Goal: Transaction & Acquisition: Purchase product/service

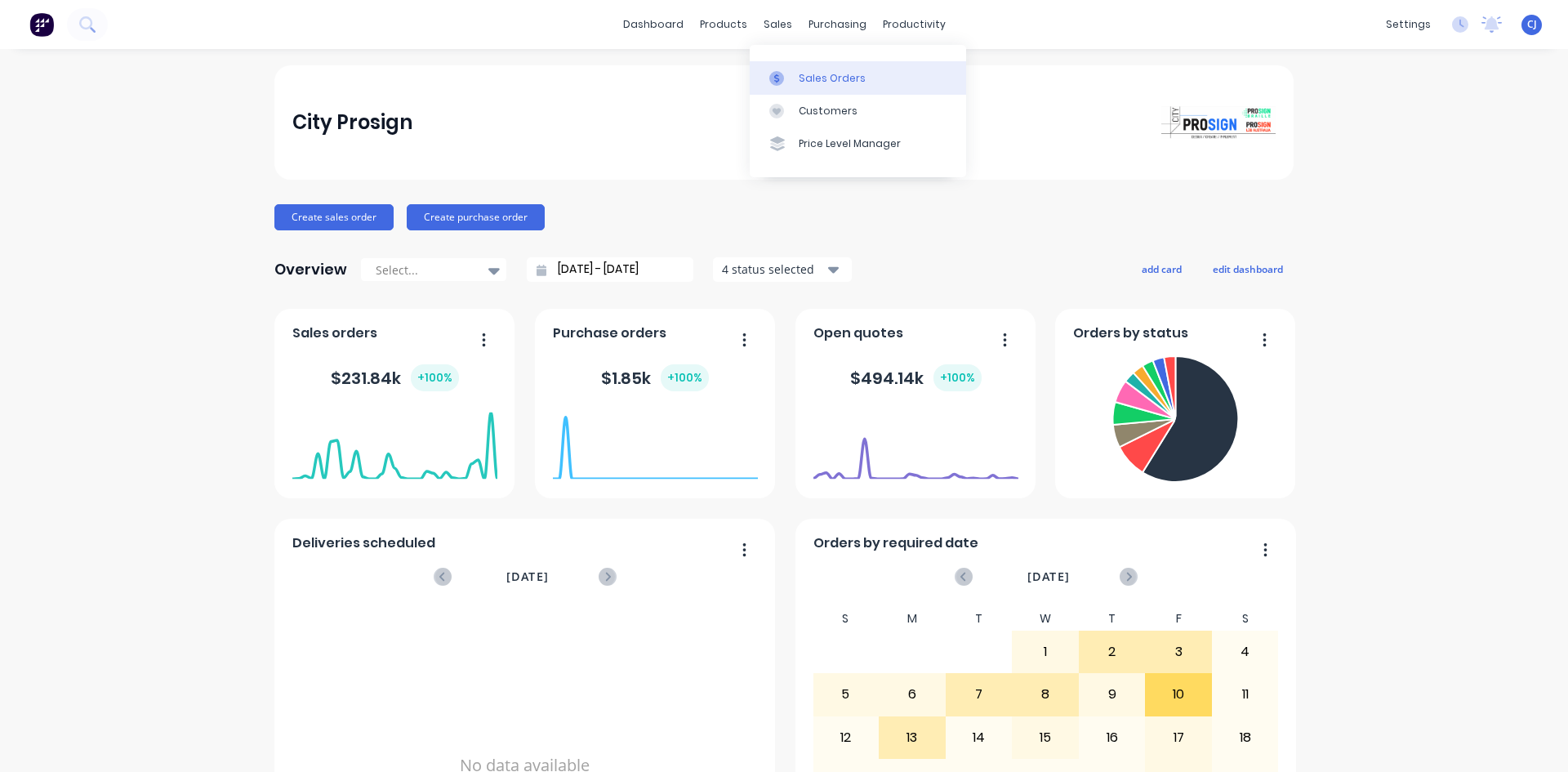
click at [794, 78] on link "Sales Orders" at bounding box center [858, 77] width 216 height 32
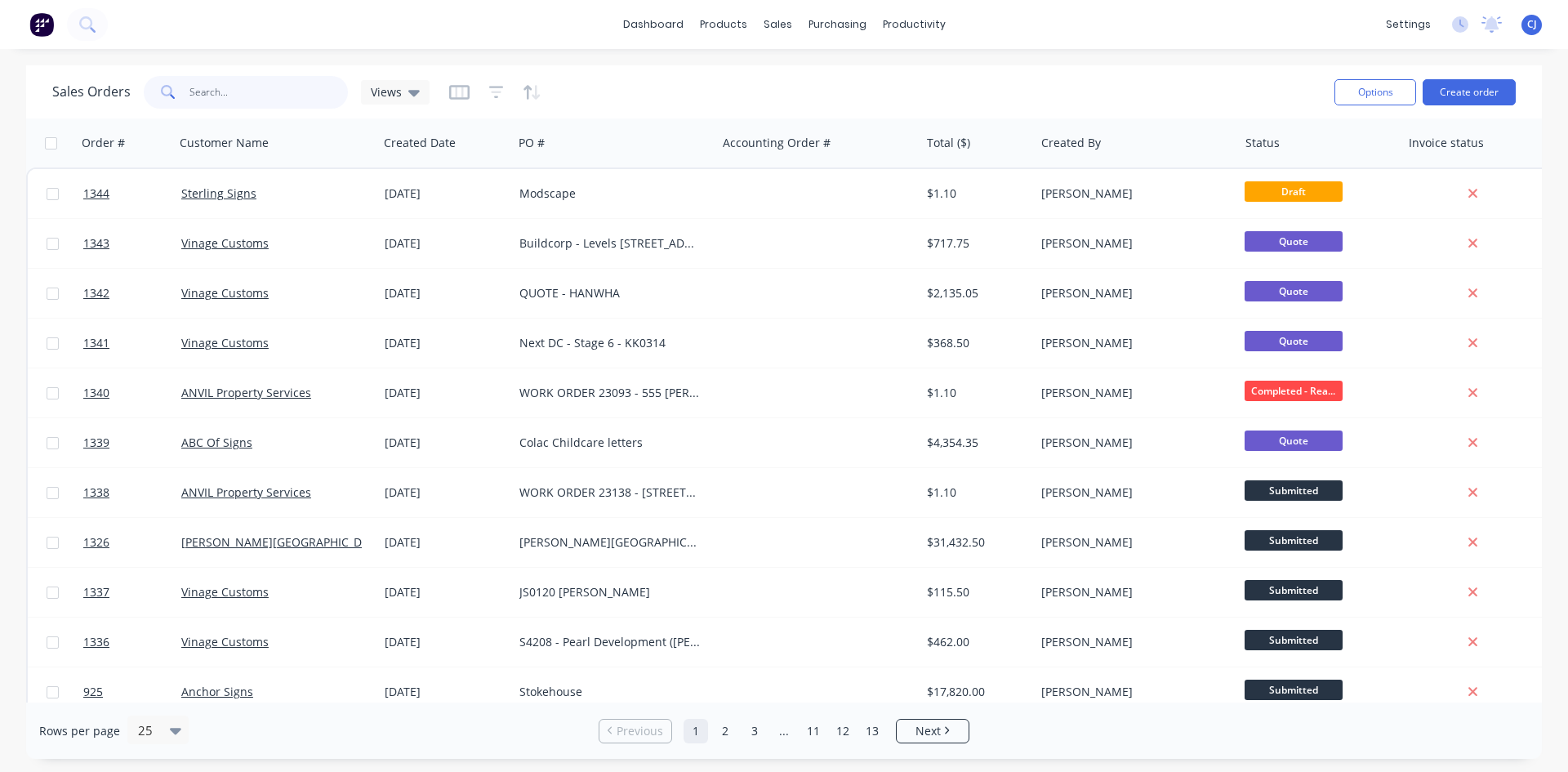
click at [273, 100] on input "text" at bounding box center [269, 92] width 159 height 32
type input "[PERSON_NAME]"
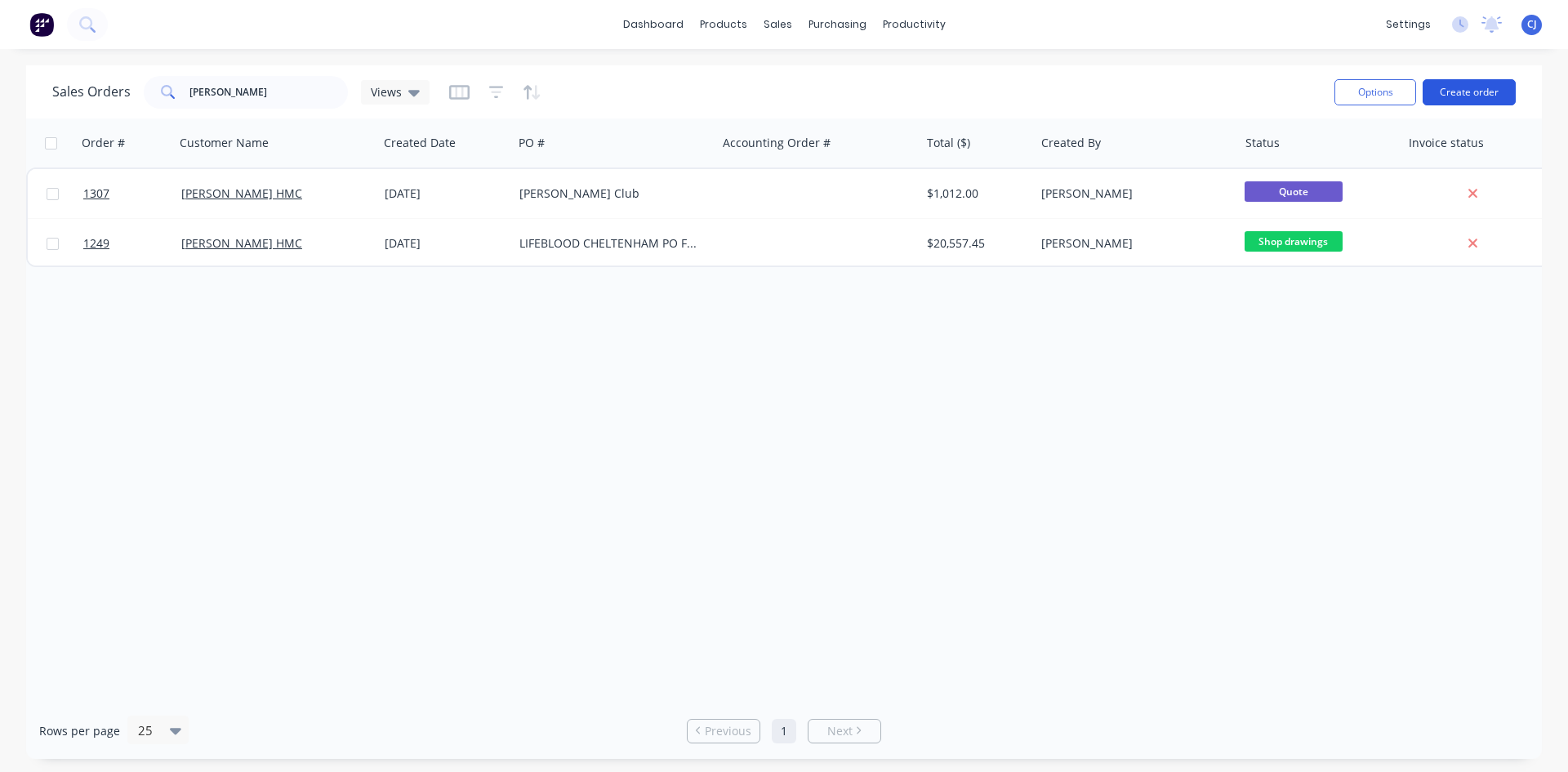
click at [1445, 82] on button "Create order" at bounding box center [1469, 92] width 93 height 26
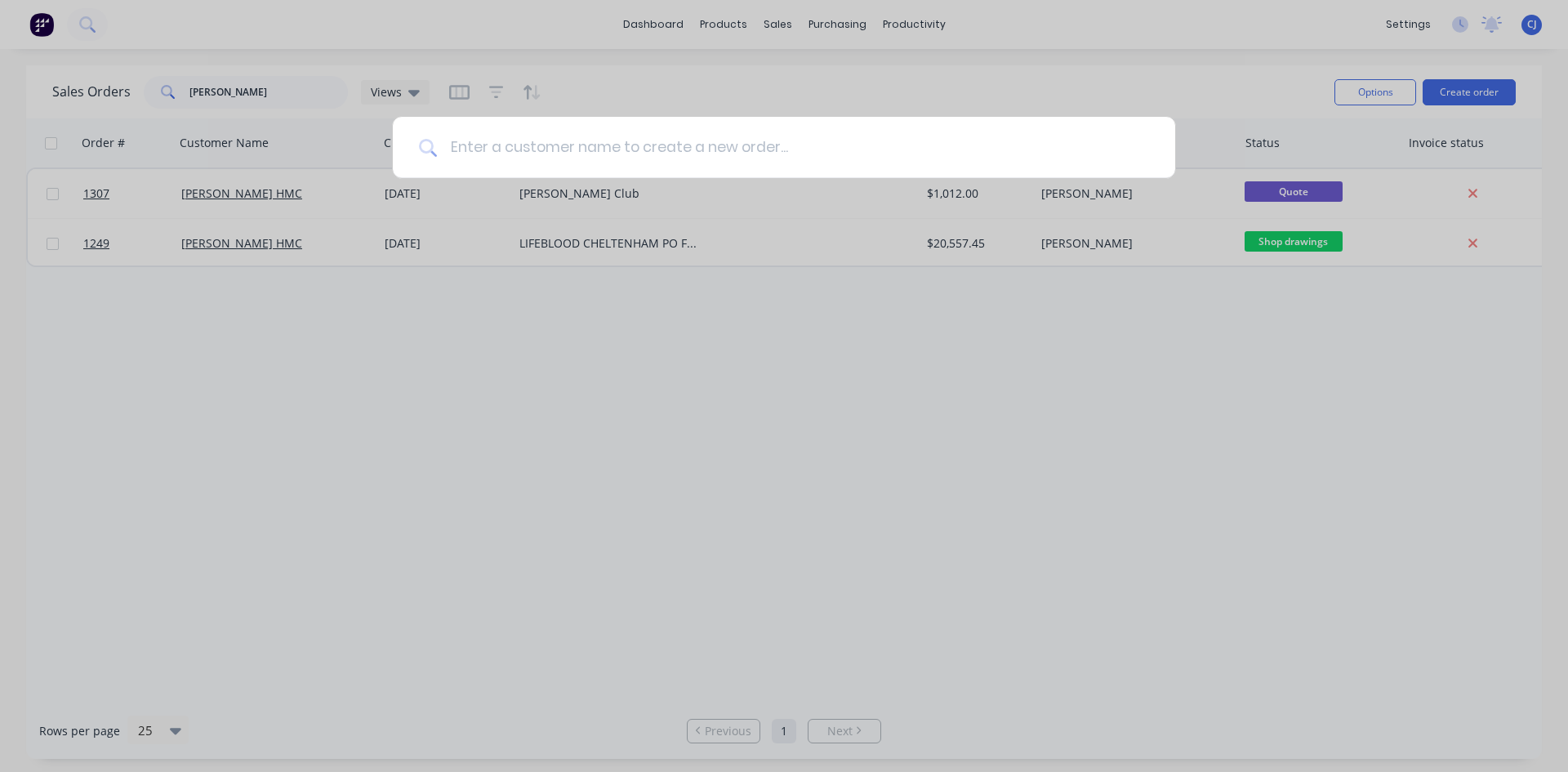
type input "h"
click at [530, 150] on input at bounding box center [793, 147] width 712 height 61
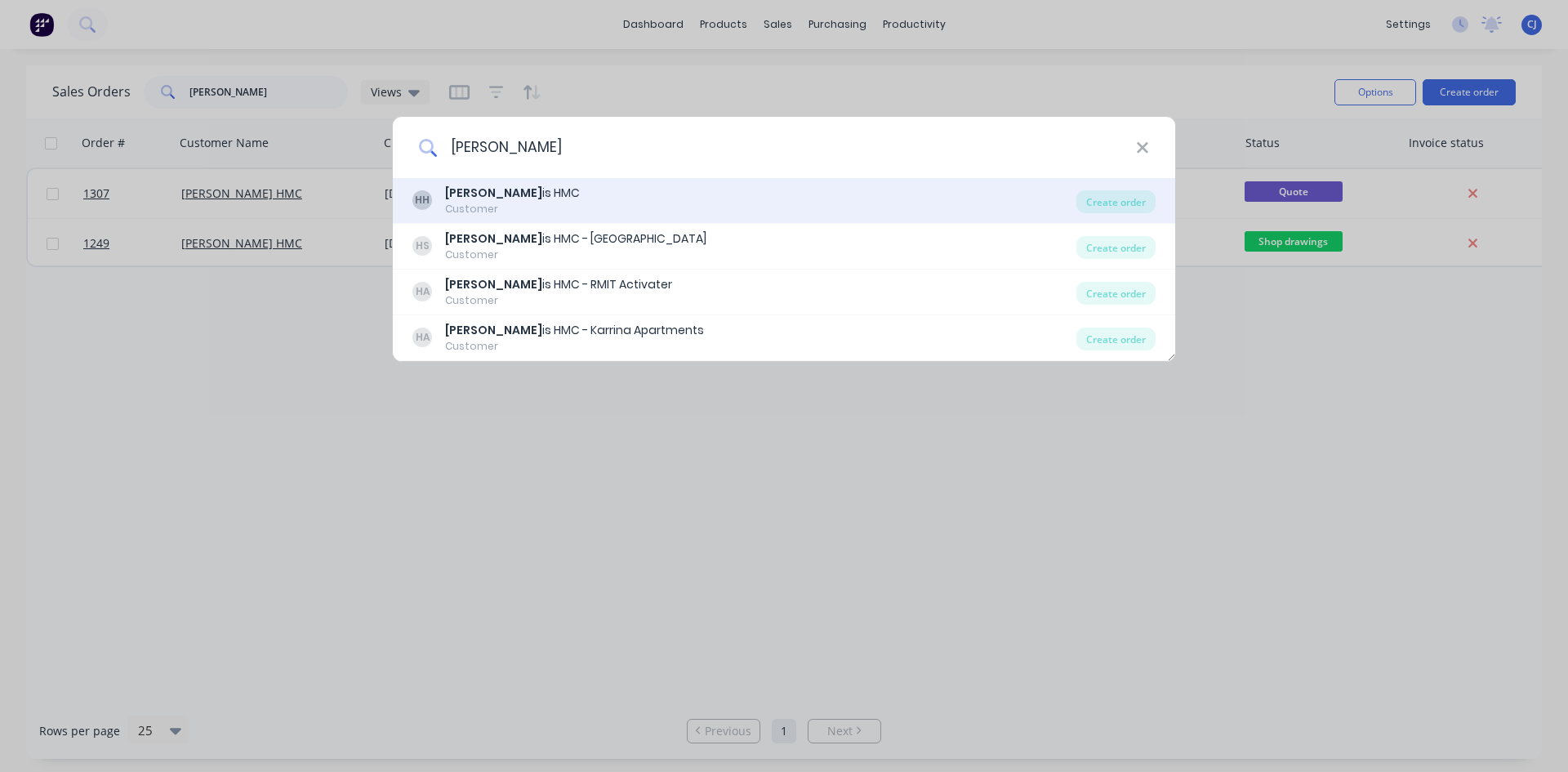
type input "[PERSON_NAME]"
click at [513, 197] on div "[PERSON_NAME] is HMC Customer" at bounding box center [745, 201] width 664 height 32
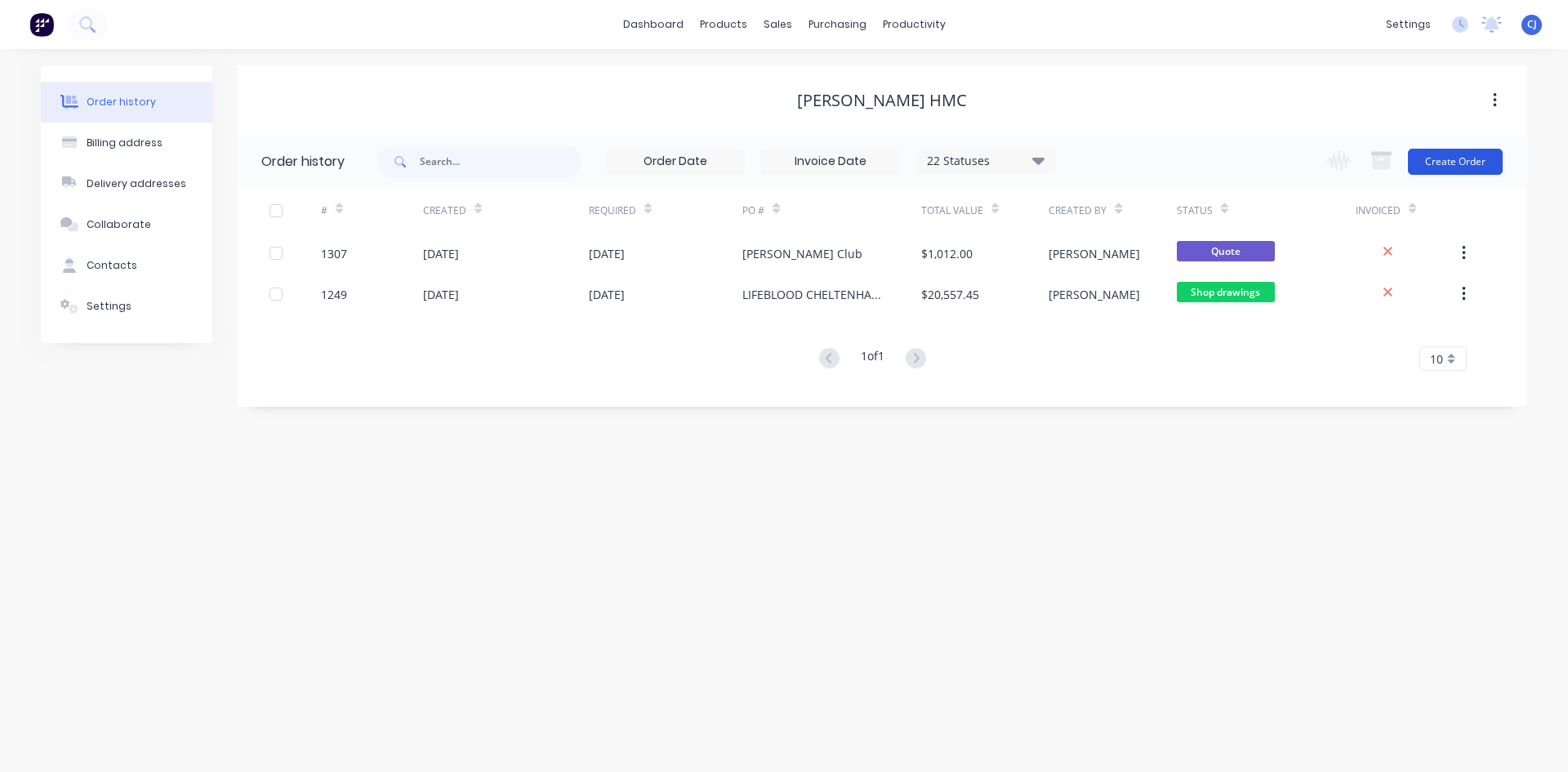
click at [1441, 170] on button "Create Order" at bounding box center [1455, 162] width 95 height 26
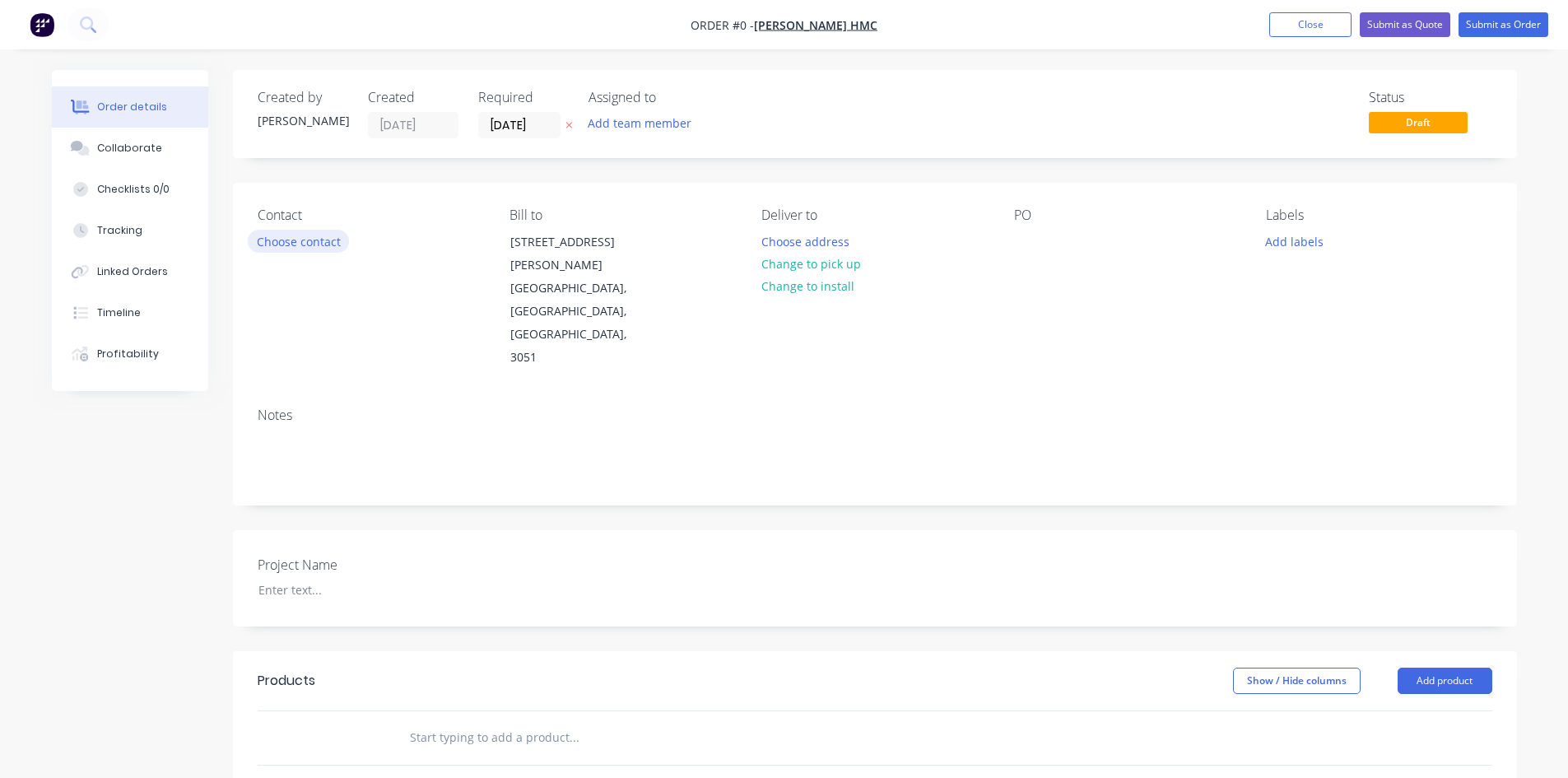
click at [331, 245] on button "Choose contact" at bounding box center [298, 240] width 102 height 22
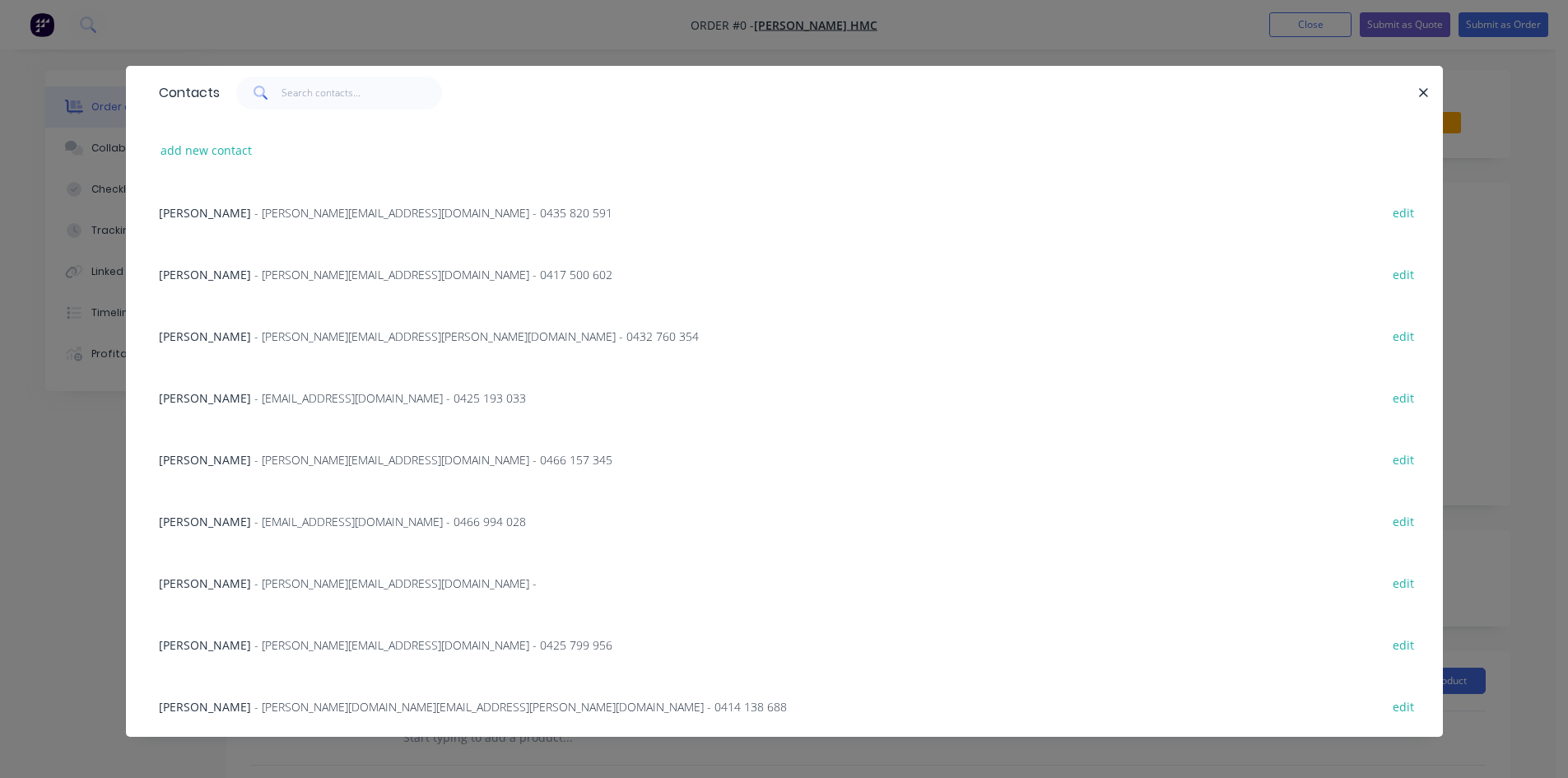
click at [285, 340] on span "- [PERSON_NAME][EMAIL_ADDRESS][PERSON_NAME][DOMAIN_NAME] - 0432 760 354" at bounding box center [476, 336] width 444 height 16
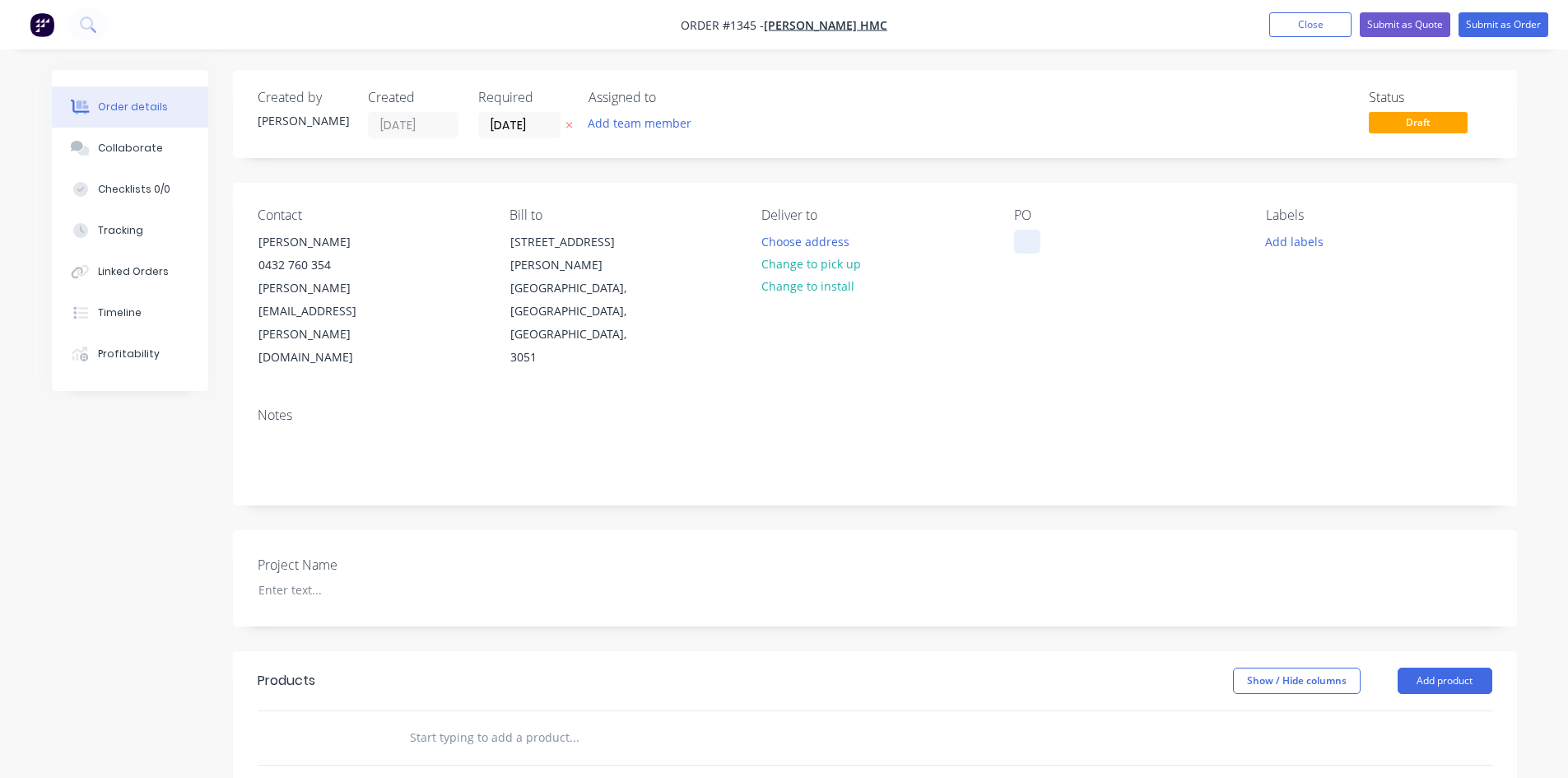
click at [1033, 243] on div at bounding box center [1027, 241] width 26 height 24
paste div
click at [1010, 279] on div "Contact [PERSON_NAME] Cran 0432 760 354 [PERSON_NAME][EMAIL_ADDRESS][PERSON_NAM…" at bounding box center [875, 289] width 1284 height 212
click at [345, 578] on div at bounding box center [348, 589] width 206 height 24
paste div
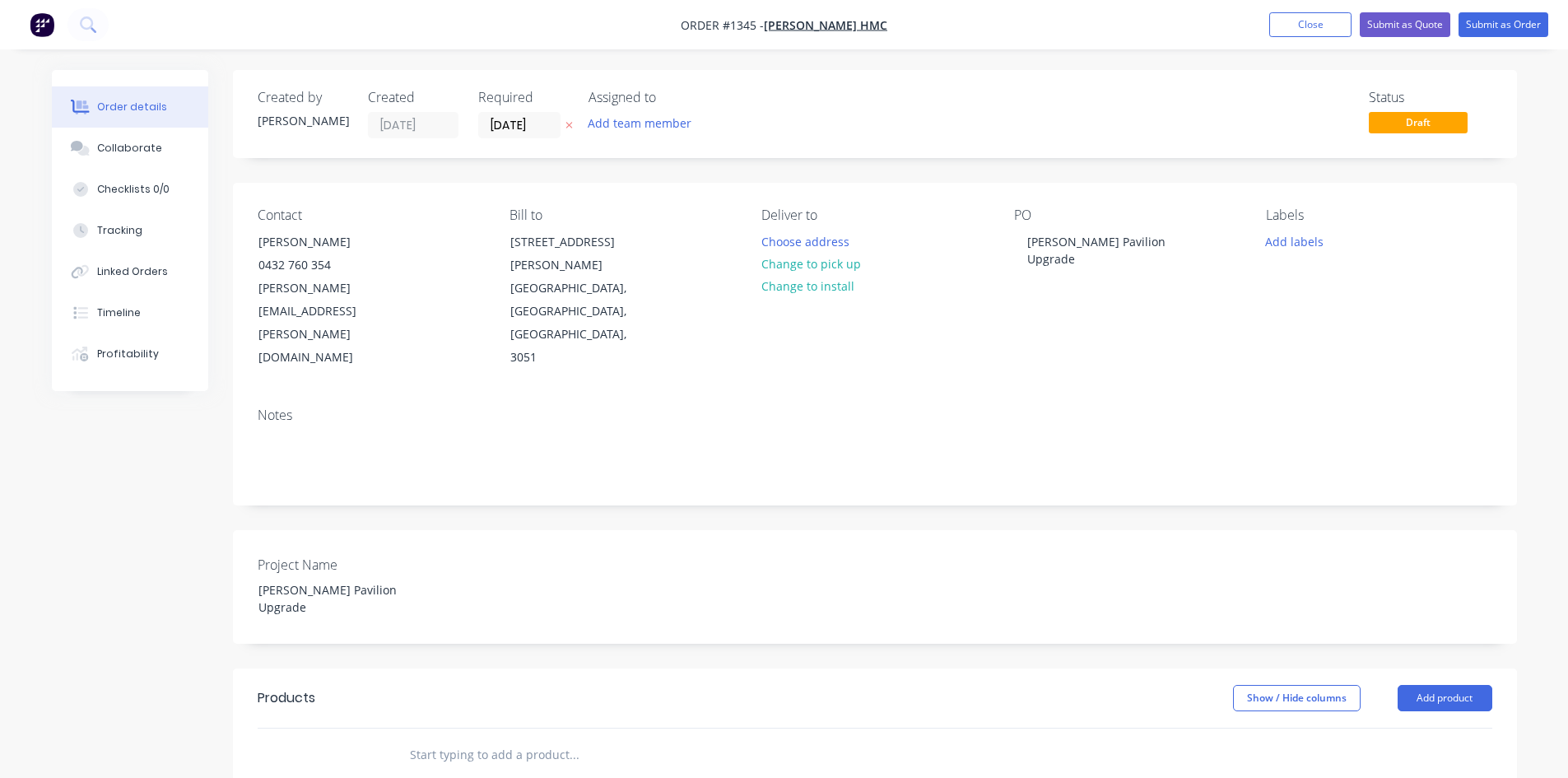
click at [457, 738] on input "text" at bounding box center [573, 754] width 329 height 33
click at [803, 240] on button "Choose address" at bounding box center [804, 240] width 105 height 22
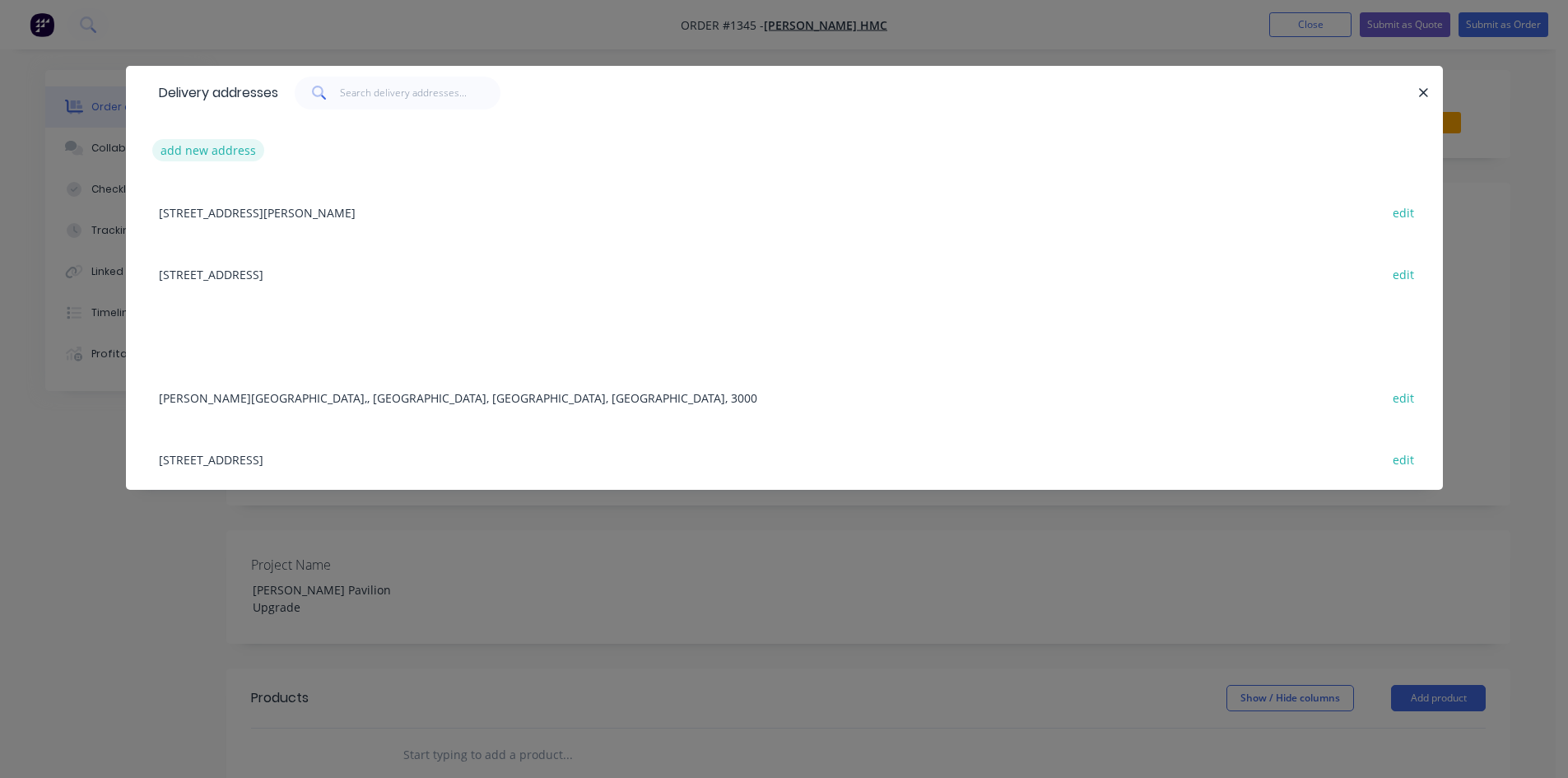
click at [209, 152] on button "add new address" at bounding box center [208, 150] width 113 height 22
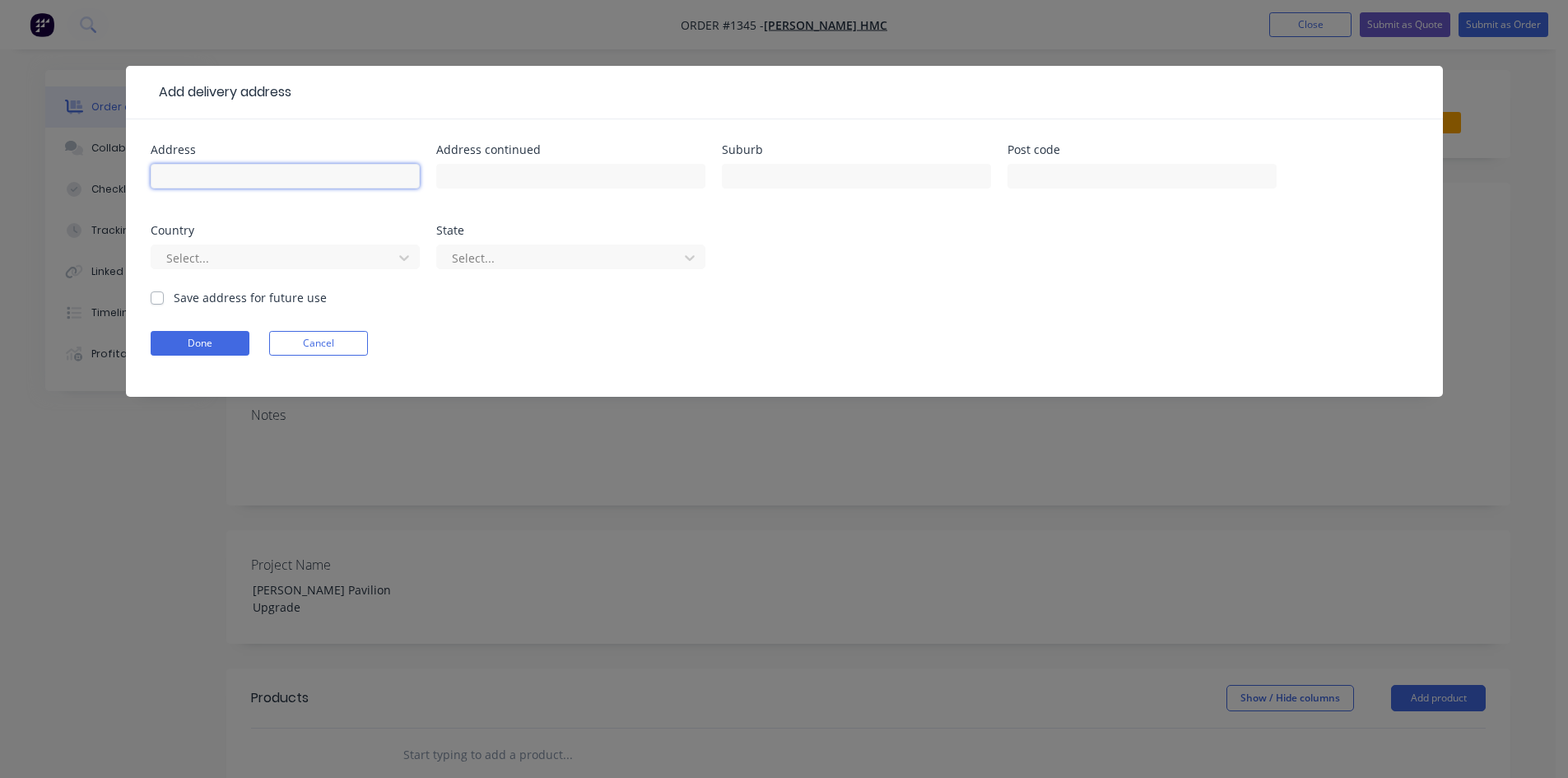
click at [200, 171] on input "text" at bounding box center [285, 177] width 269 height 25
paste input "[STREET_ADDRESS]"
drag, startPoint x: 185, startPoint y: 172, endPoint x: 141, endPoint y: 165, distance: 44.6
click at [88, 165] on div "Add delivery address Address [STREET_ADDRESS] Address continued Suburb Post cod…" at bounding box center [784, 389] width 1568 height 778
click at [213, 178] on input "[STREET_ADDRESS]" at bounding box center [285, 177] width 269 height 25
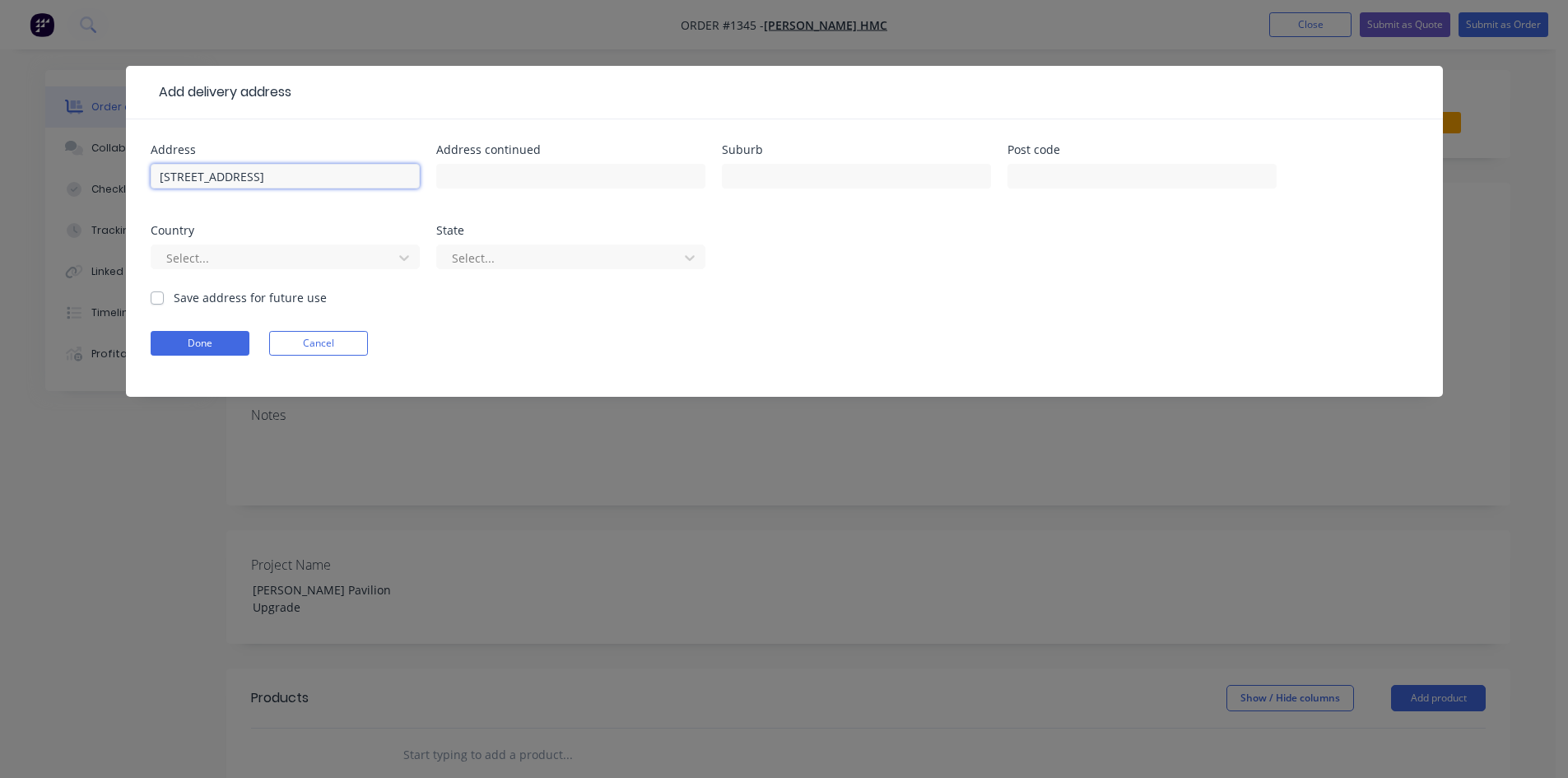
click at [208, 177] on input "[STREET_ADDRESS]" at bounding box center [285, 177] width 269 height 25
type input "PAVILION [STREET_ADDRESS]"
drag, startPoint x: 213, startPoint y: 178, endPoint x: 104, endPoint y: 178, distance: 109.0
click at [105, 178] on div "Add delivery address Address [STREET_ADDRESS] Address continued Suburb Post cod…" at bounding box center [784, 389] width 1568 height 778
click at [104, 178] on div "Add delivery address Address [STREET_ADDRESS] Address continued Suburb Post cod…" at bounding box center [784, 389] width 1568 height 778
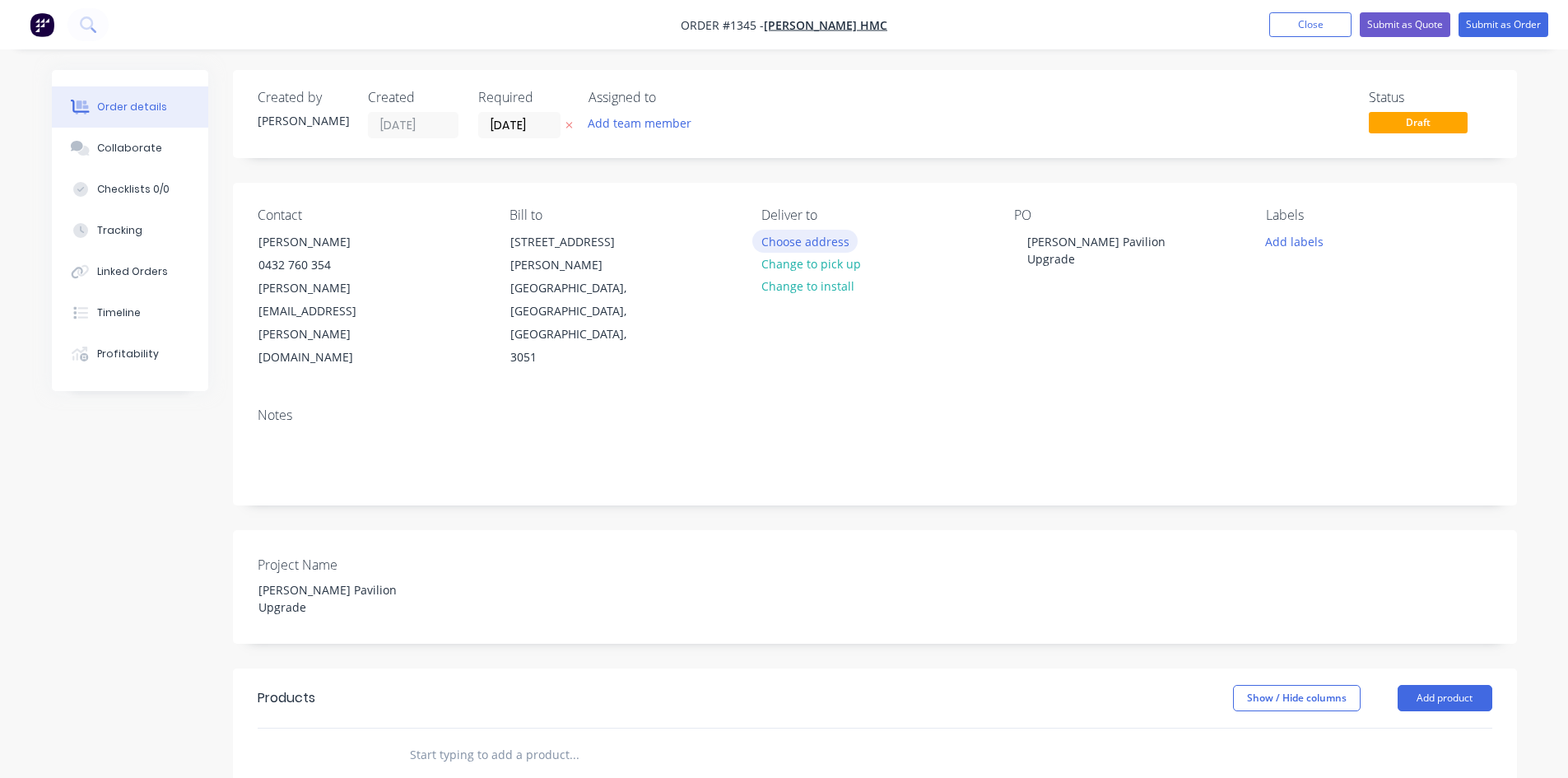
click at [787, 248] on button "Choose address" at bounding box center [804, 240] width 105 height 22
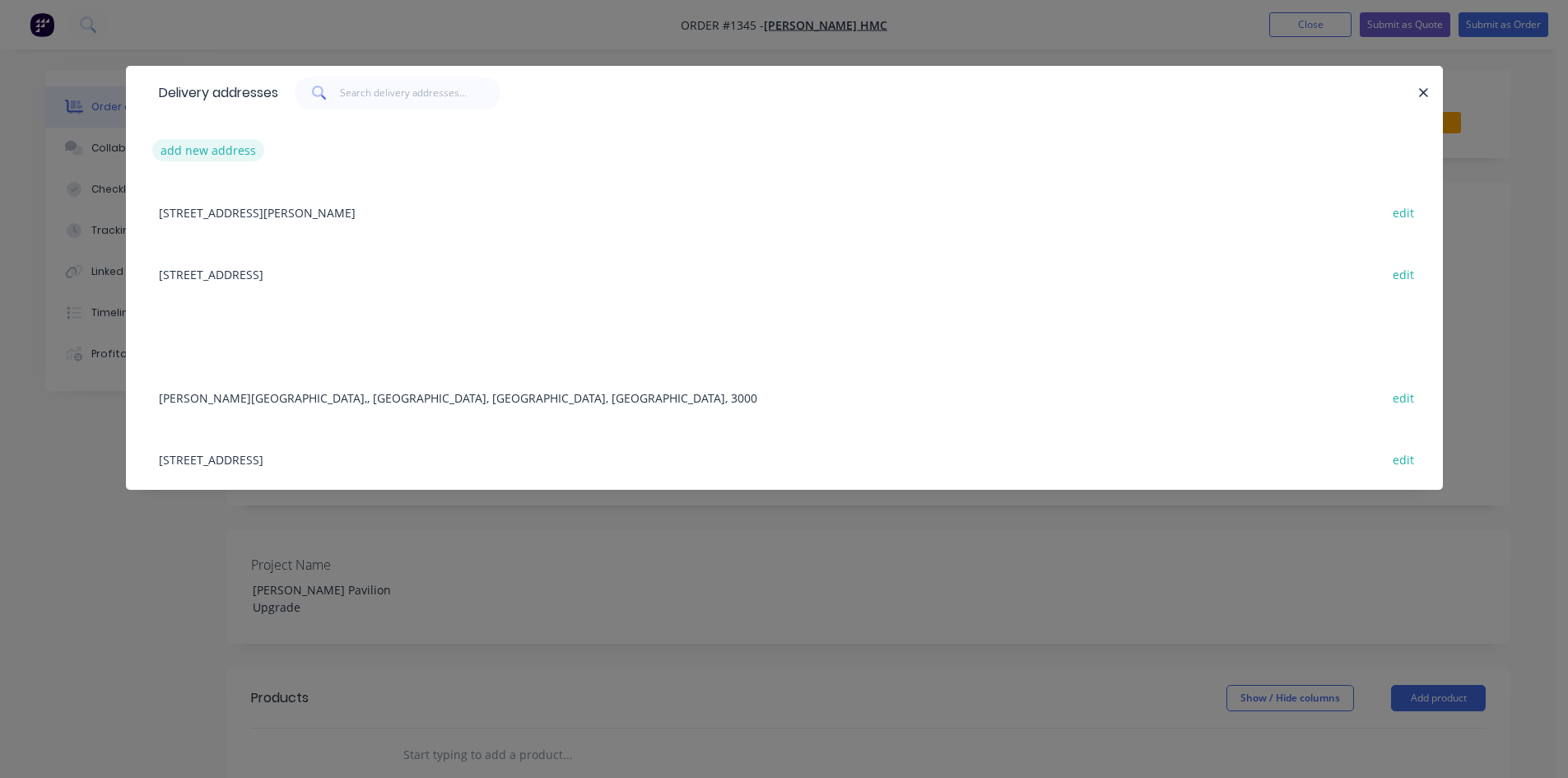
click at [215, 149] on button "add new address" at bounding box center [208, 150] width 113 height 22
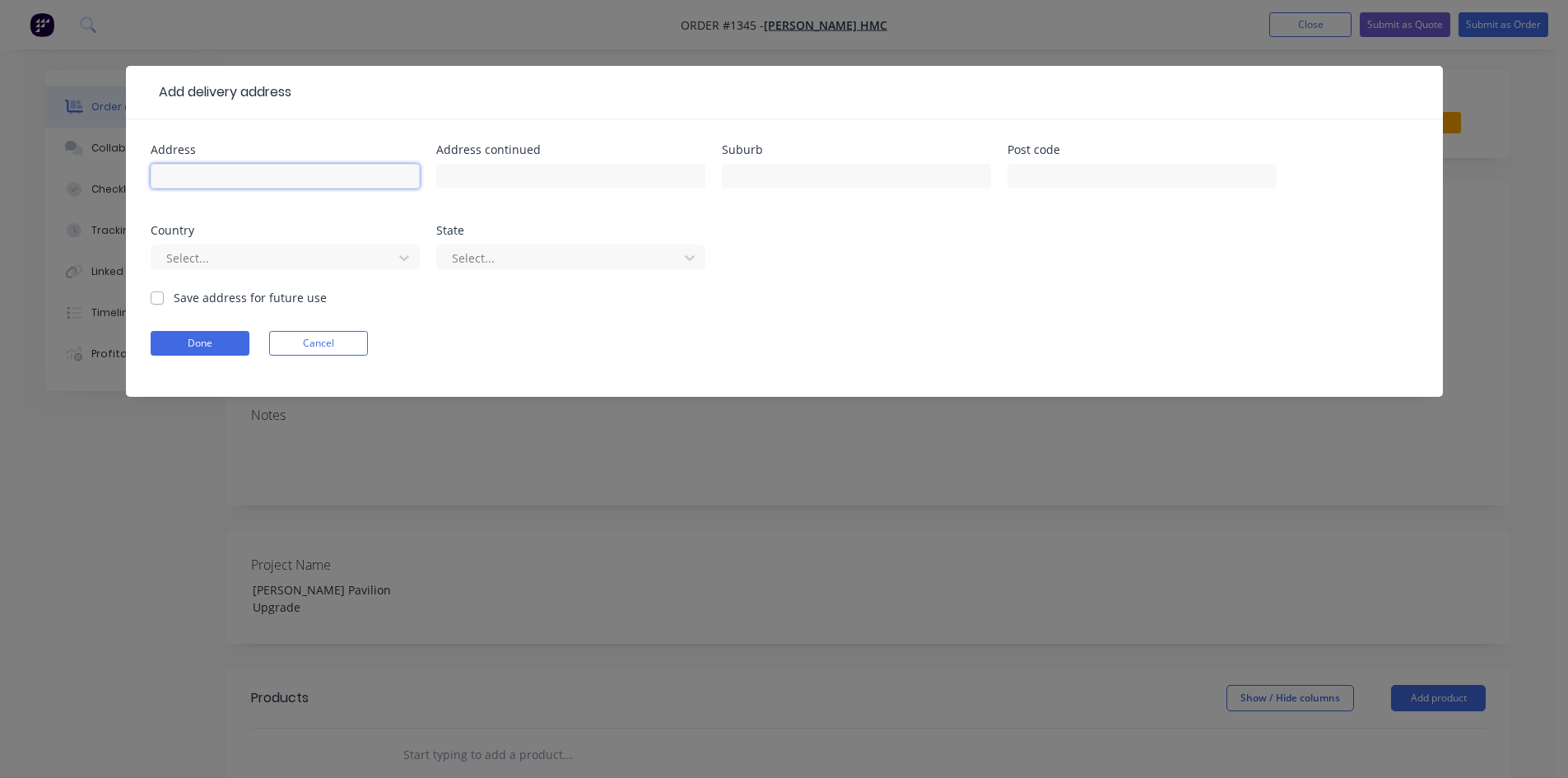
click at [215, 170] on input "text" at bounding box center [285, 177] width 269 height 25
paste input "[STREET_ADDRESS]"
drag, startPoint x: 185, startPoint y: 176, endPoint x: 135, endPoint y: 178, distance: 50.0
click at [135, 178] on div "Address [STREET_ADDRESS] Address continued Suburb Post code Country Select... S…" at bounding box center [785, 258] width 1317 height 277
click at [209, 175] on input "[STREET_ADDRESS]" at bounding box center [285, 177] width 269 height 25
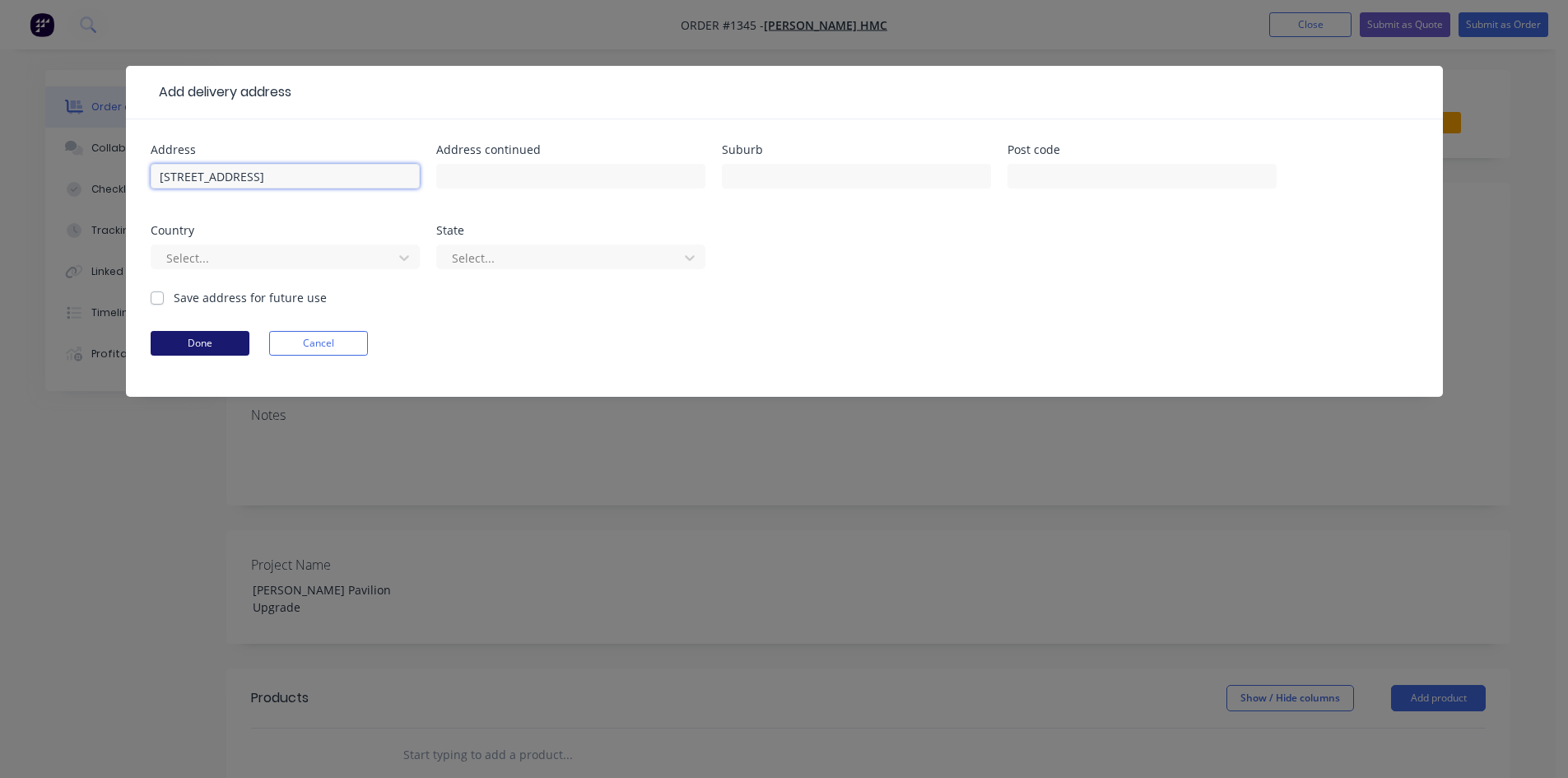
type input "[STREET_ADDRESS]"
click at [183, 343] on button "Done" at bounding box center [200, 344] width 99 height 25
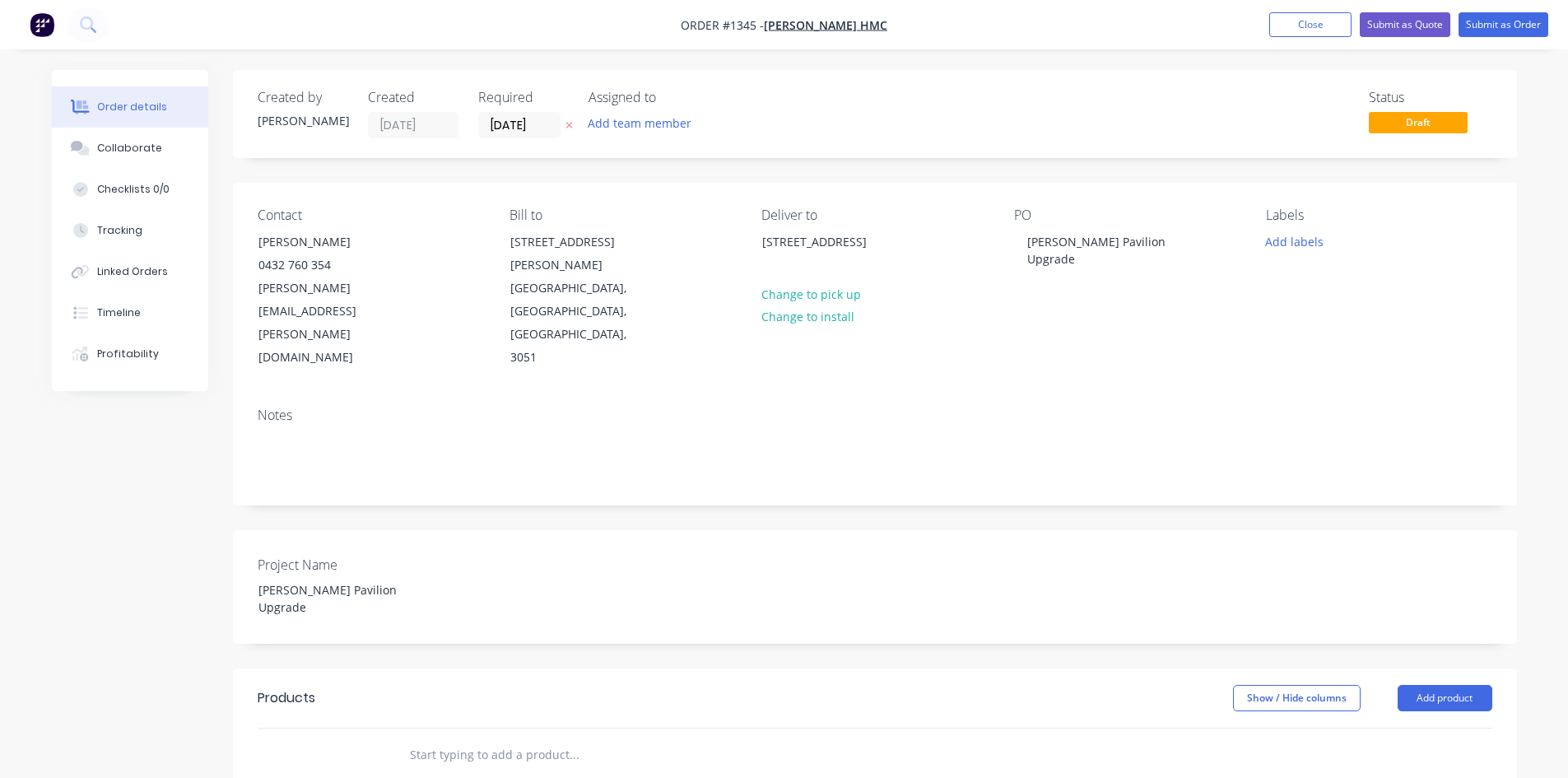
click at [504, 137] on label "[DATE]" at bounding box center [519, 125] width 82 height 26
click at [504, 137] on input "[DATE]" at bounding box center [519, 125] width 80 height 25
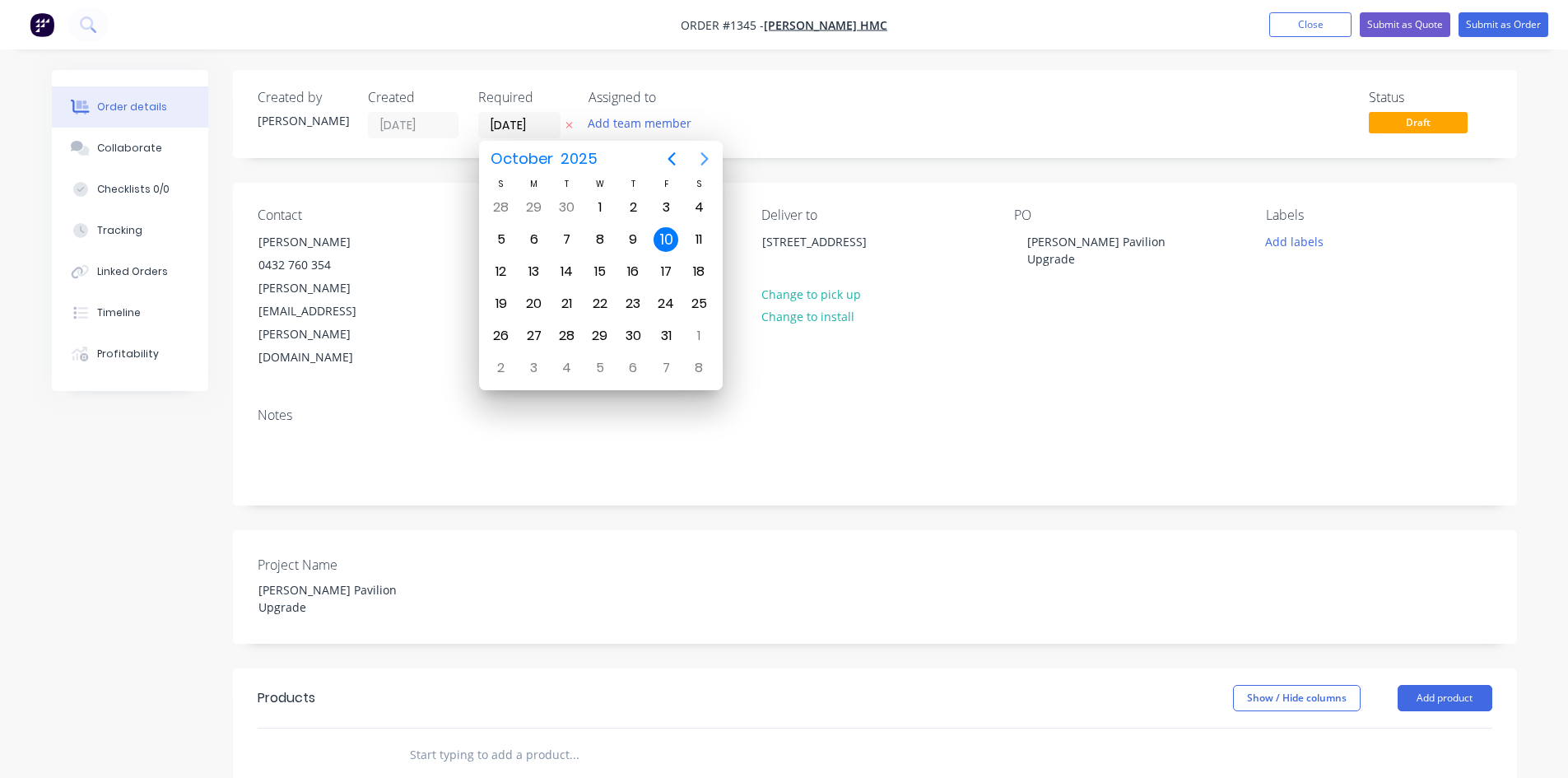
click at [692, 167] on button "Next page" at bounding box center [704, 158] width 33 height 33
click at [532, 238] on div "3" at bounding box center [534, 239] width 25 height 25
type input "[DATE]"
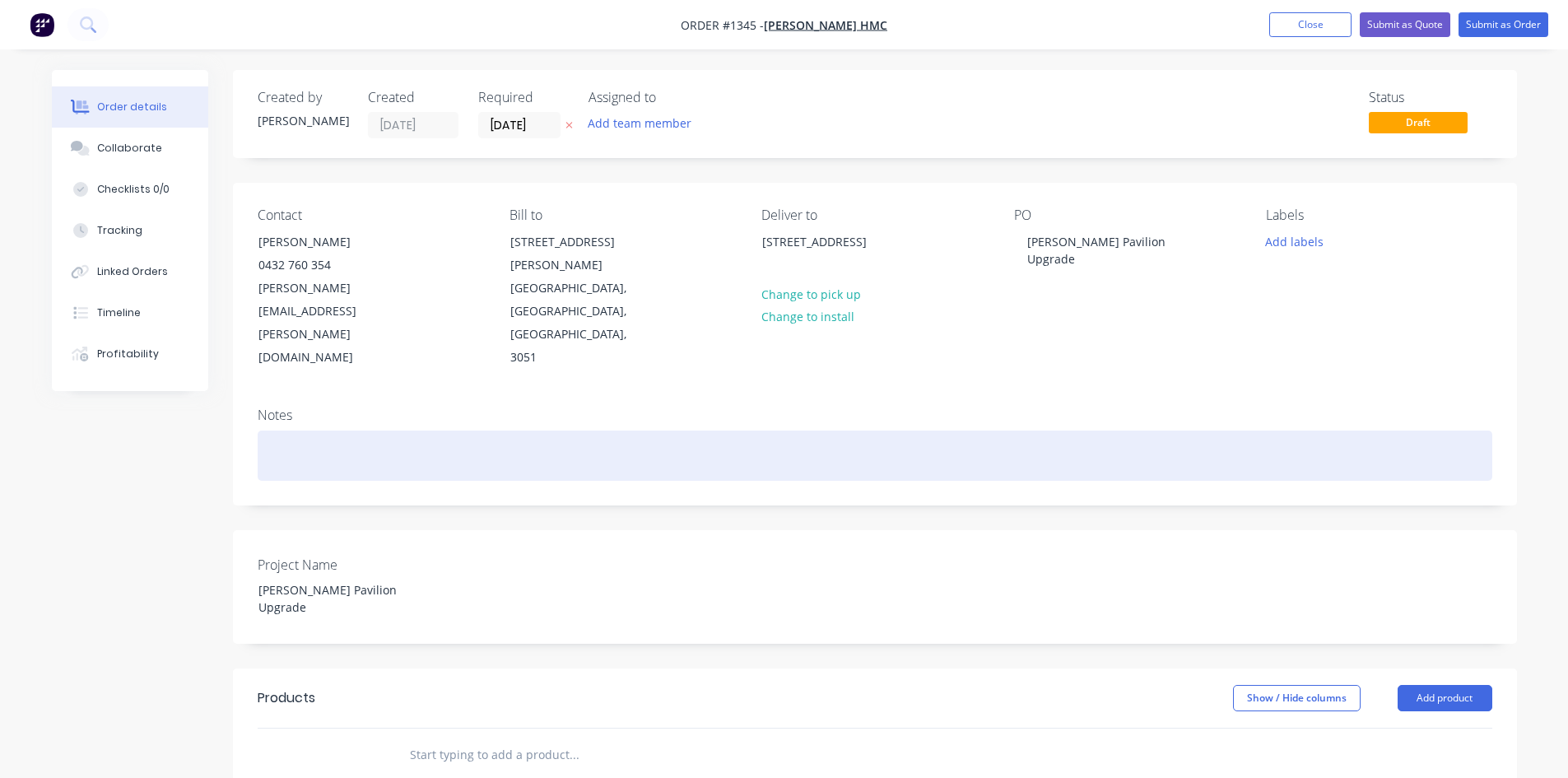
click at [645, 431] on div at bounding box center [875, 456] width 1234 height 50
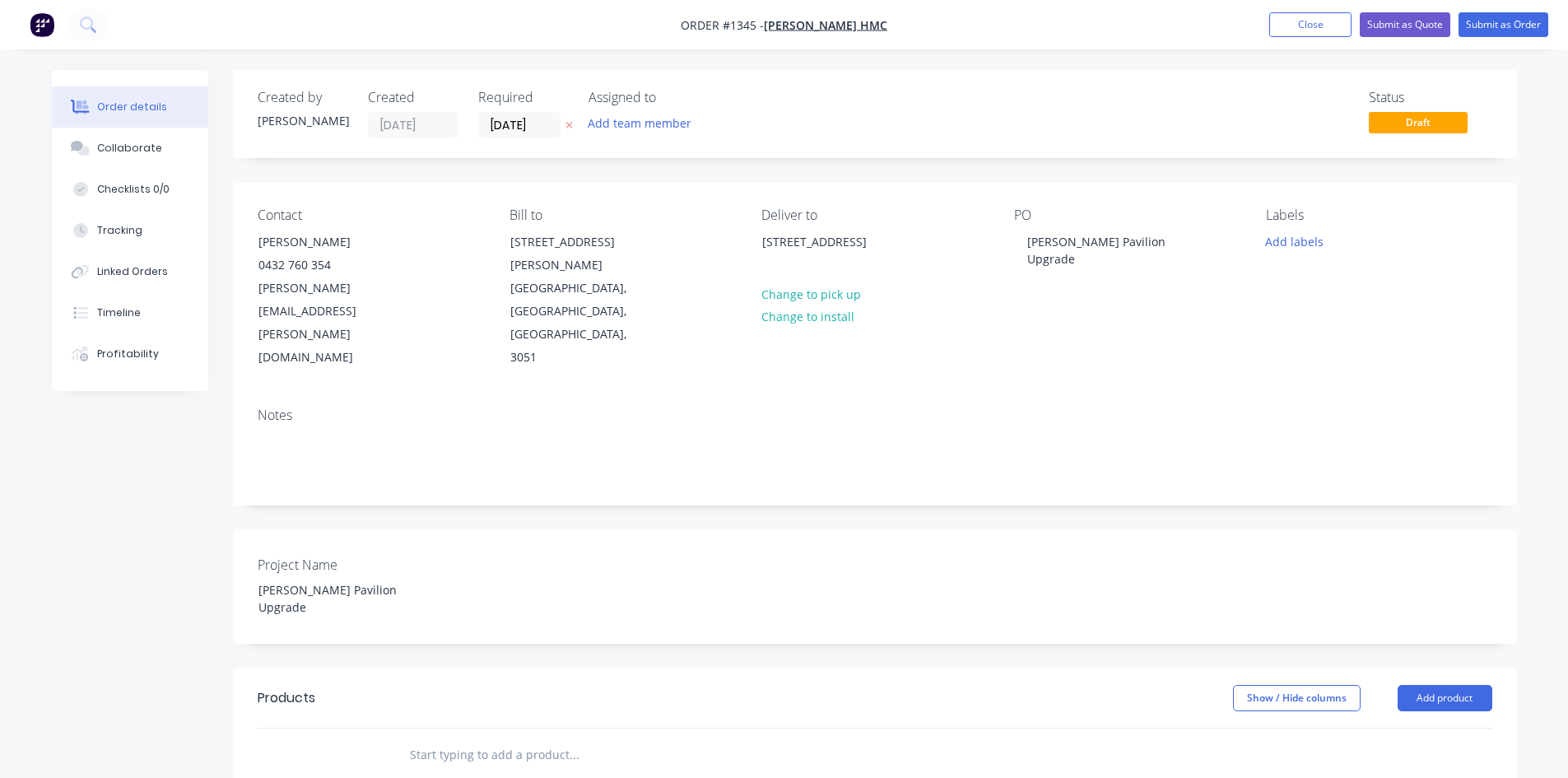
click at [986, 119] on div "Status Draft" at bounding box center [1122, 114] width 739 height 49
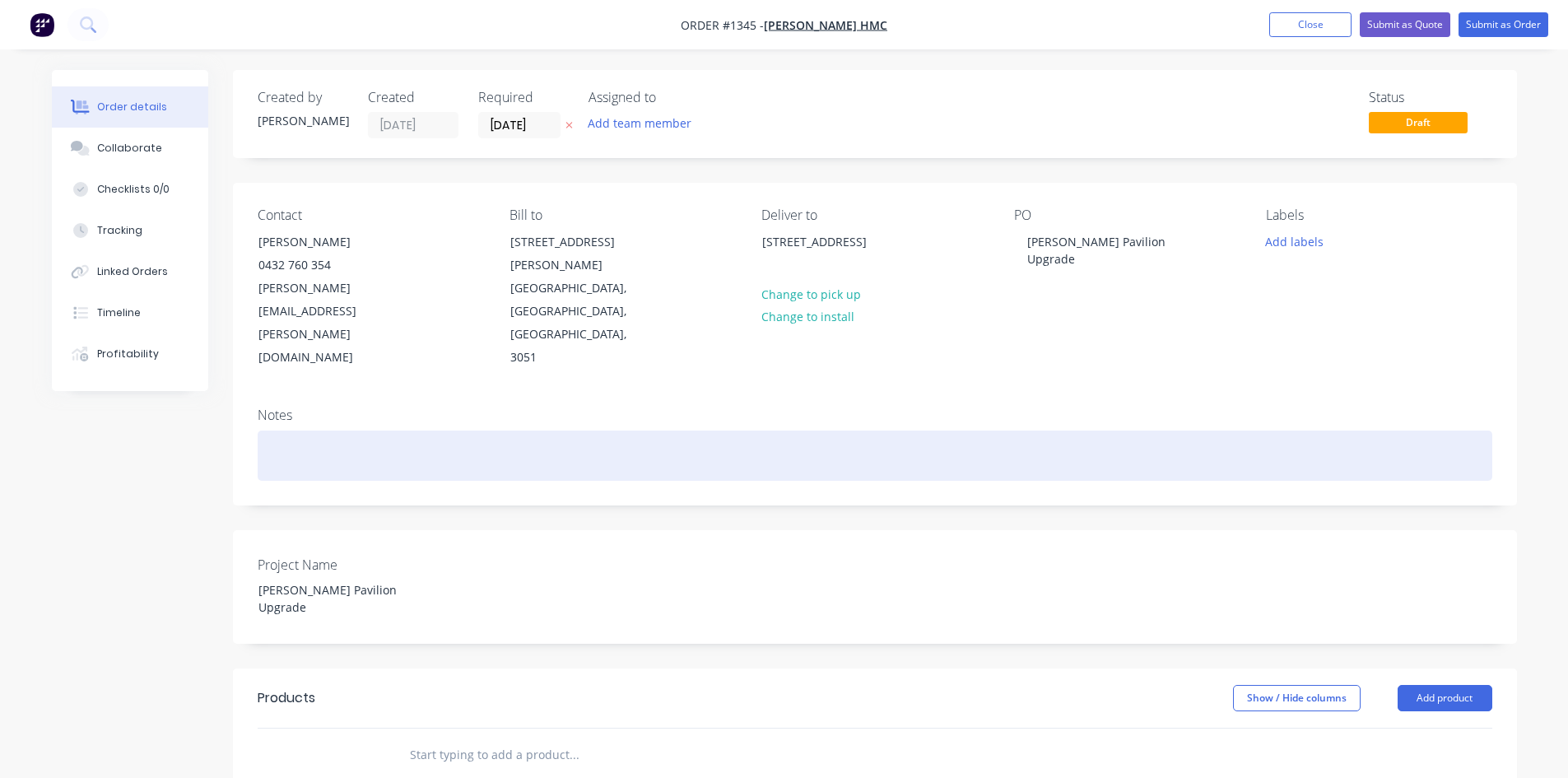
click at [690, 431] on div at bounding box center [875, 456] width 1234 height 50
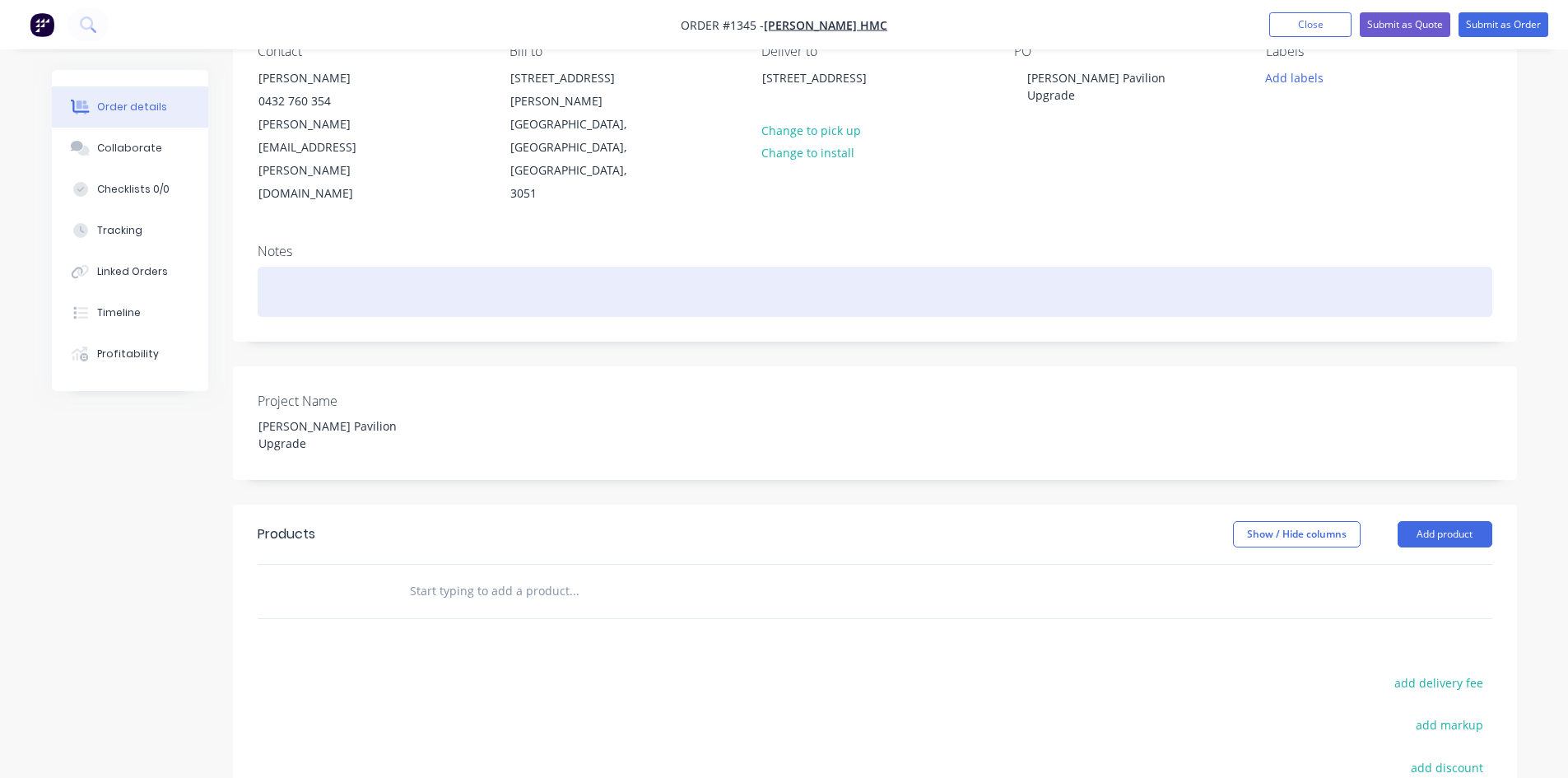
scroll to position [164, 0]
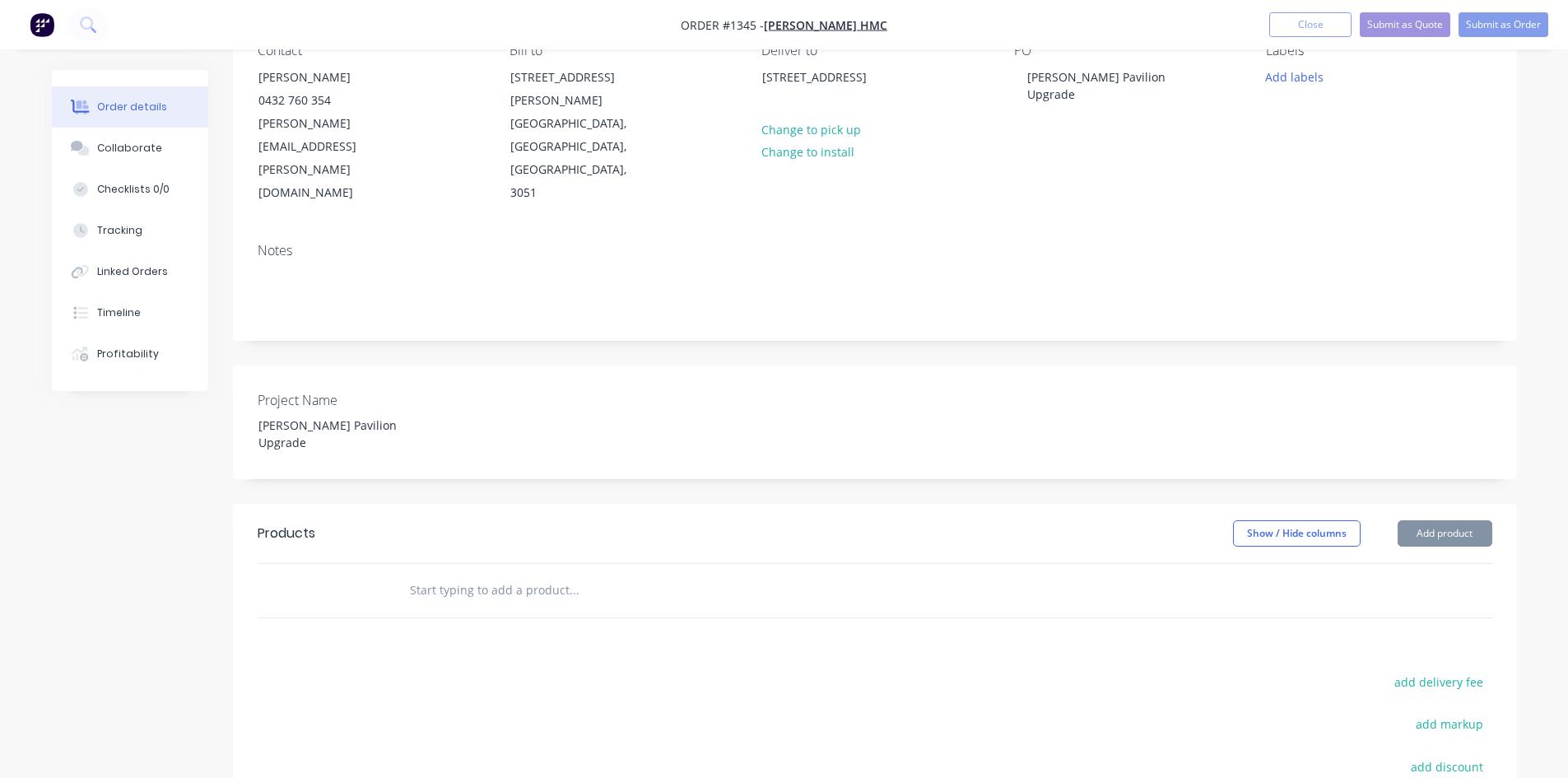
click at [456, 574] on input "text" at bounding box center [573, 590] width 329 height 33
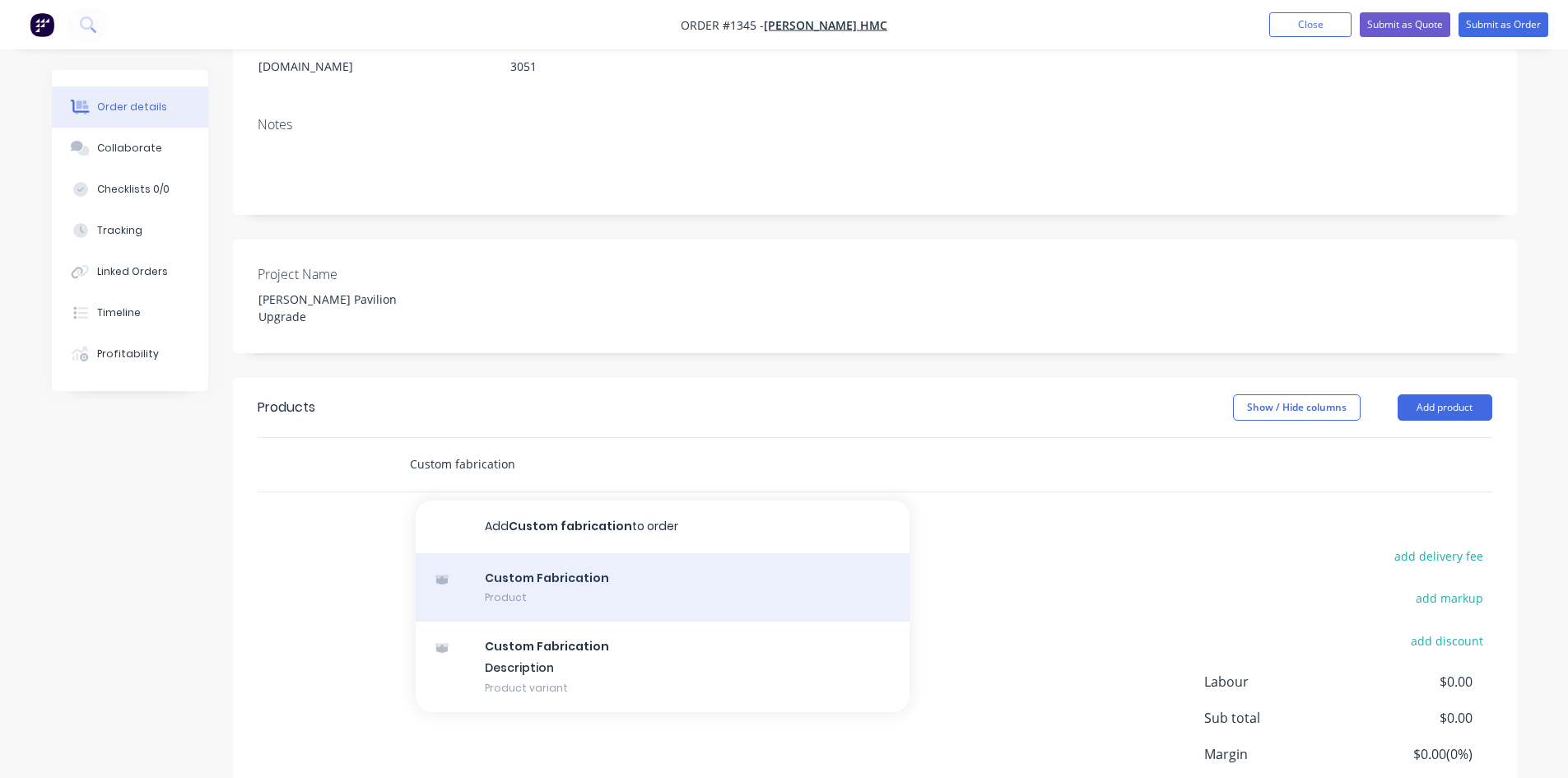
scroll to position [329, 0]
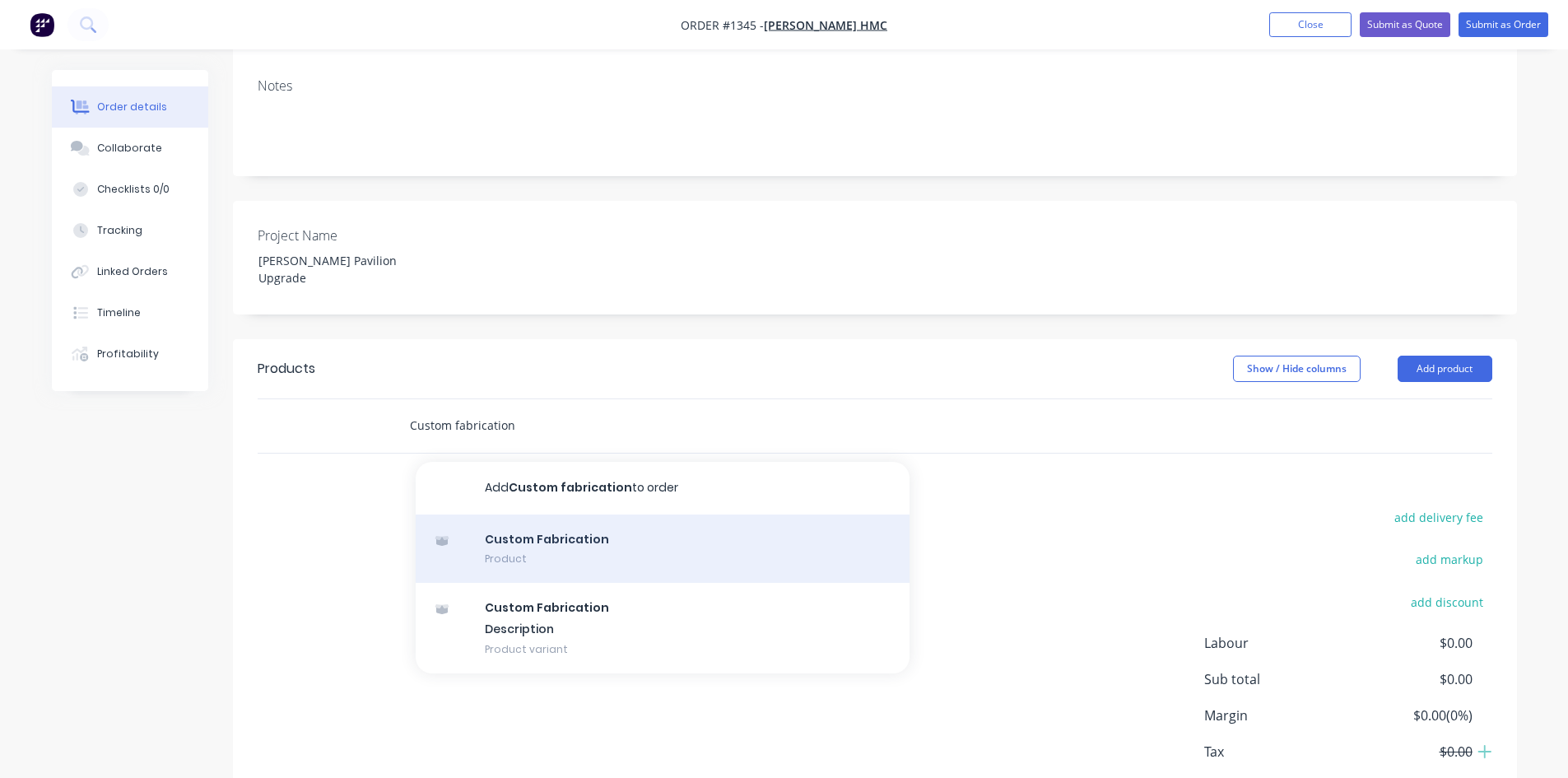
type input "Custom fabrication"
click at [573, 515] on div "Custom Fabrication Product" at bounding box center [662, 549] width 494 height 69
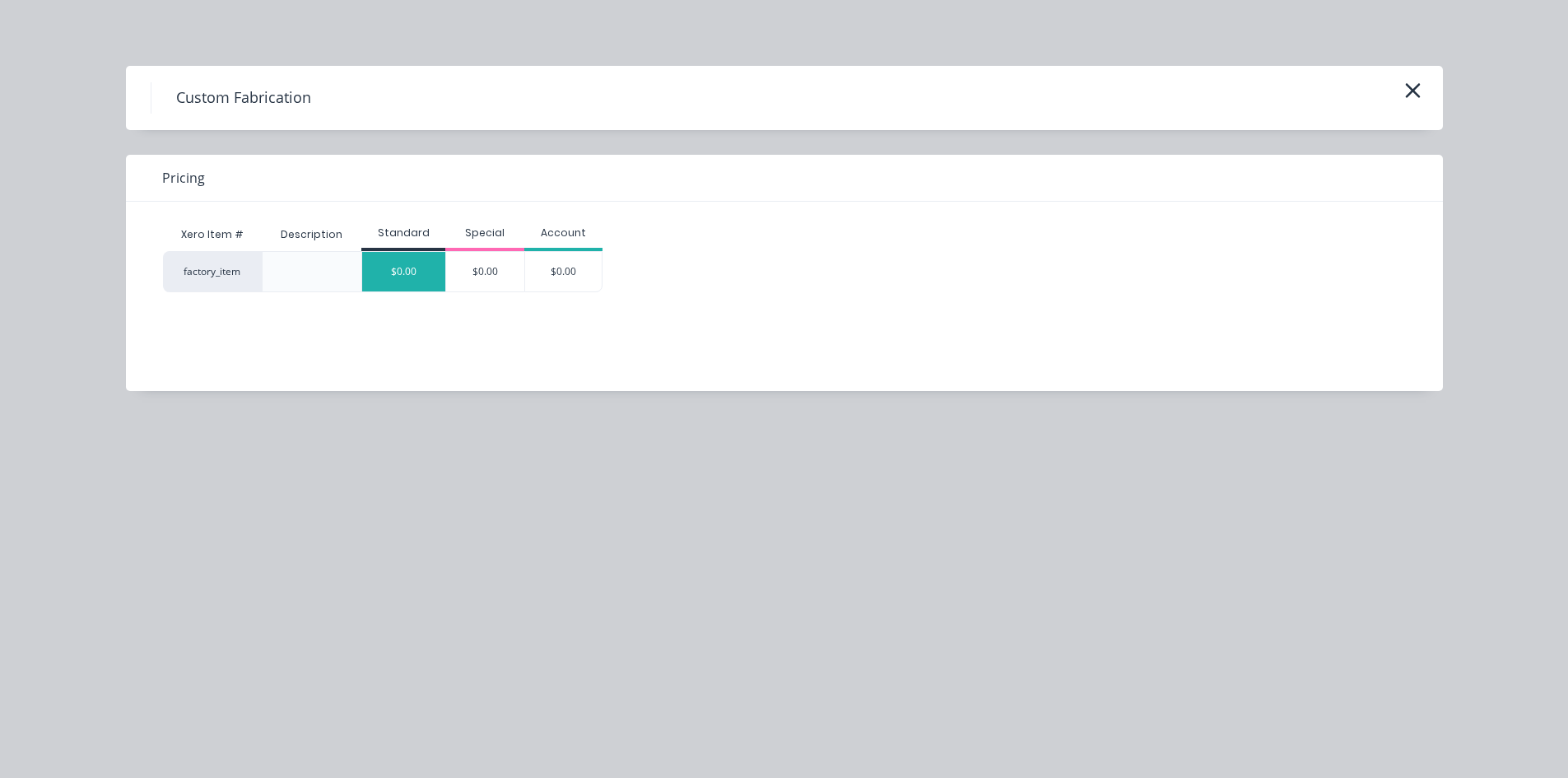
click at [429, 261] on div "$0.00" at bounding box center [403, 271] width 83 height 40
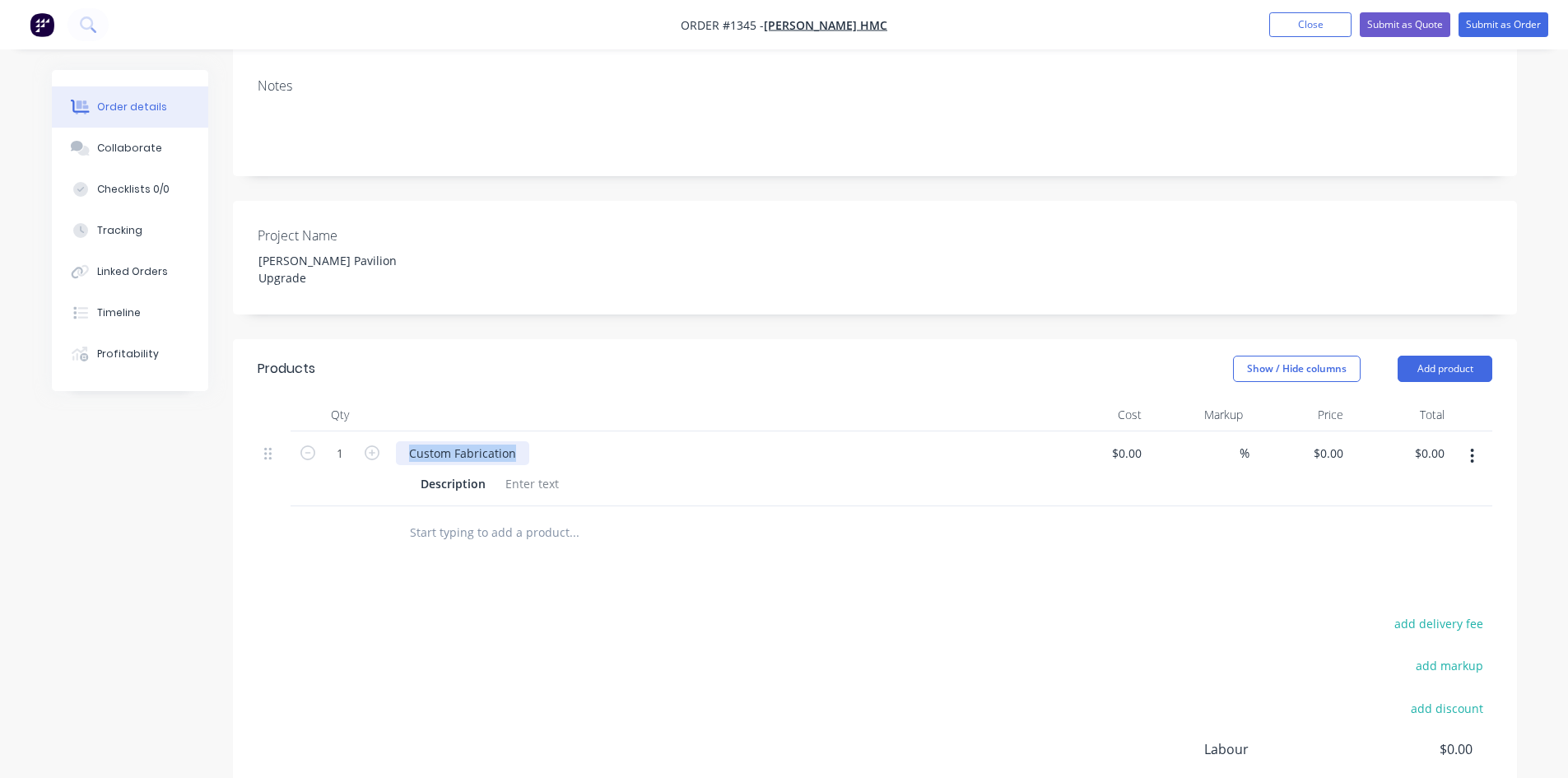
drag, startPoint x: 511, startPoint y: 386, endPoint x: 381, endPoint y: 383, distance: 130.0
click at [381, 431] on div "1 Custom Fabrication Description $0.00 $0.00 % $0.00 $0.00 $0.00 $0.00" at bounding box center [875, 468] width 1234 height 75
click at [1320, 431] on div "0 0" at bounding box center [1300, 468] width 102 height 75
paste input "4356.18"
type input "$4,356.18"
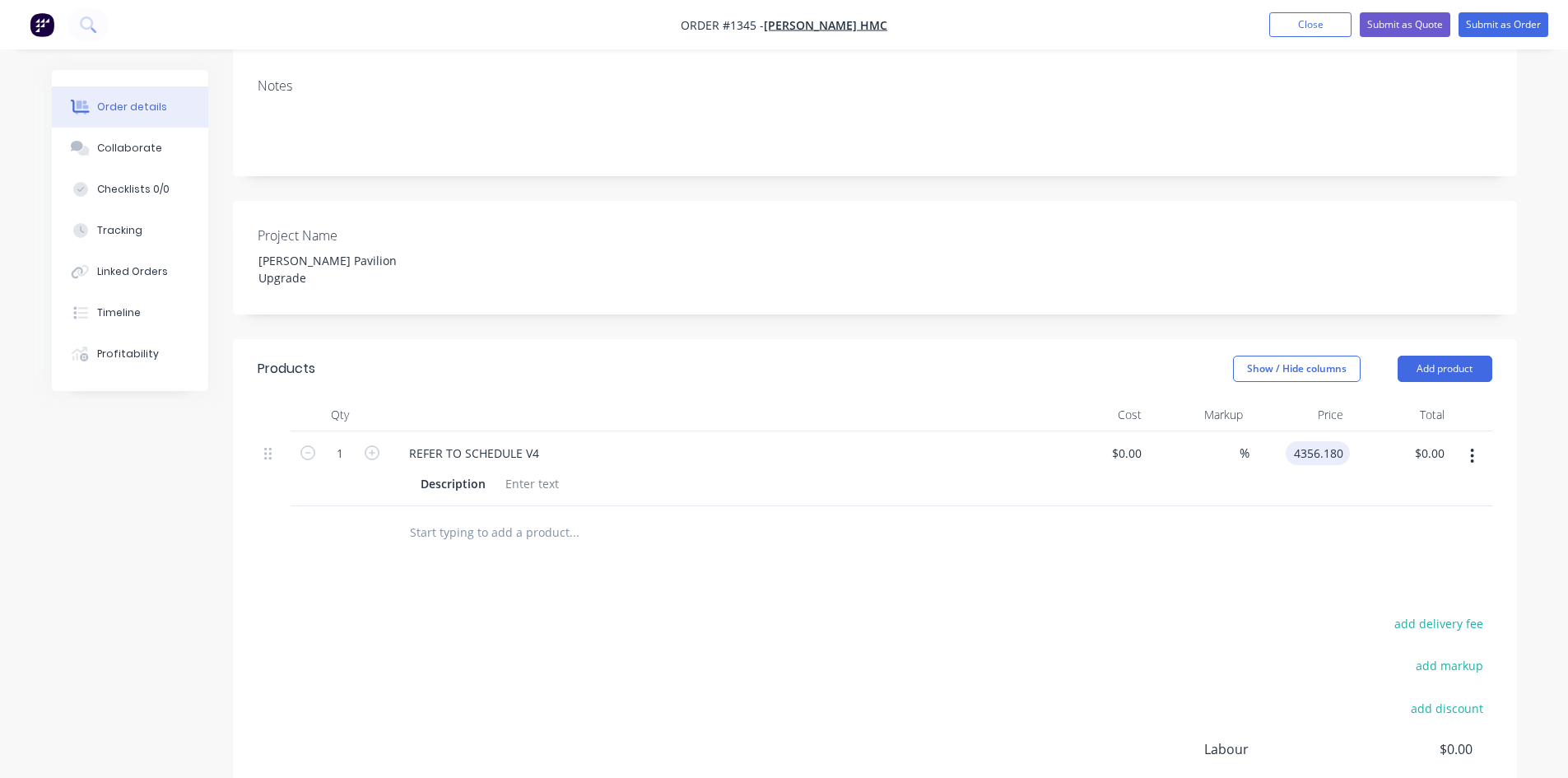
type input "$4,356.18"
click at [1261, 506] on div at bounding box center [875, 533] width 1234 height 54
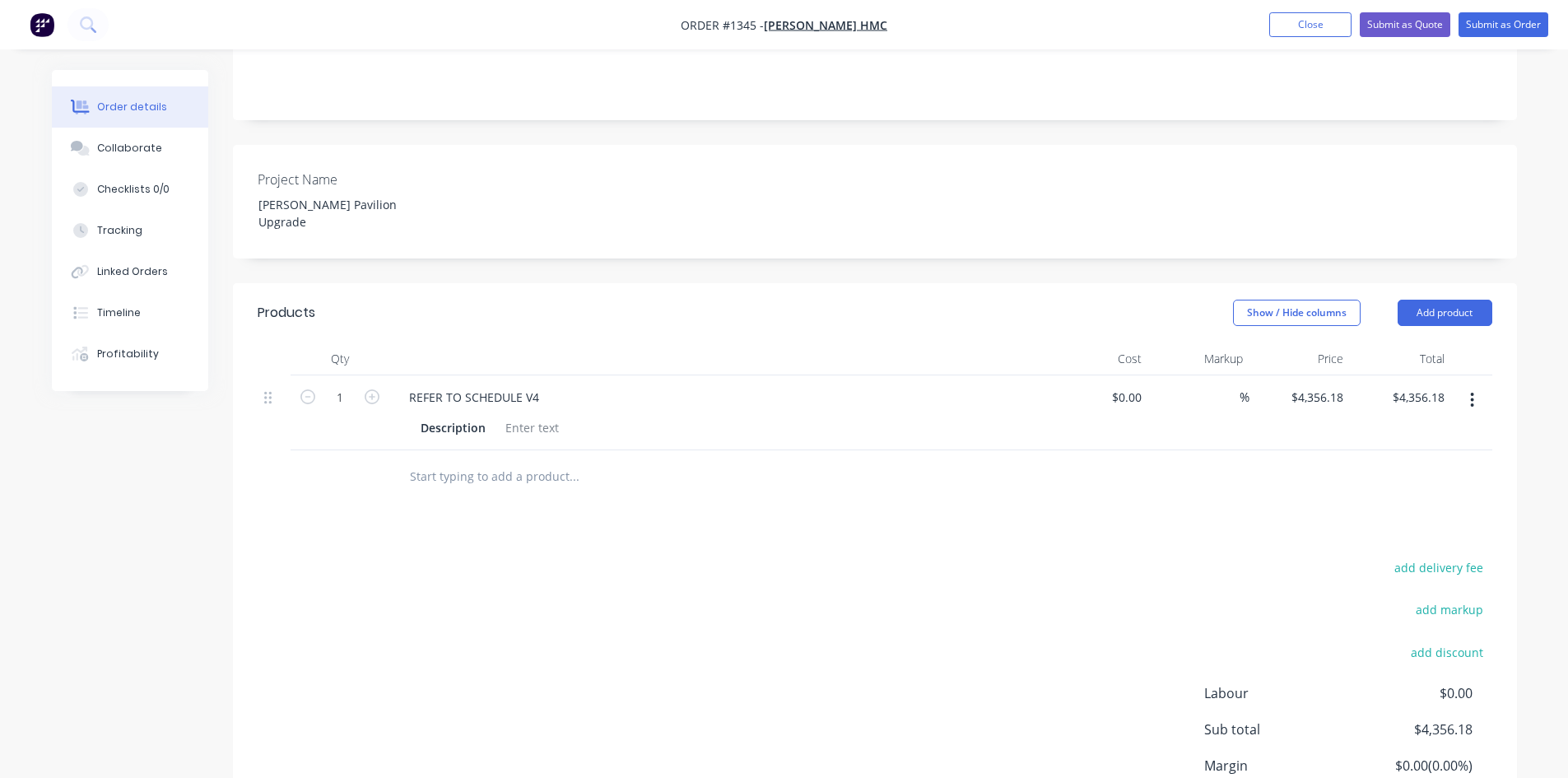
scroll to position [467, 0]
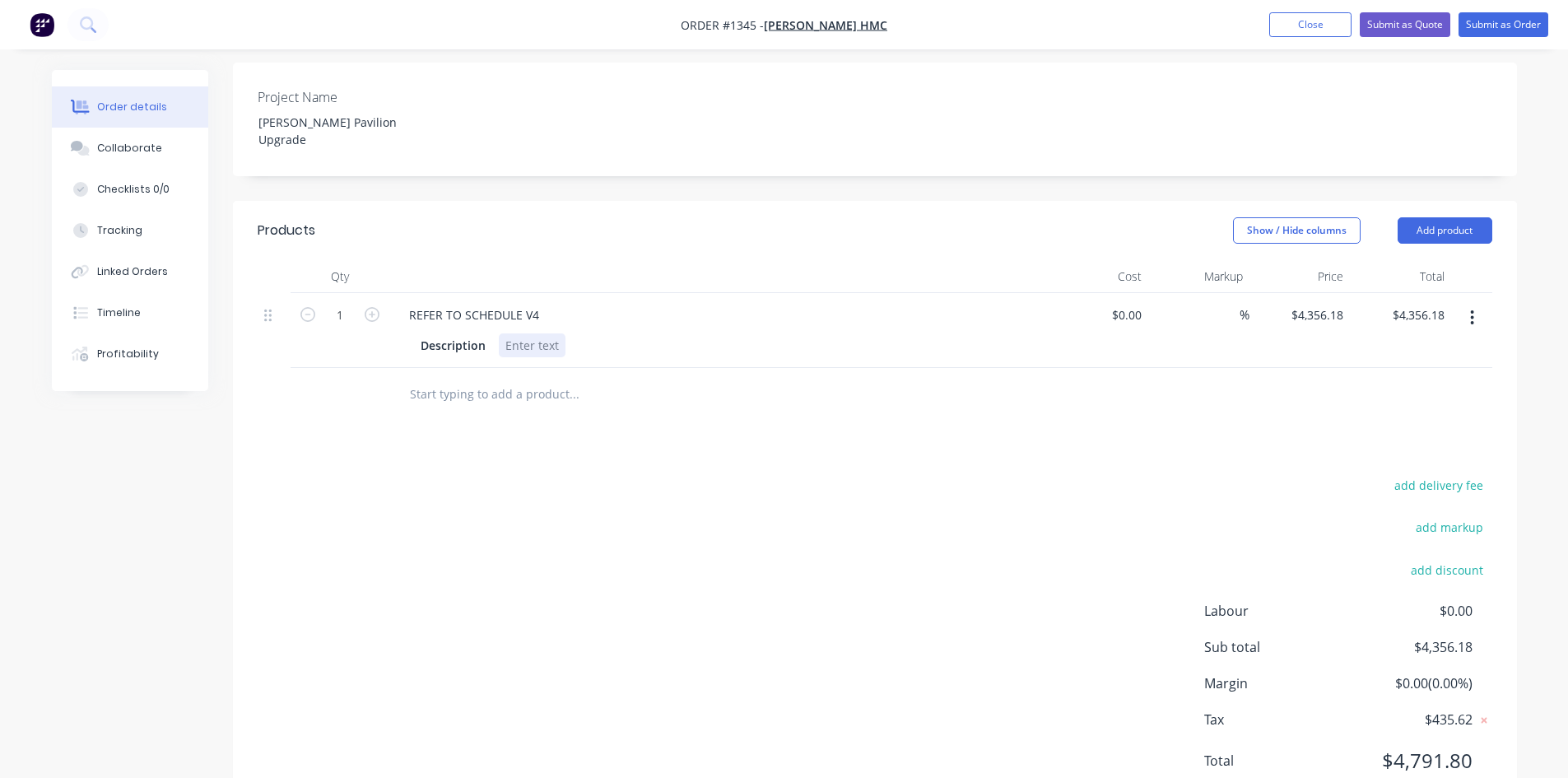
click at [555, 334] on div at bounding box center [532, 345] width 67 height 24
drag, startPoint x: 544, startPoint y: 242, endPoint x: 403, endPoint y: 246, distance: 141.1
click at [405, 303] on div "REFER TO SCHEDULE V4" at bounding box center [473, 314] width 156 height 24
copy div "REFER TO SCHEDULE V4"
click at [521, 334] on div at bounding box center [532, 345] width 67 height 24
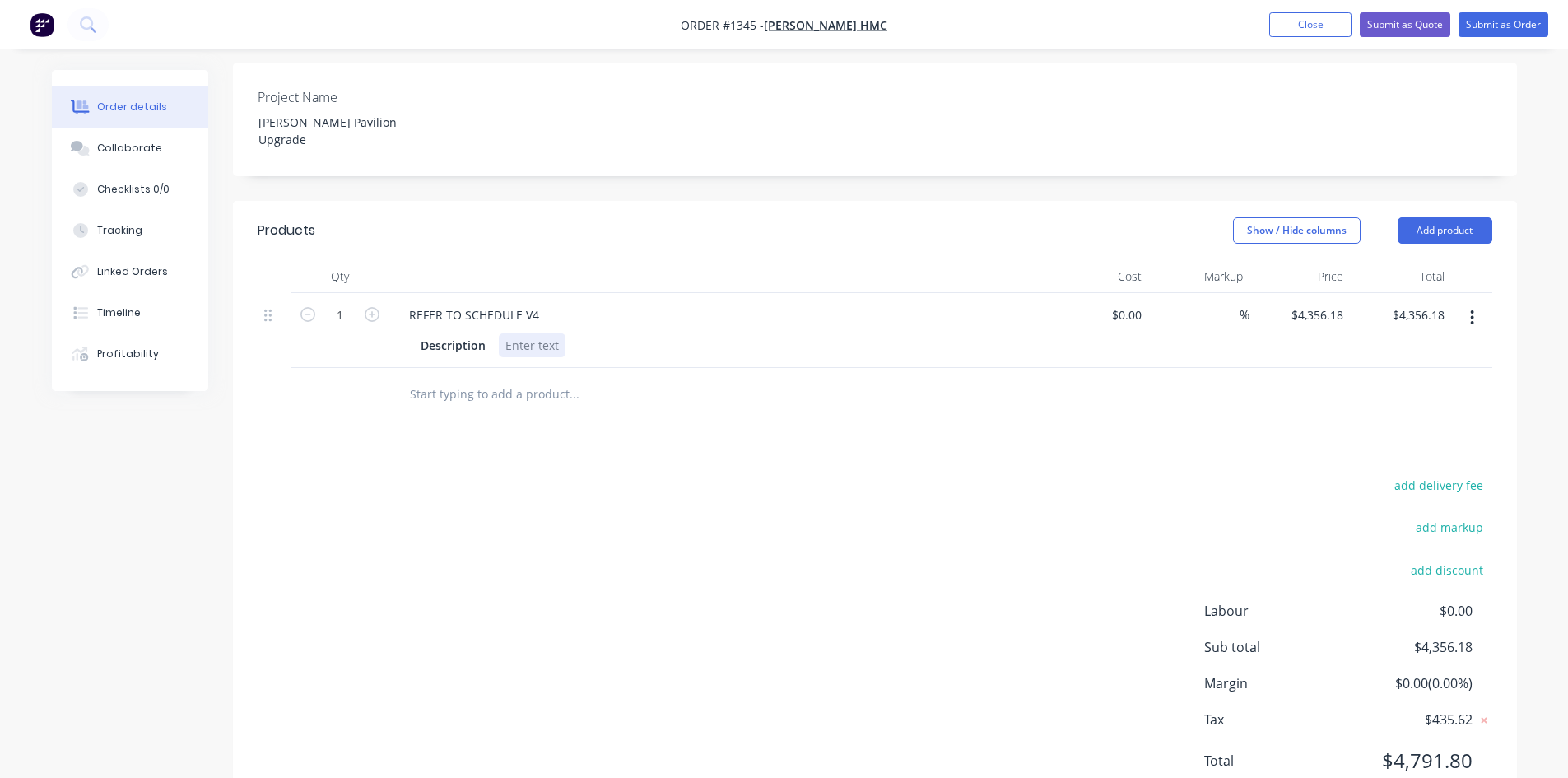
click at [520, 334] on div at bounding box center [532, 345] width 67 height 24
paste div
click at [1479, 26] on button "Submit as Order" at bounding box center [1504, 25] width 90 height 25
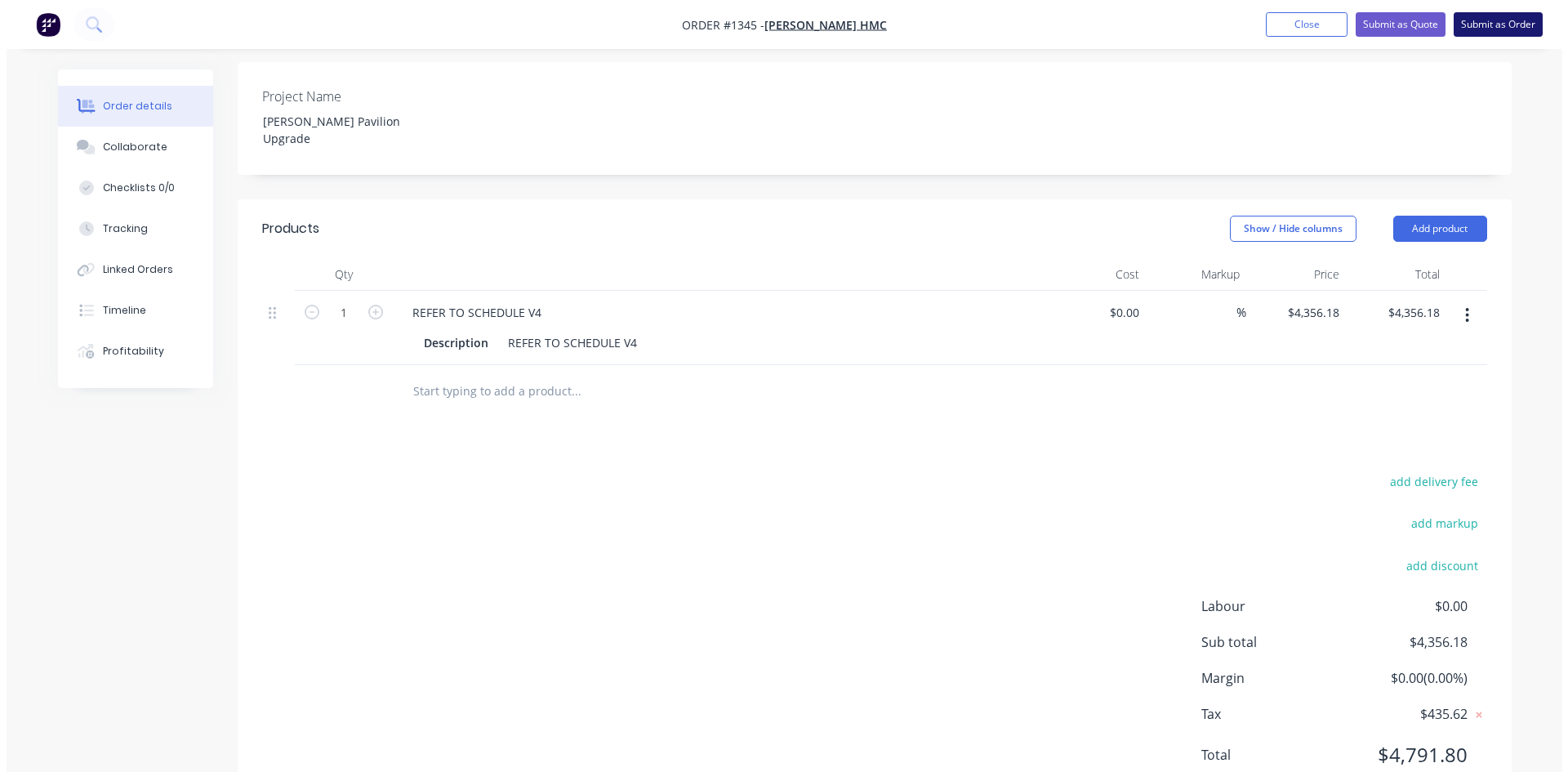
scroll to position [0, 0]
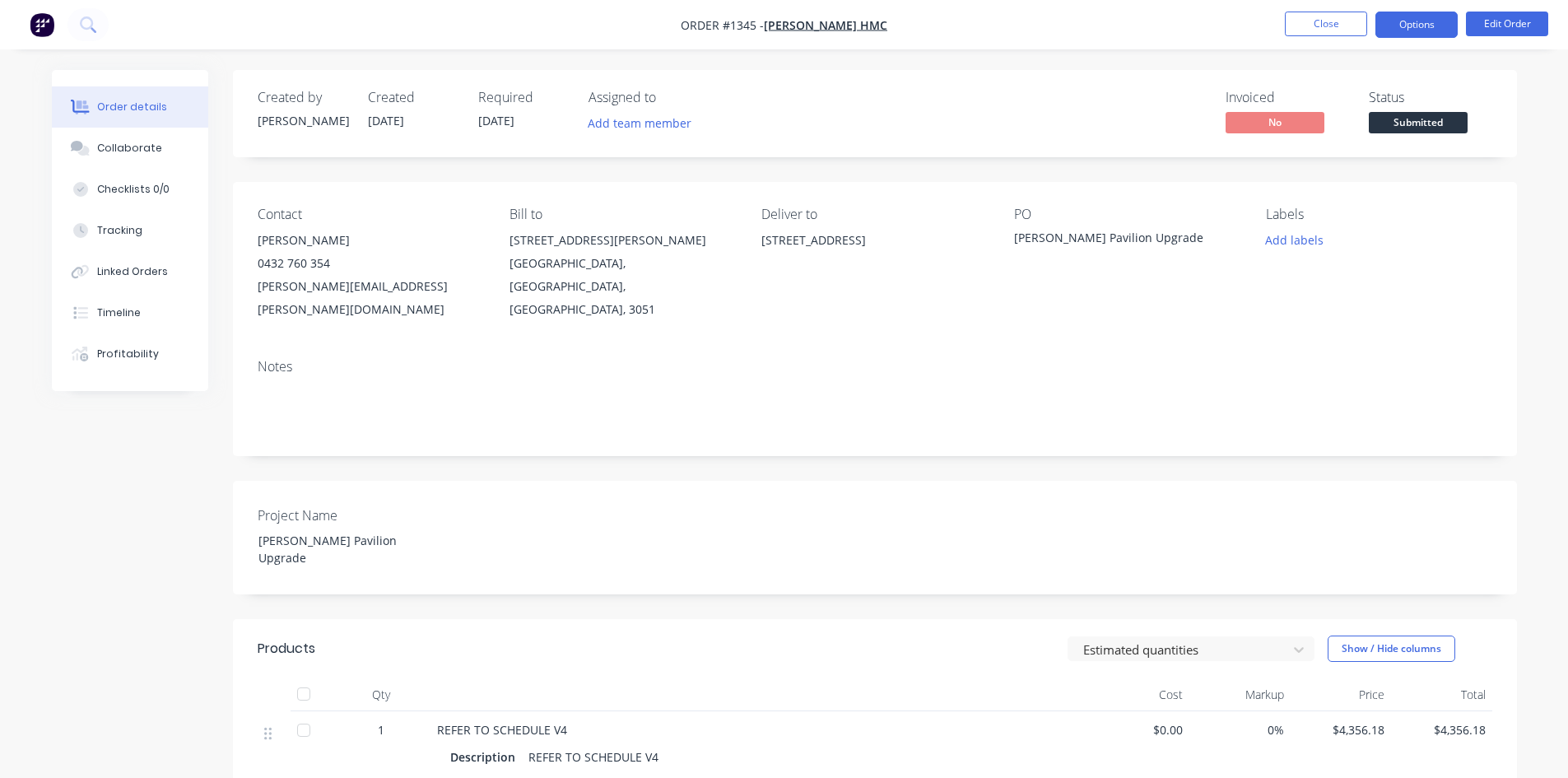
click at [1424, 27] on button "Options" at bounding box center [1416, 25] width 82 height 26
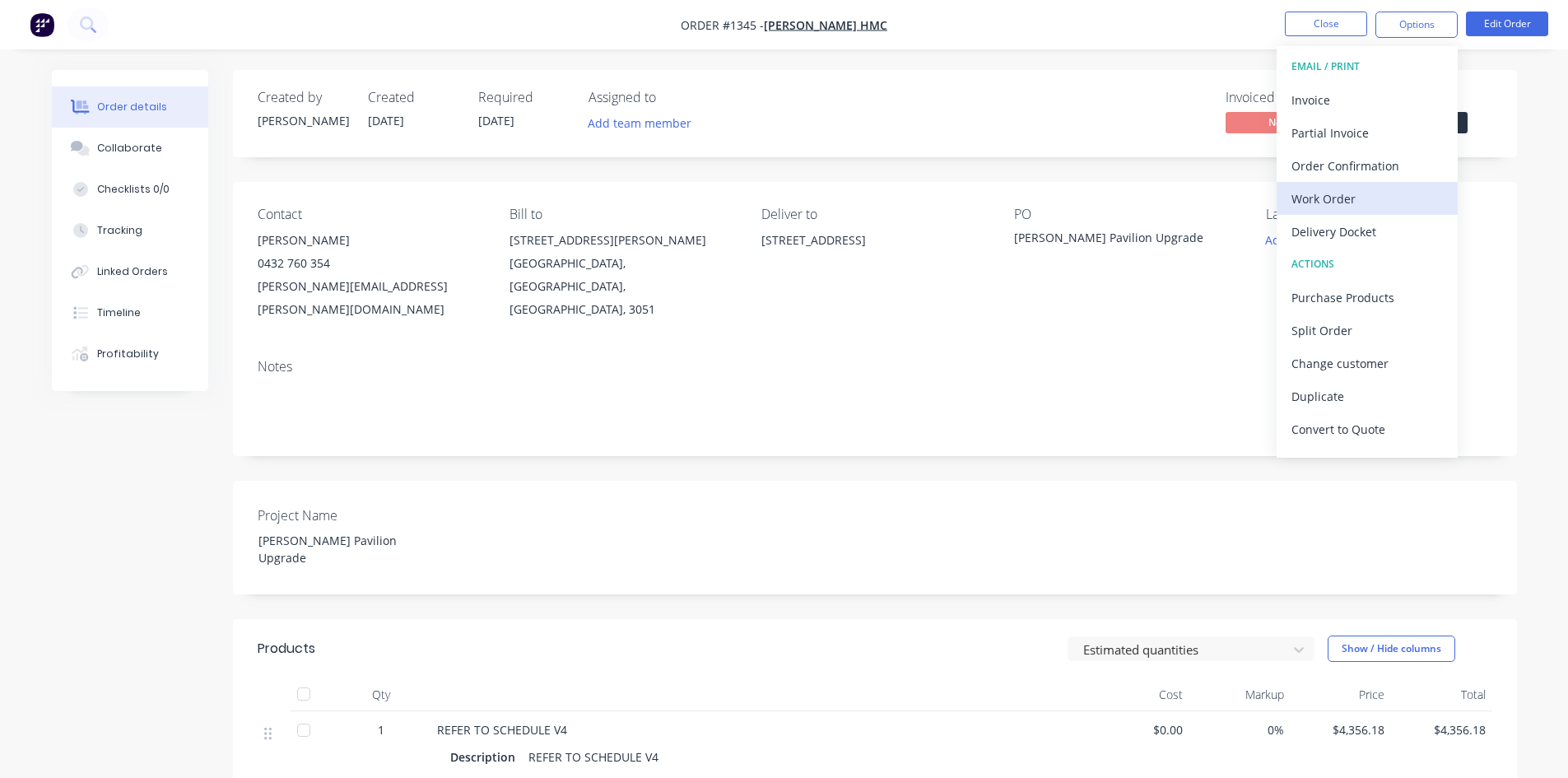
click at [1352, 200] on div "Work Order" at bounding box center [1368, 199] width 152 height 24
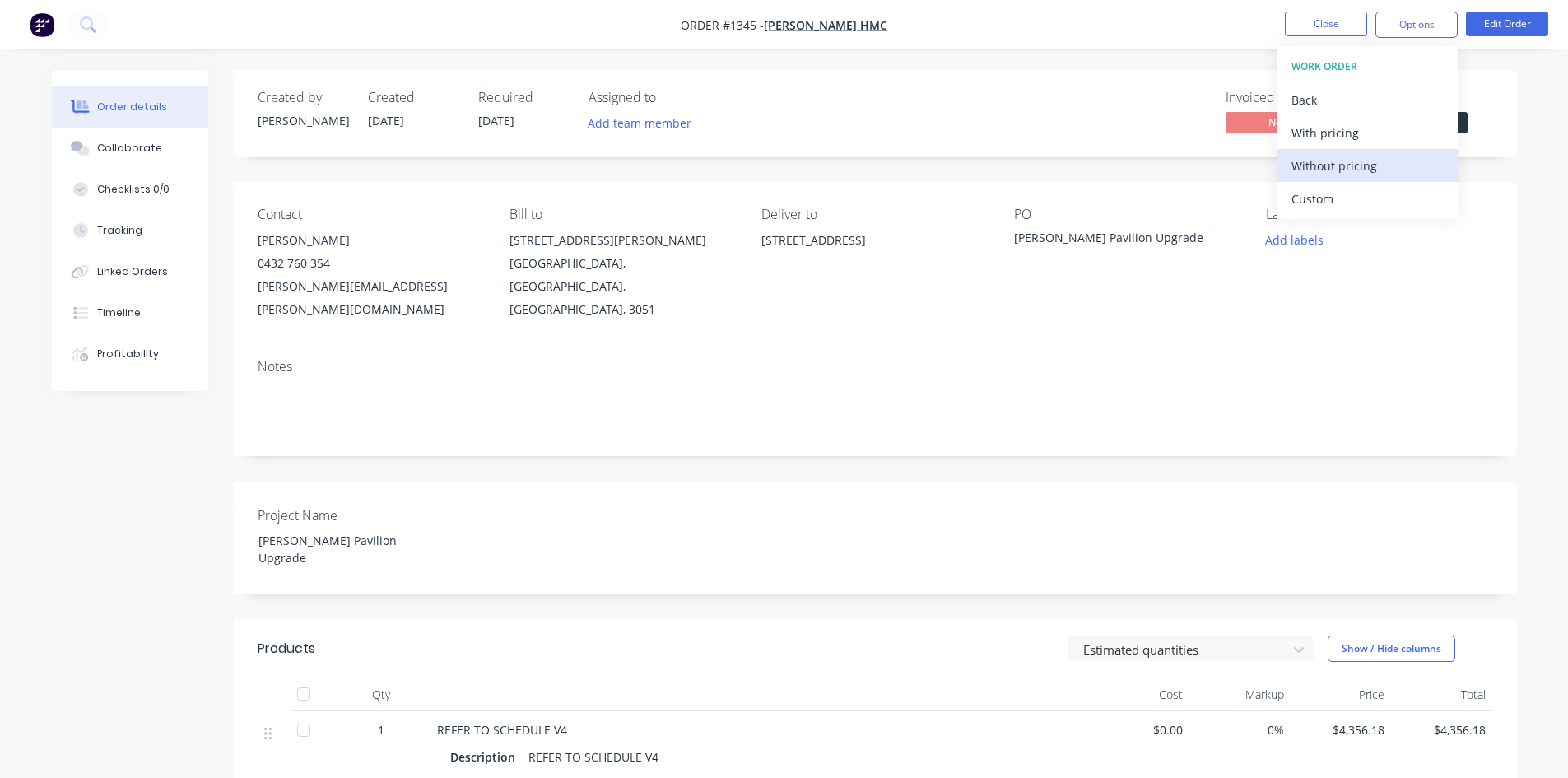
click at [1353, 172] on div "Without pricing" at bounding box center [1368, 165] width 152 height 24
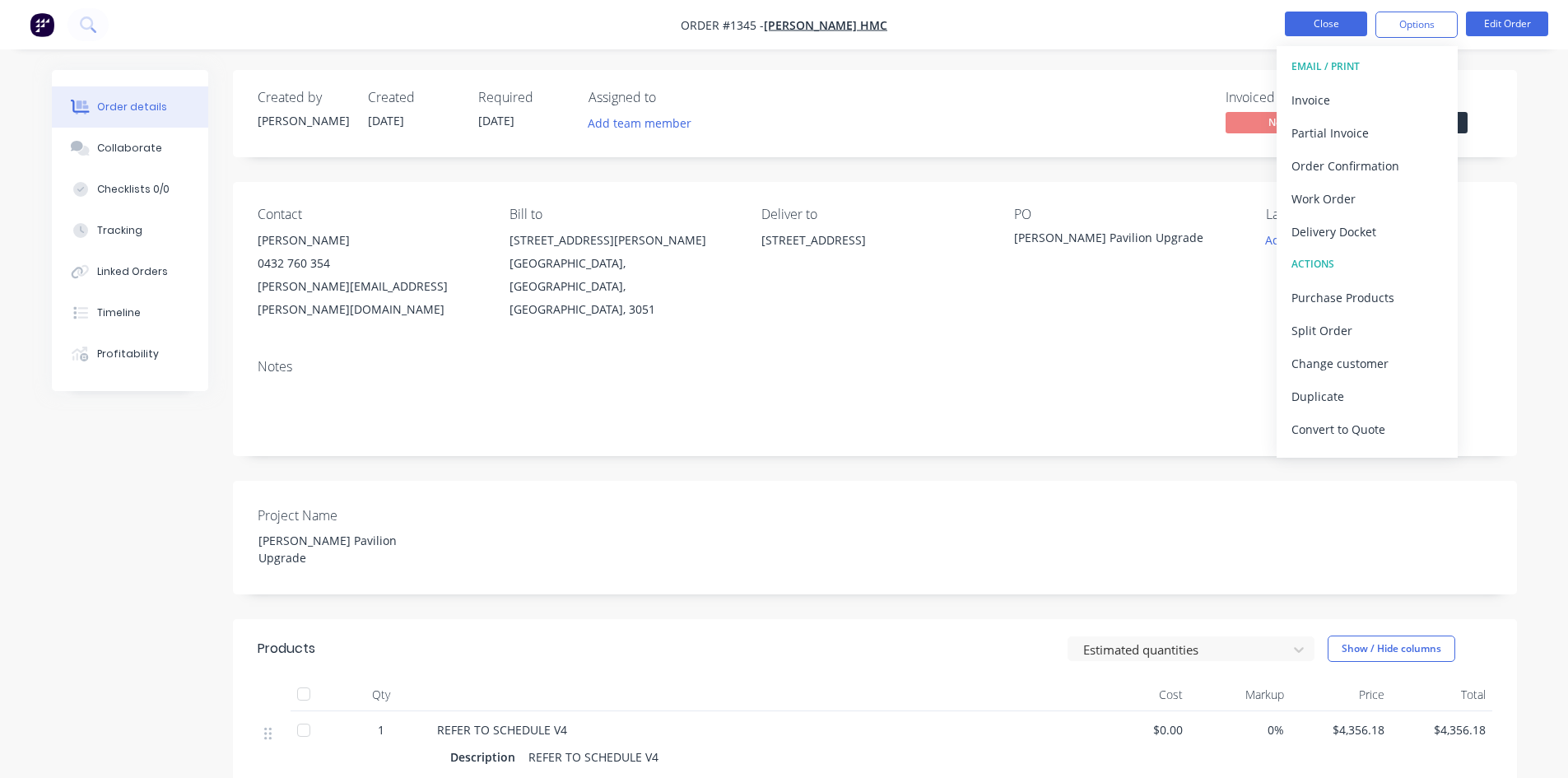
click at [1296, 24] on button "Close" at bounding box center [1325, 24] width 82 height 25
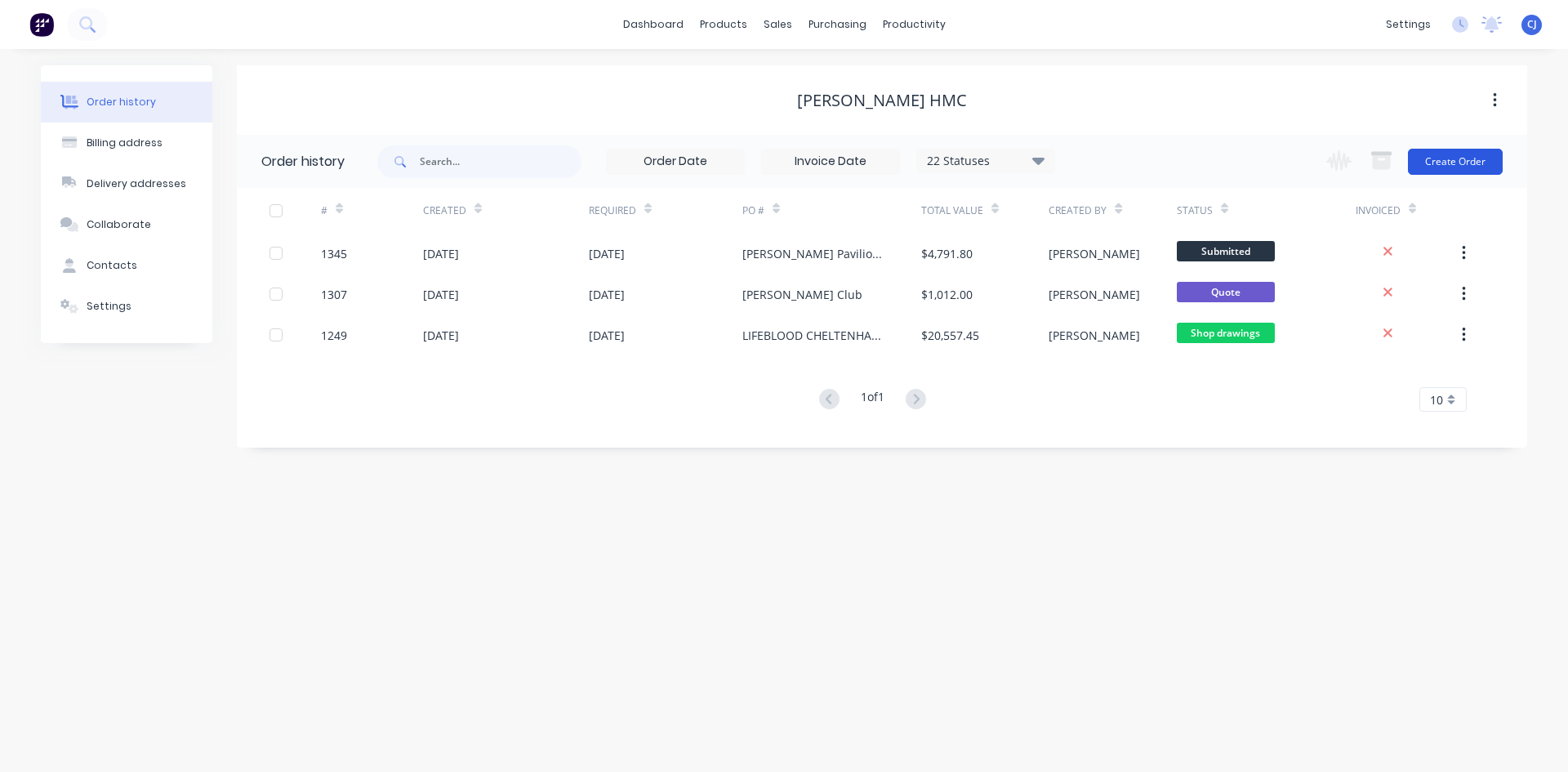
click at [1443, 153] on button "Create Order" at bounding box center [1455, 162] width 95 height 26
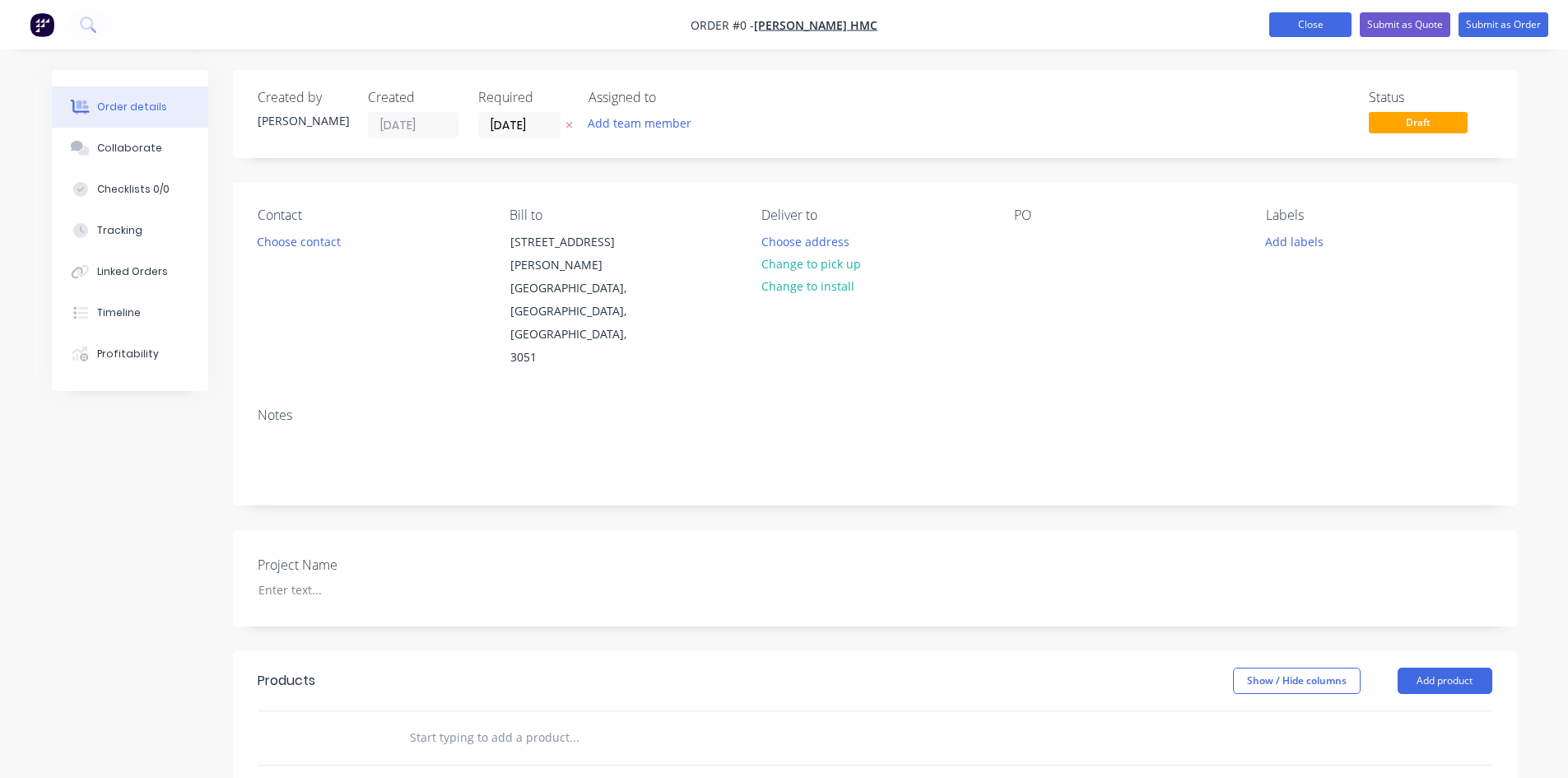
click at [1314, 19] on button "Close" at bounding box center [1309, 25] width 82 height 25
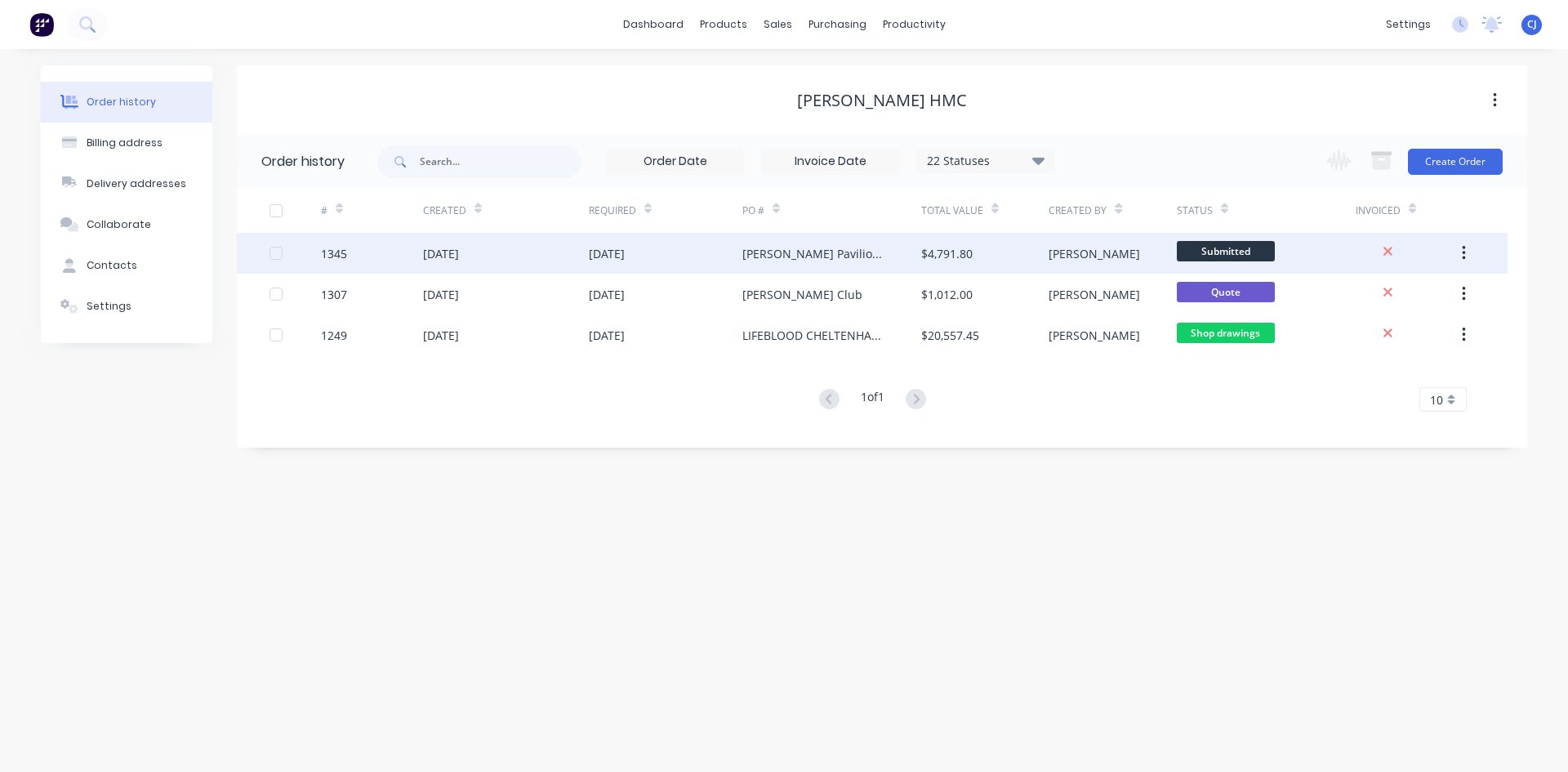
click at [1258, 251] on span "Submitted" at bounding box center [1225, 251] width 98 height 20
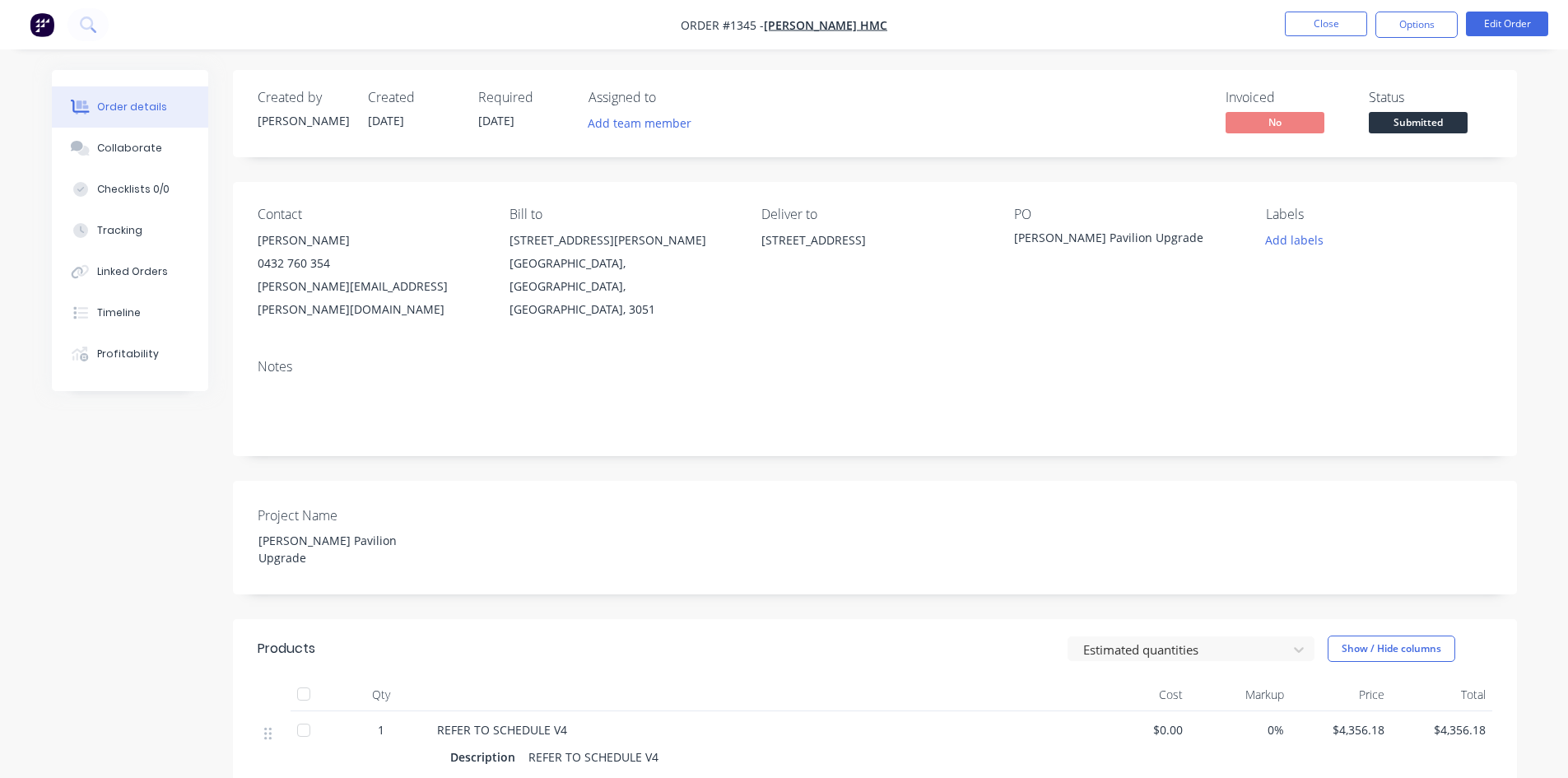
click at [1397, 127] on span "Submitted" at bounding box center [1418, 122] width 99 height 20
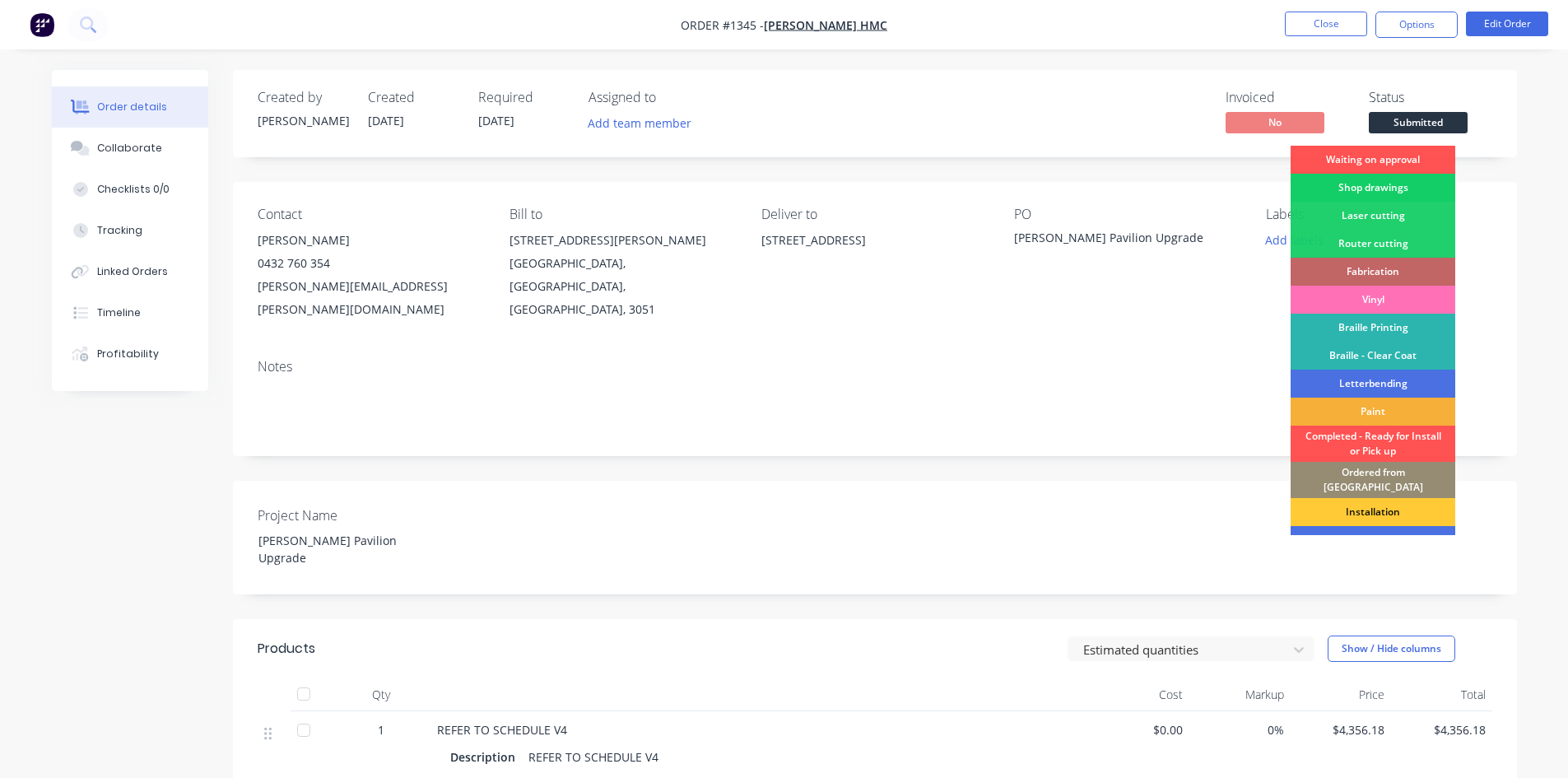
click at [1376, 184] on div "Shop drawings" at bounding box center [1373, 188] width 164 height 28
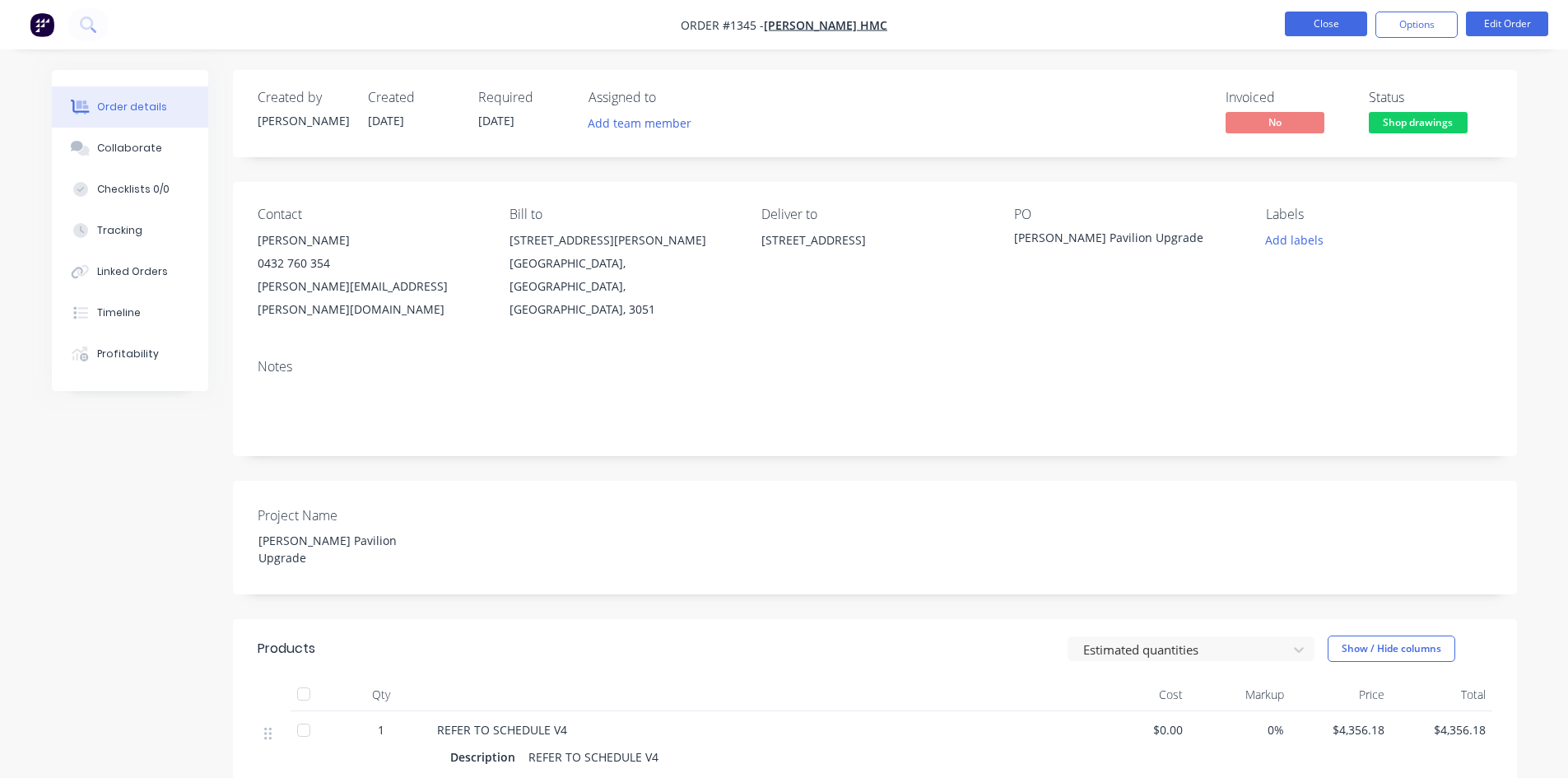
click at [1311, 26] on button "Close" at bounding box center [1325, 24] width 82 height 25
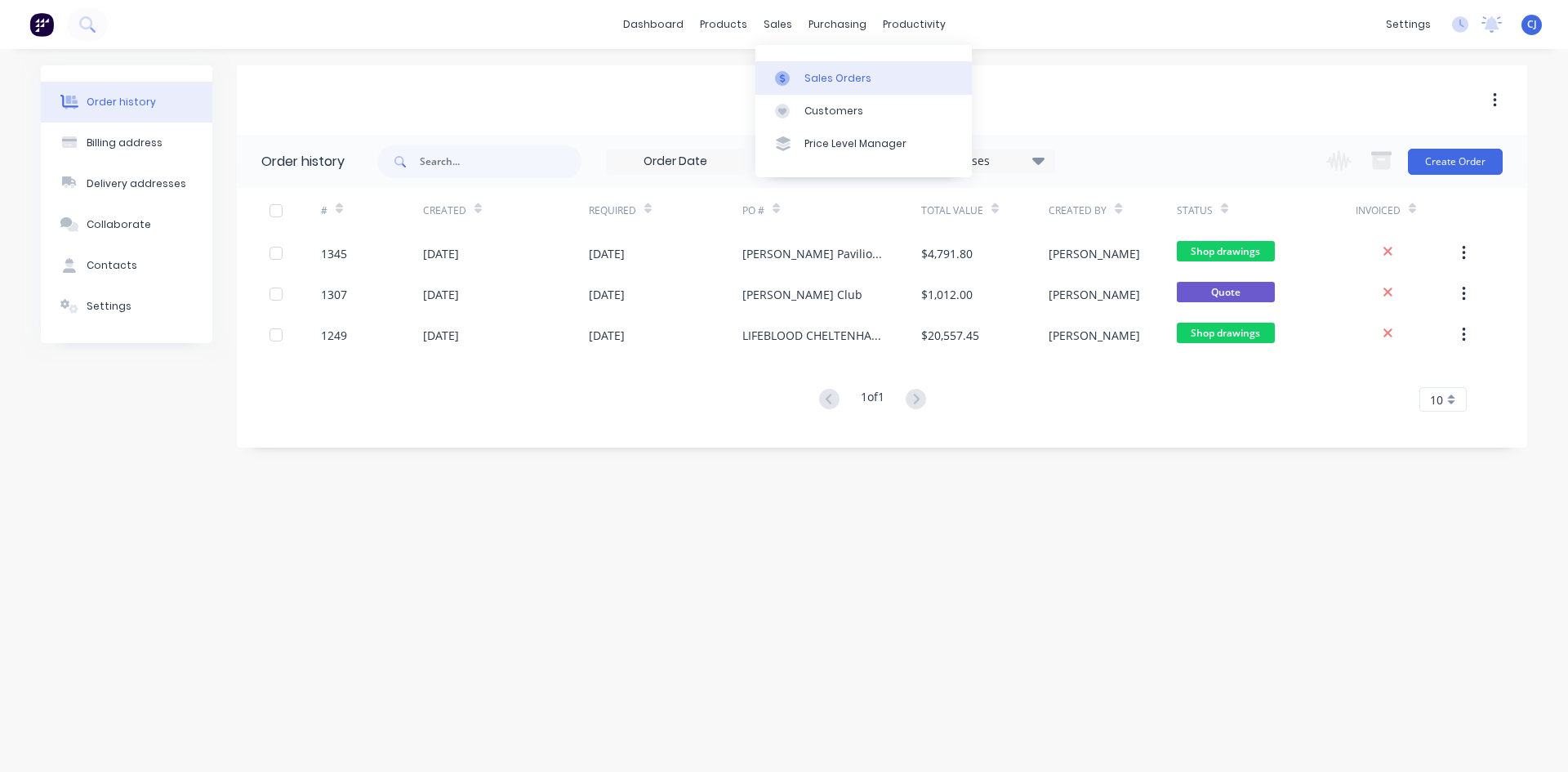
click at [795, 75] on div at bounding box center [788, 78] width 25 height 15
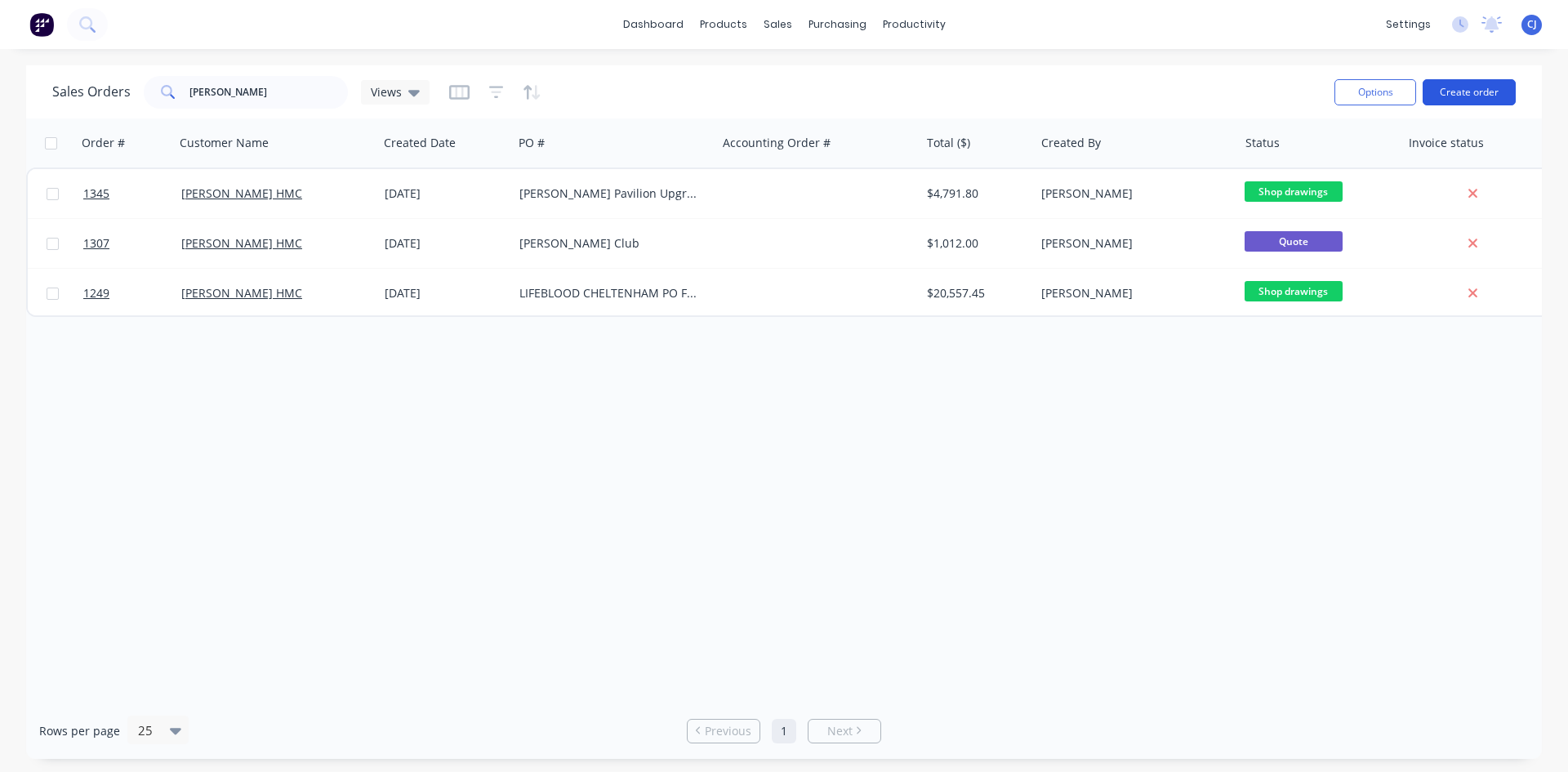
click at [1465, 88] on button "Create order" at bounding box center [1469, 92] width 93 height 26
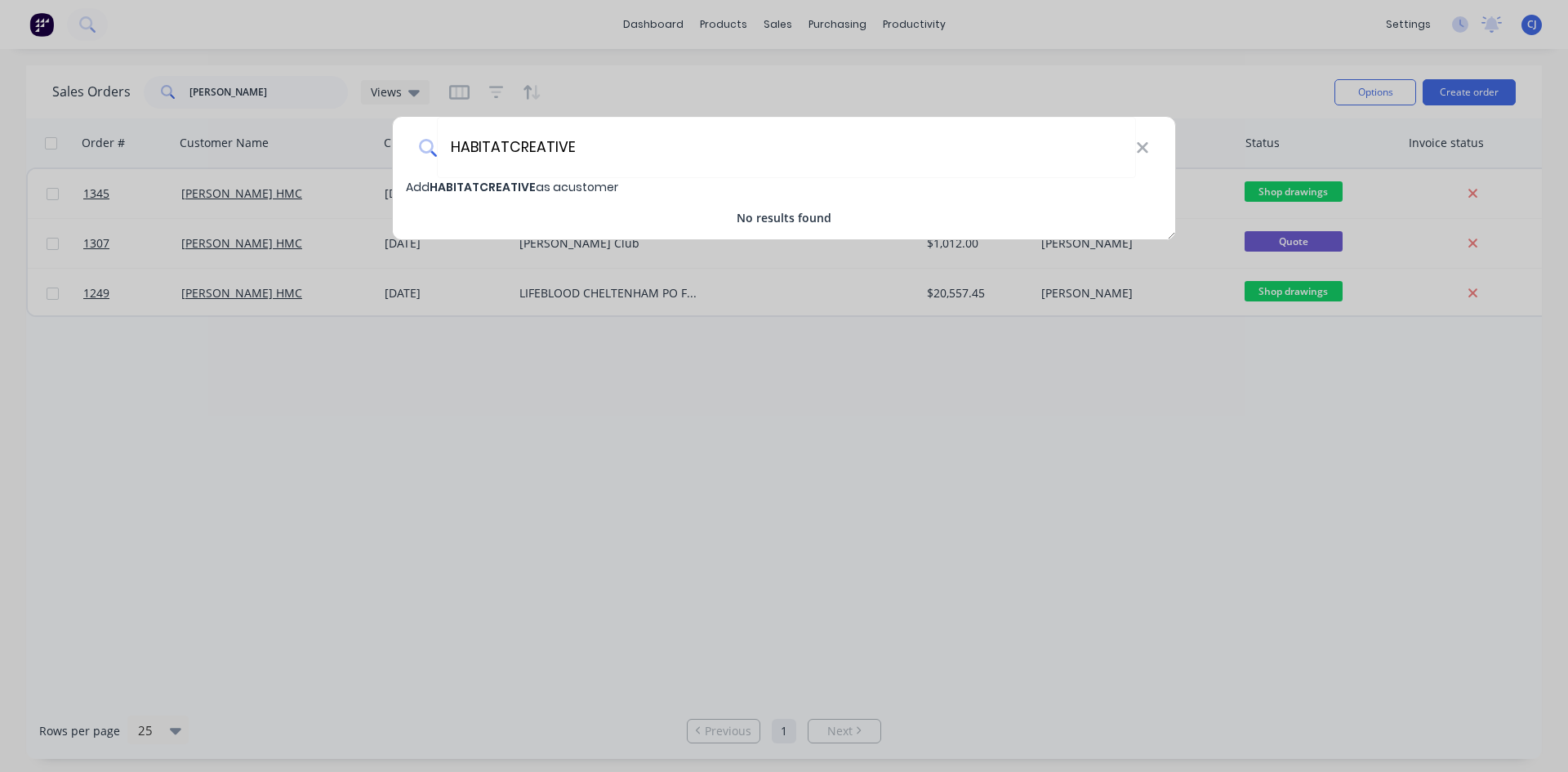
type input "HABITATCREATIVE"
click at [488, 188] on span "HABITATCREATIVE" at bounding box center [482, 187] width 106 height 17
select select "AU"
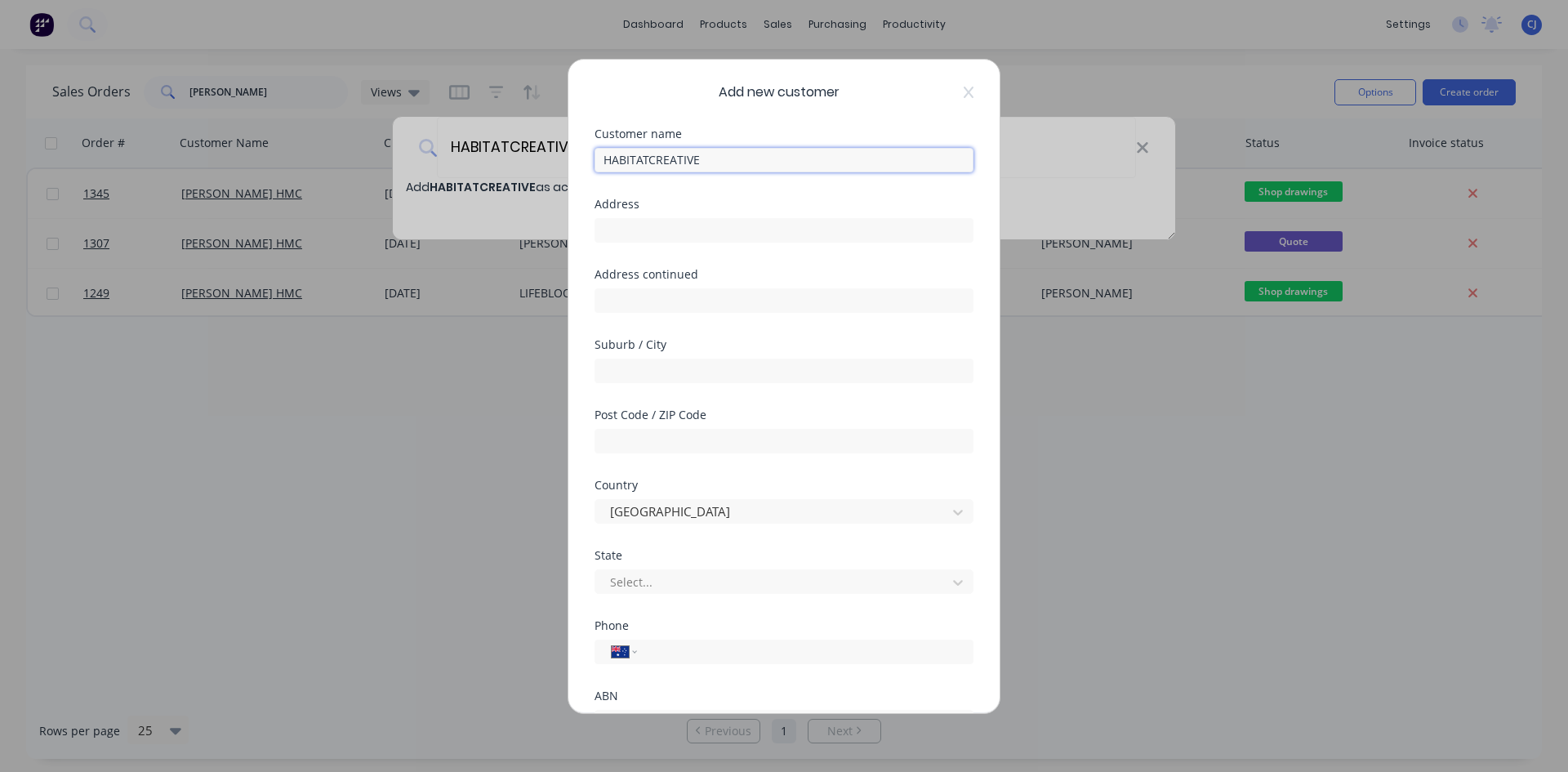
drag, startPoint x: 717, startPoint y: 156, endPoint x: 554, endPoint y: 144, distance: 163.4
click at [554, 144] on div "Add new customer Customer name HABITATCREATIVE Address Address continued Suburb…" at bounding box center [784, 386] width 1568 height 772
paste input "abitat Creative Co."
type input "Habitat Creative Co."
click at [730, 227] on input "text" at bounding box center [784, 230] width 379 height 25
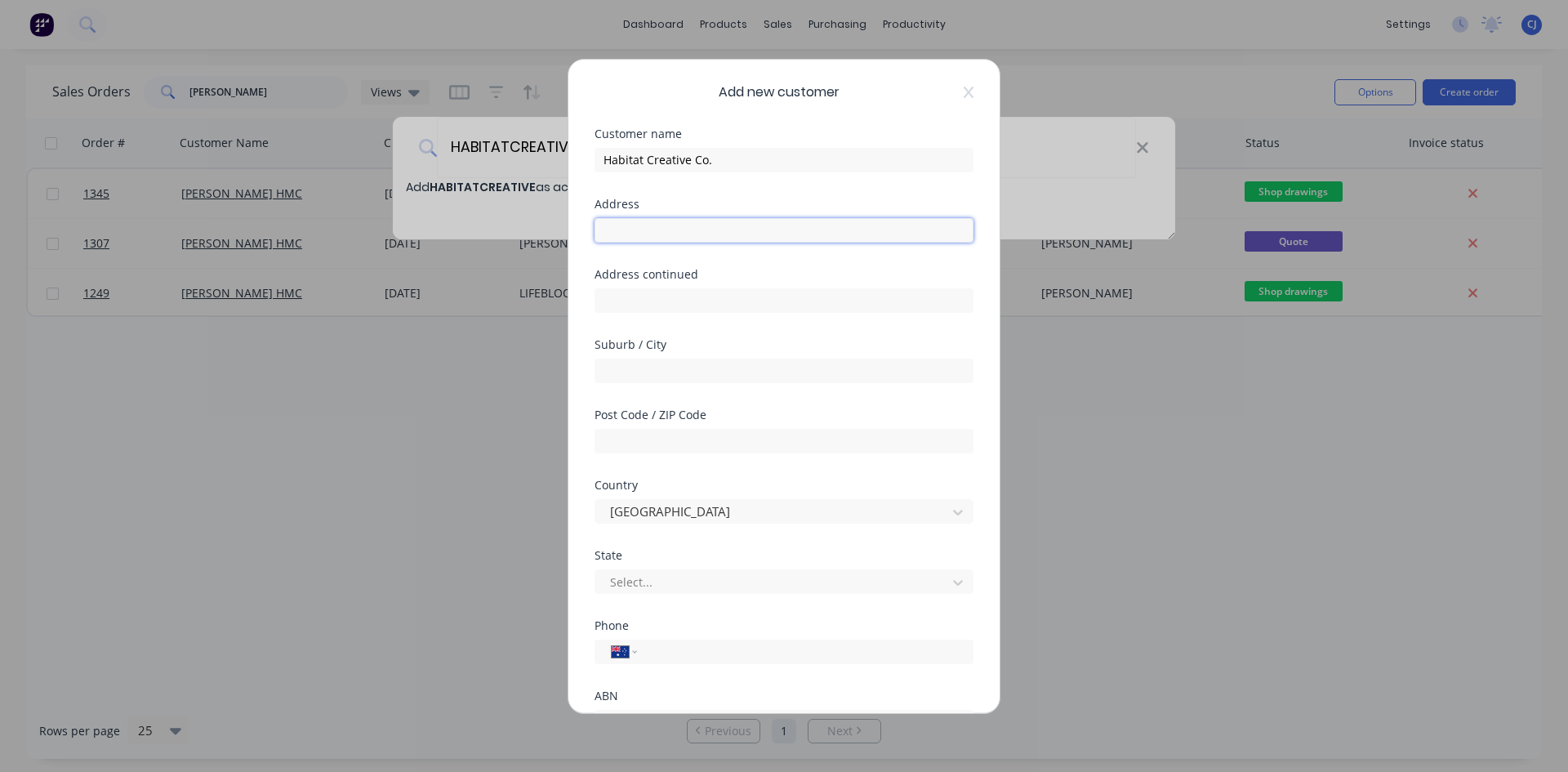
type input "V"
paste input "[STREET_ADDRESS][PERSON_NAME]"
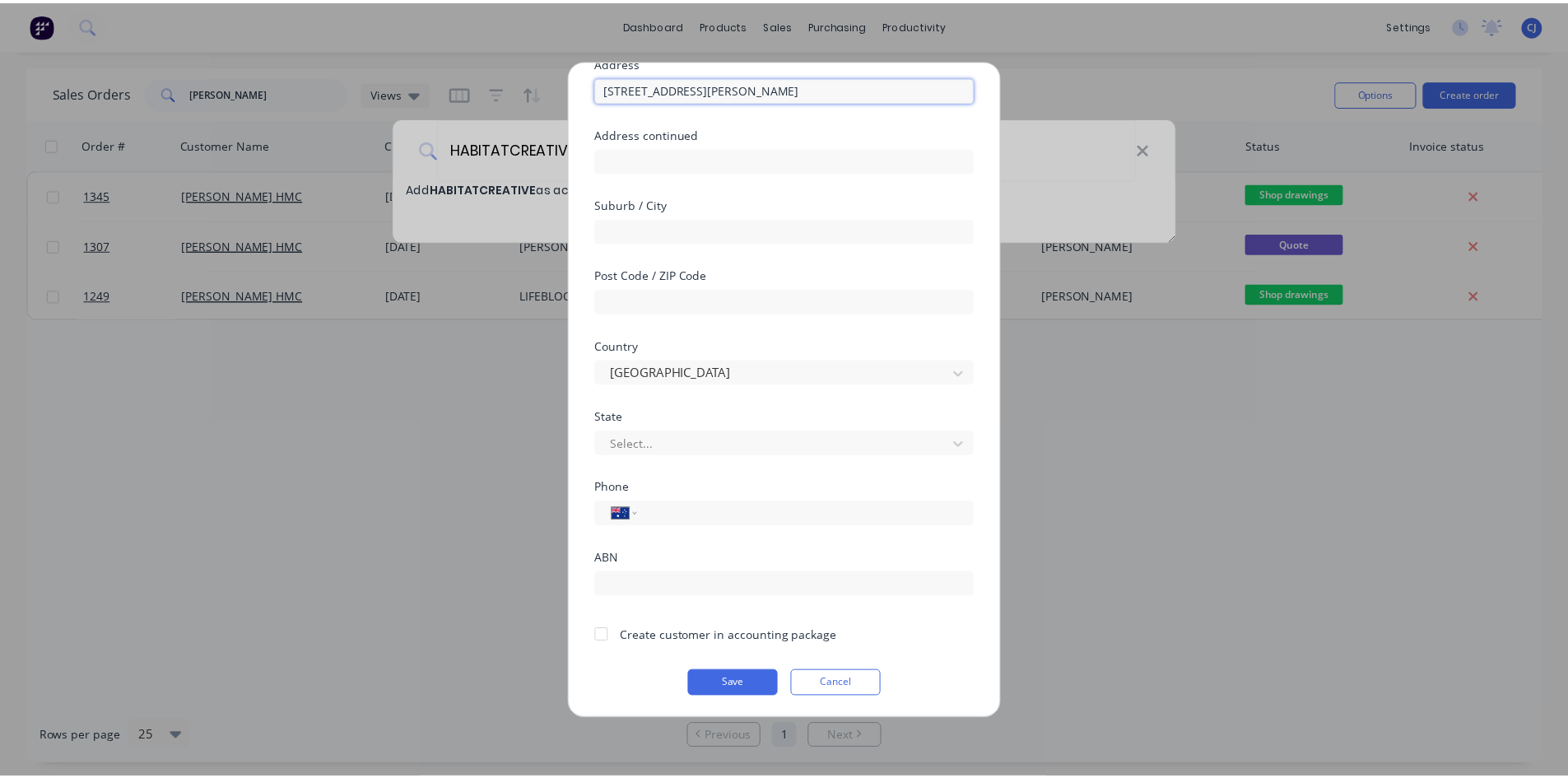
scroll to position [145, 0]
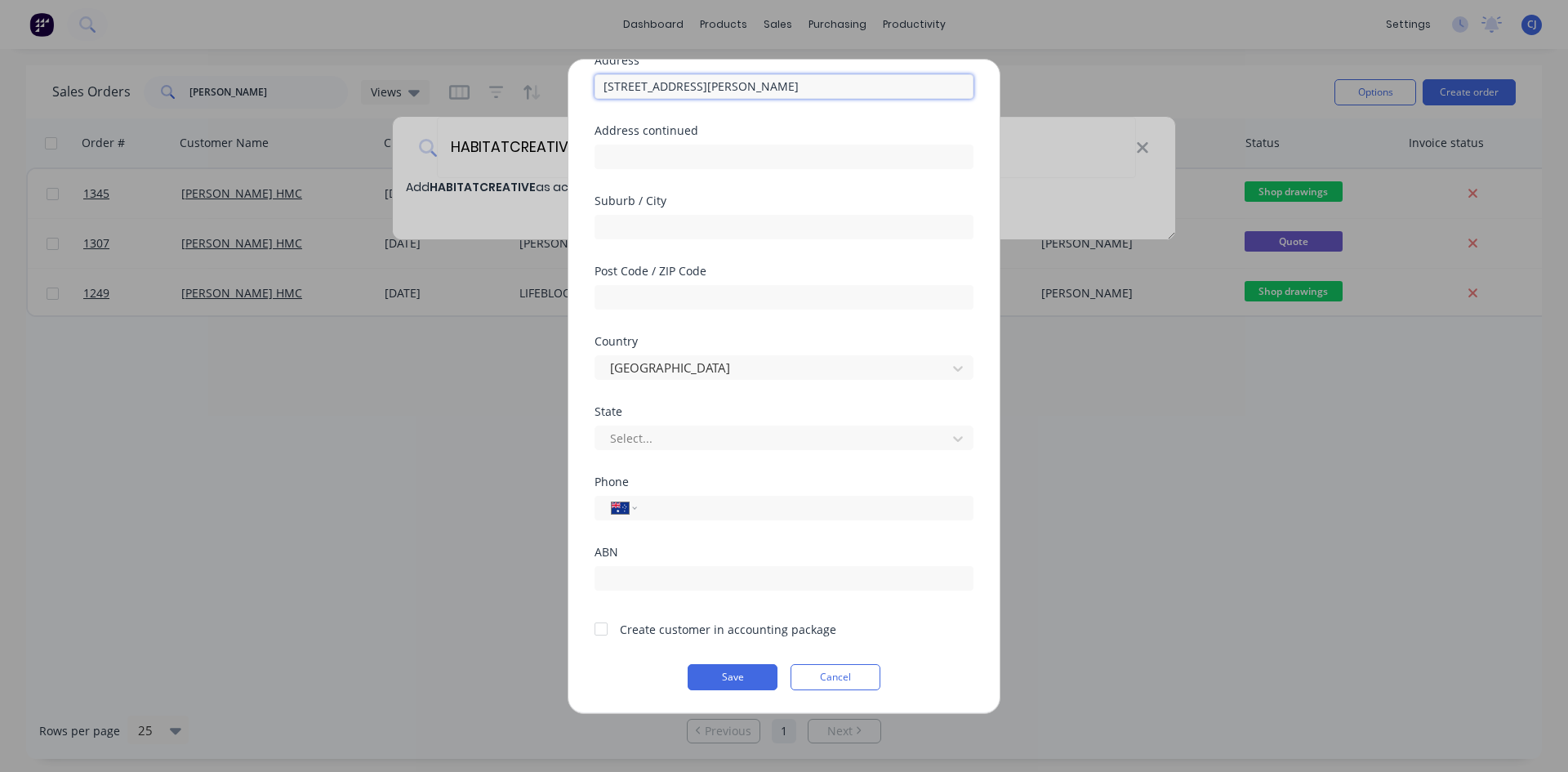
type input "[STREET_ADDRESS][PERSON_NAME]"
click at [741, 676] on button "Save" at bounding box center [732, 677] width 90 height 26
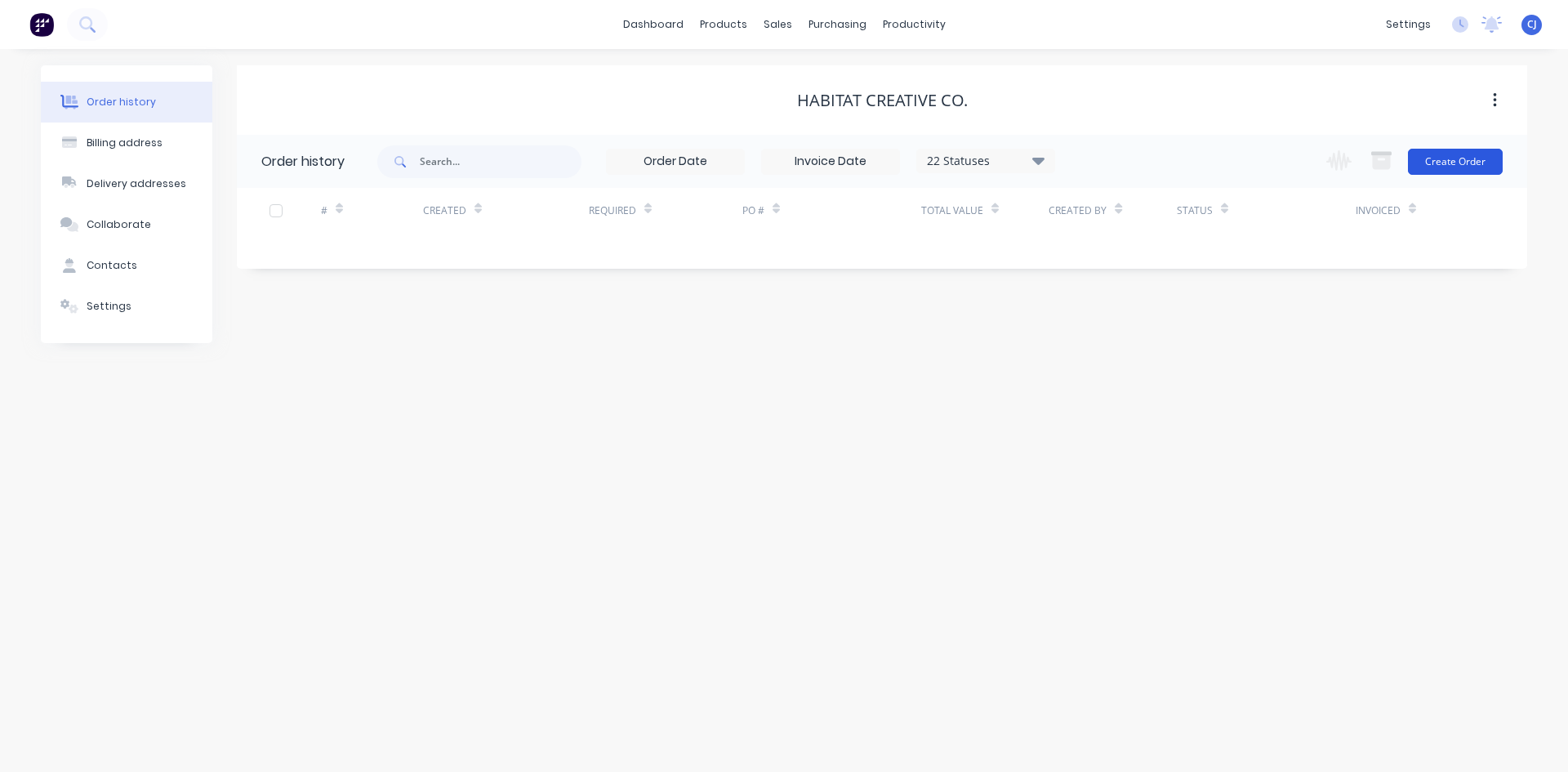
click at [1464, 154] on button "Create Order" at bounding box center [1455, 162] width 95 height 26
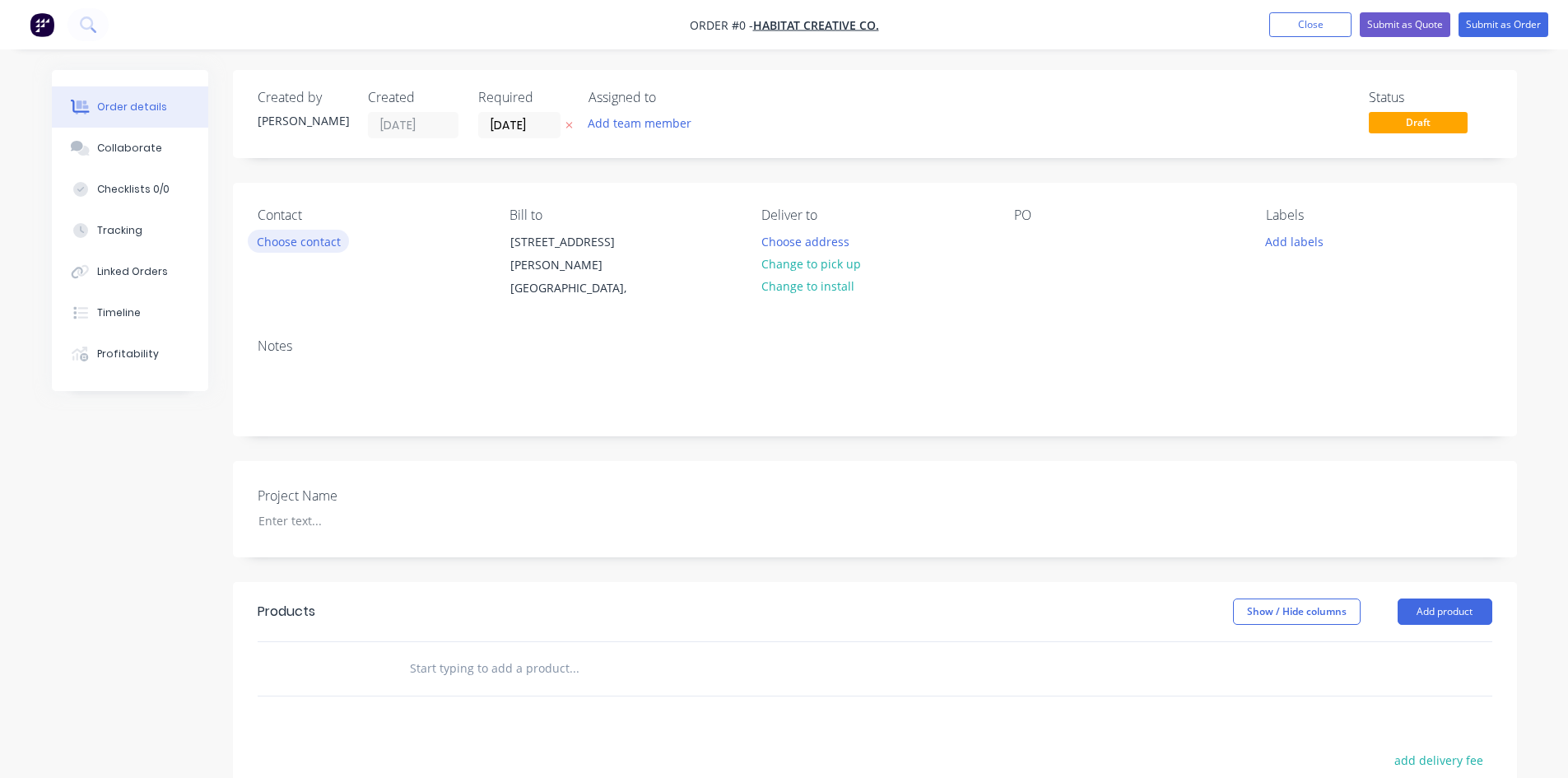
click at [329, 245] on button "Choose contact" at bounding box center [298, 240] width 102 height 22
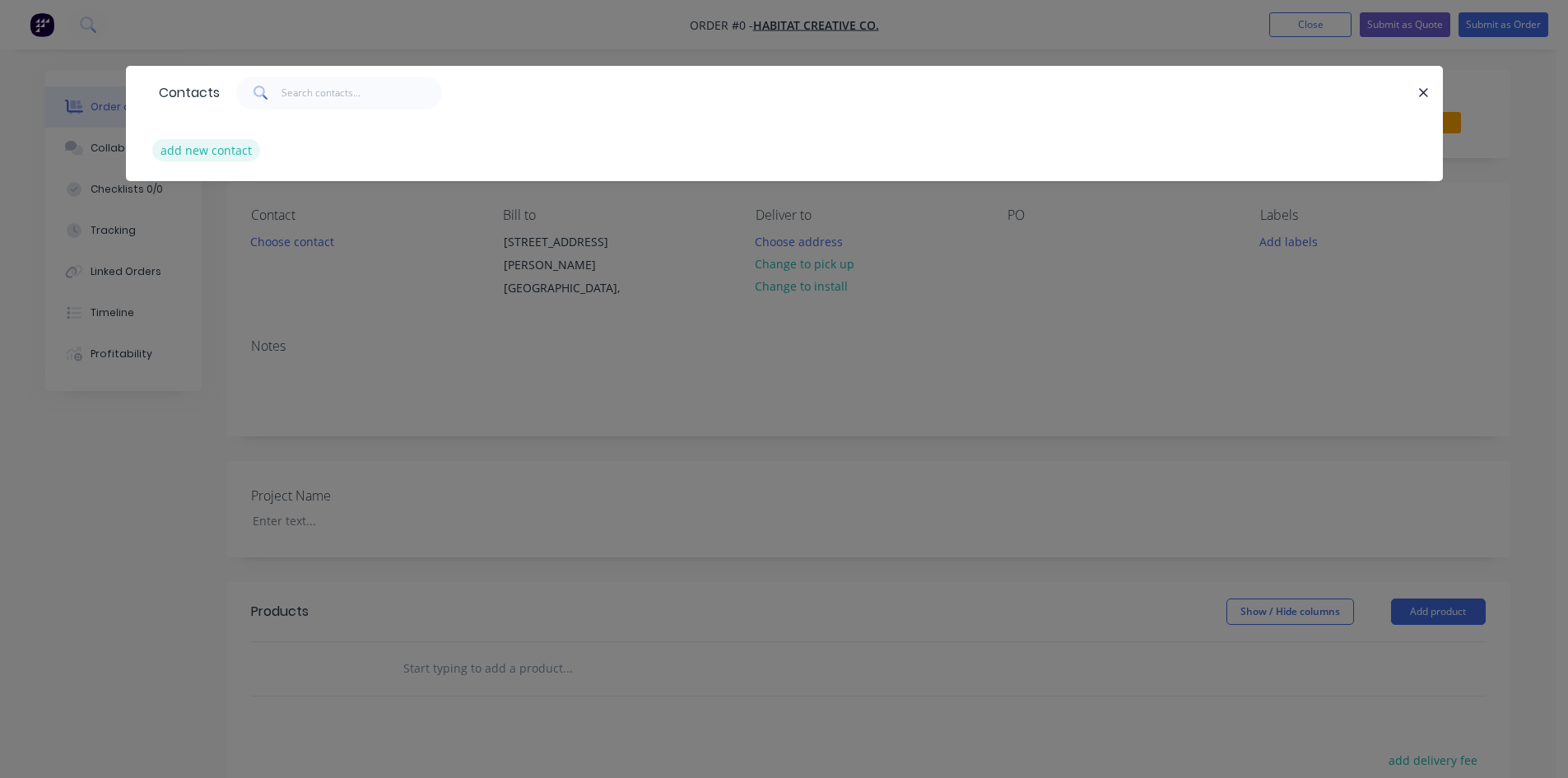
click at [216, 147] on button "add new contact" at bounding box center [206, 150] width 109 height 22
select select "AU"
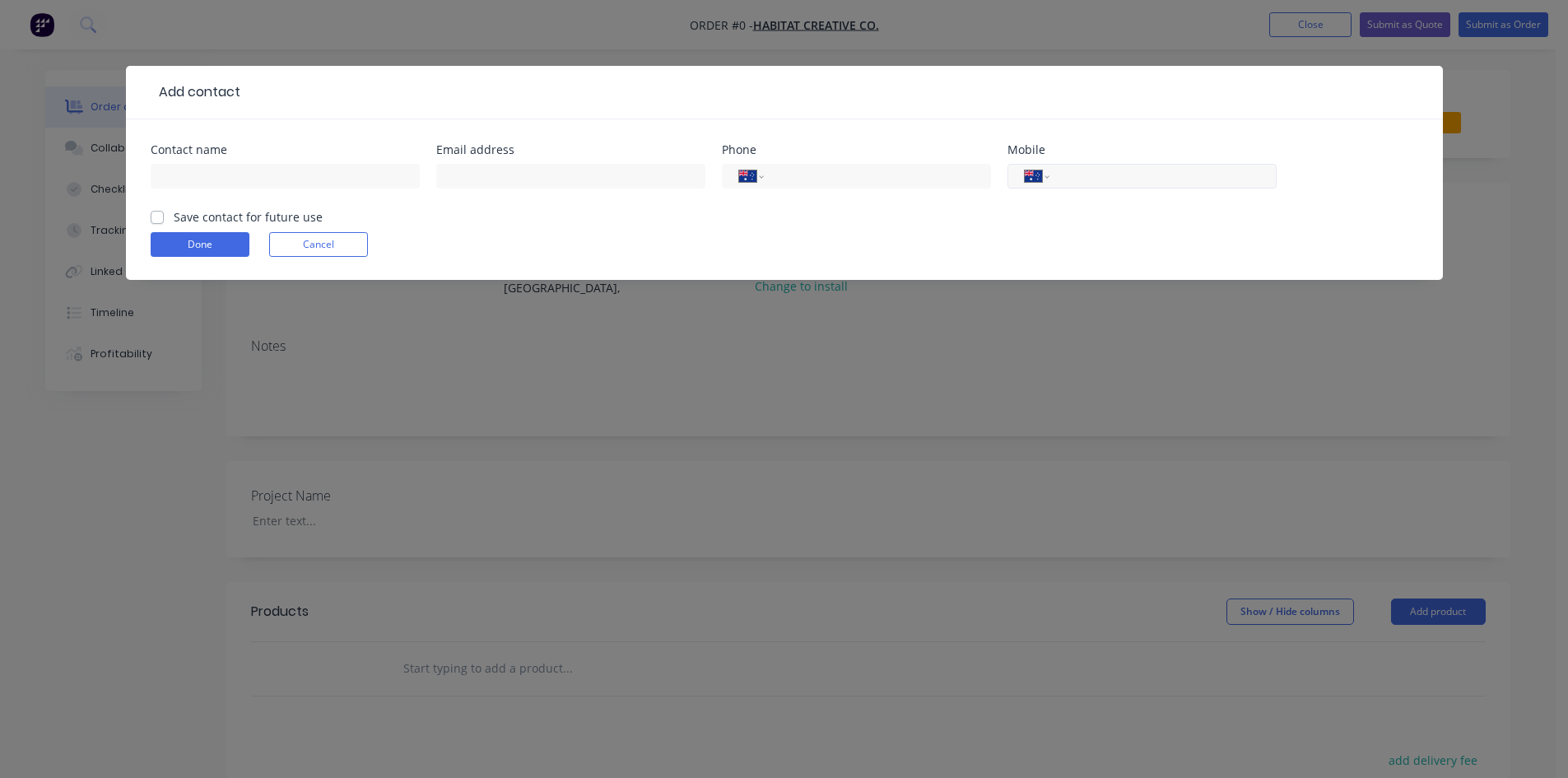
click at [1098, 174] on input "tel" at bounding box center [1160, 176] width 198 height 19
paste input "0400 620 530"
type input "0400 620 530"
drag, startPoint x: 188, startPoint y: 168, endPoint x: 178, endPoint y: 181, distance: 16.4
click at [188, 169] on input "text" at bounding box center [285, 177] width 269 height 25
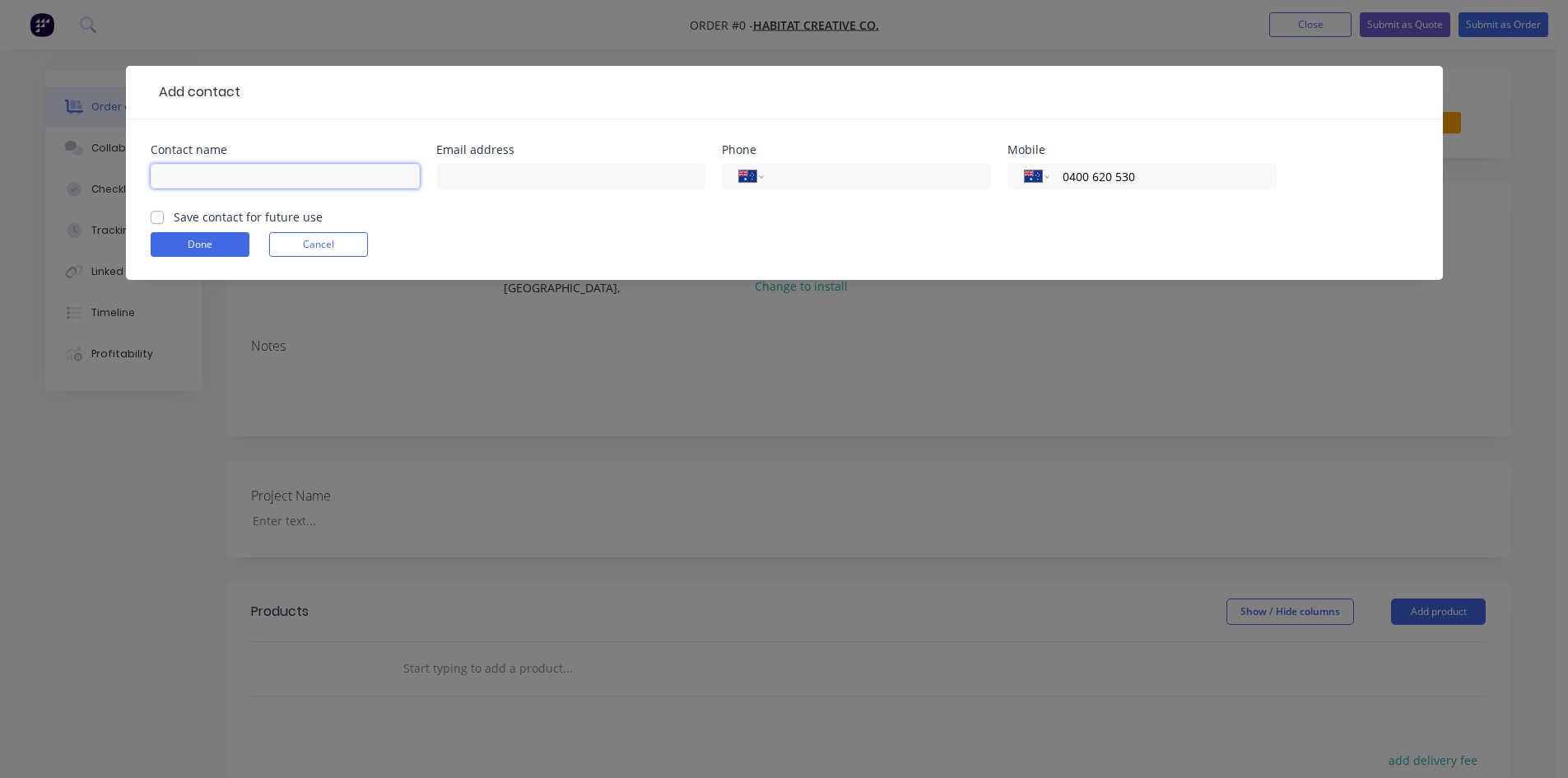
type input "V"
paste input "[PERSON_NAME]"
type input "[PERSON_NAME]"
drag, startPoint x: 1145, startPoint y: 178, endPoint x: 1055, endPoint y: 176, distance: 90.0
click at [1055, 176] on div "International [GEOGRAPHIC_DATA] [GEOGRAPHIC_DATA] [GEOGRAPHIC_DATA] [GEOGRAPHIC…" at bounding box center [1142, 177] width 269 height 25
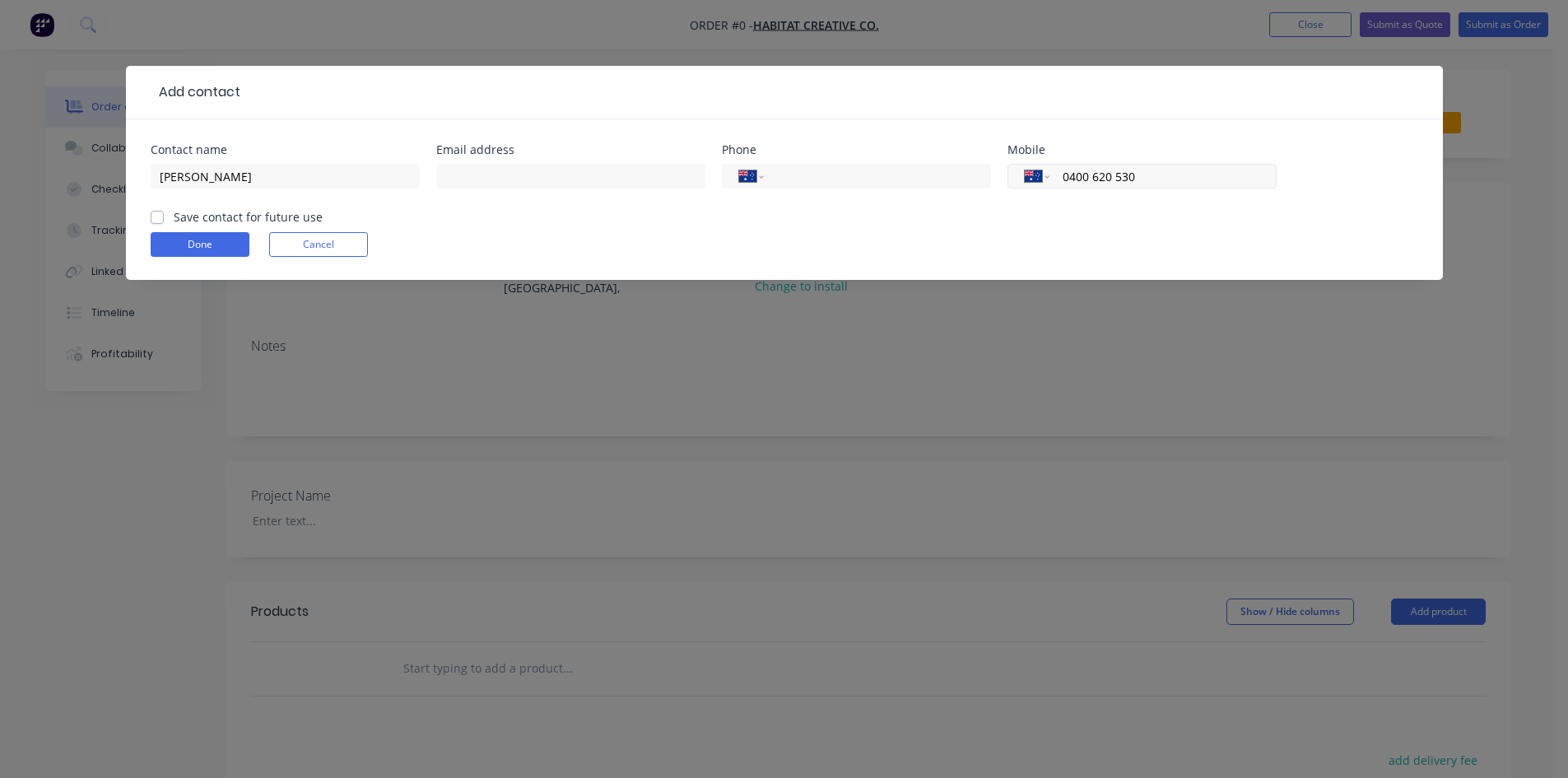
paste input "tel"
type input "0400 620 530"
click at [185, 220] on label "Save contact for future use" at bounding box center [248, 217] width 149 height 18
click at [164, 220] on input "Save contact for future use" at bounding box center [157, 216] width 13 height 16
checkbox input "true"
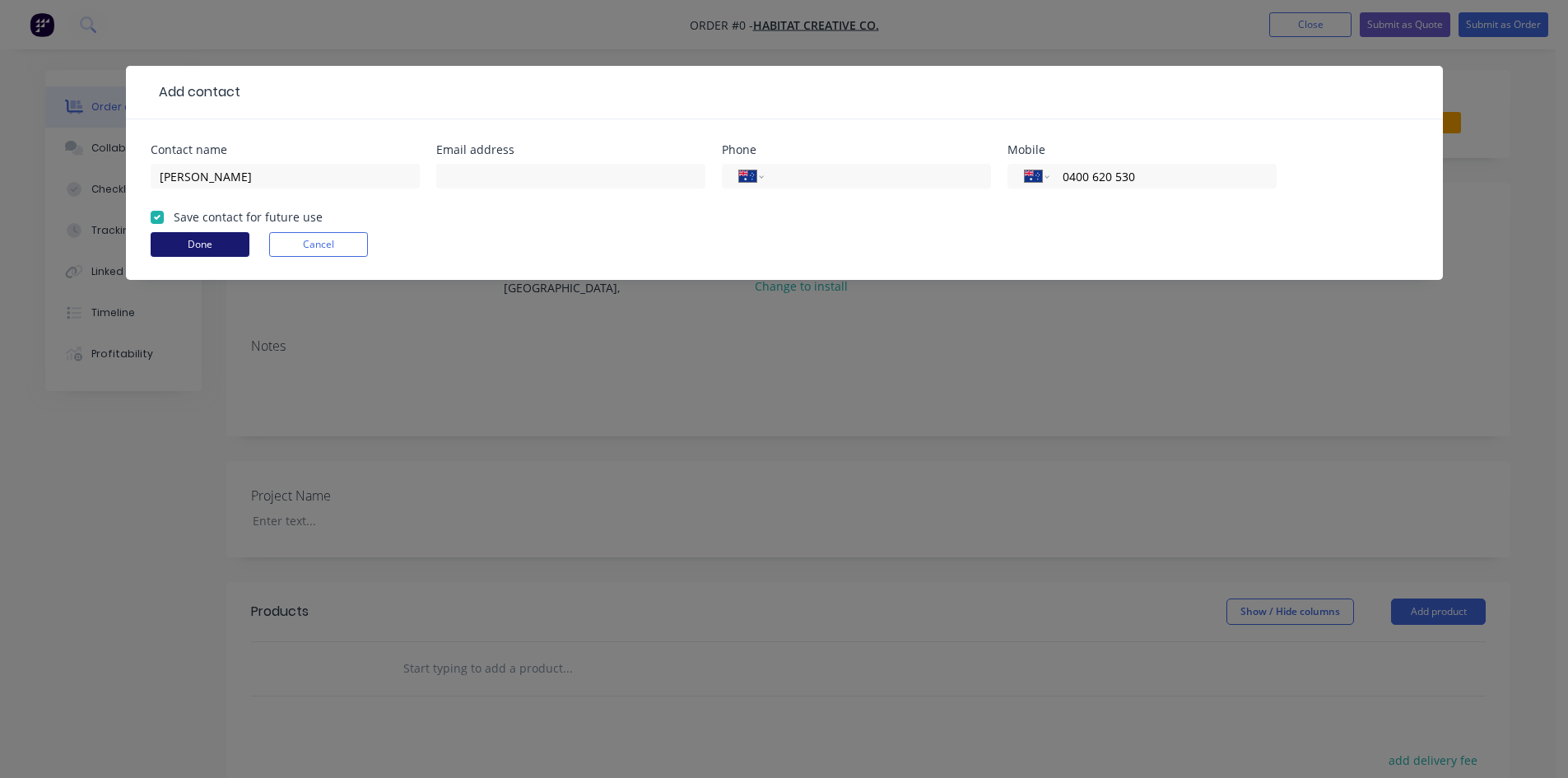
click at [192, 242] on button "Done" at bounding box center [200, 245] width 99 height 25
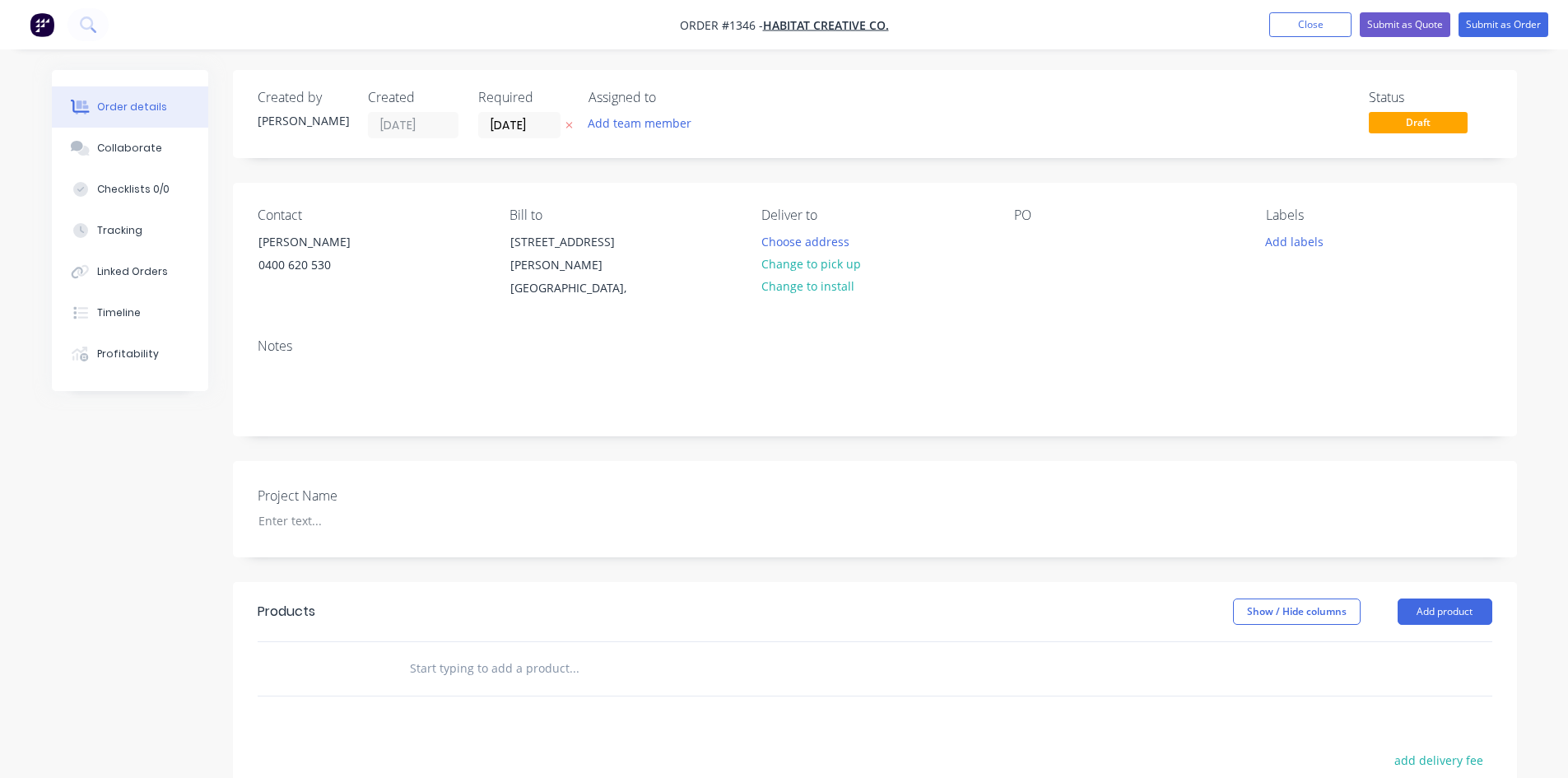
drag, startPoint x: 825, startPoint y: 243, endPoint x: 866, endPoint y: 328, distance: 94.4
click at [866, 328] on div "Contact [PERSON_NAME] [PHONE_NUMBER] Bill to [STREET_ADDRESS][PERSON_NAME], Del…" at bounding box center [875, 309] width 1284 height 253
click at [1015, 238] on div at bounding box center [1027, 241] width 26 height 24
paste div
click at [939, 298] on div "Deliver to Choose address Change to pick up Change to install" at bounding box center [873, 253] width 225 height 93
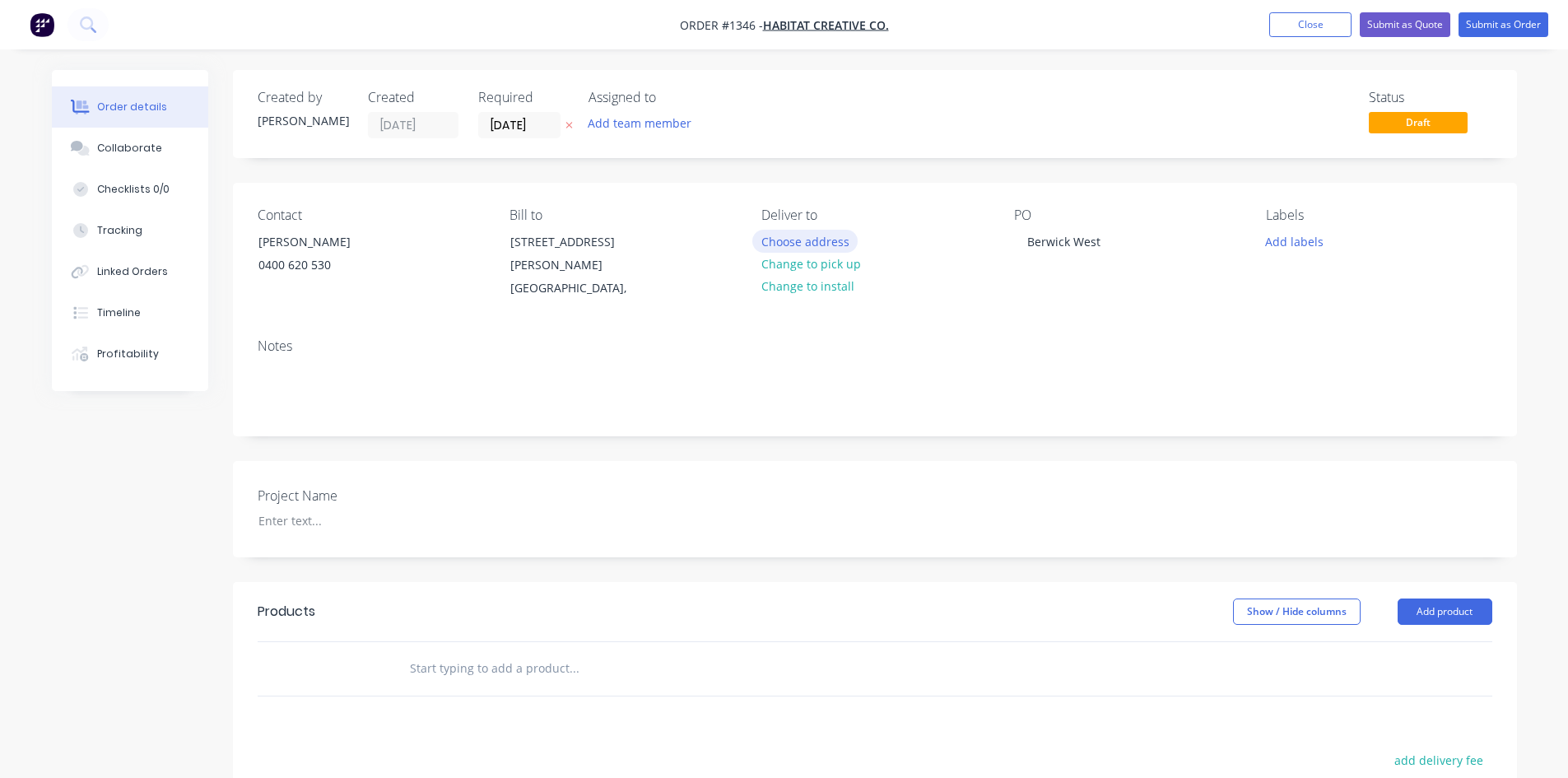
click at [842, 238] on button "Choose address" at bounding box center [804, 240] width 105 height 22
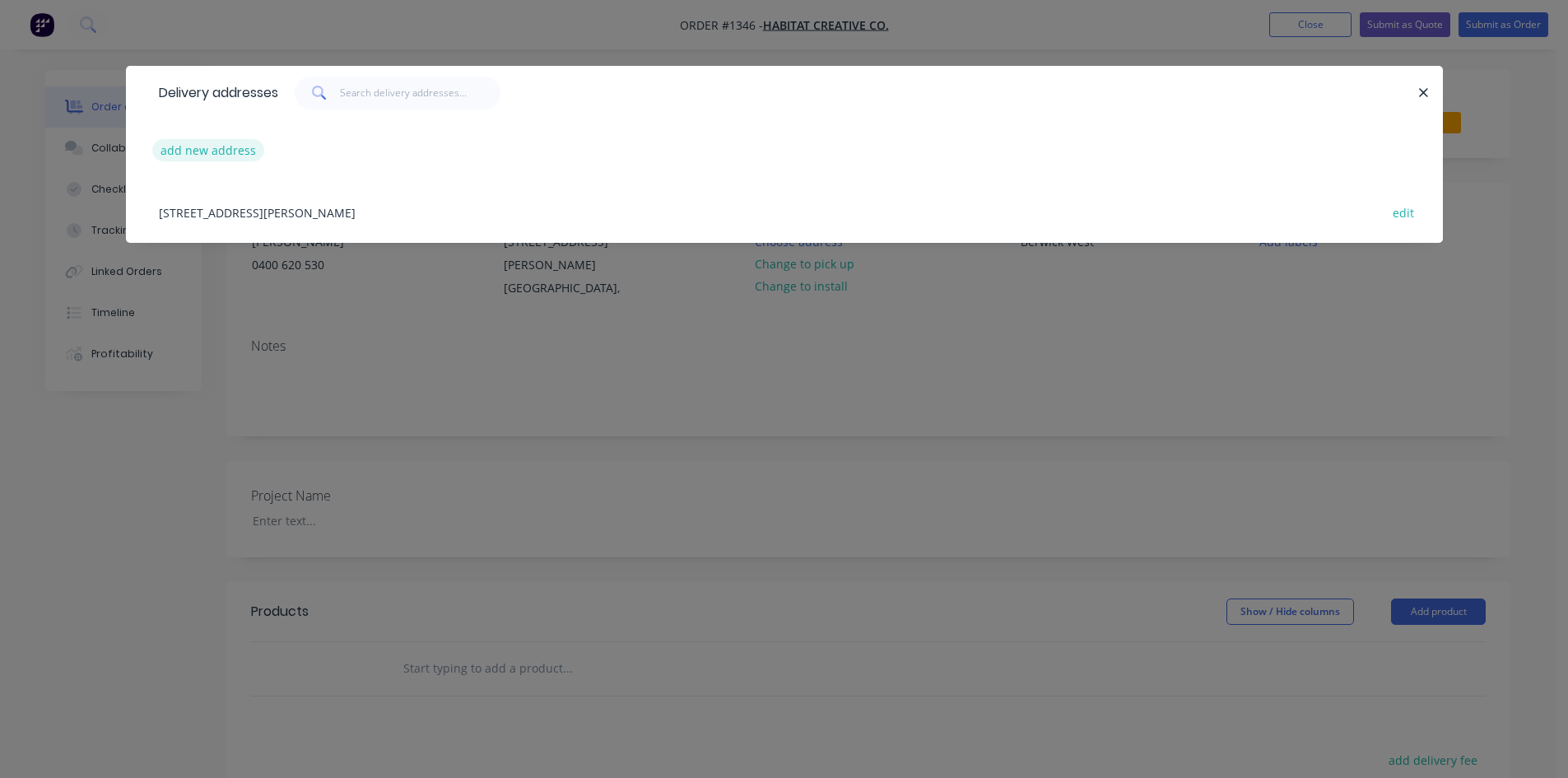
click at [201, 154] on button "add new address" at bounding box center [208, 150] width 113 height 22
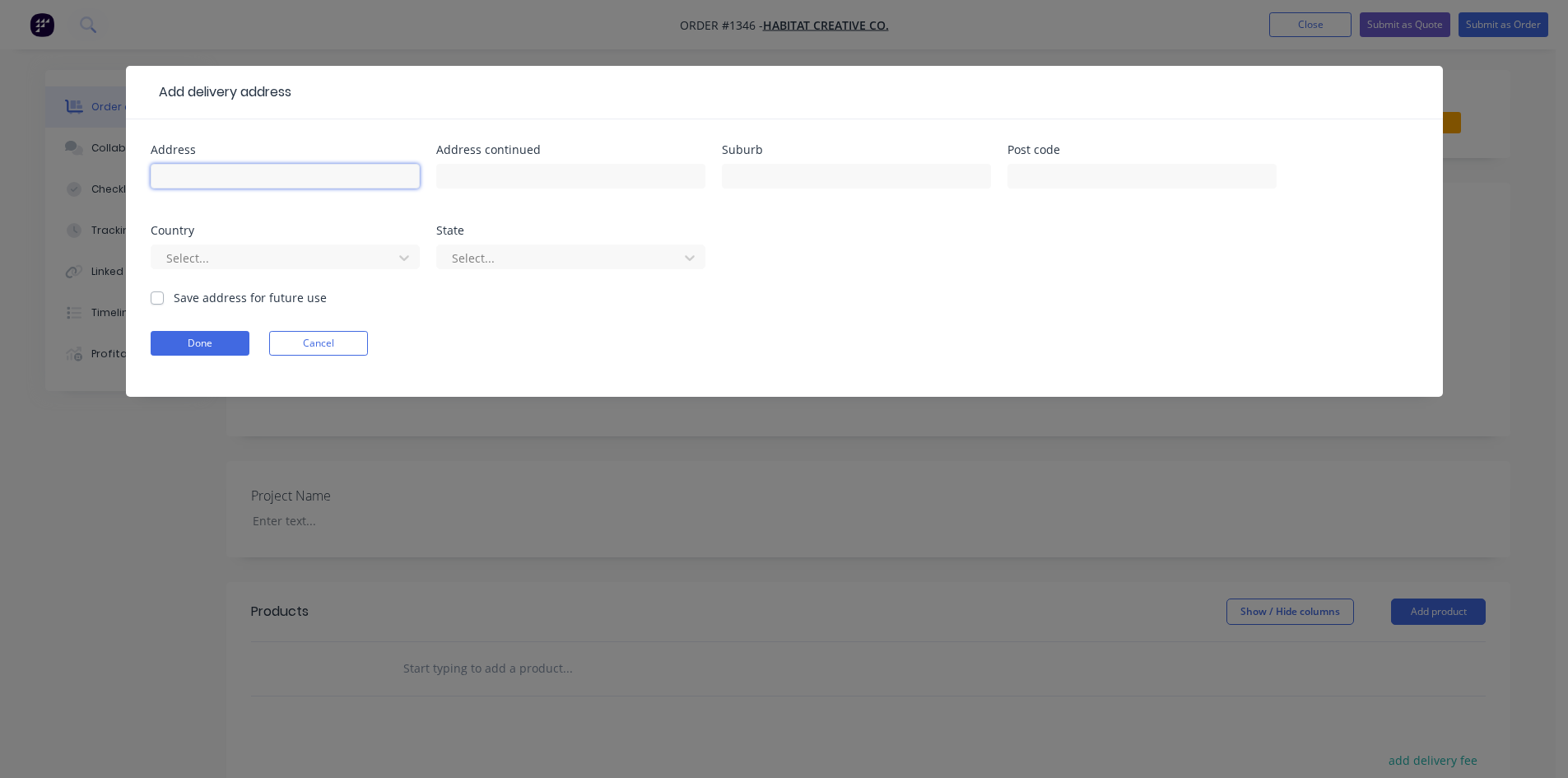
click at [201, 168] on input "text" at bounding box center [285, 177] width 269 height 25
paste input "Anytime Fitness [STREET_ADDRESS]"
type input "Anytime Fitness [STREET_ADDRESS]"
click at [193, 345] on button "Done" at bounding box center [200, 344] width 99 height 25
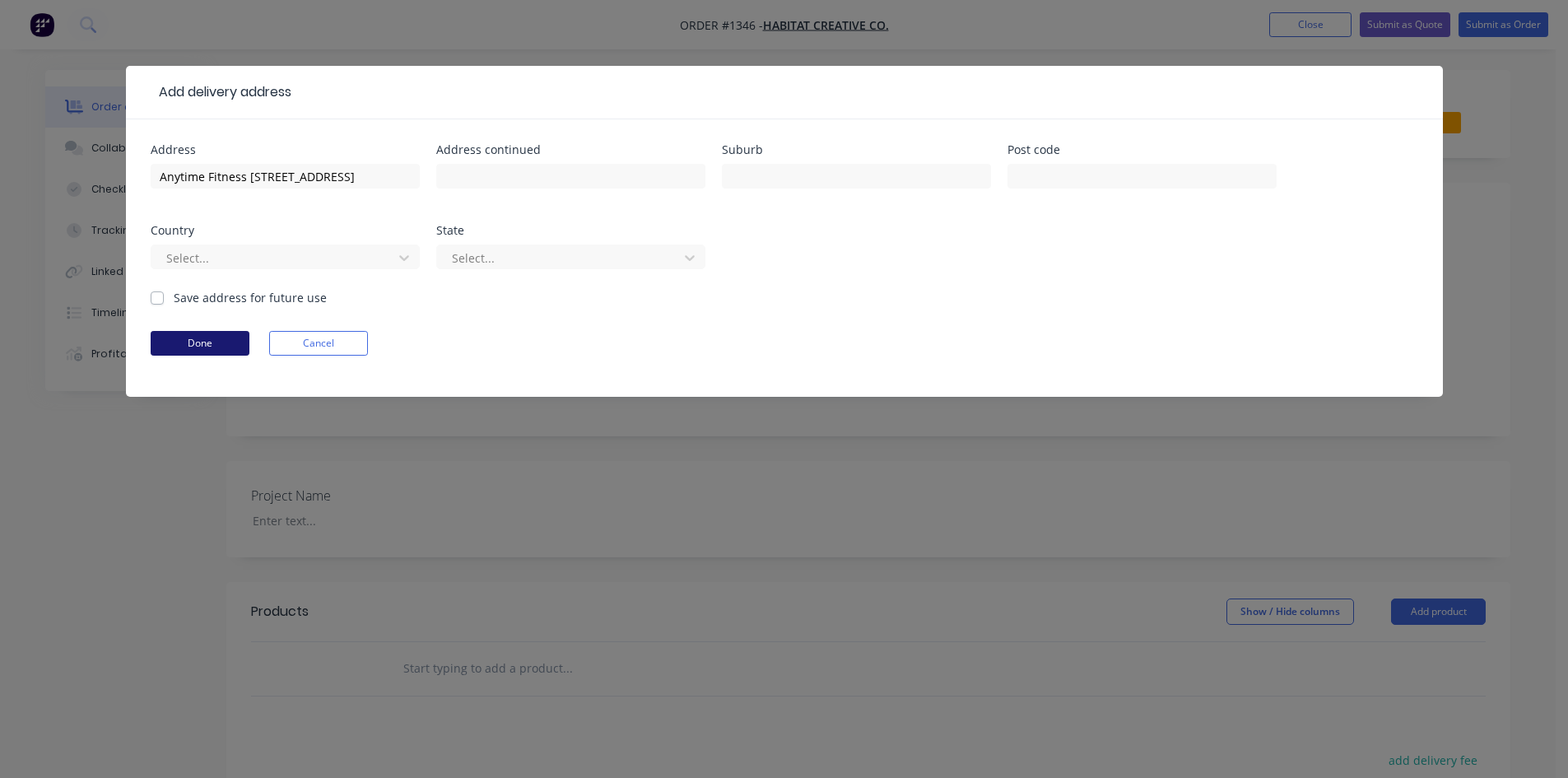
scroll to position [0, 0]
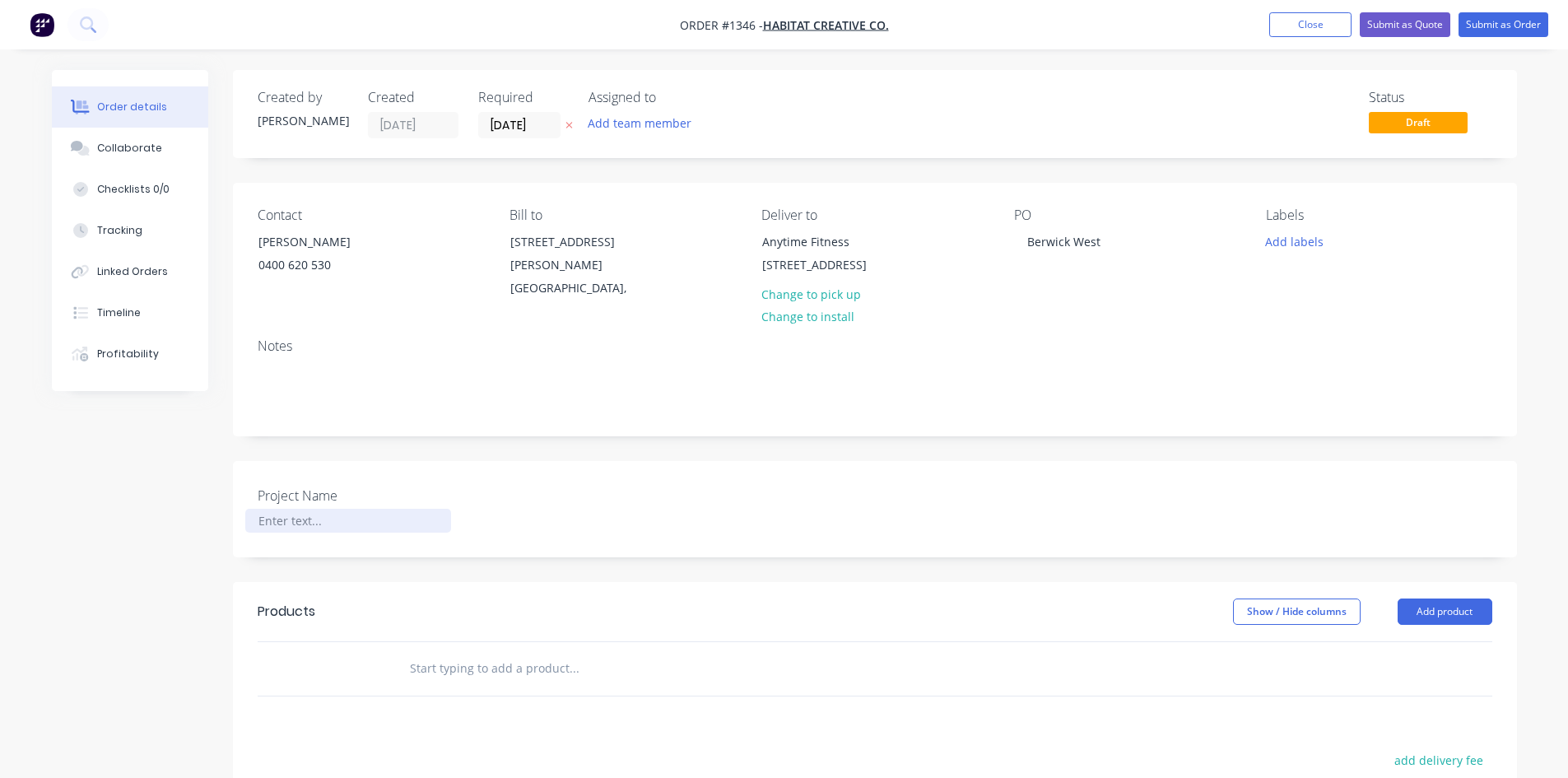
click at [305, 523] on div at bounding box center [348, 520] width 206 height 24
paste div
click at [436, 670] on input "text" at bounding box center [573, 668] width 329 height 33
type input "u"
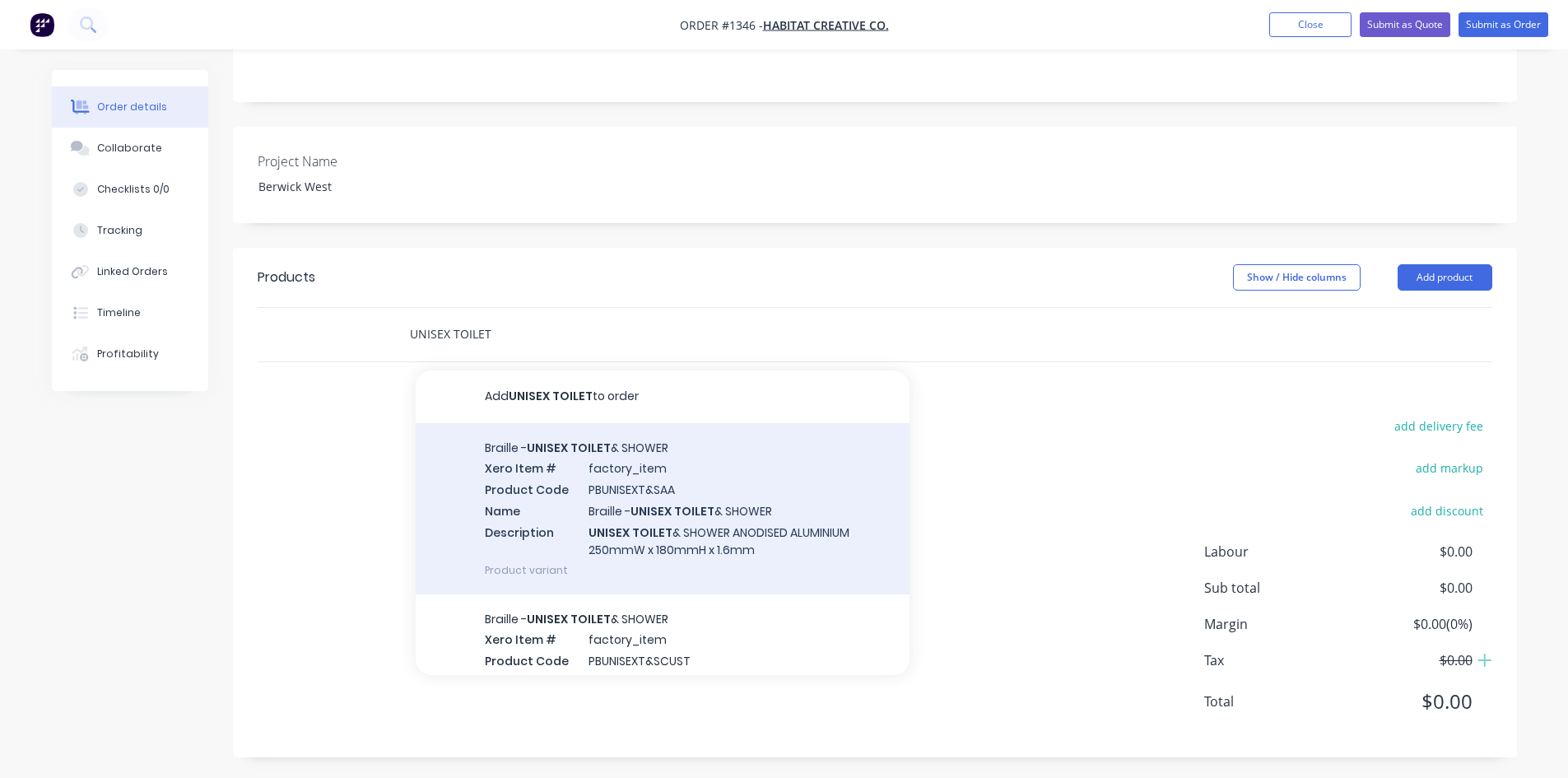
scroll to position [338, 0]
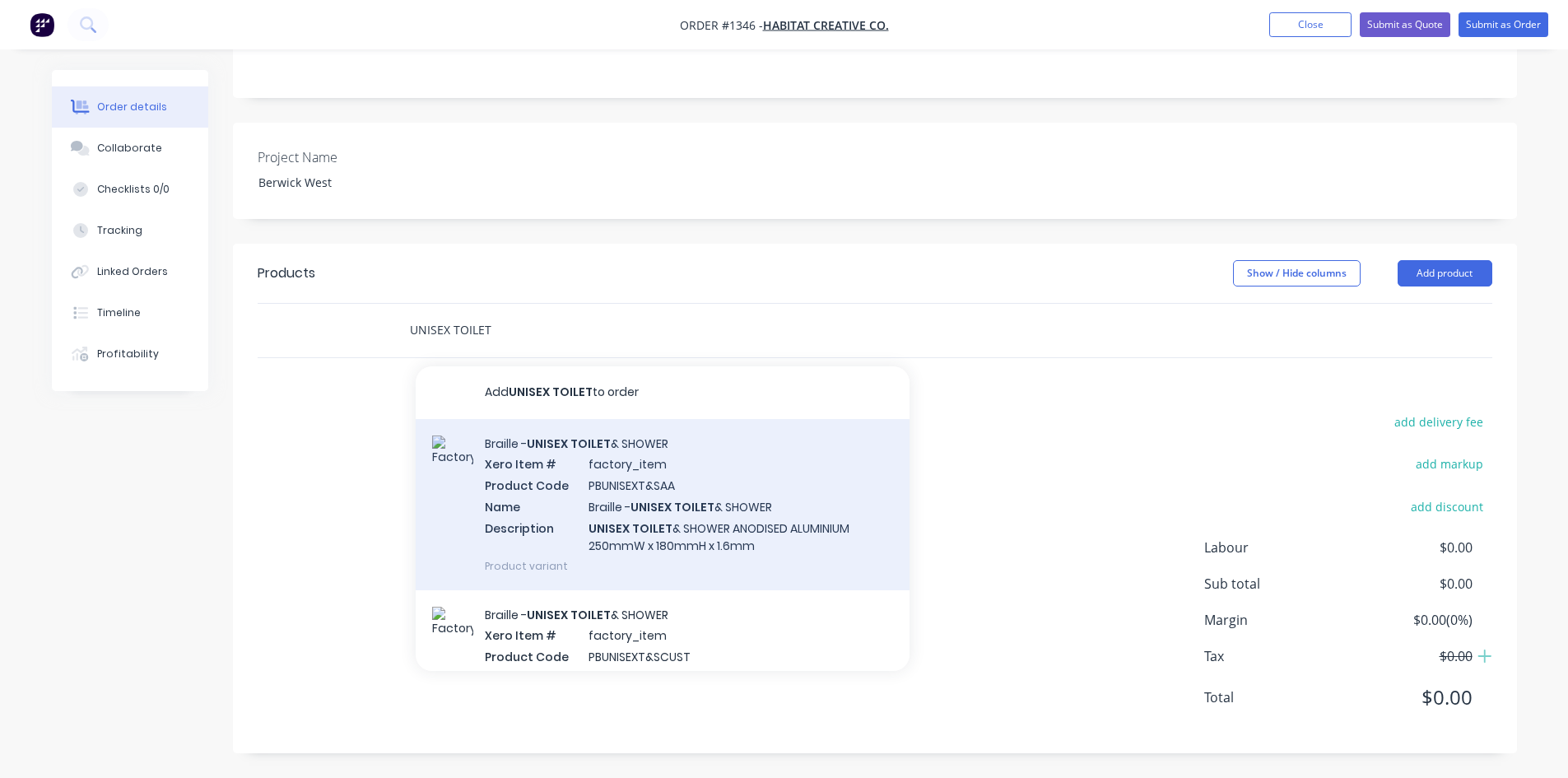
type input "UNISEX TOILET"
click at [645, 459] on div "Braille - UNISEX TOILET & SHOWER Xero Item # factory_item Product Code PBUNISEX…" at bounding box center [662, 504] width 494 height 171
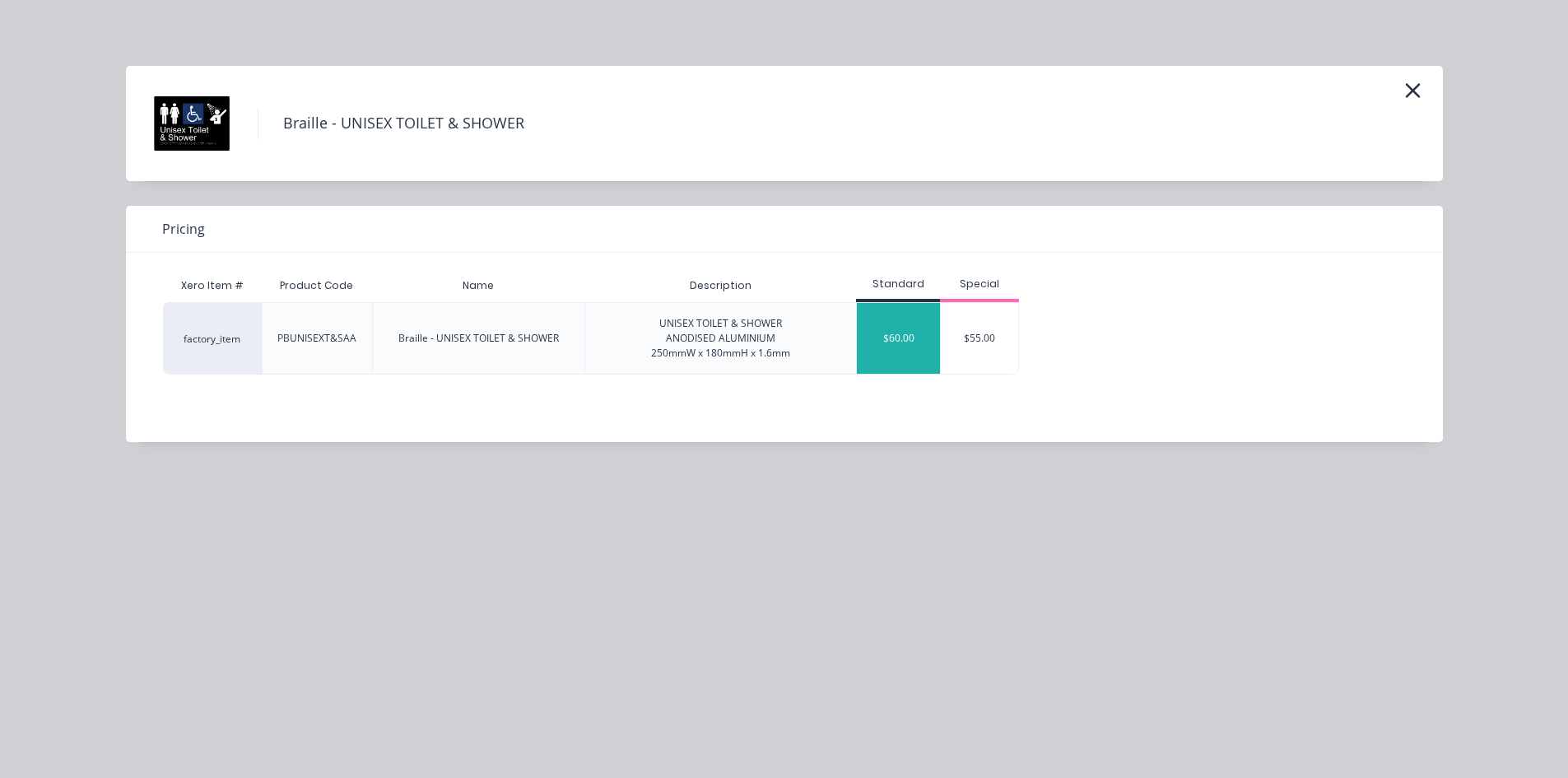
click at [900, 342] on div "$60.00" at bounding box center [898, 338] width 83 height 71
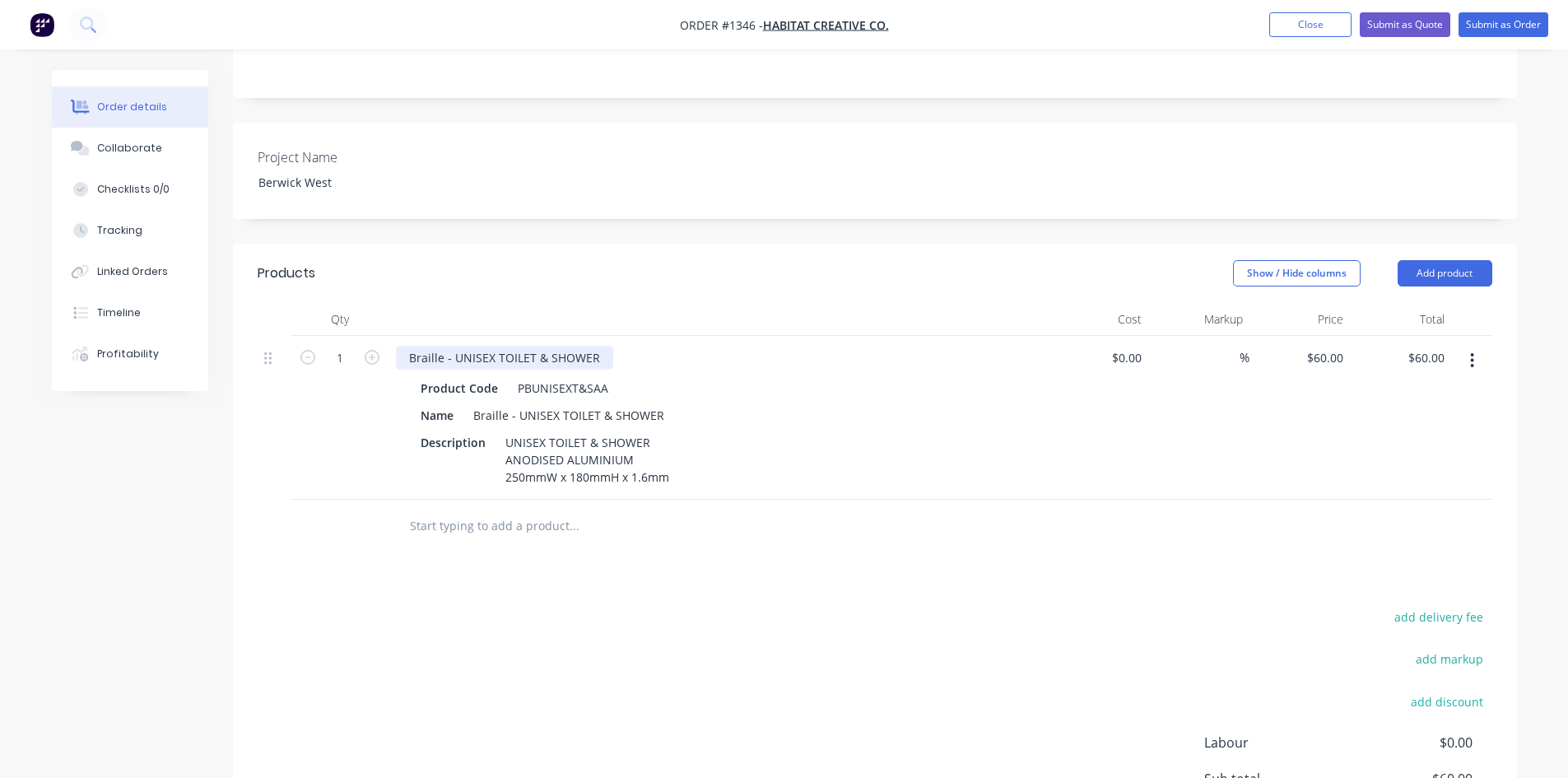
click at [536, 359] on div "Braille - UNISEX TOILET & SHOWER" at bounding box center [504, 358] width 217 height 24
click at [599, 419] on div "Braille - UNISEX TOILET & SHOWER" at bounding box center [569, 415] width 204 height 24
click at [485, 525] on input "text" at bounding box center [573, 525] width 329 height 33
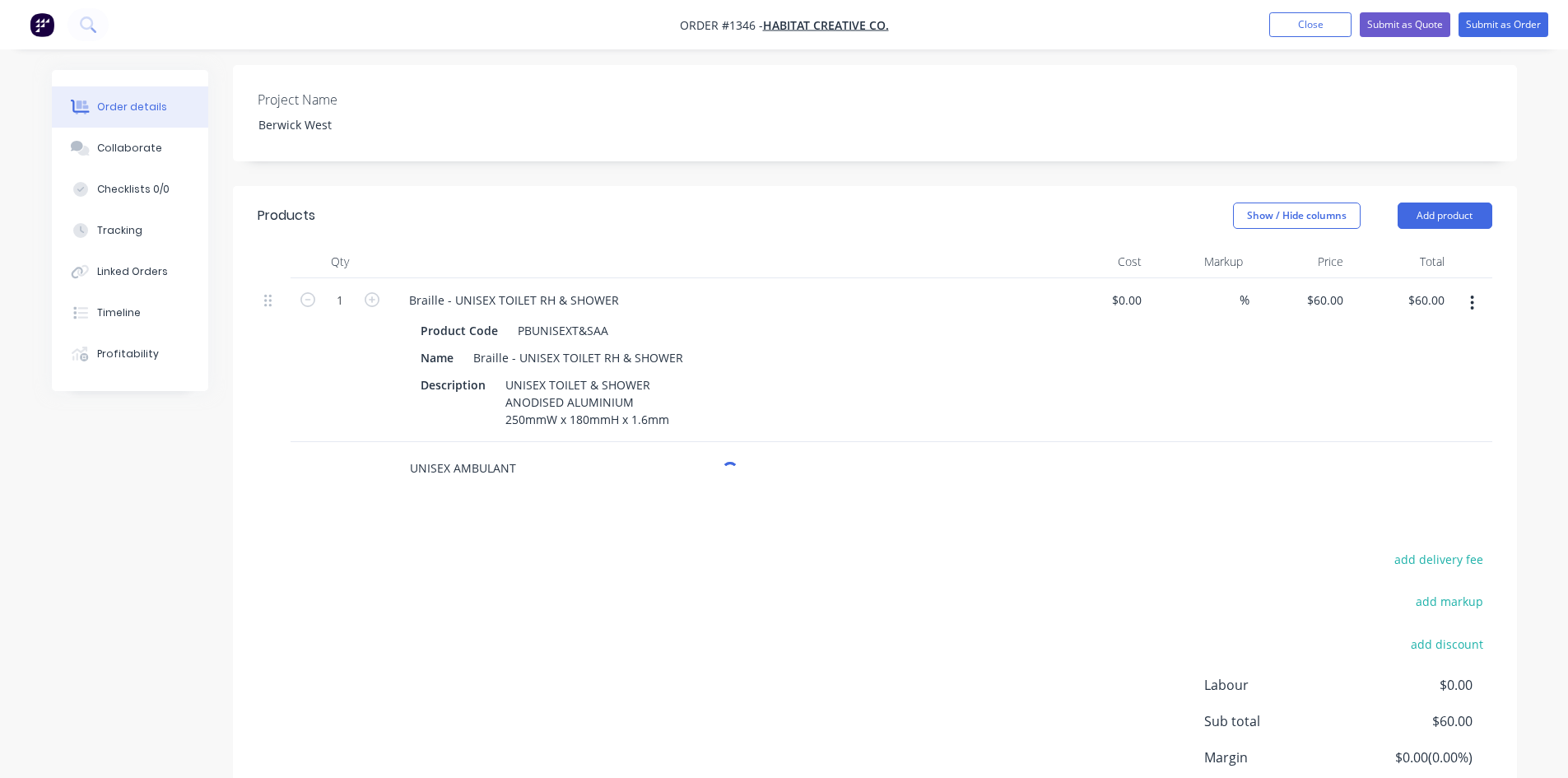
scroll to position [503, 0]
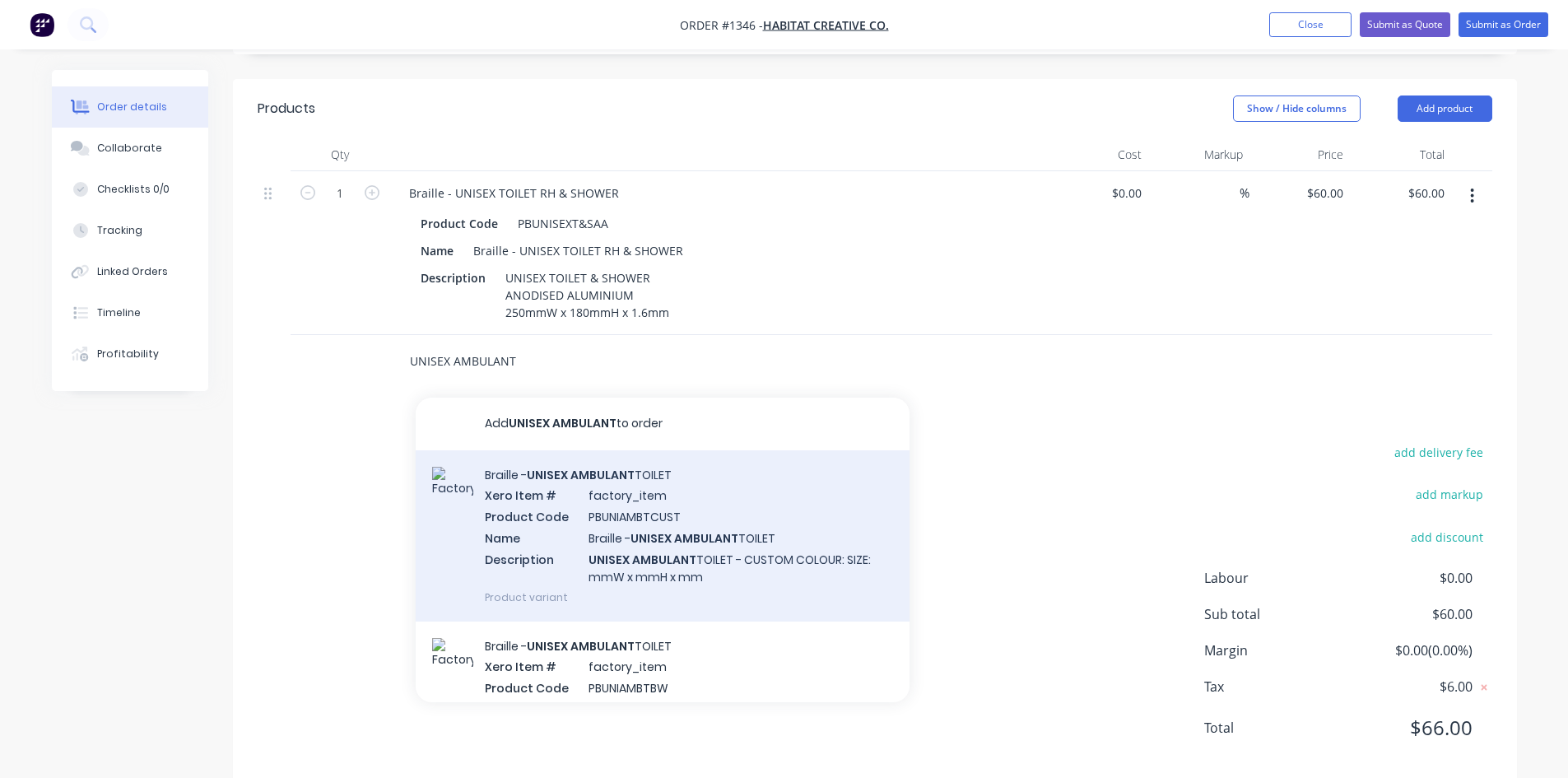
type input "UNISEX AMBULANT"
click at [599, 483] on div "Braille - UNISEX AMBULANT TOILET Xero Item # factory_item Product Code PBUNIAMB…" at bounding box center [662, 536] width 494 height 171
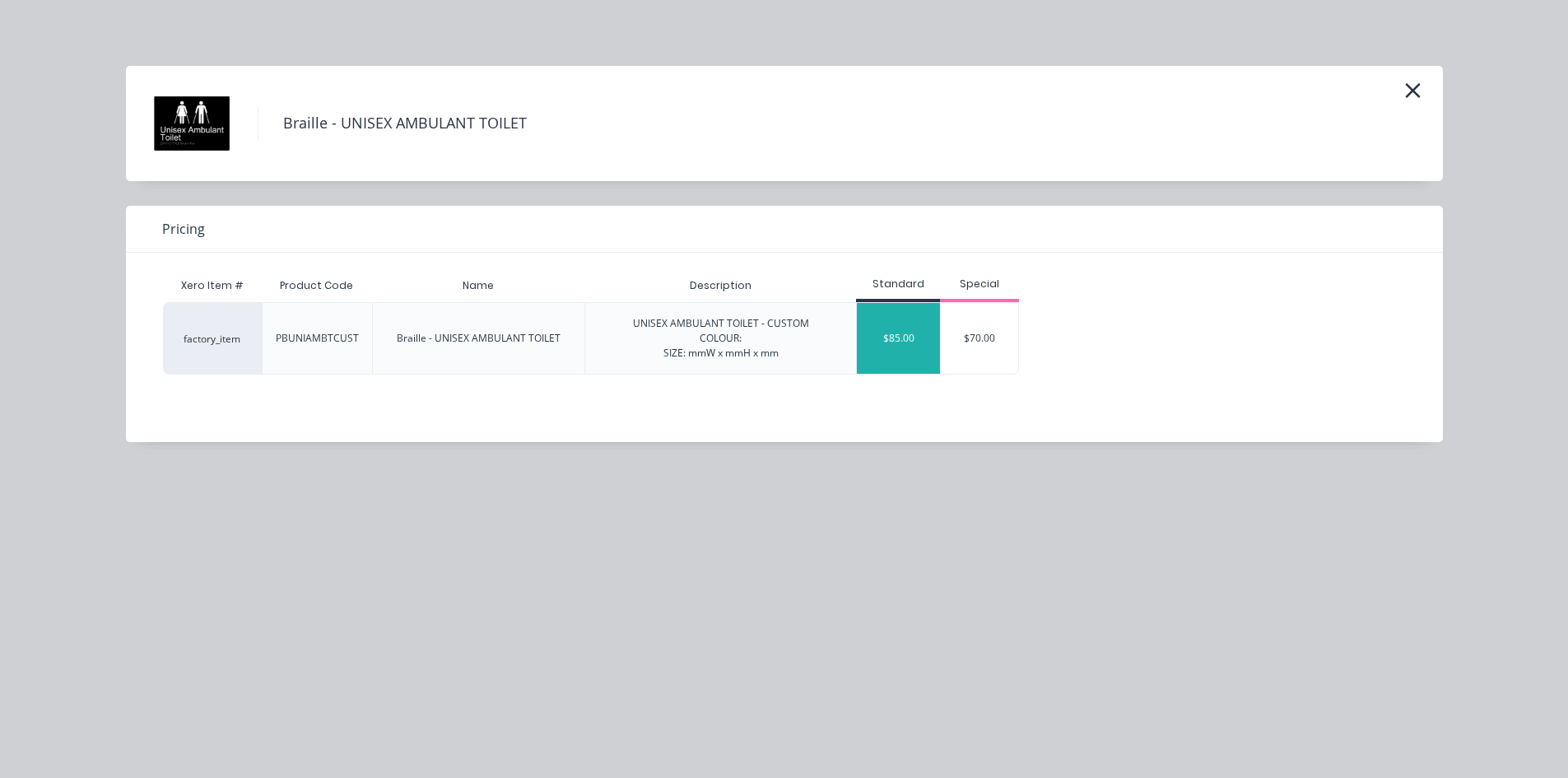
click at [900, 328] on div "$85.00" at bounding box center [898, 338] width 83 height 71
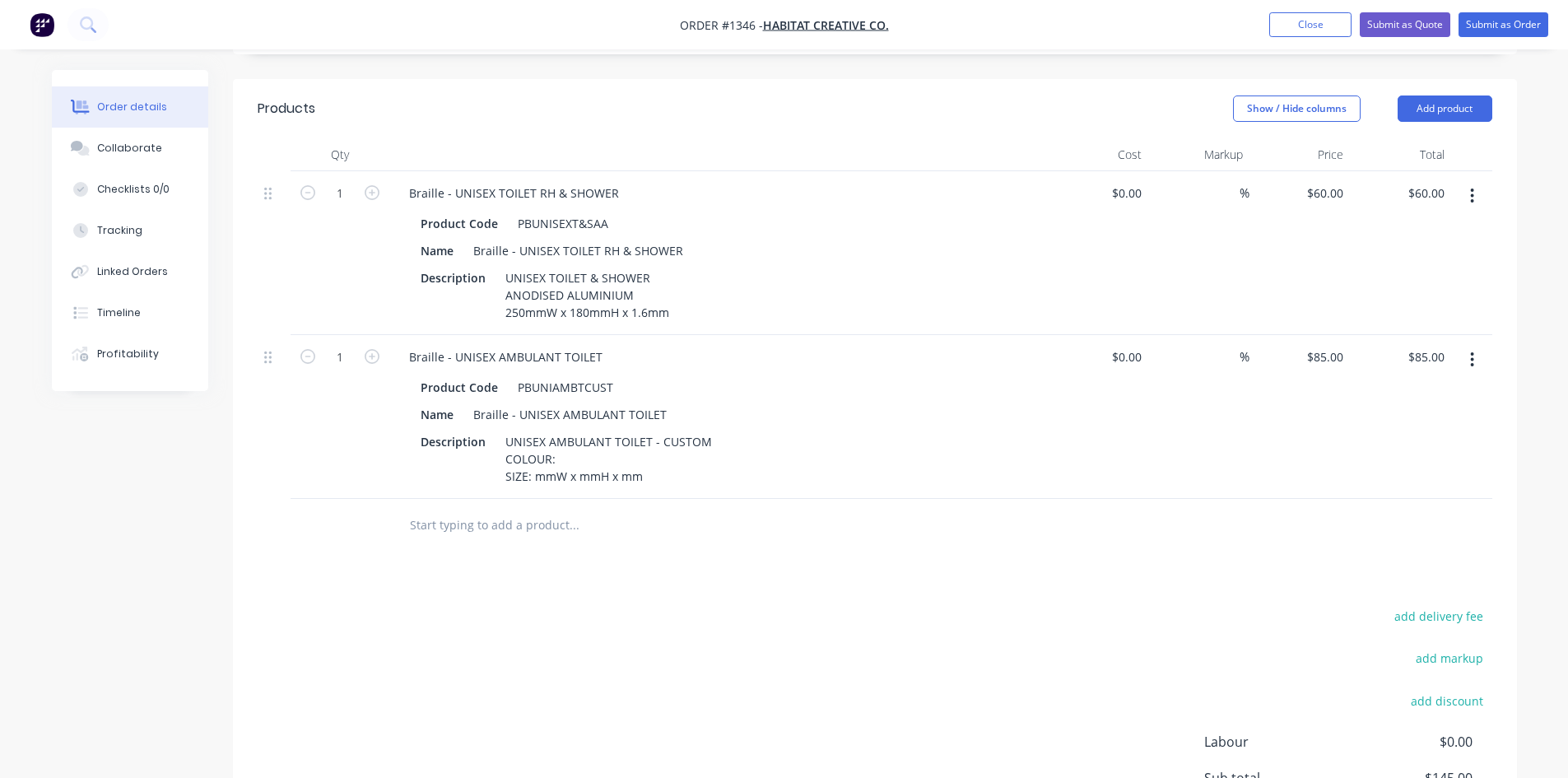
click at [1474, 359] on icon "button" at bounding box center [1472, 359] width 4 height 19
click at [1372, 496] on div "Delete" at bounding box center [1414, 502] width 127 height 24
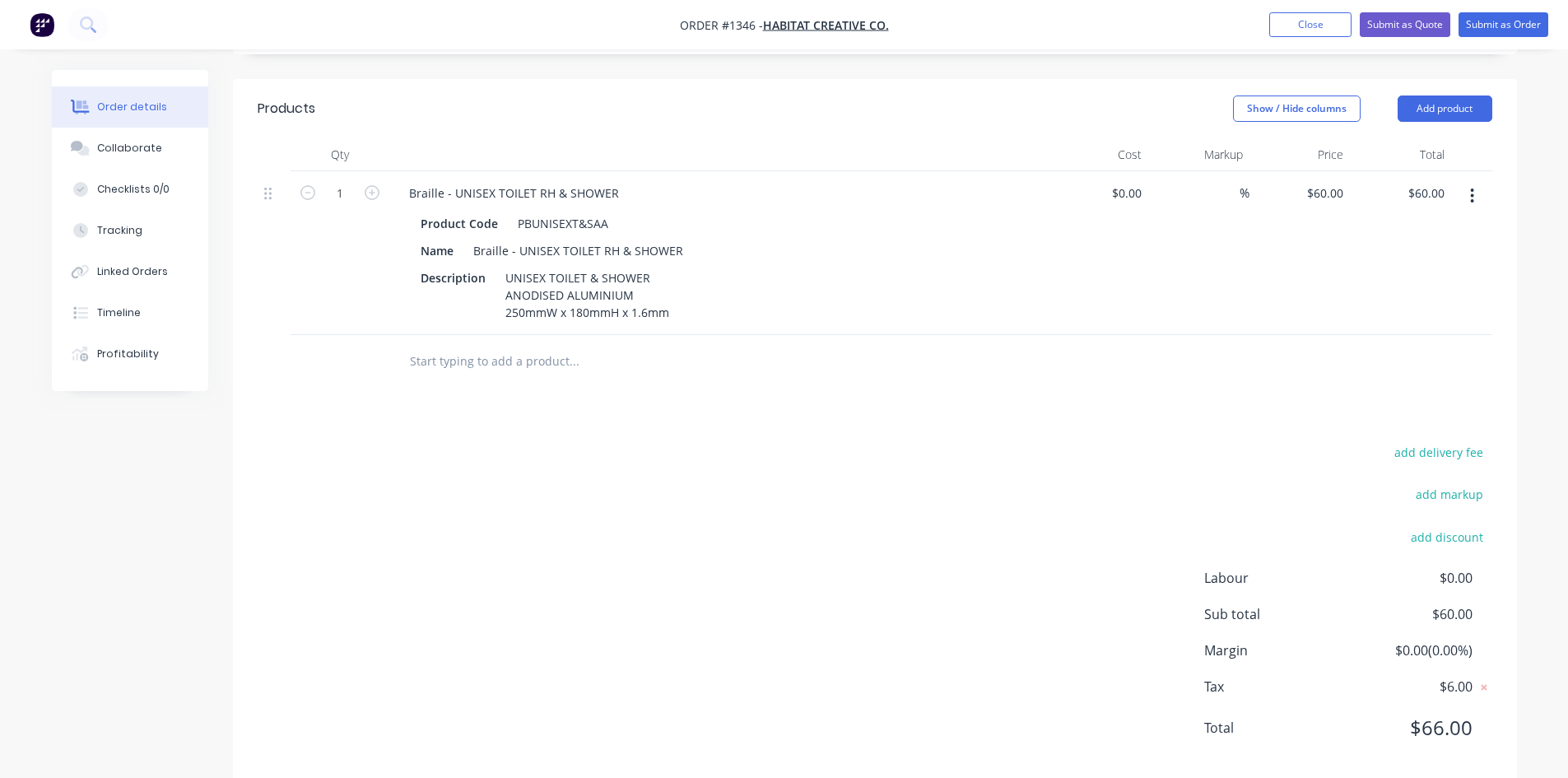
click at [526, 368] on input "text" at bounding box center [573, 361] width 329 height 33
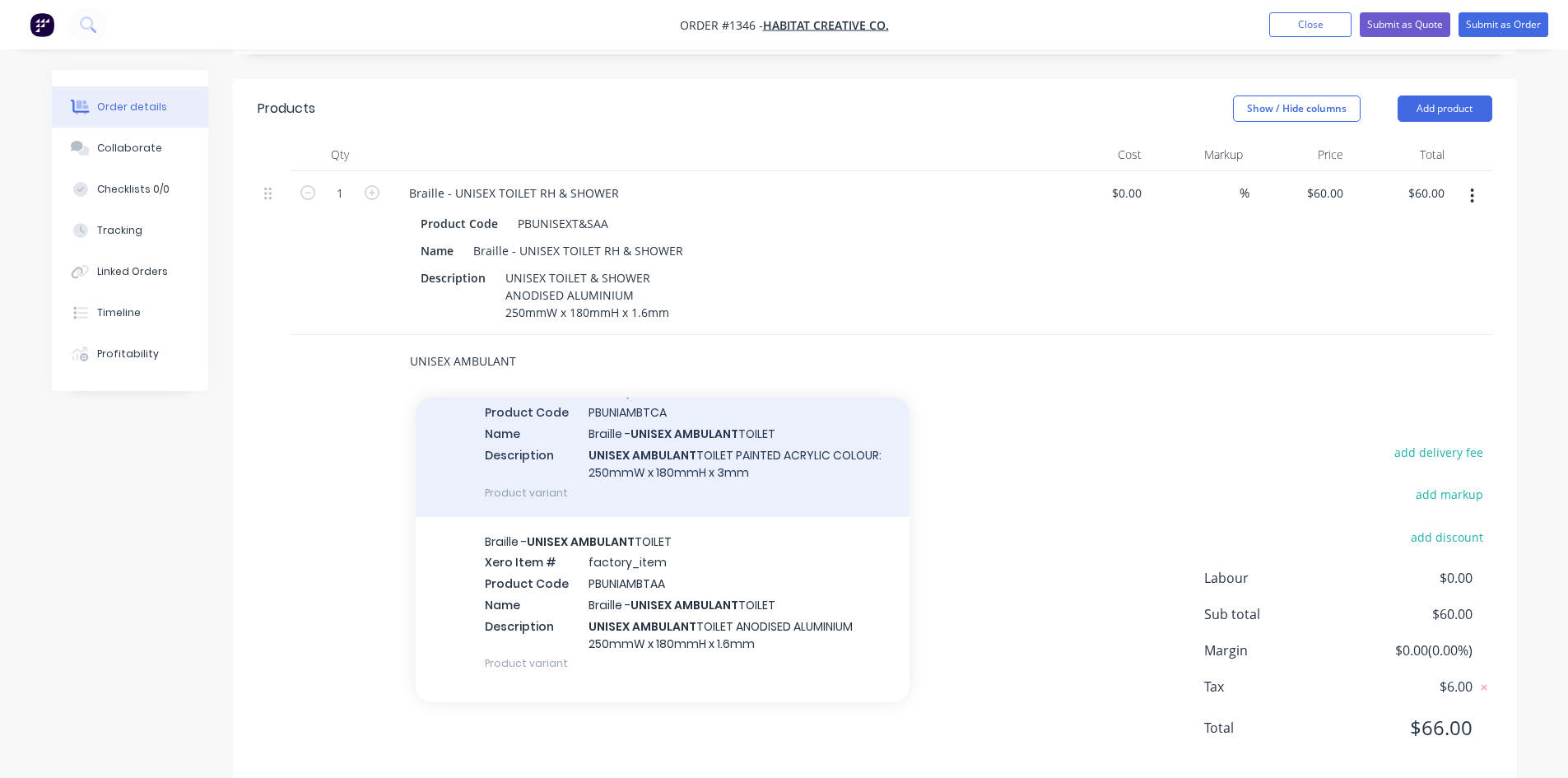
scroll to position [659, 0]
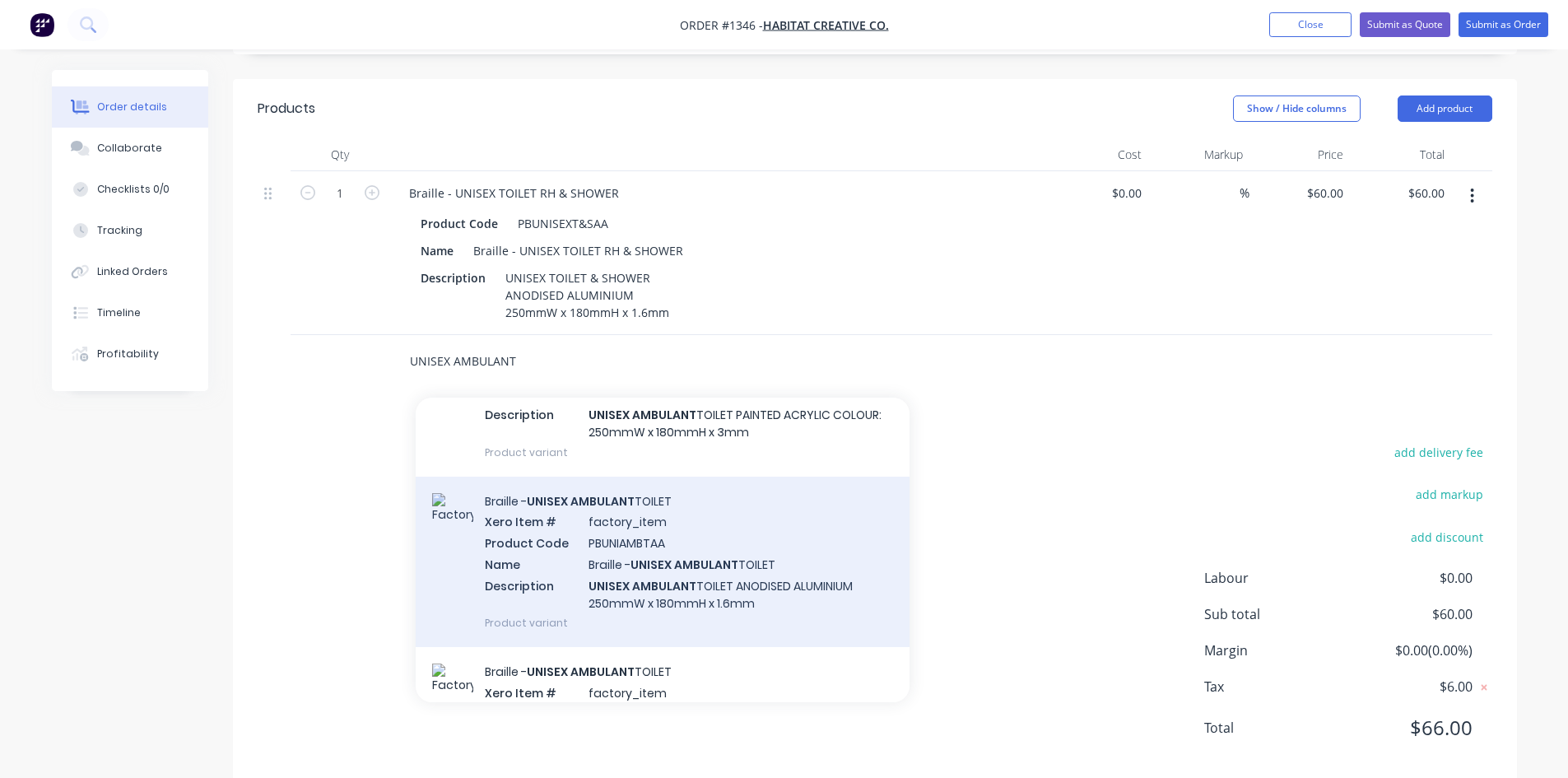
type input "UNISEX AMBULANT"
click at [612, 553] on div "Braille - UNISEX AMBULANT TOILET Xero Item # factory_item Product Code PBUNIAMB…" at bounding box center [662, 563] width 494 height 171
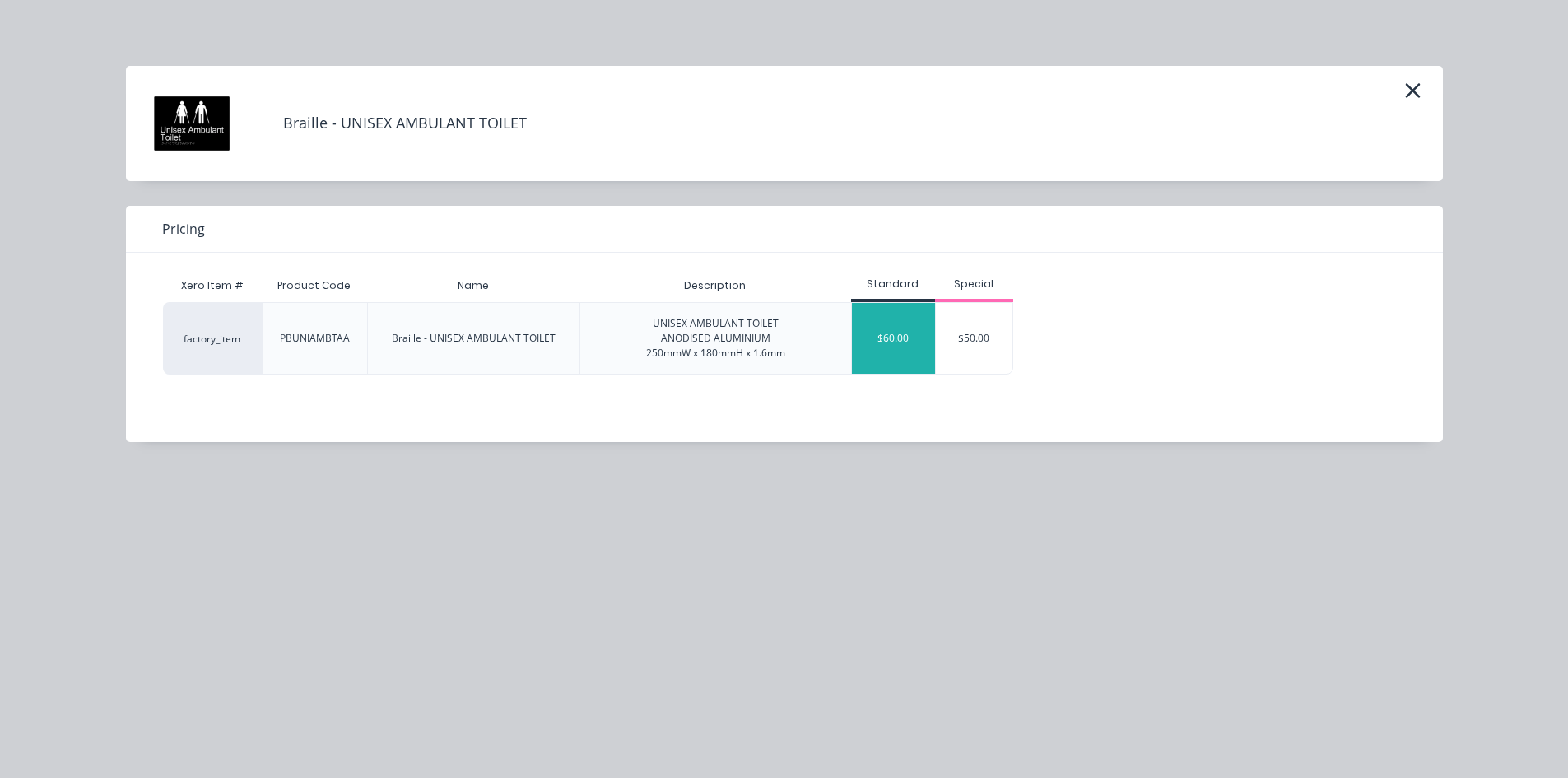
click at [881, 341] on div "$60.00" at bounding box center [893, 338] width 83 height 71
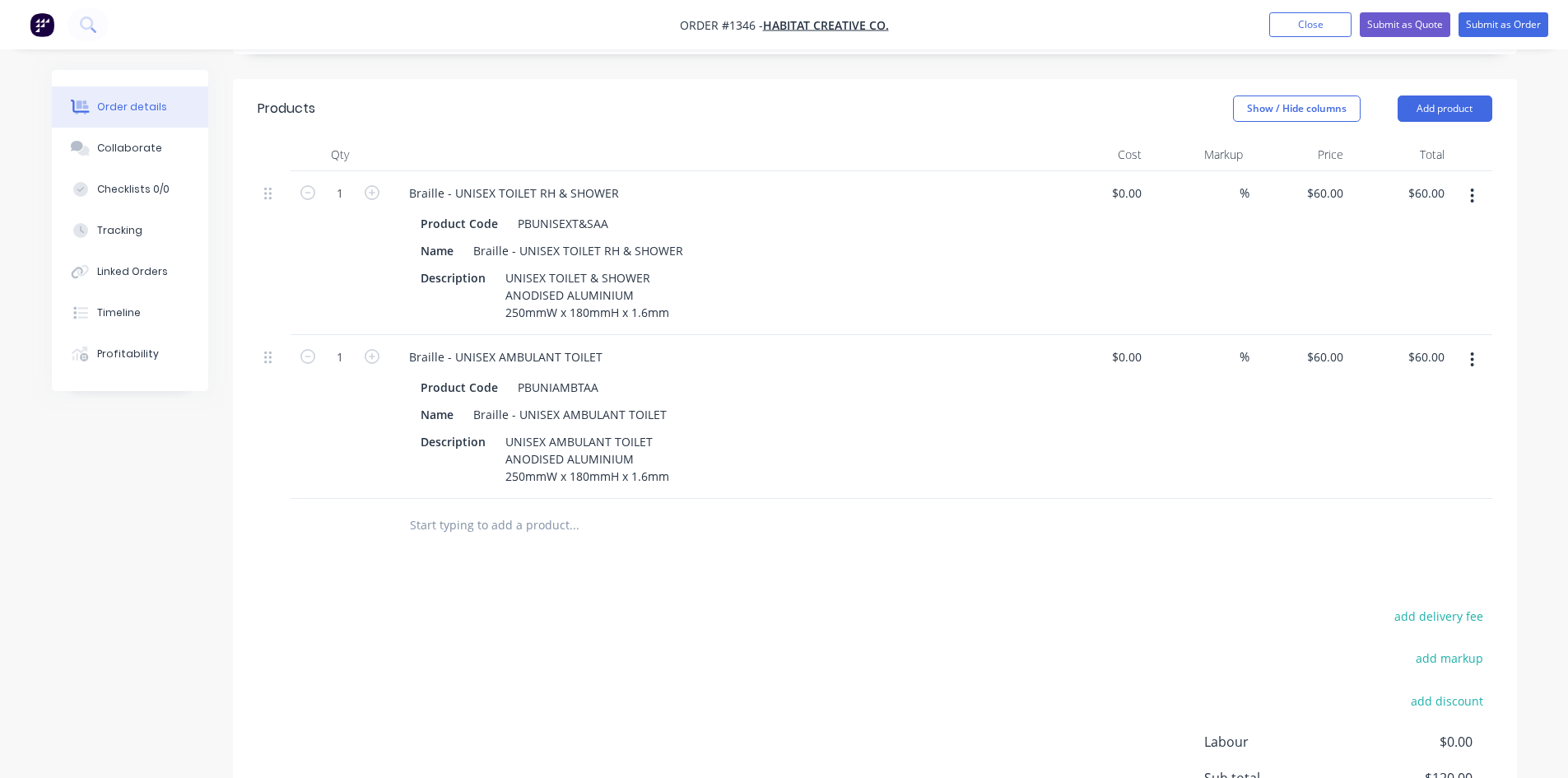
click at [533, 528] on input "text" at bounding box center [573, 525] width 329 height 33
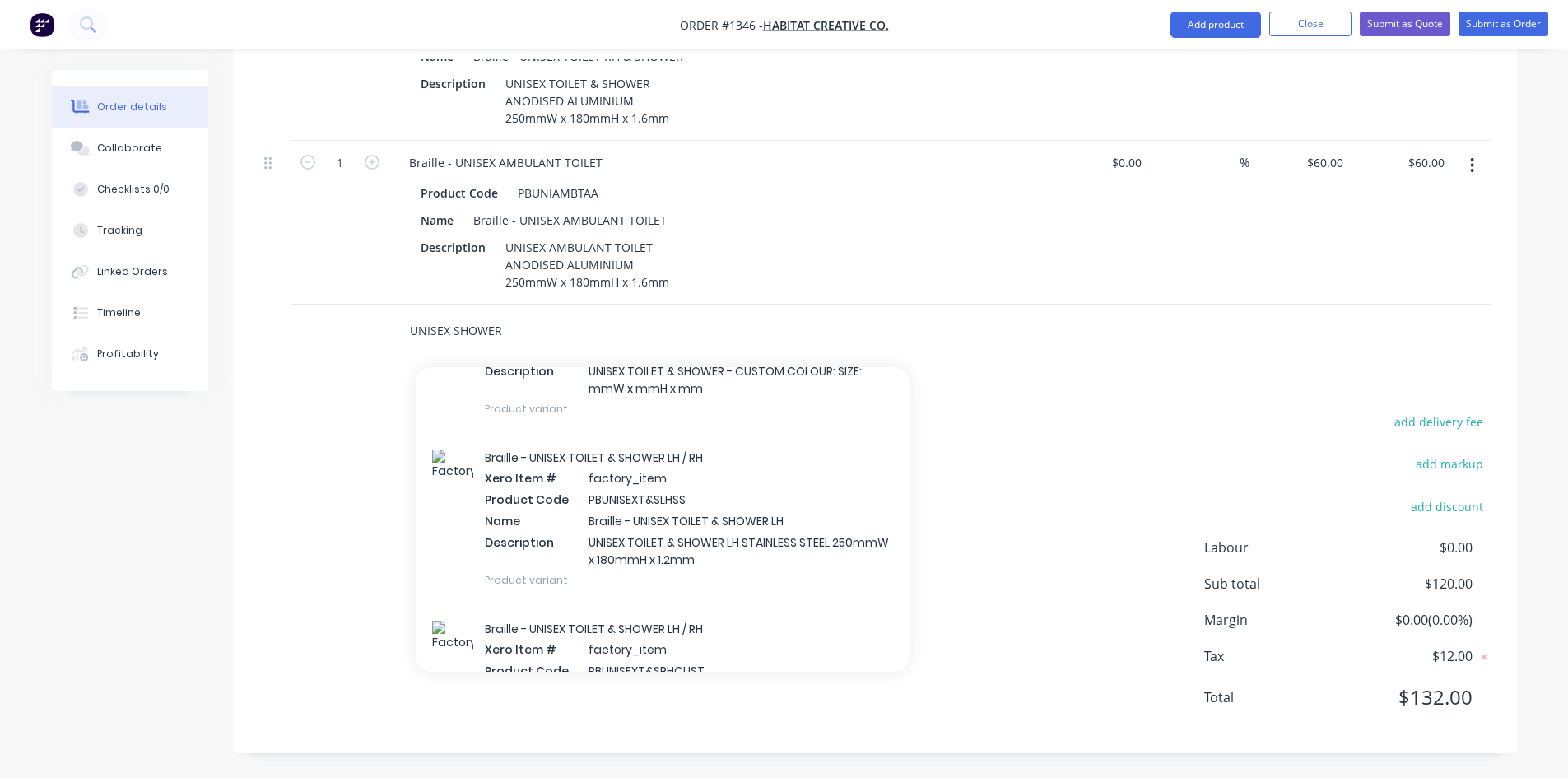
scroll to position [412, 0]
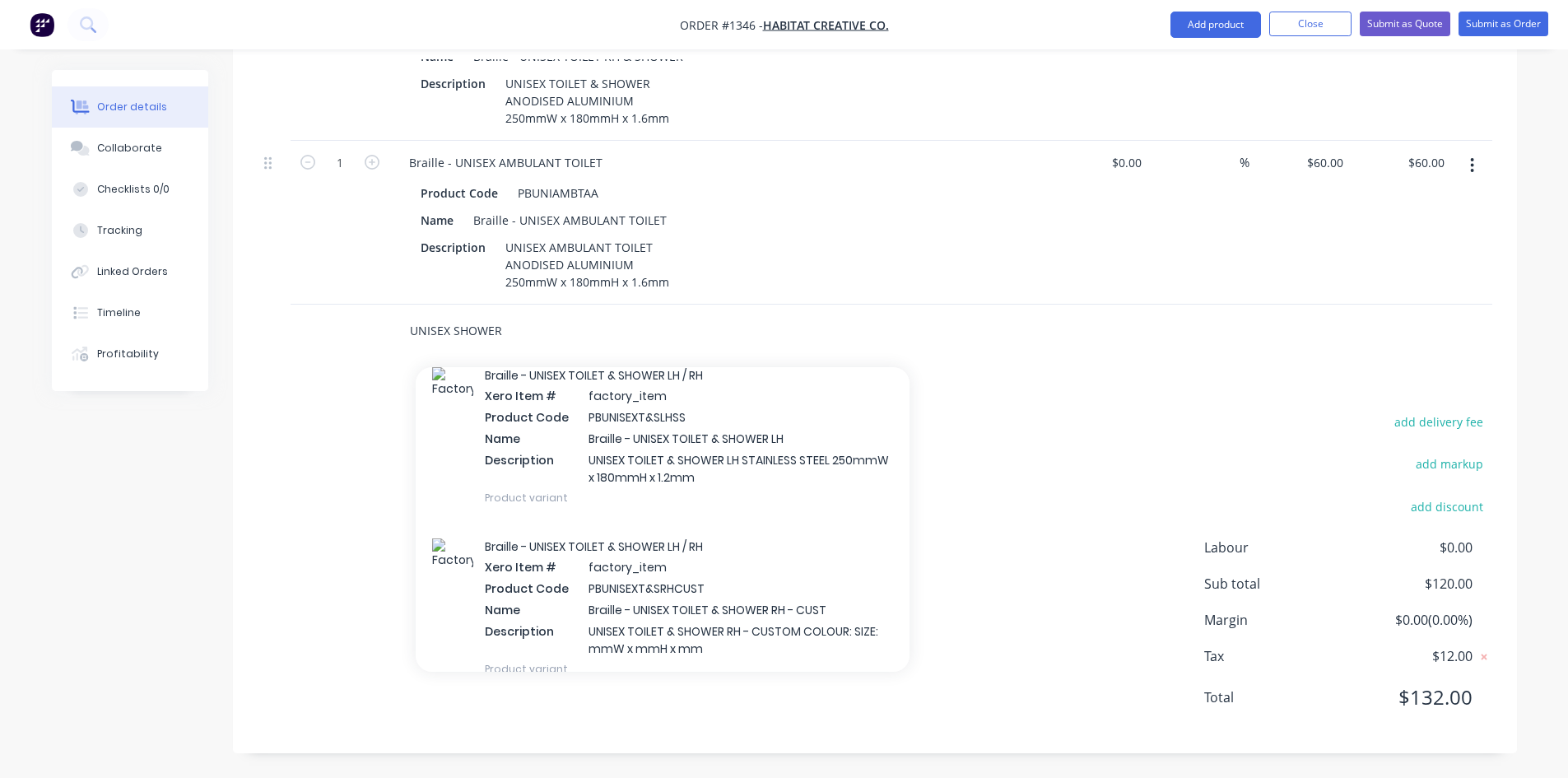
click at [475, 334] on input "UNISEX SHOWER" at bounding box center [573, 330] width 329 height 33
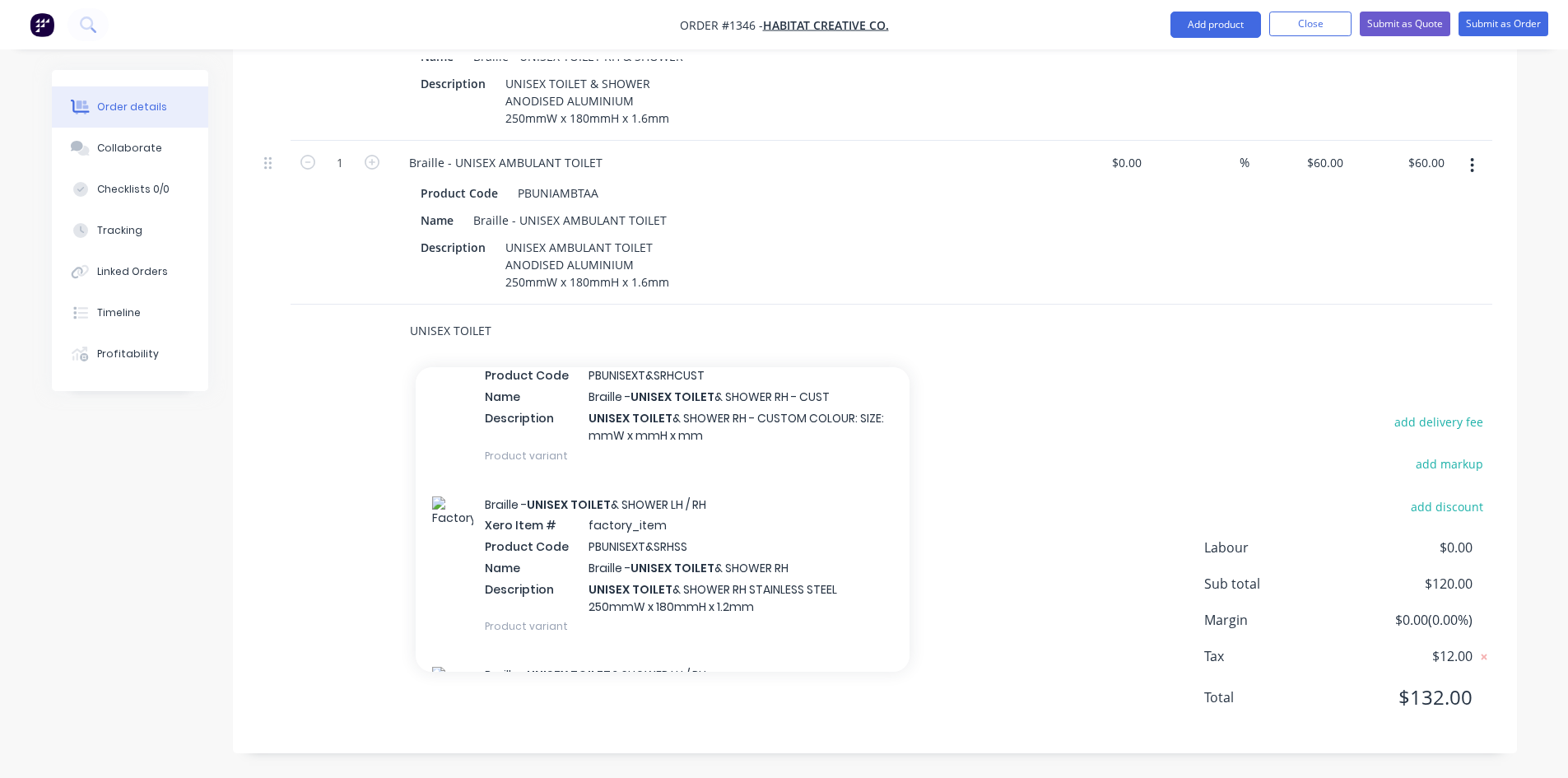
scroll to position [542, 0]
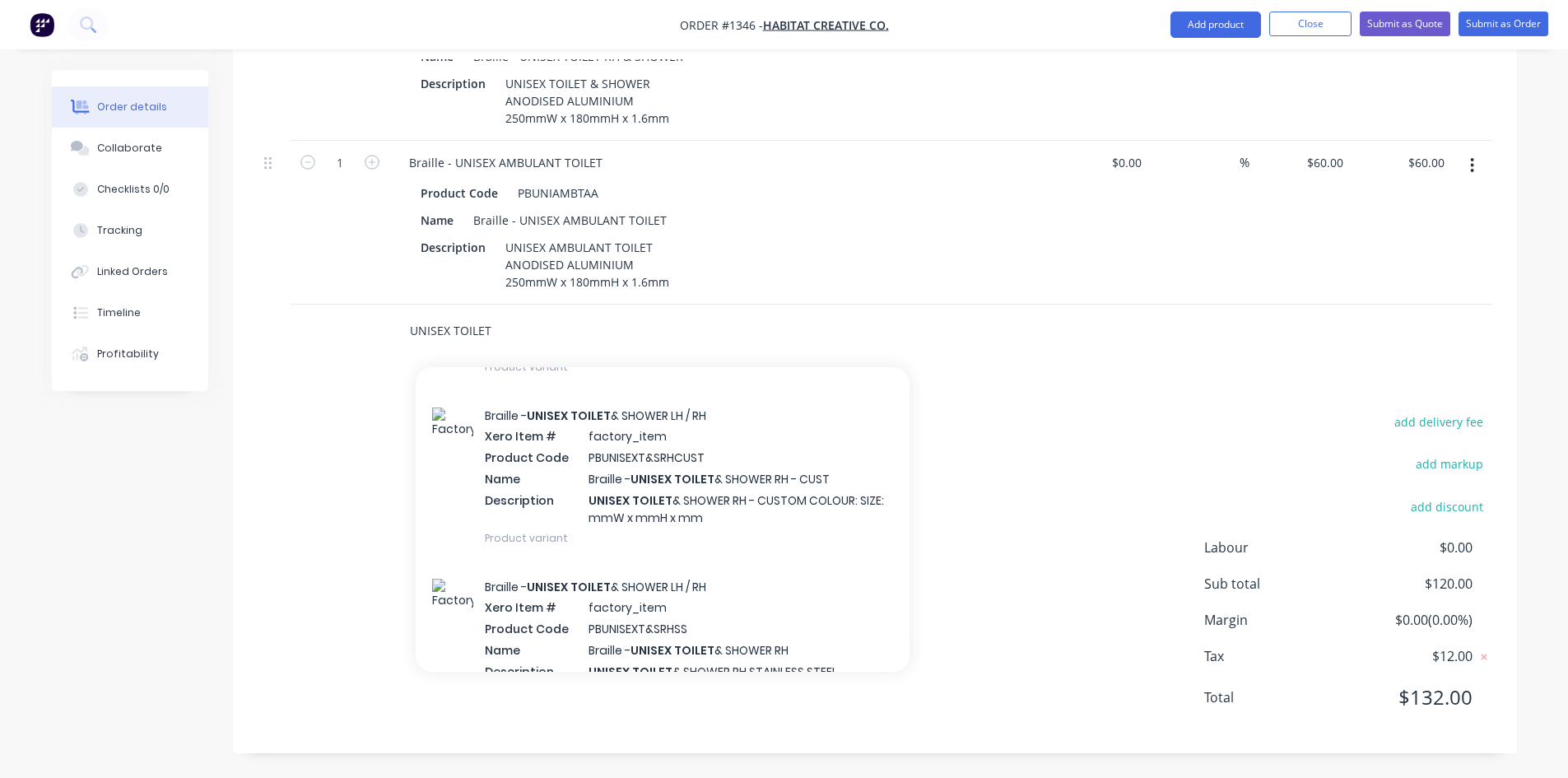
drag, startPoint x: 493, startPoint y: 329, endPoint x: 395, endPoint y: 321, distance: 98.3
click at [396, 321] on div "UNISEX TOILET Add UNISEX TOILET to order Braille - UNISEX TOILET & SHOWER Xero …" at bounding box center [642, 330] width 494 height 33
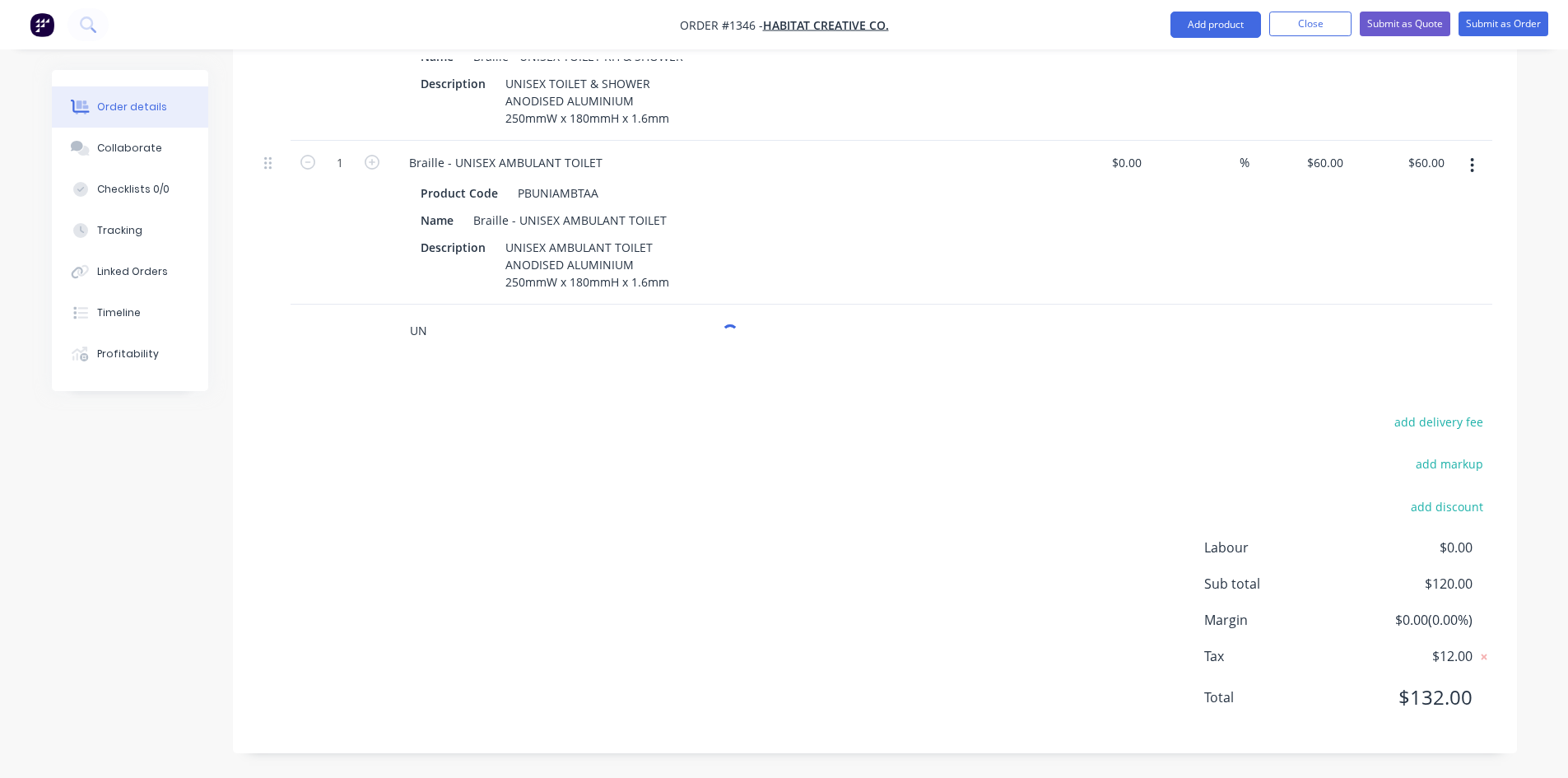
type input "U"
click at [1459, 165] on button "button" at bounding box center [1472, 166] width 39 height 30
click at [1425, 236] on div "Duplicate" at bounding box center [1414, 241] width 127 height 24
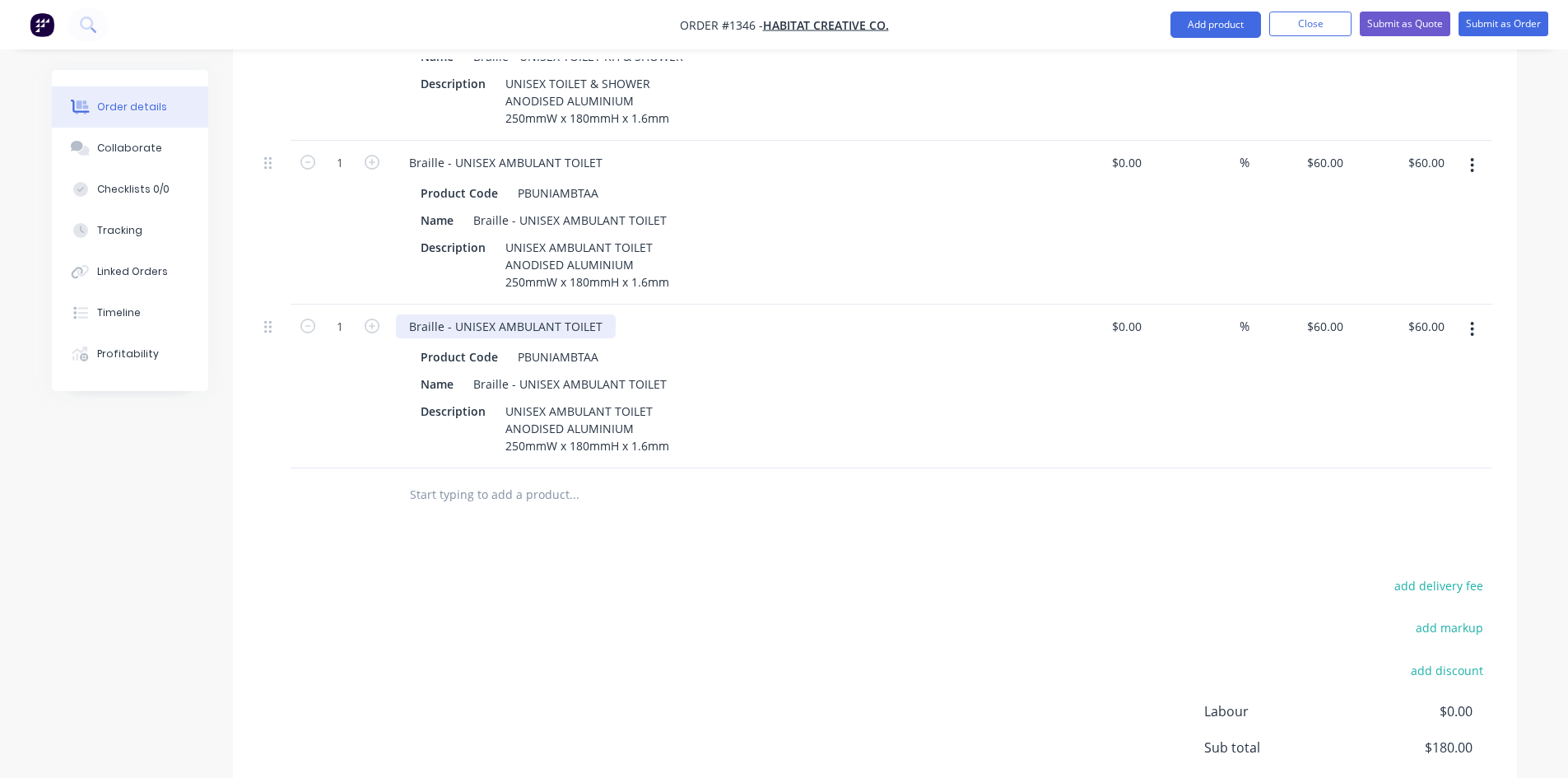
click at [518, 327] on div "Braille - UNISEX AMBULANT TOILET" at bounding box center [505, 326] width 220 height 24
drag, startPoint x: 499, startPoint y: 324, endPoint x: 559, endPoint y: 320, distance: 60.1
click at [559, 320] on div "Braille - UNISEX AMBULANT TOILET" at bounding box center [505, 326] width 220 height 24
click at [537, 328] on div "Braille - UNISEX TOILET" at bounding box center [472, 326] width 154 height 24
click at [522, 329] on div "Braille - UNISEX TOILET" at bounding box center [472, 326] width 154 height 24
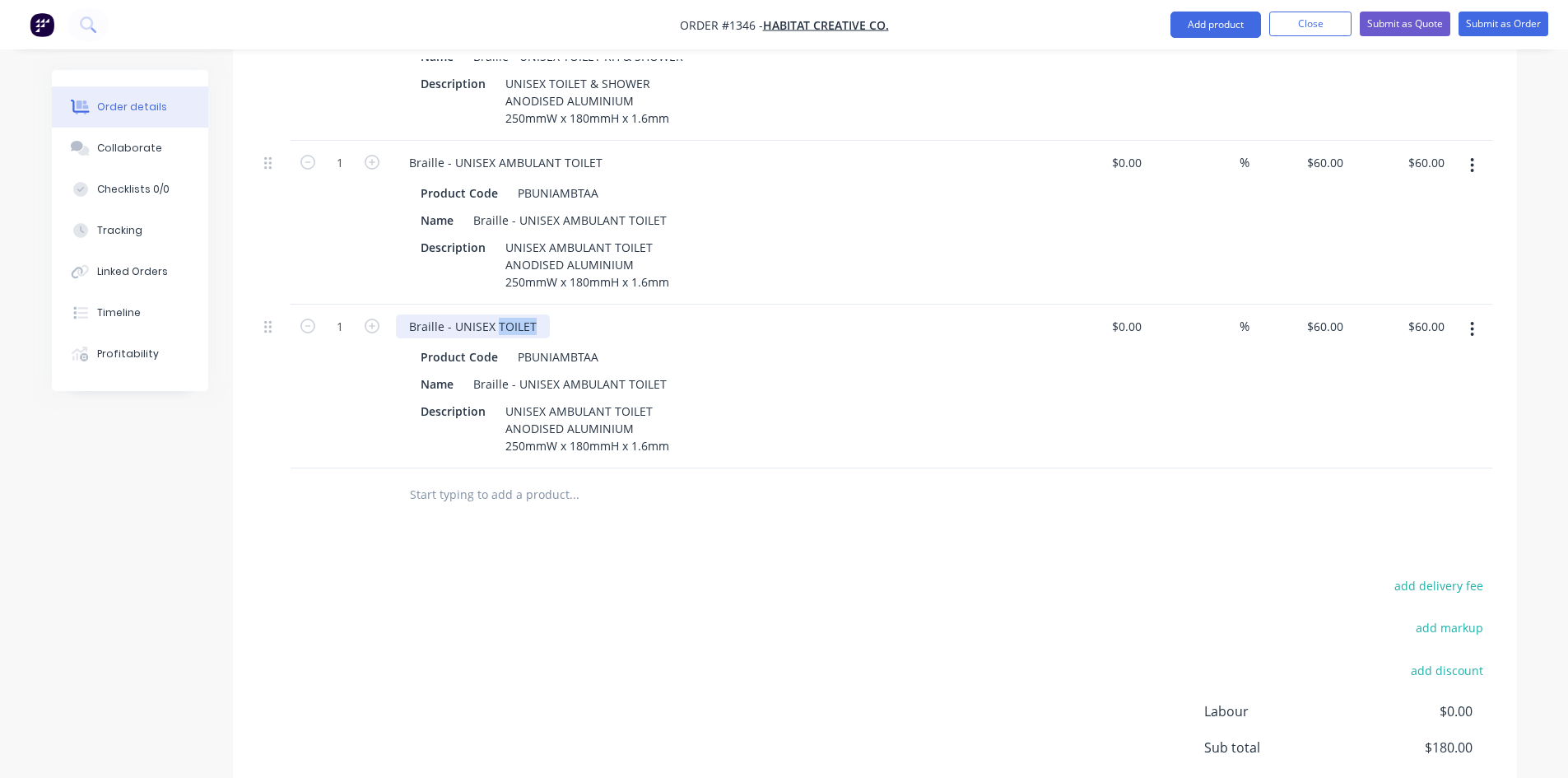
click at [522, 329] on div "Braille - UNISEX TOILET" at bounding box center [472, 326] width 154 height 24
click at [527, 329] on div "Braille - UNISEX SHOWER" at bounding box center [478, 326] width 164 height 24
drag, startPoint x: 527, startPoint y: 329, endPoint x: 524, endPoint y: 336, distance: 7.6
click at [527, 330] on div "Braille - UNISEX SHOWER" at bounding box center [478, 326] width 164 height 24
copy div "SHOWER"
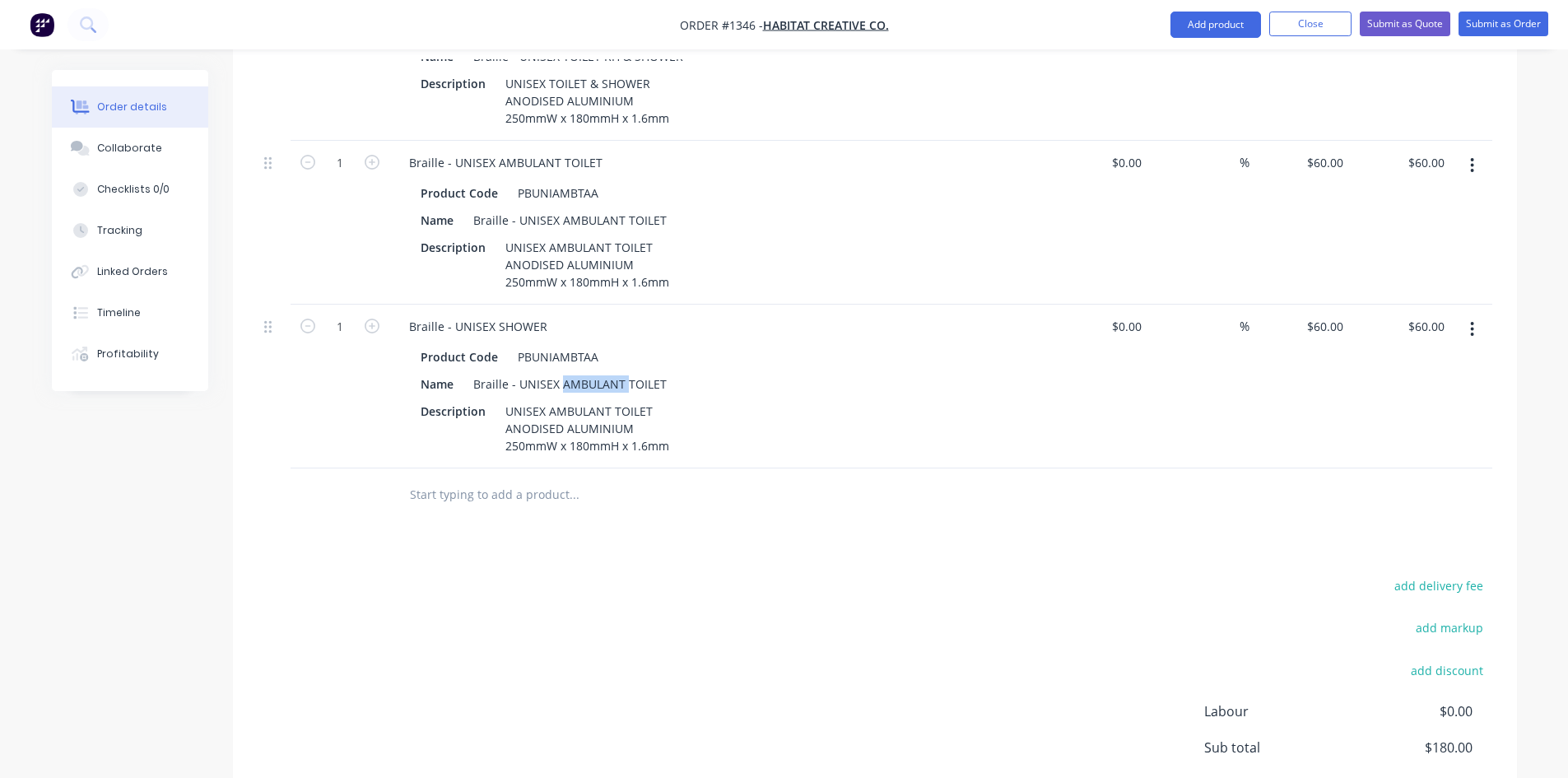
drag, startPoint x: 560, startPoint y: 382, endPoint x: 680, endPoint y: 388, distance: 120.1
click at [680, 388] on div "Name Braille - UNISEX AMBULANT TOILET" at bounding box center [715, 383] width 602 height 24
drag, startPoint x: 663, startPoint y: 383, endPoint x: 560, endPoint y: 382, distance: 103.0
click at [560, 382] on div "Braille - UNISEX AMBULANT TOILET" at bounding box center [570, 383] width 207 height 24
paste div
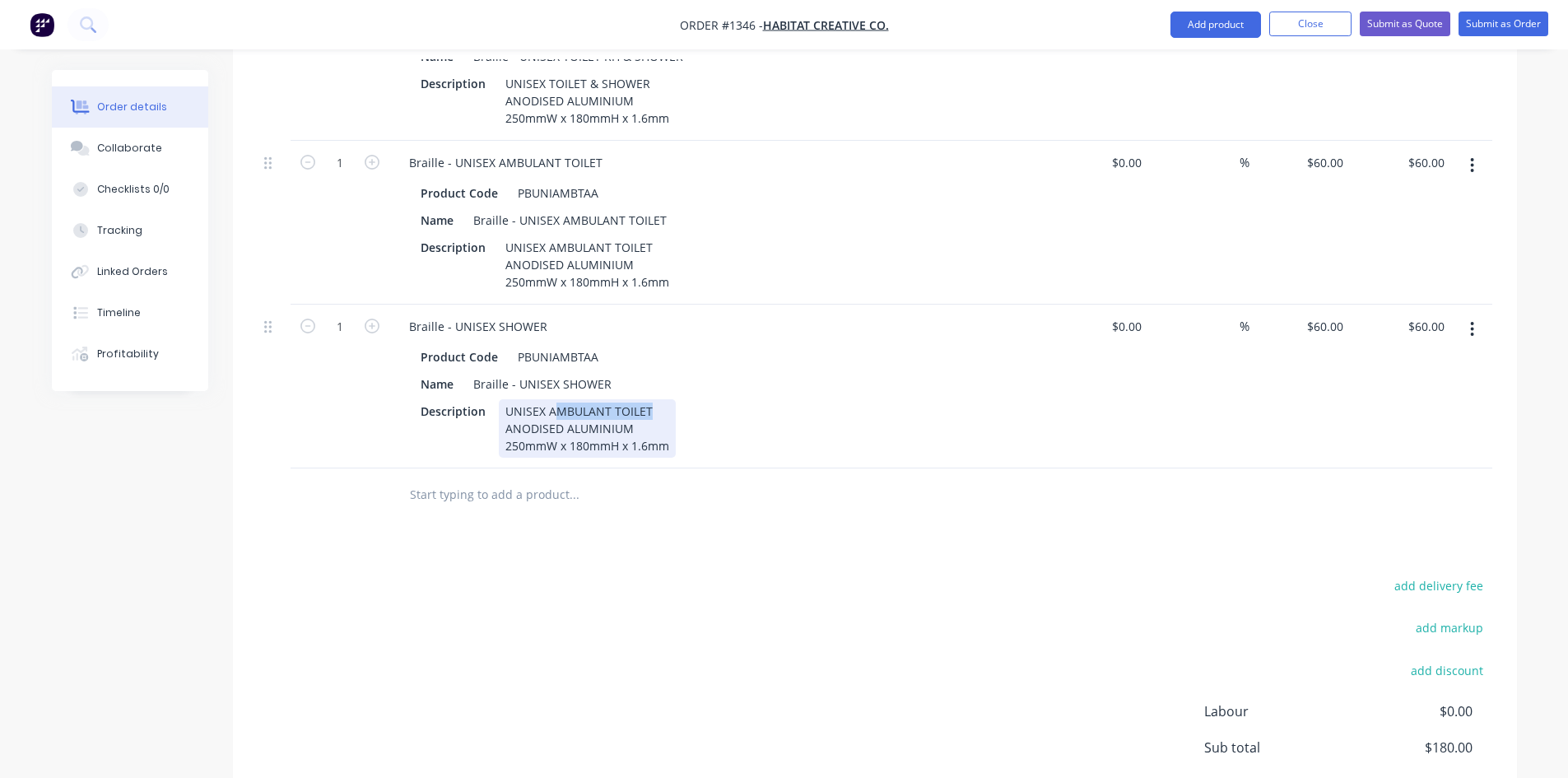
drag, startPoint x: 552, startPoint y: 411, endPoint x: 657, endPoint y: 416, distance: 105.1
click at [657, 416] on div "UNISEX AMBULANT TOILET ANODISED ALUMINIUM 250mmW x 180mmH x 1.6mm" at bounding box center [587, 428] width 177 height 58
click at [525, 325] on div "Braille - UNISEX SHOWER" at bounding box center [478, 326] width 164 height 24
click at [370, 165] on icon "button" at bounding box center [372, 162] width 15 height 15
type input "2"
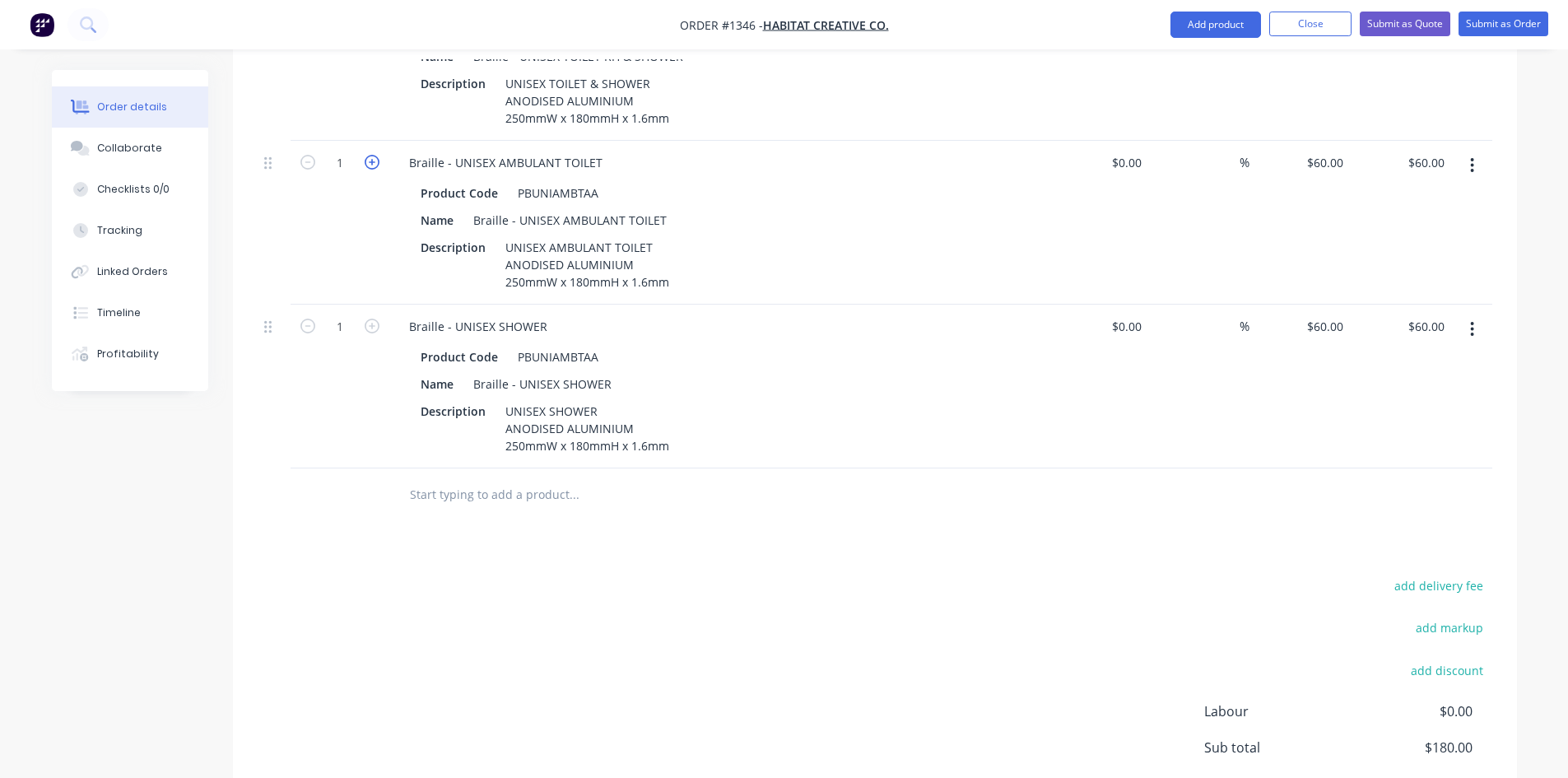
type input "$120.00"
click at [363, 323] on button "button" at bounding box center [372, 325] width 21 height 18
type input "2"
type input "$120.00"
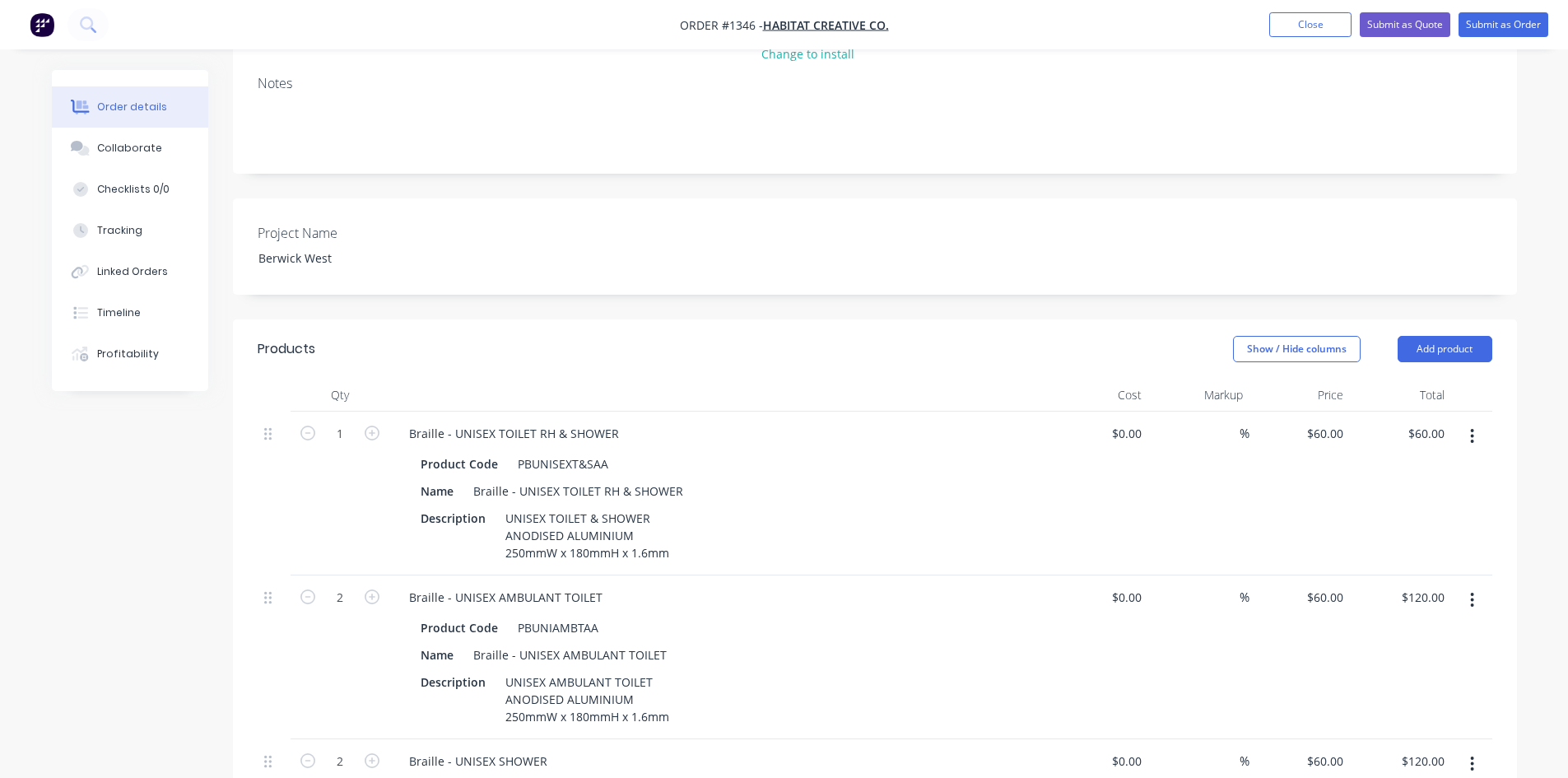
scroll to position [121, 0]
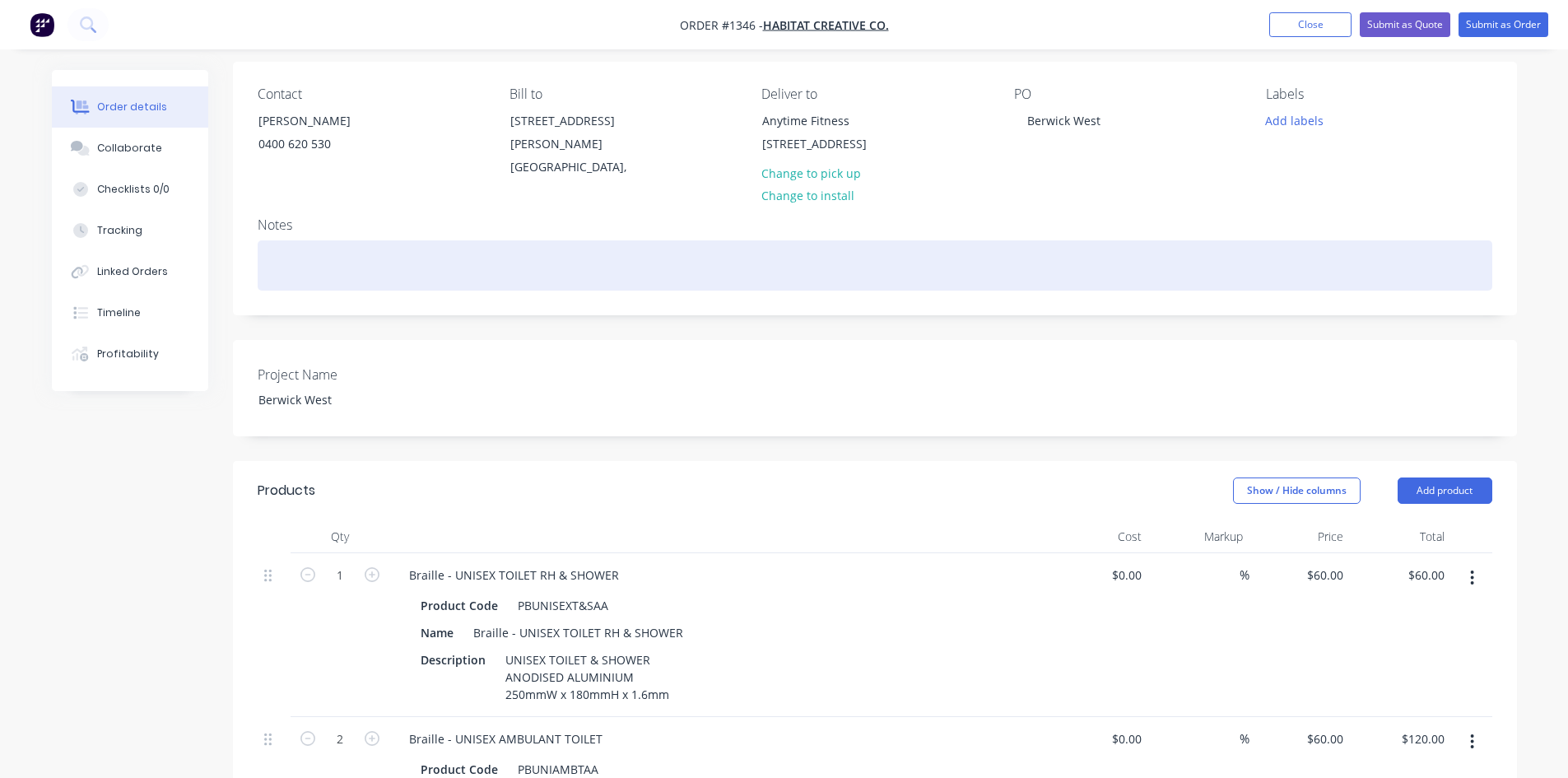
click at [366, 261] on div at bounding box center [875, 265] width 1234 height 50
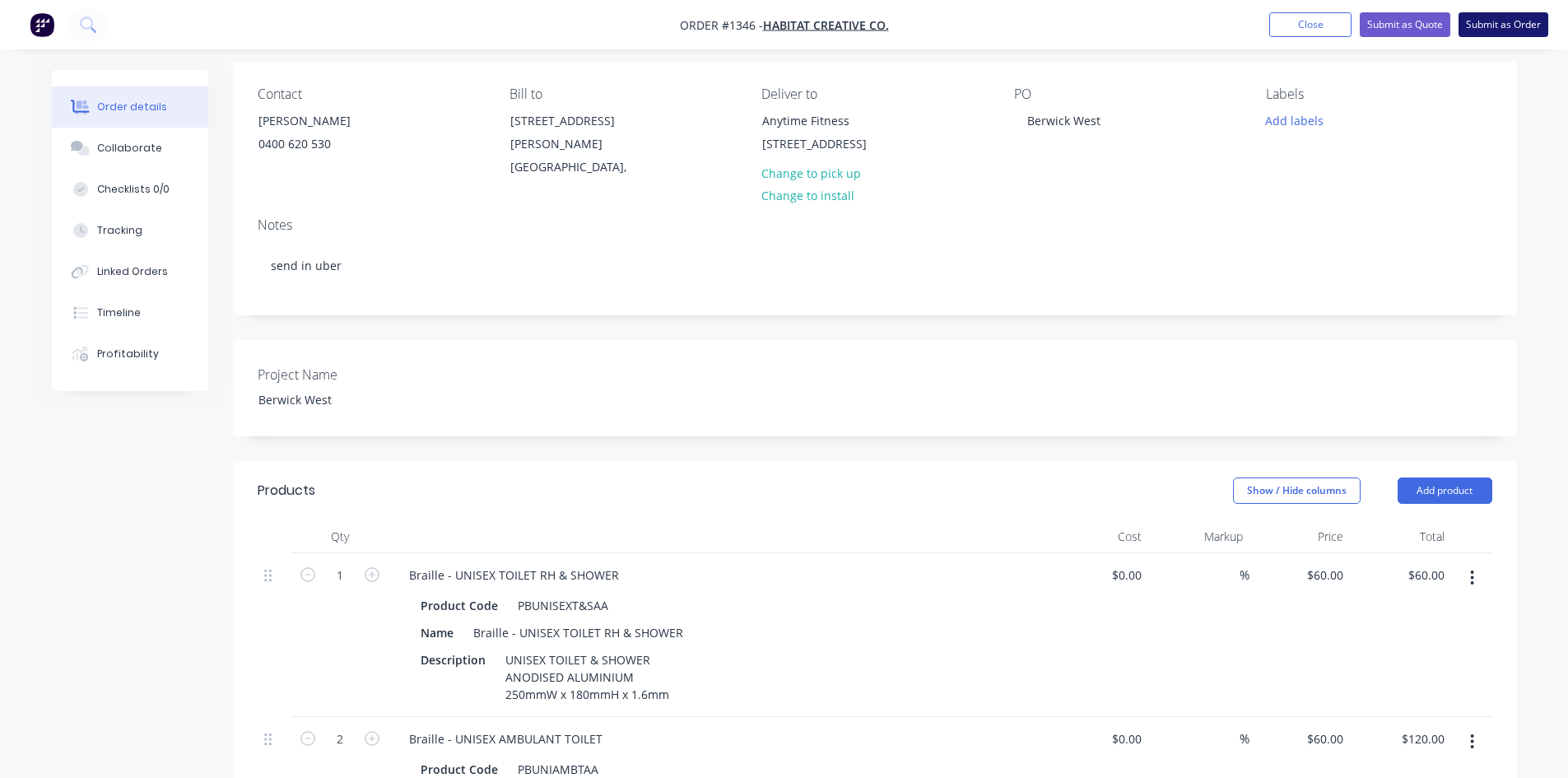
click at [1518, 27] on button "Submit as Order" at bounding box center [1504, 25] width 90 height 25
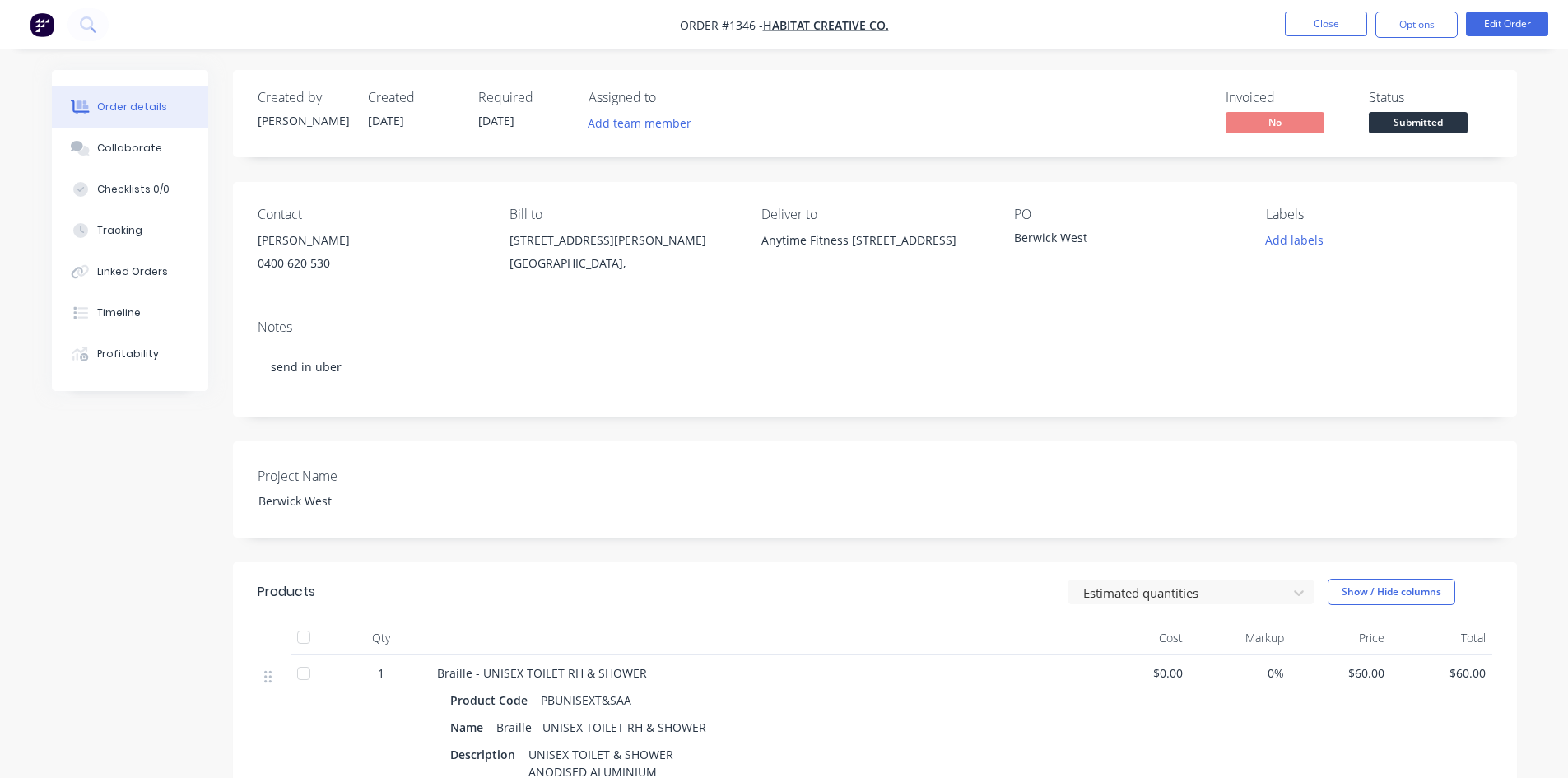
click at [1432, 120] on span "Submitted" at bounding box center [1418, 122] width 99 height 20
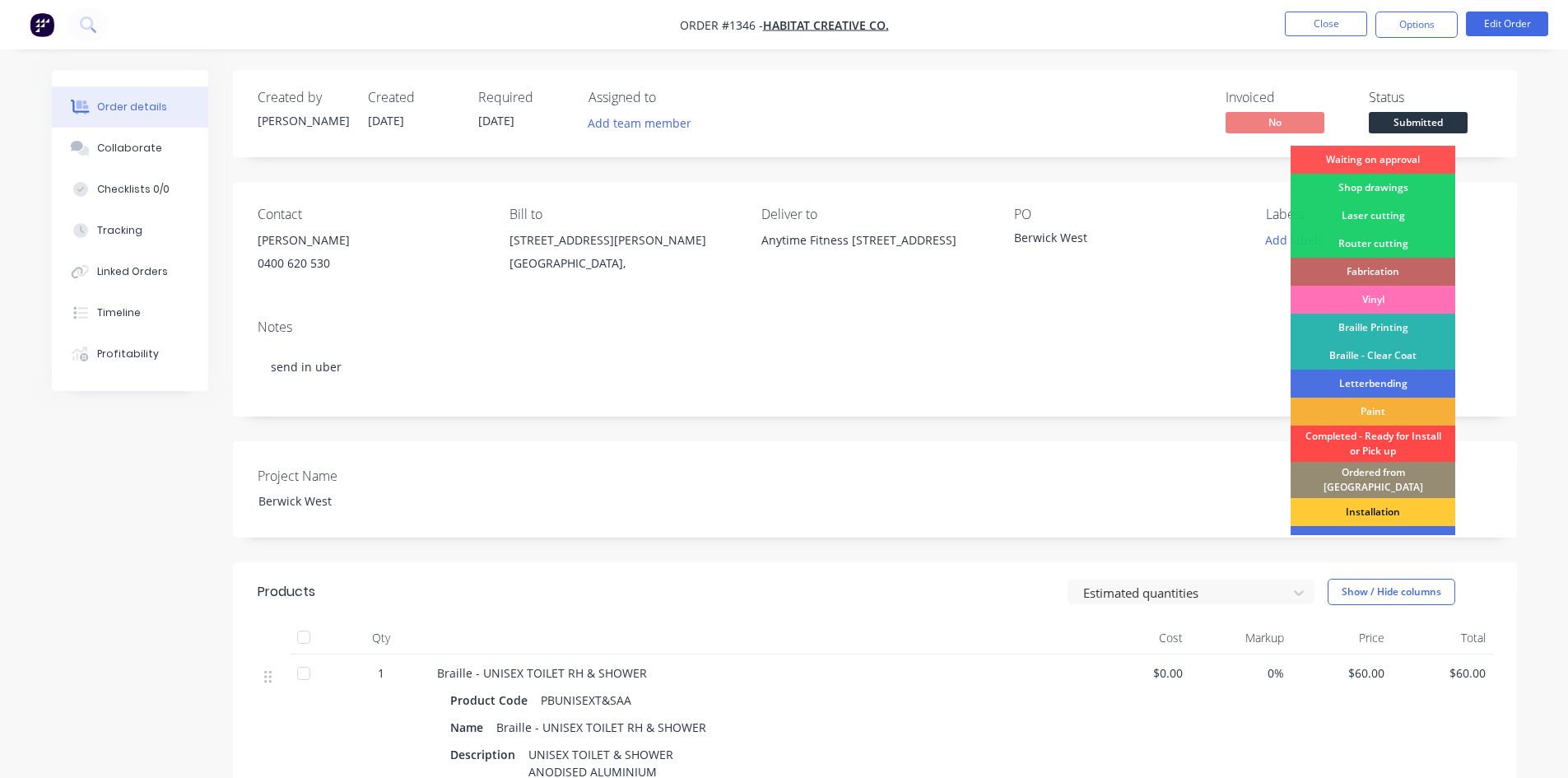
click at [1398, 431] on div "Completed - Ready for Install or Pick up" at bounding box center [1373, 443] width 164 height 36
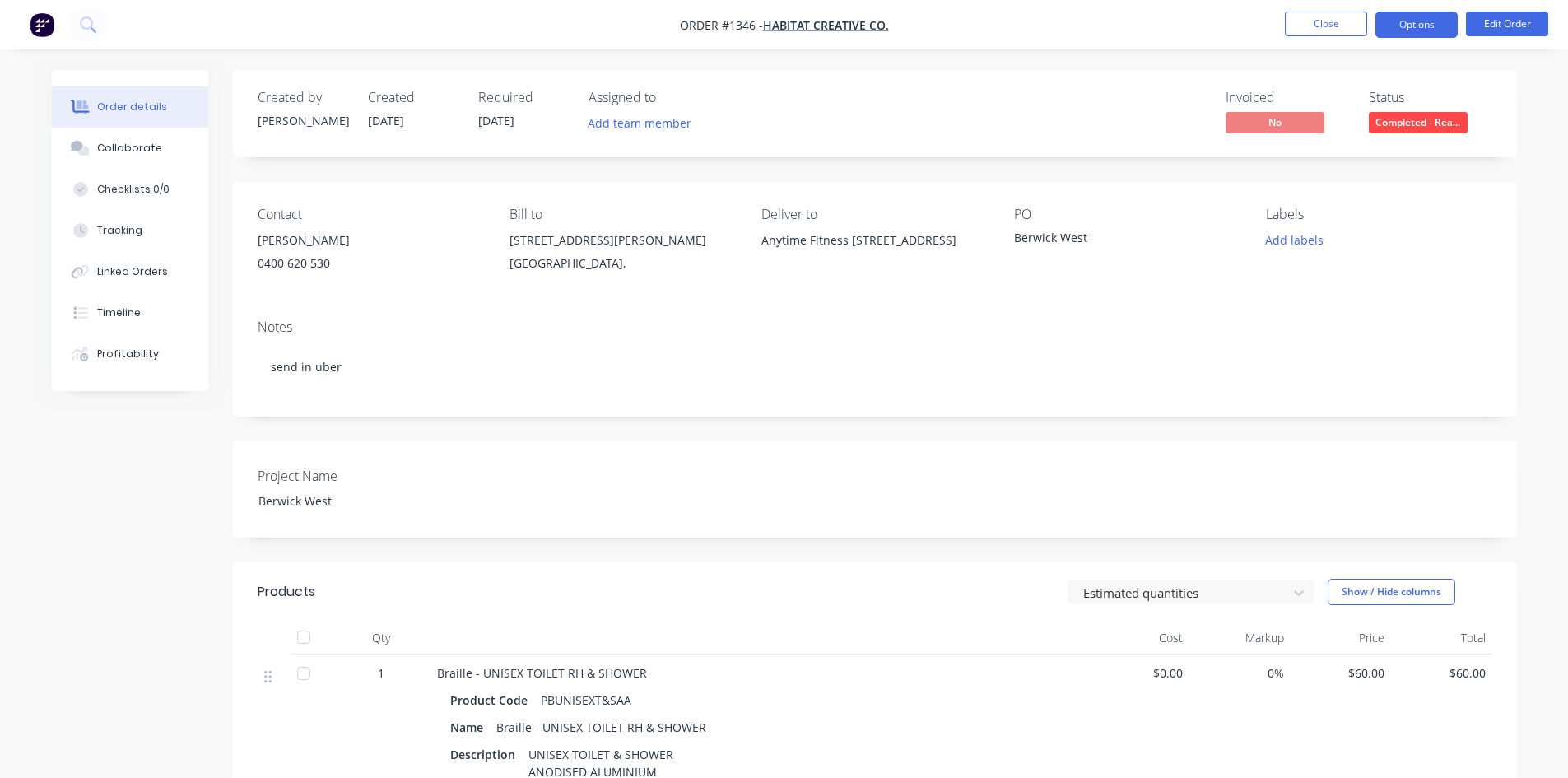
click at [1393, 32] on button "Options" at bounding box center [1416, 25] width 82 height 26
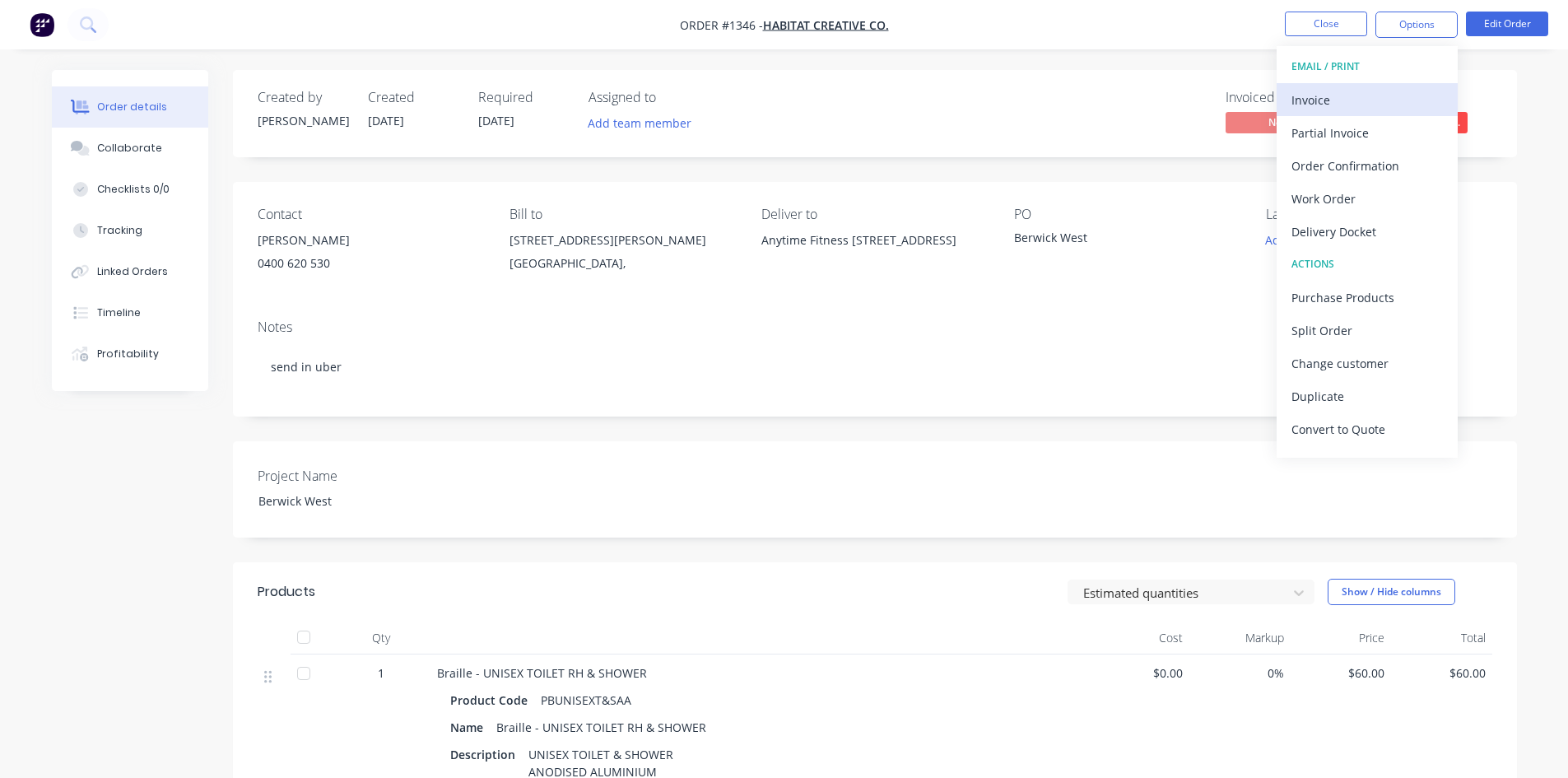
click at [1356, 93] on div "Invoice" at bounding box center [1368, 100] width 152 height 24
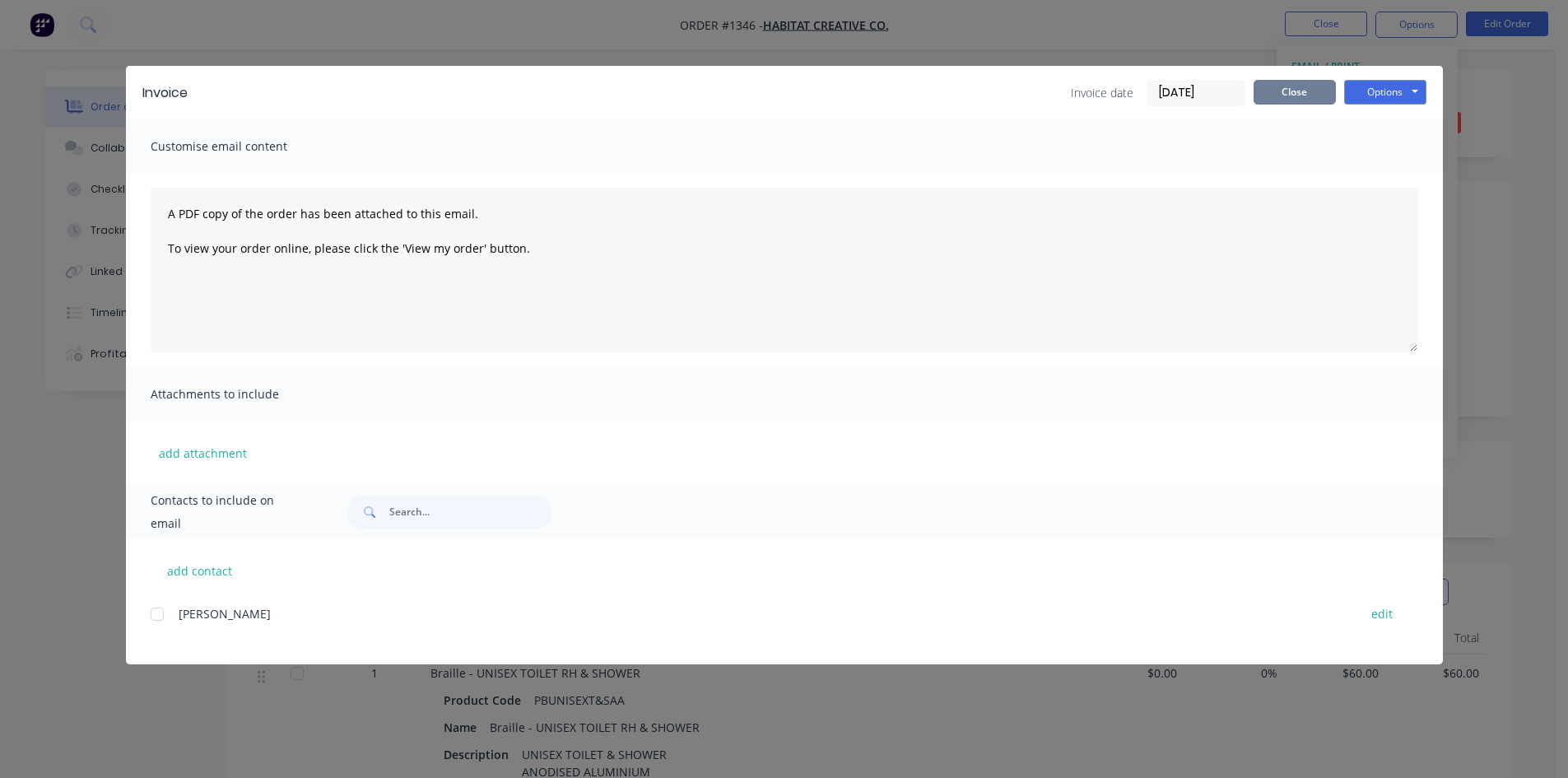
click at [1292, 94] on button "Close" at bounding box center [1294, 92] width 82 height 25
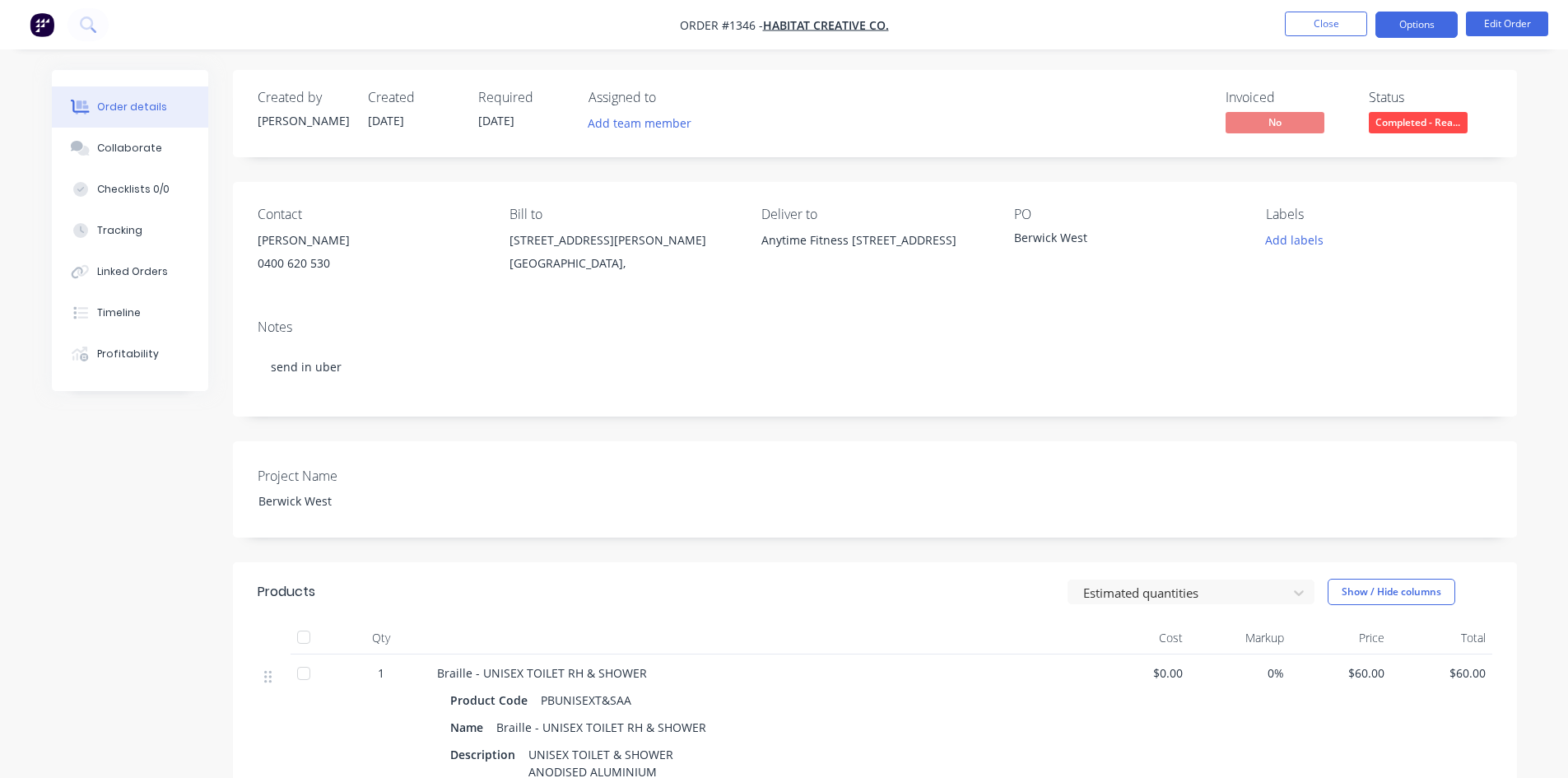
click at [1406, 22] on button "Options" at bounding box center [1416, 25] width 82 height 26
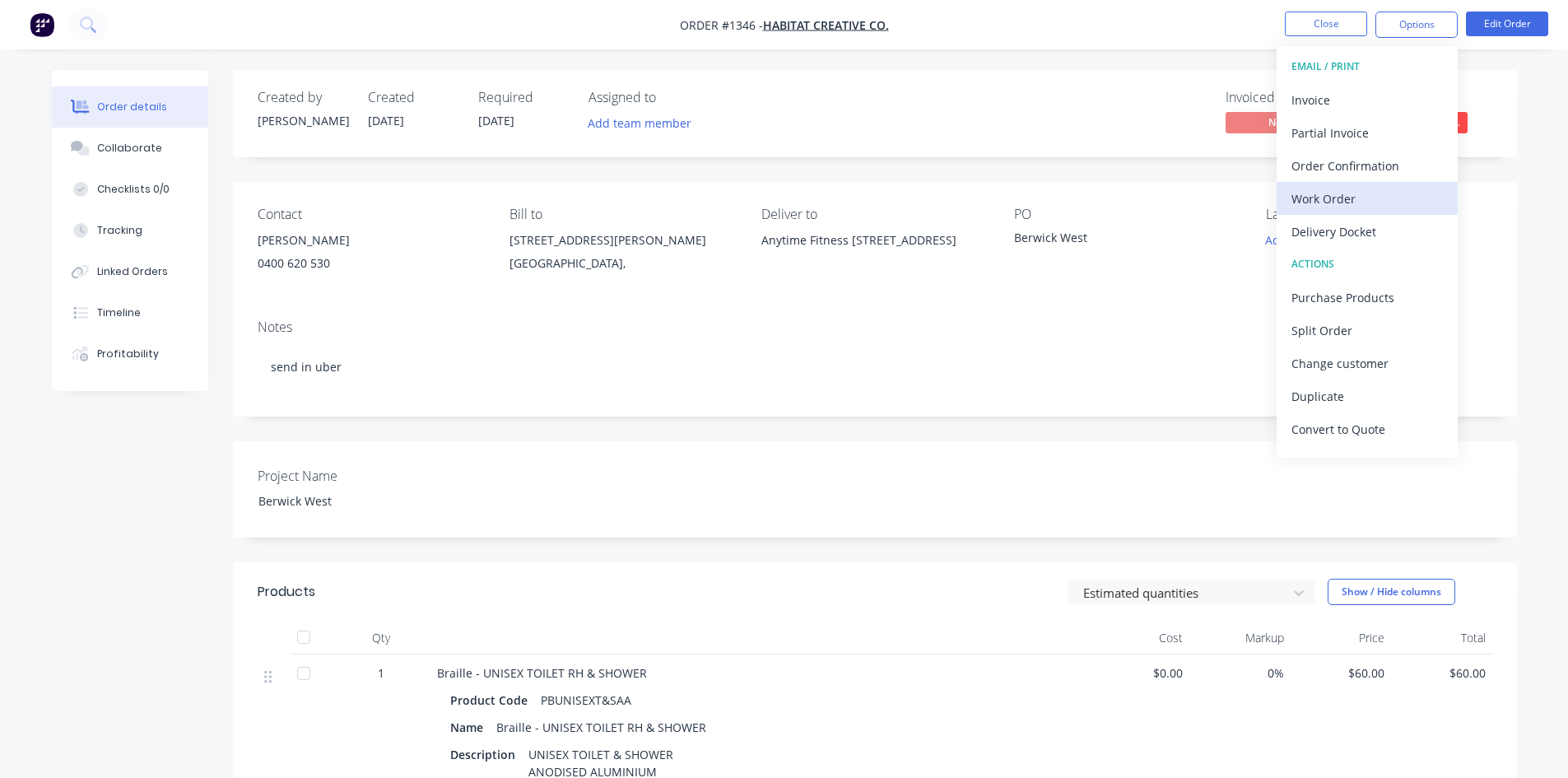
click at [1346, 199] on div "Work Order" at bounding box center [1368, 199] width 152 height 24
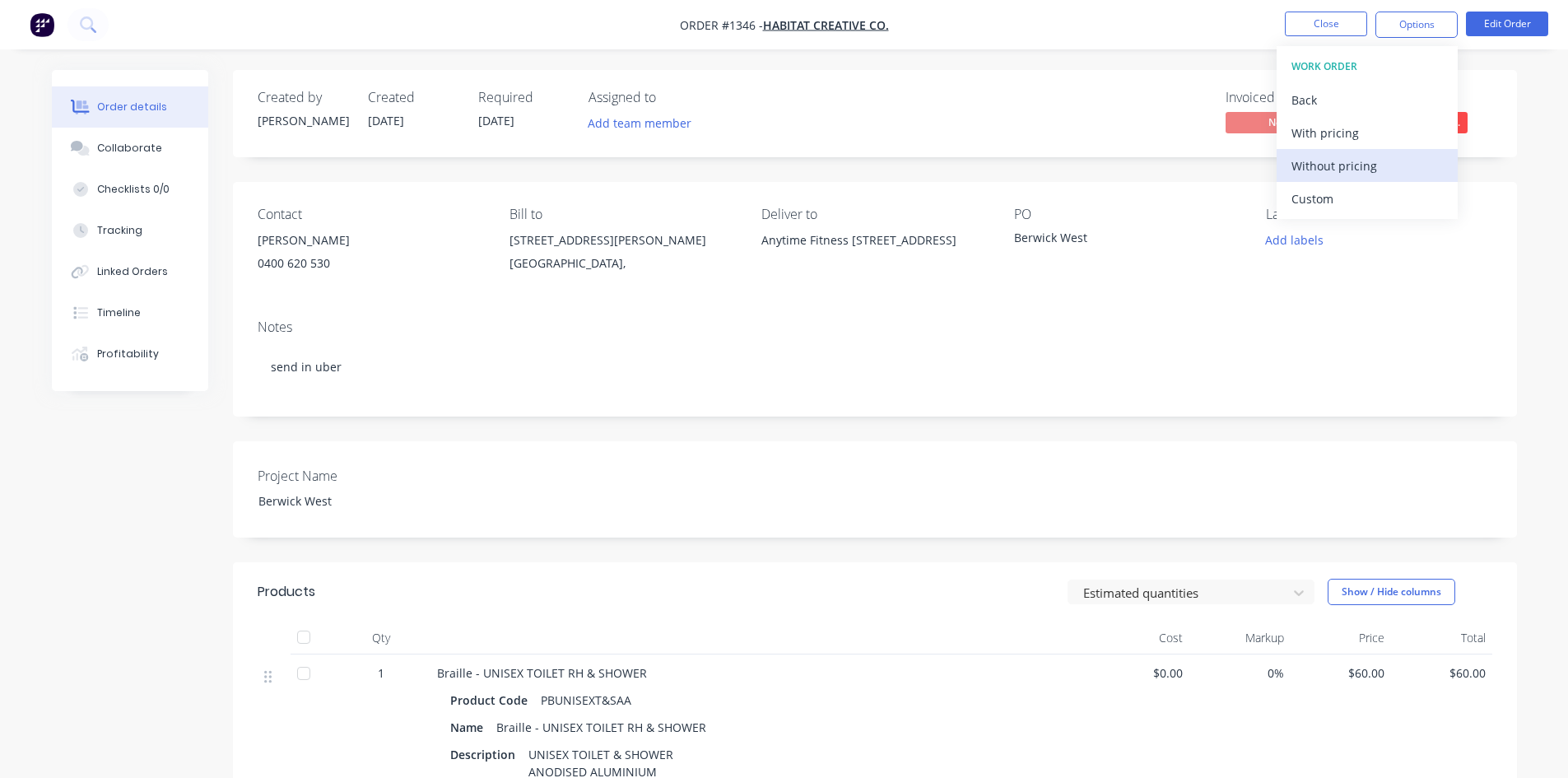
click at [1353, 169] on div "Without pricing" at bounding box center [1368, 165] width 152 height 24
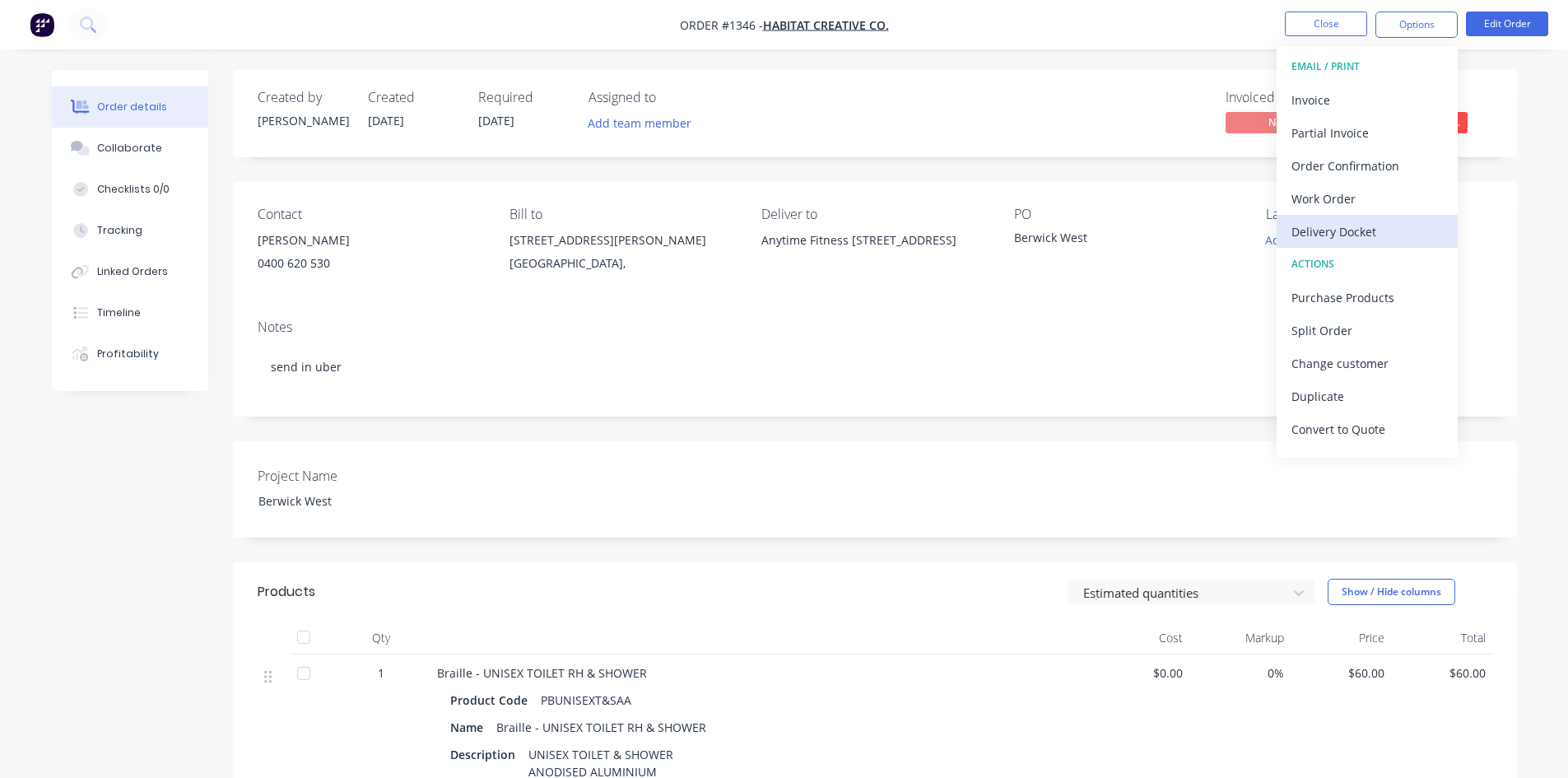
click at [1360, 237] on div "Delivery Docket" at bounding box center [1368, 231] width 152 height 24
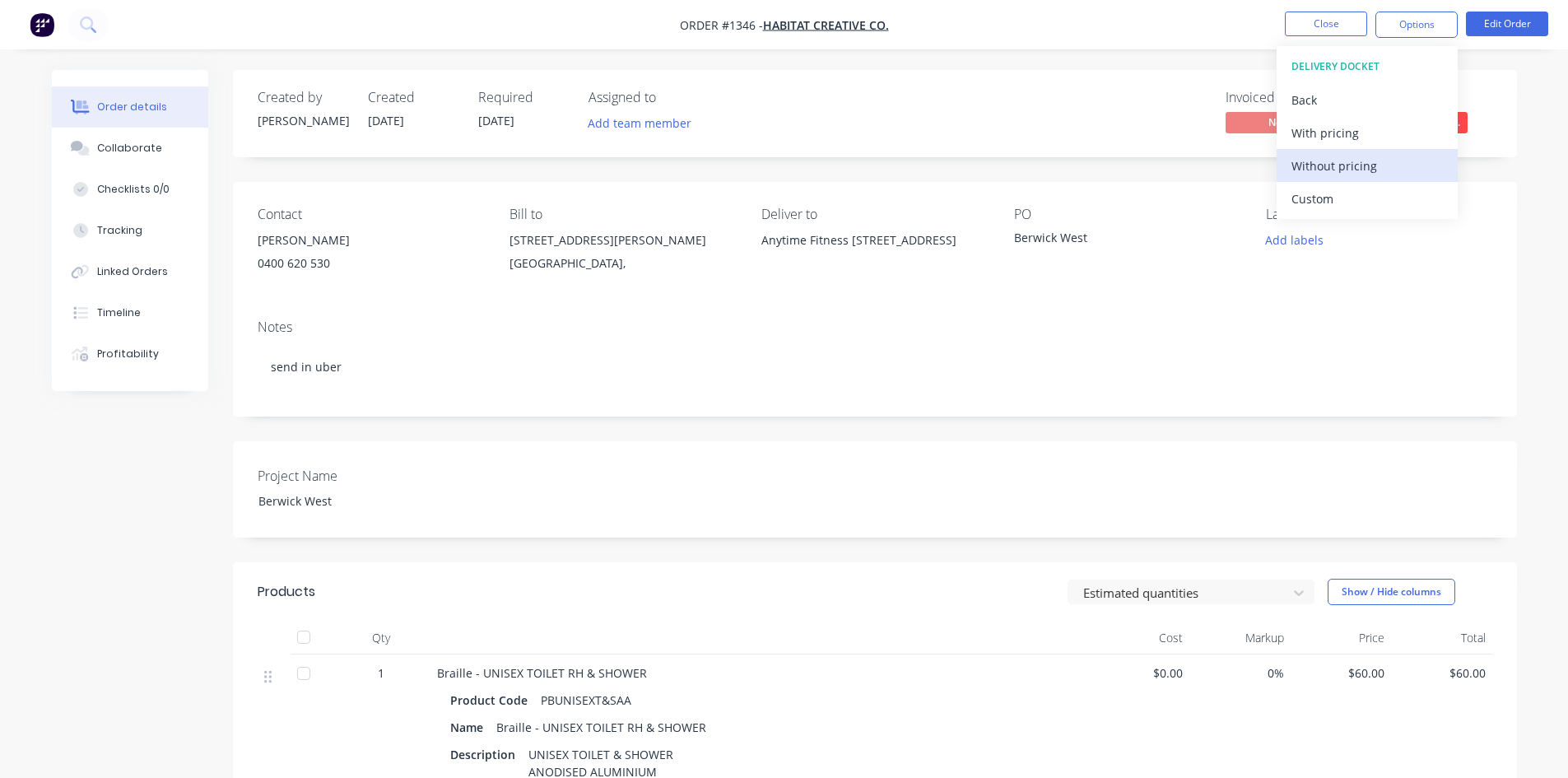
click at [1355, 171] on div "Without pricing" at bounding box center [1368, 165] width 152 height 24
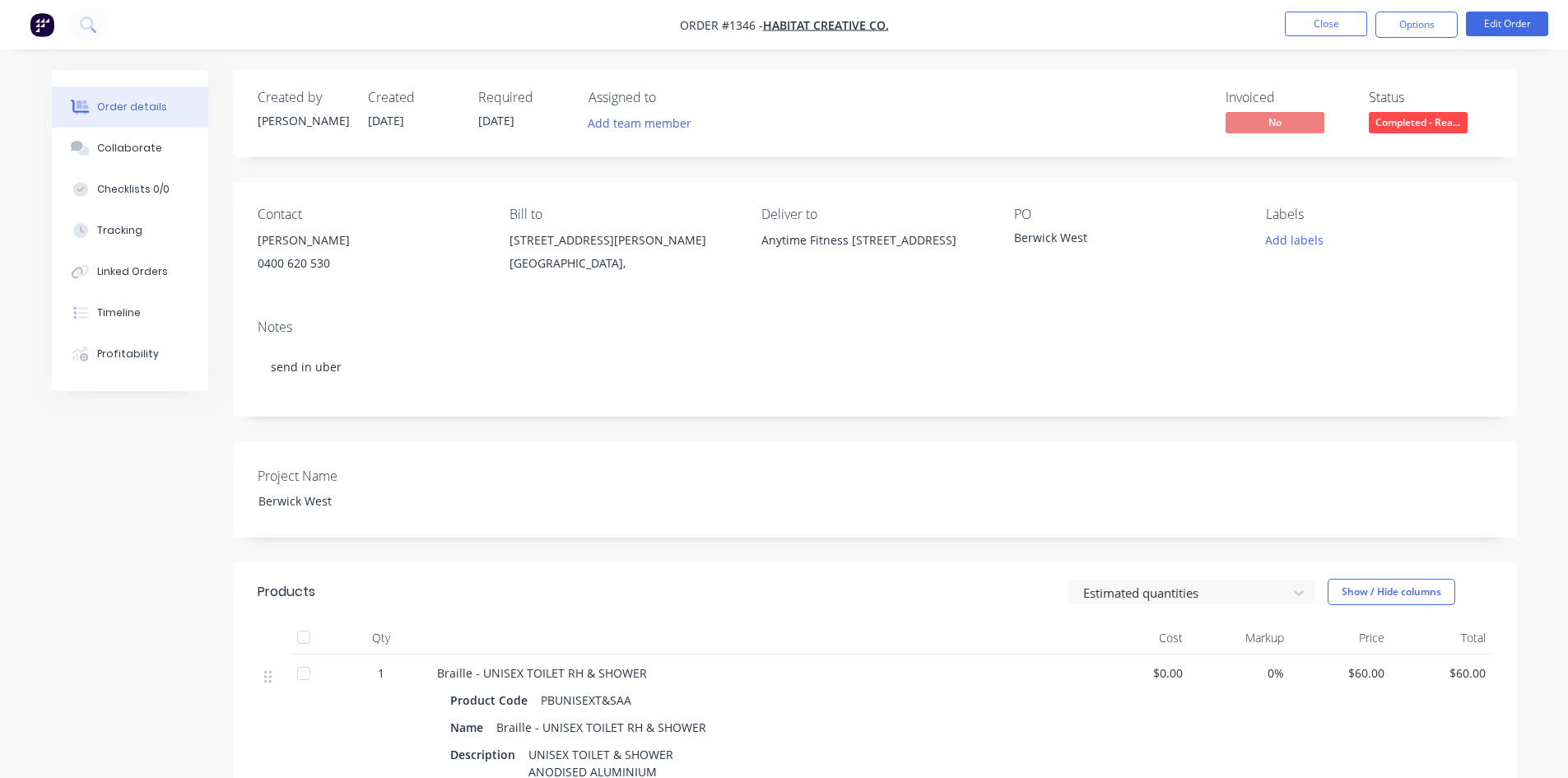
click at [1511, 139] on div "Created by [PERSON_NAME] Created [DATE] Required [DATE] Assigned to Add team me…" at bounding box center [875, 113] width 1284 height 87
click at [1504, 26] on button "Edit Order" at bounding box center [1506, 24] width 82 height 25
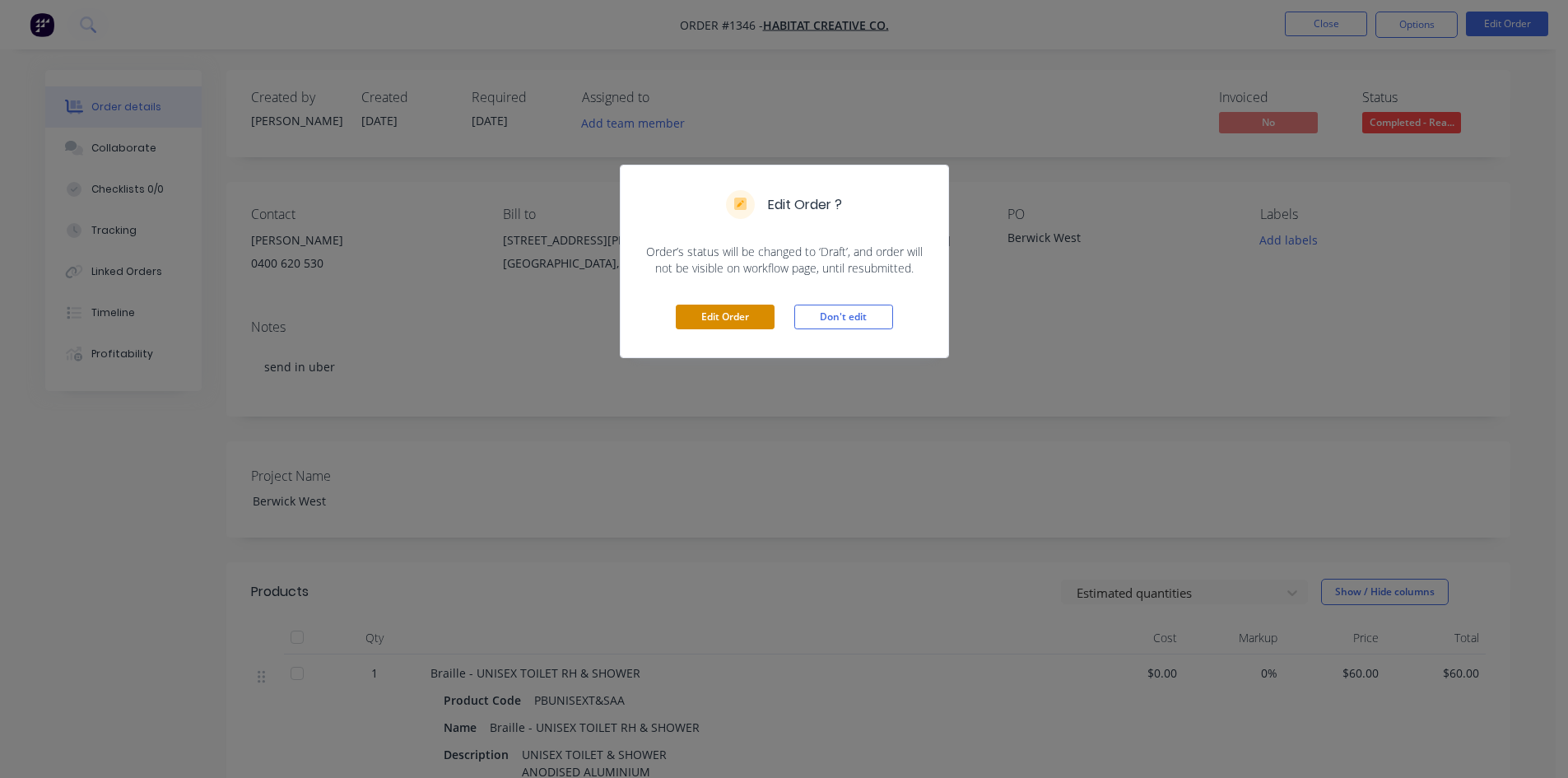
click at [743, 320] on button "Edit Order" at bounding box center [725, 317] width 99 height 25
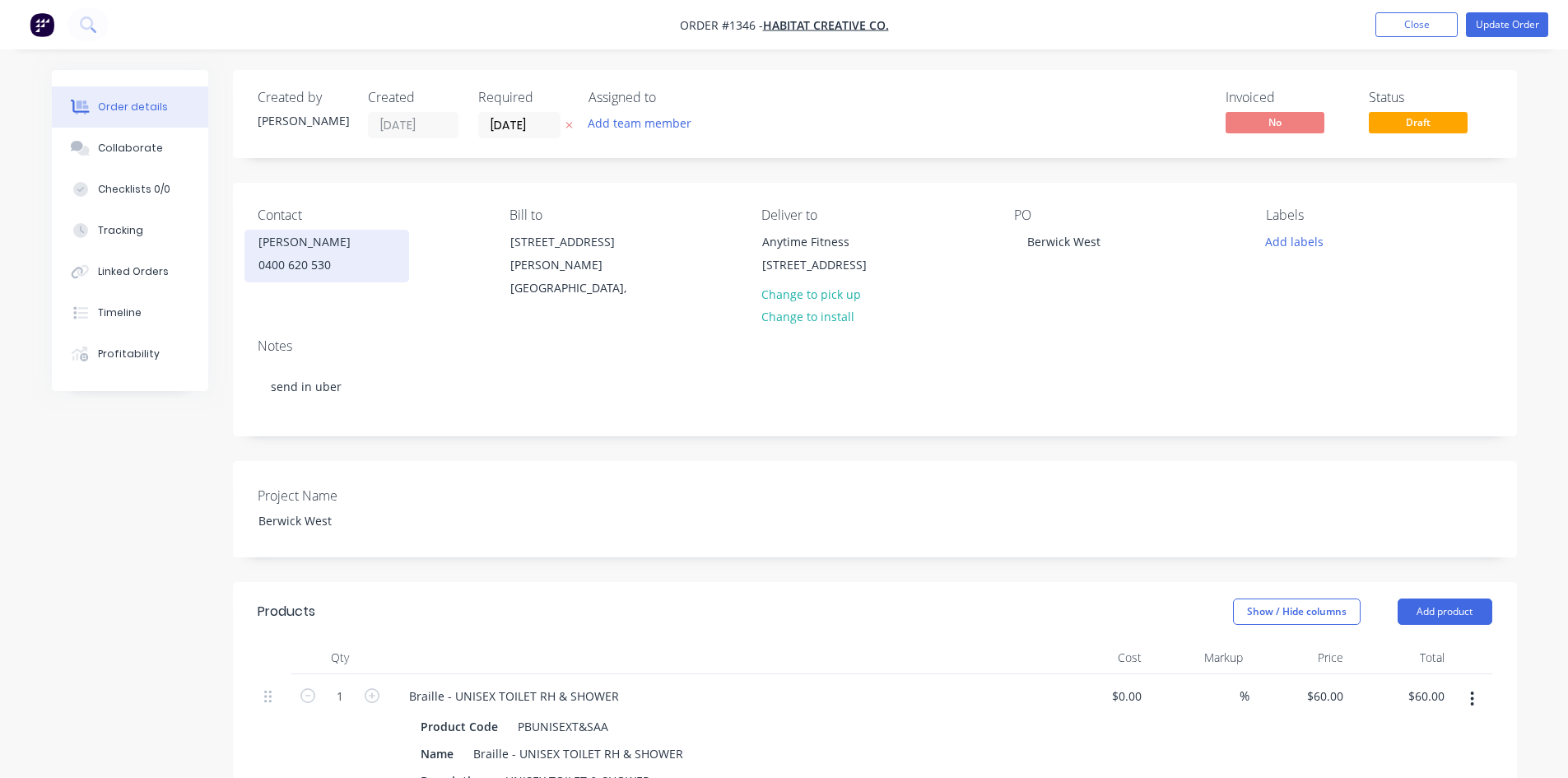
click at [335, 260] on div "0400 620 530" at bounding box center [327, 265] width 137 height 23
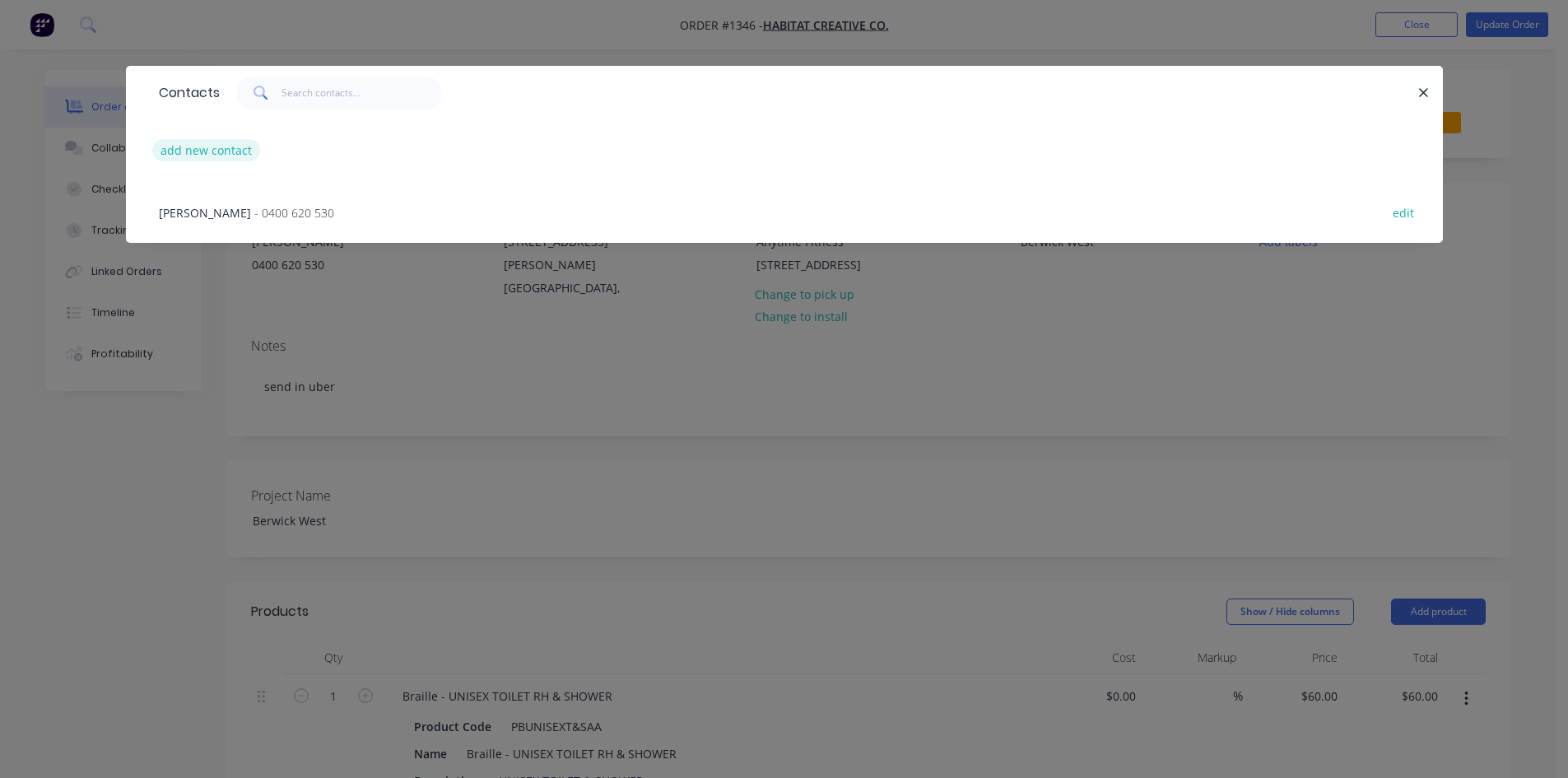
click at [216, 153] on button "add new contact" at bounding box center [206, 150] width 109 height 22
select select "AU"
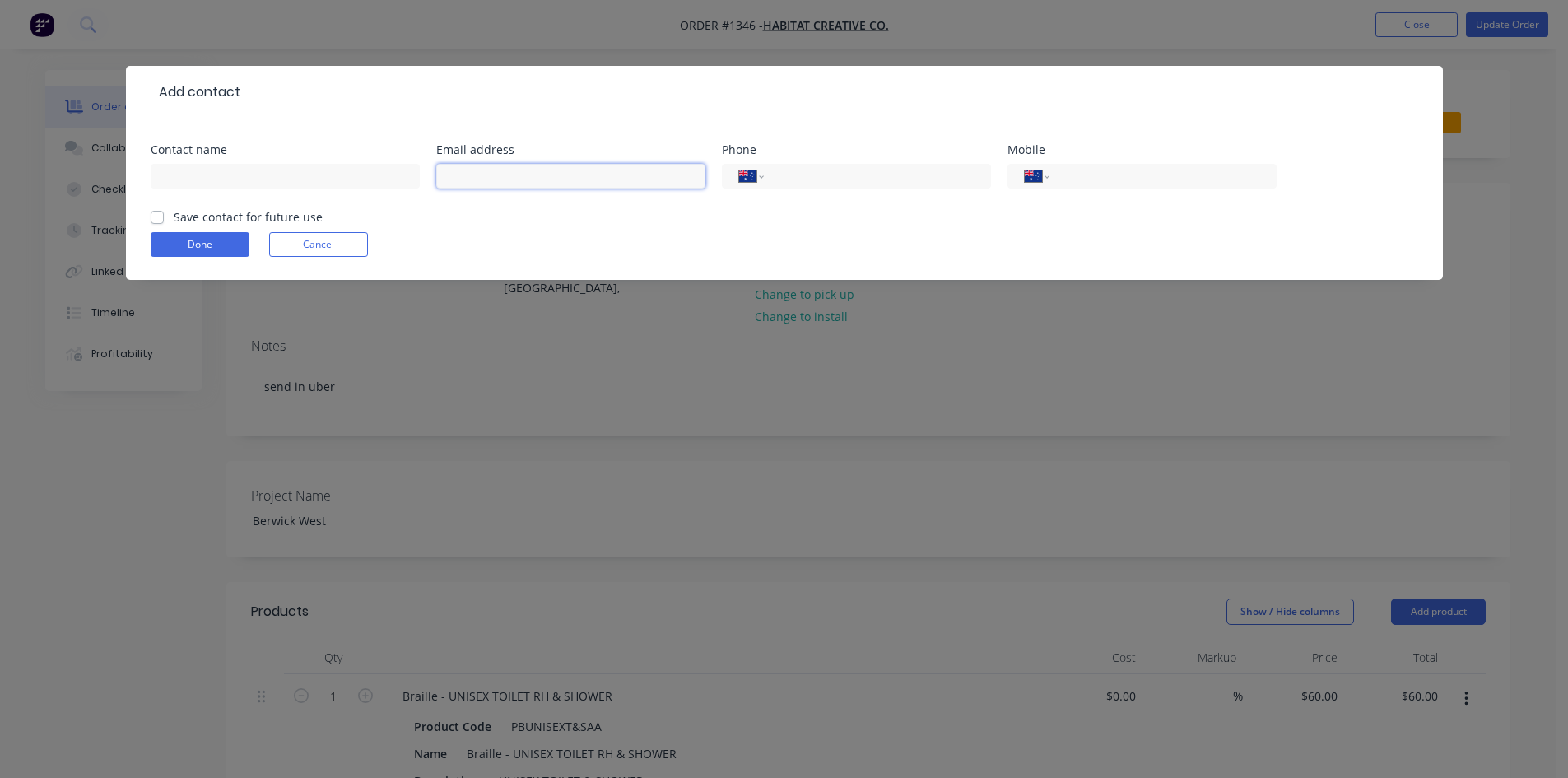
click at [536, 164] on input "text" at bounding box center [570, 177] width 269 height 25
paste input "[PERSON_NAME][EMAIL_ADDRESS][DOMAIN_NAME]"
type input "[PERSON_NAME][EMAIL_ADDRESS][DOMAIN_NAME]"
click at [374, 177] on input "text" at bounding box center [285, 177] width 269 height 25
paste input ": [PERSON_NAME]"
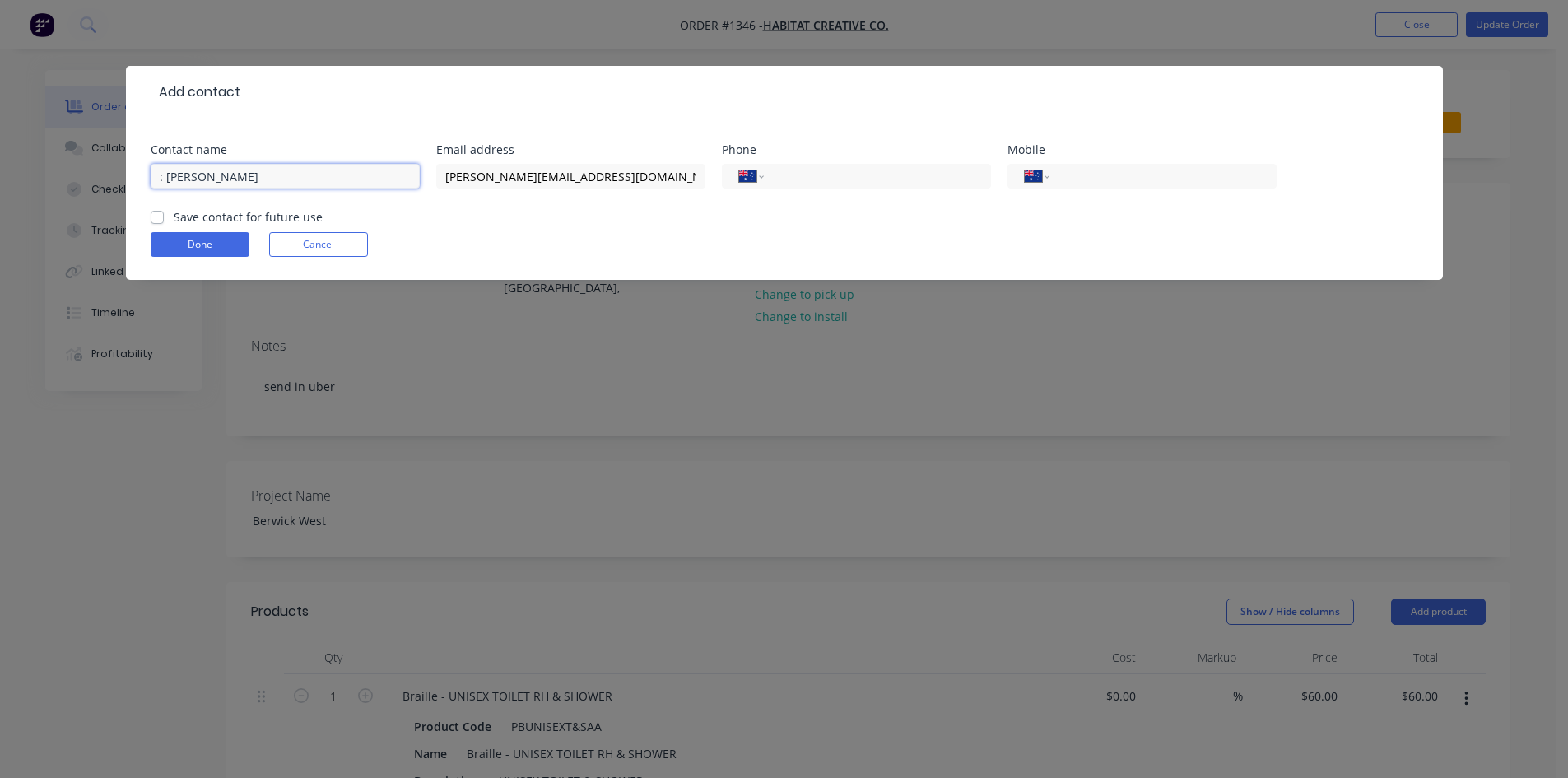
click at [168, 178] on input ": [PERSON_NAME]" at bounding box center [285, 177] width 269 height 25
type input "[PERSON_NAME]"
click at [878, 176] on input "tel" at bounding box center [874, 176] width 198 height 19
click at [1065, 169] on input "tel" at bounding box center [1160, 176] width 198 height 19
paste input "0400 620 530"
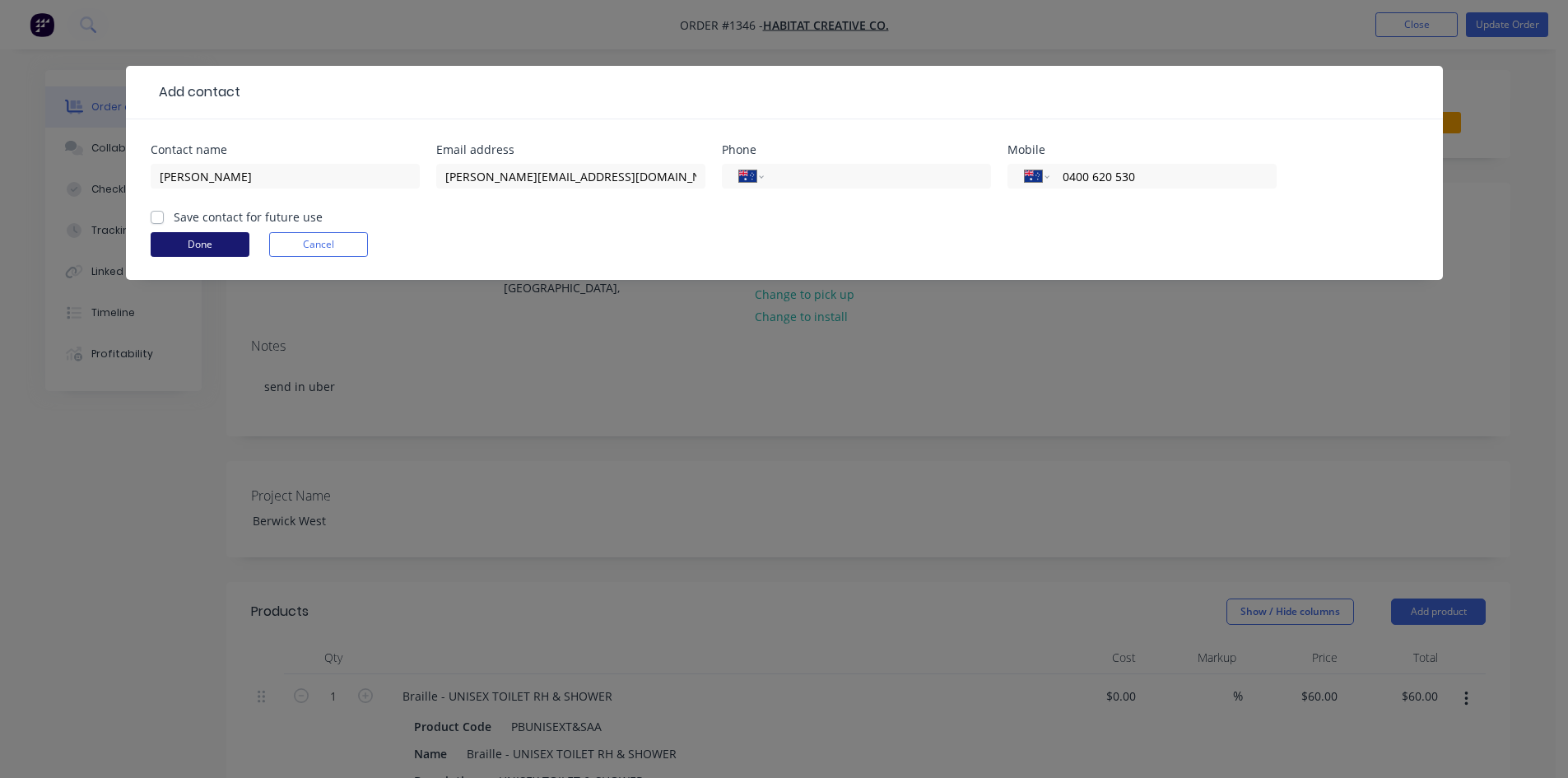
type input "0400 620 530"
click at [223, 242] on button "Done" at bounding box center [200, 245] width 99 height 25
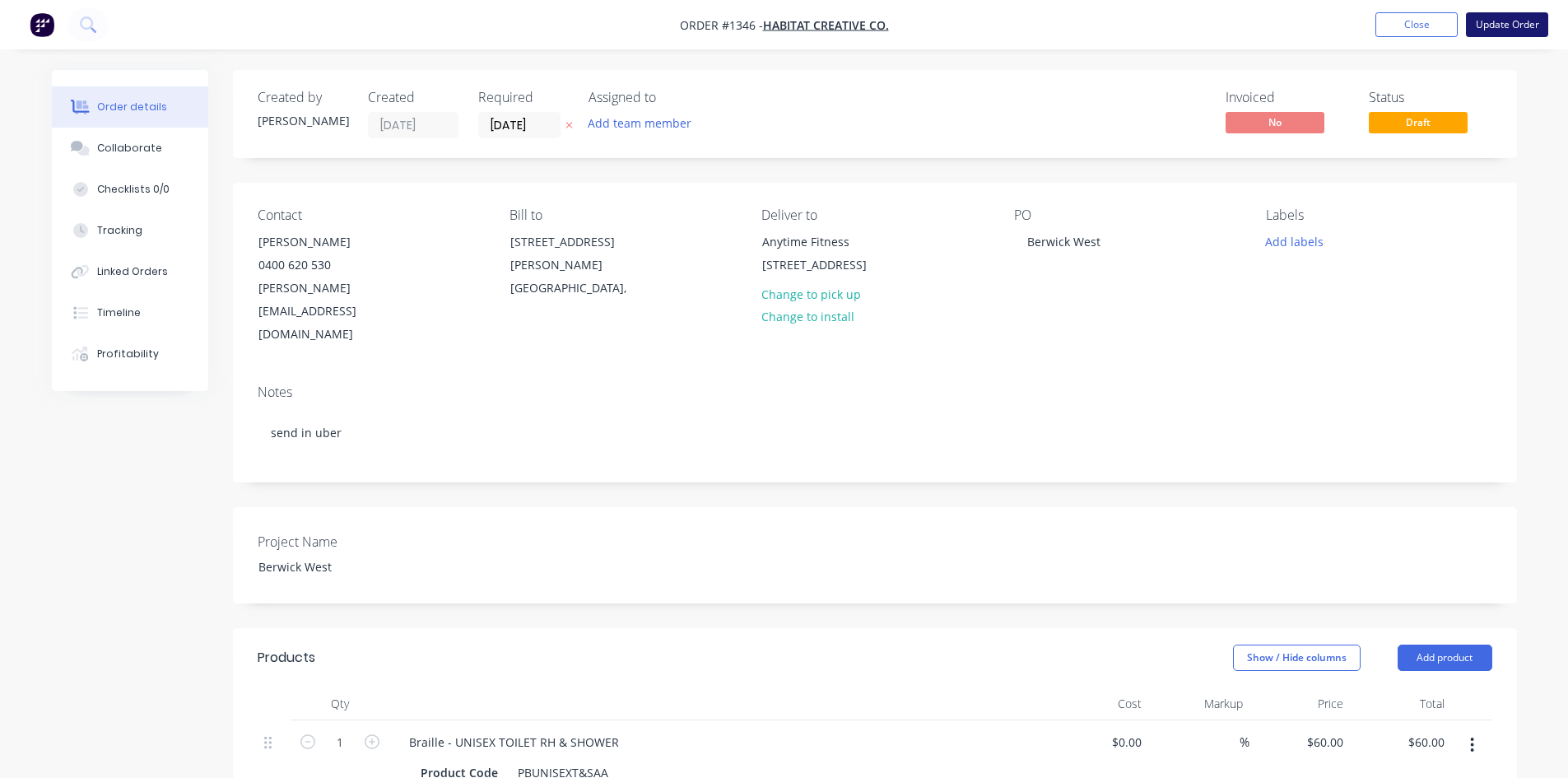
click at [1531, 20] on button "Update Order" at bounding box center [1506, 25] width 82 height 25
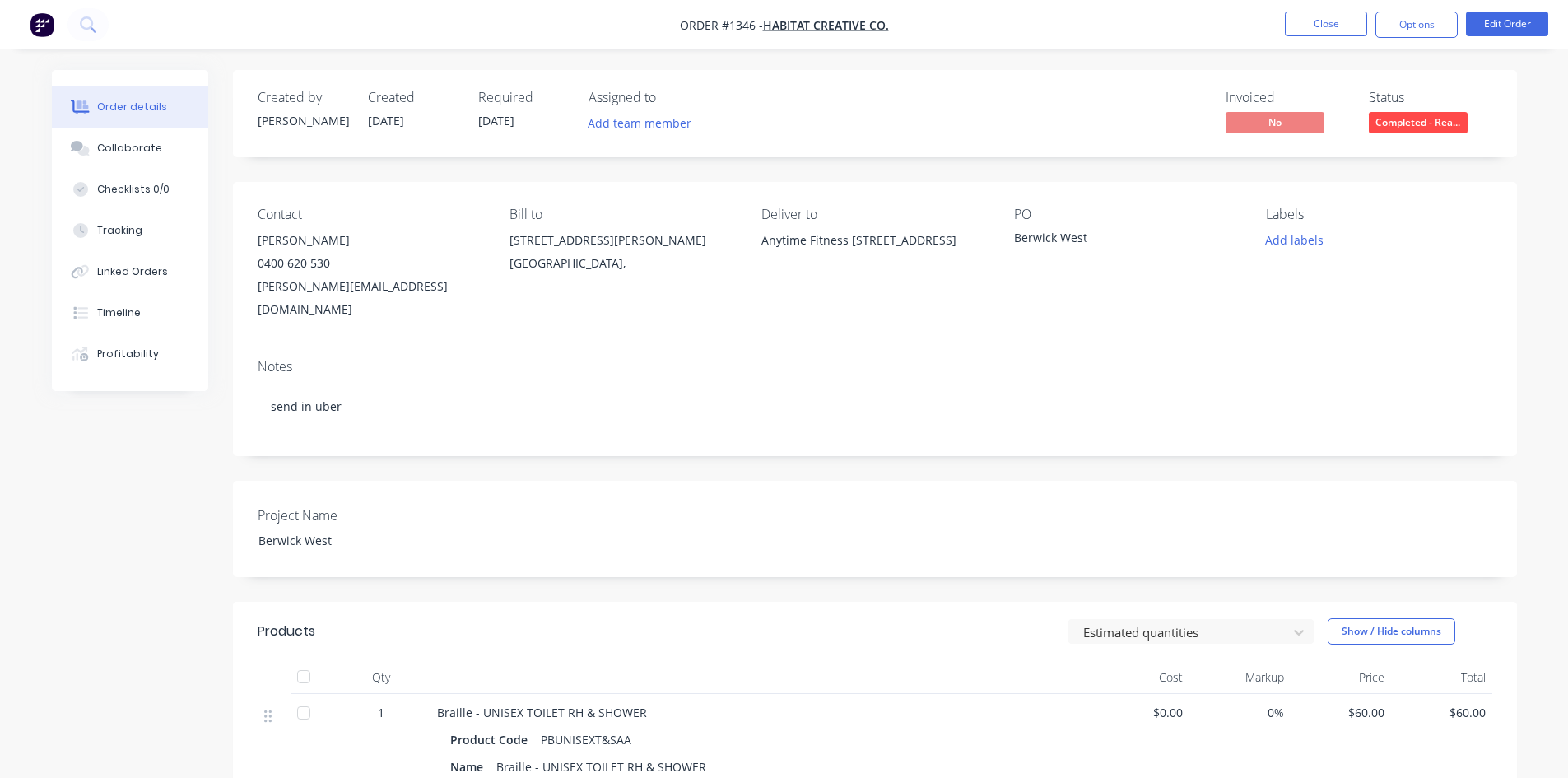
drag, startPoint x: 765, startPoint y: 237, endPoint x: 805, endPoint y: 266, distance: 49.4
click at [805, 252] on div "Anytime Fitness [STREET_ADDRESS]" at bounding box center [873, 240] width 225 height 23
copy div "Anytime Fitness [STREET_ADDRESS]"
click at [741, 272] on div "Contact [PERSON_NAME] [PHONE_NUMBER] [PERSON_NAME][EMAIL_ADDRESS][DOMAIN_NAME] …" at bounding box center [875, 264] width 1284 height 164
drag, startPoint x: 759, startPoint y: 232, endPoint x: 816, endPoint y: 261, distance: 64.0
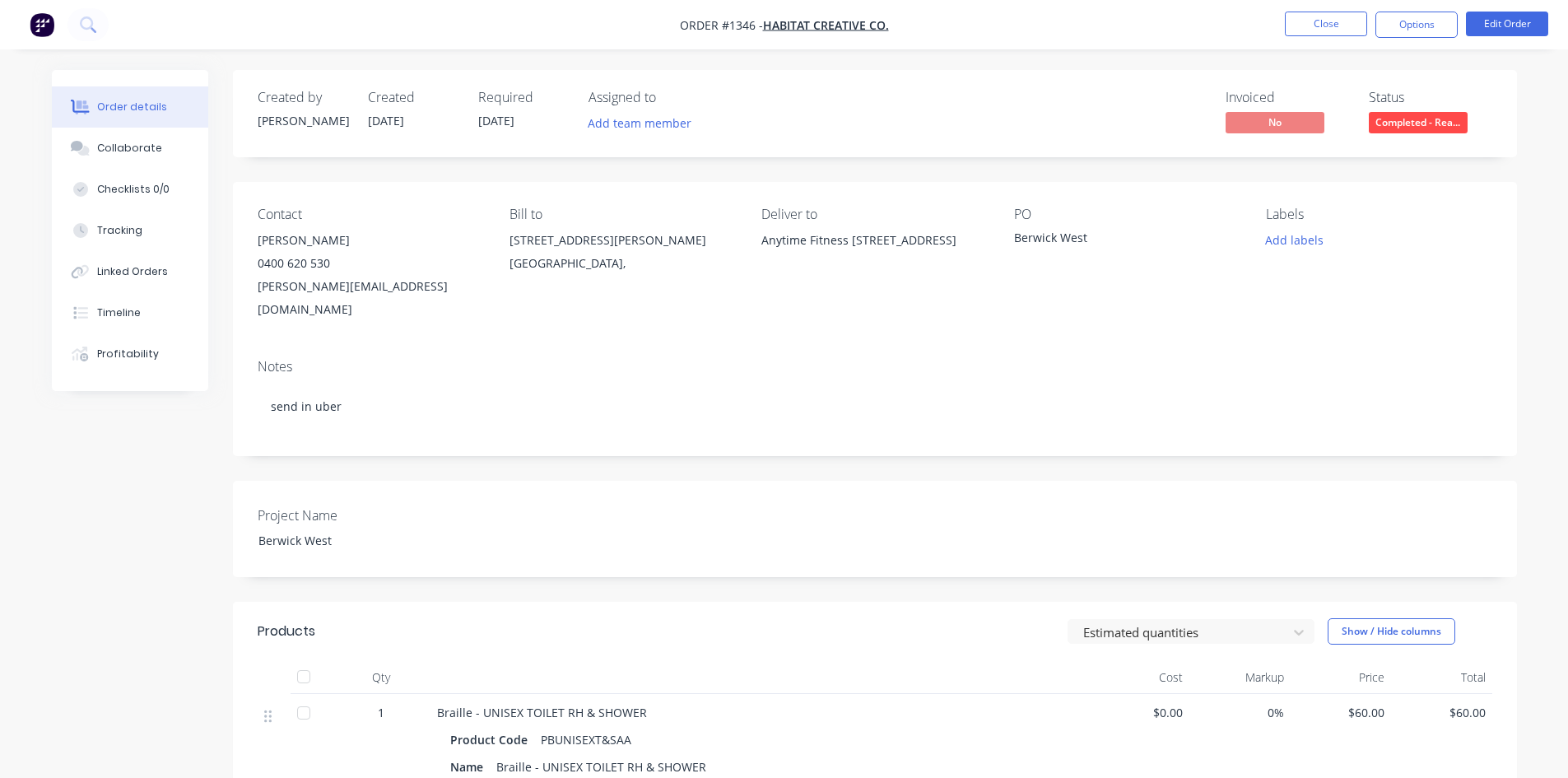
click at [816, 261] on div "Contact [PERSON_NAME] [PHONE_NUMBER] [PERSON_NAME][EMAIL_ADDRESS][DOMAIN_NAME] …" at bounding box center [875, 264] width 1284 height 164
copy div "Anytime Fitness [STREET_ADDRESS]"
click at [1489, 22] on button "Edit Order" at bounding box center [1506, 24] width 82 height 25
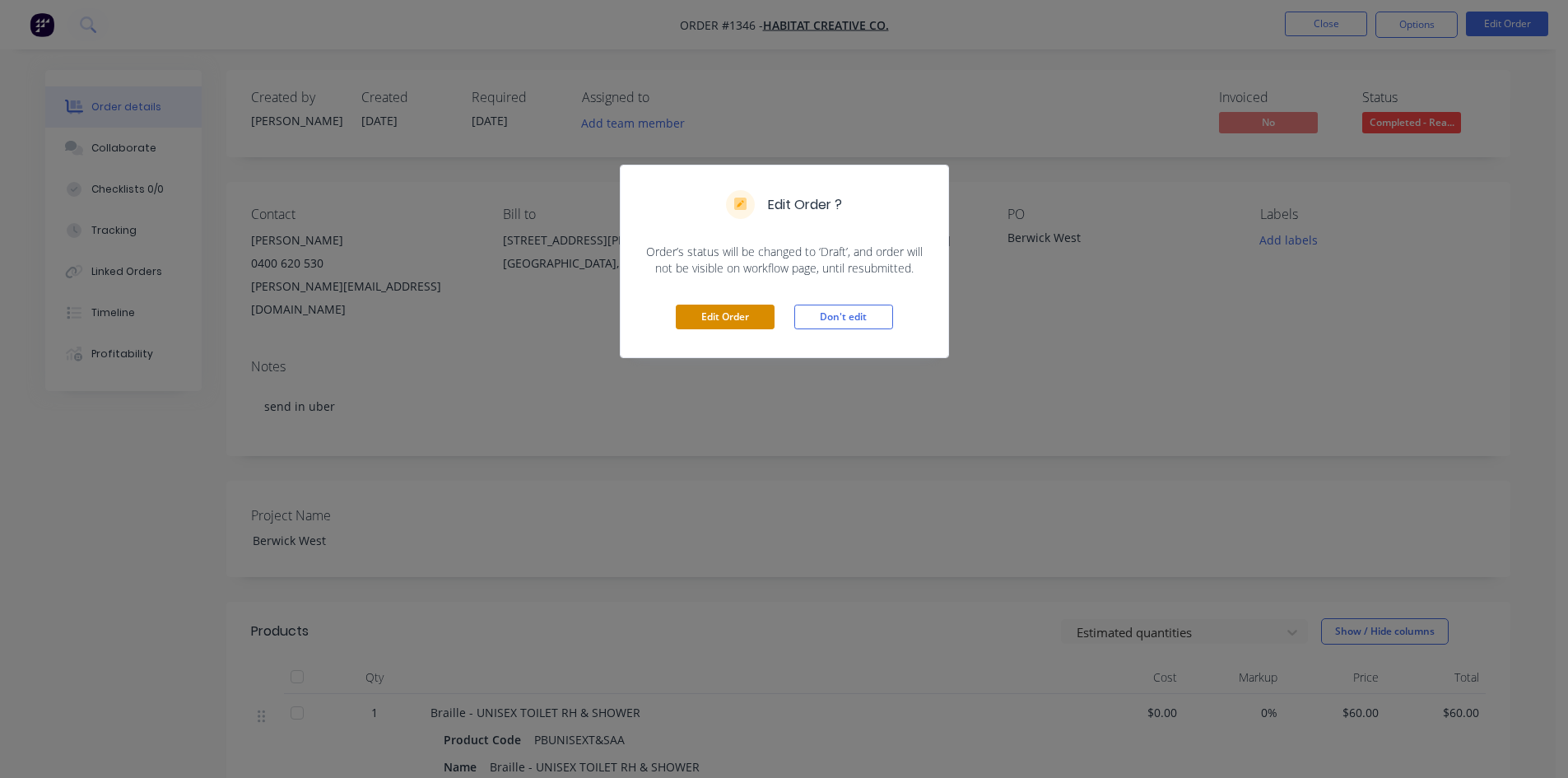
click at [699, 321] on button "Edit Order" at bounding box center [725, 317] width 99 height 25
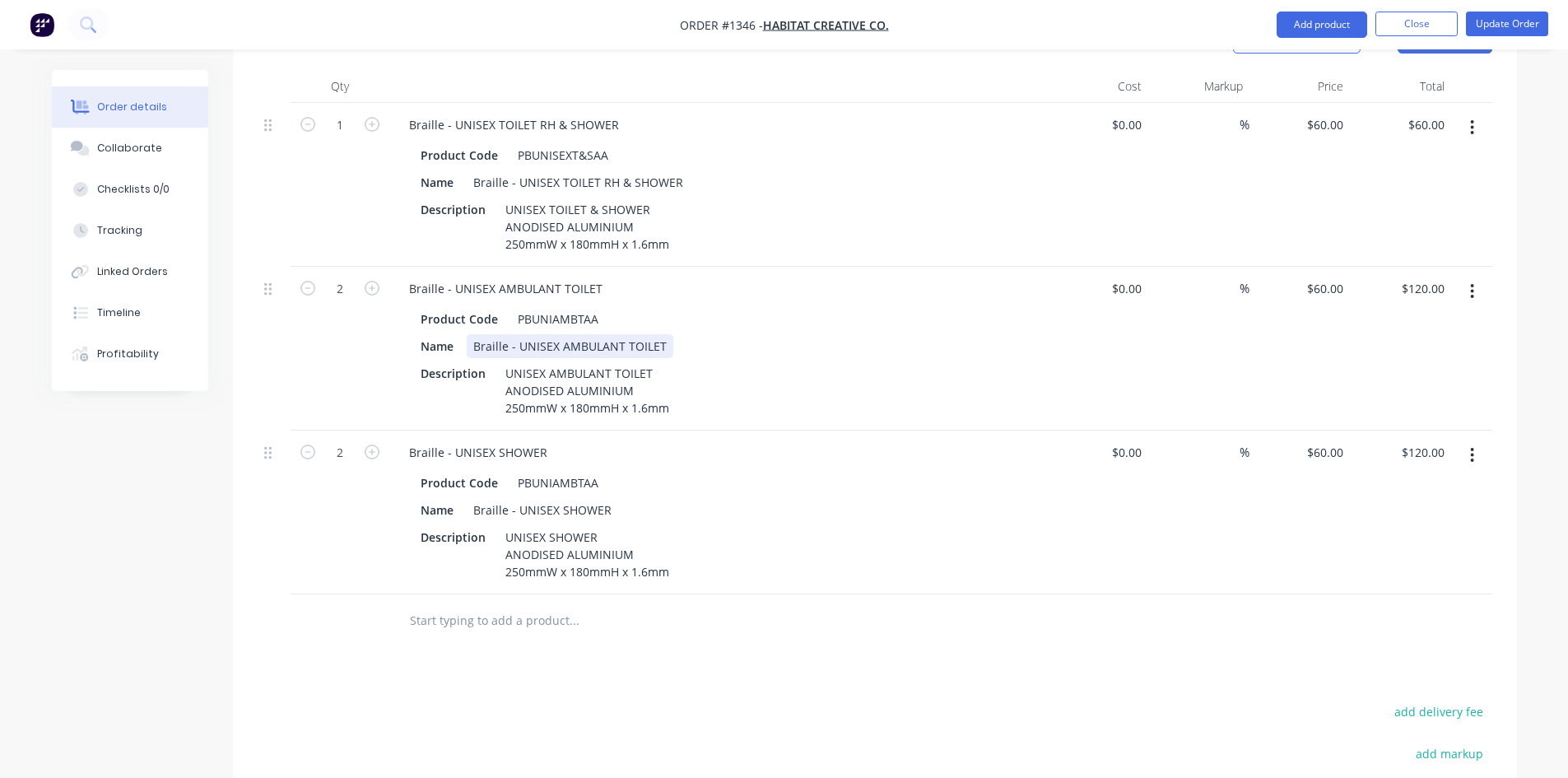
scroll to position [823, 0]
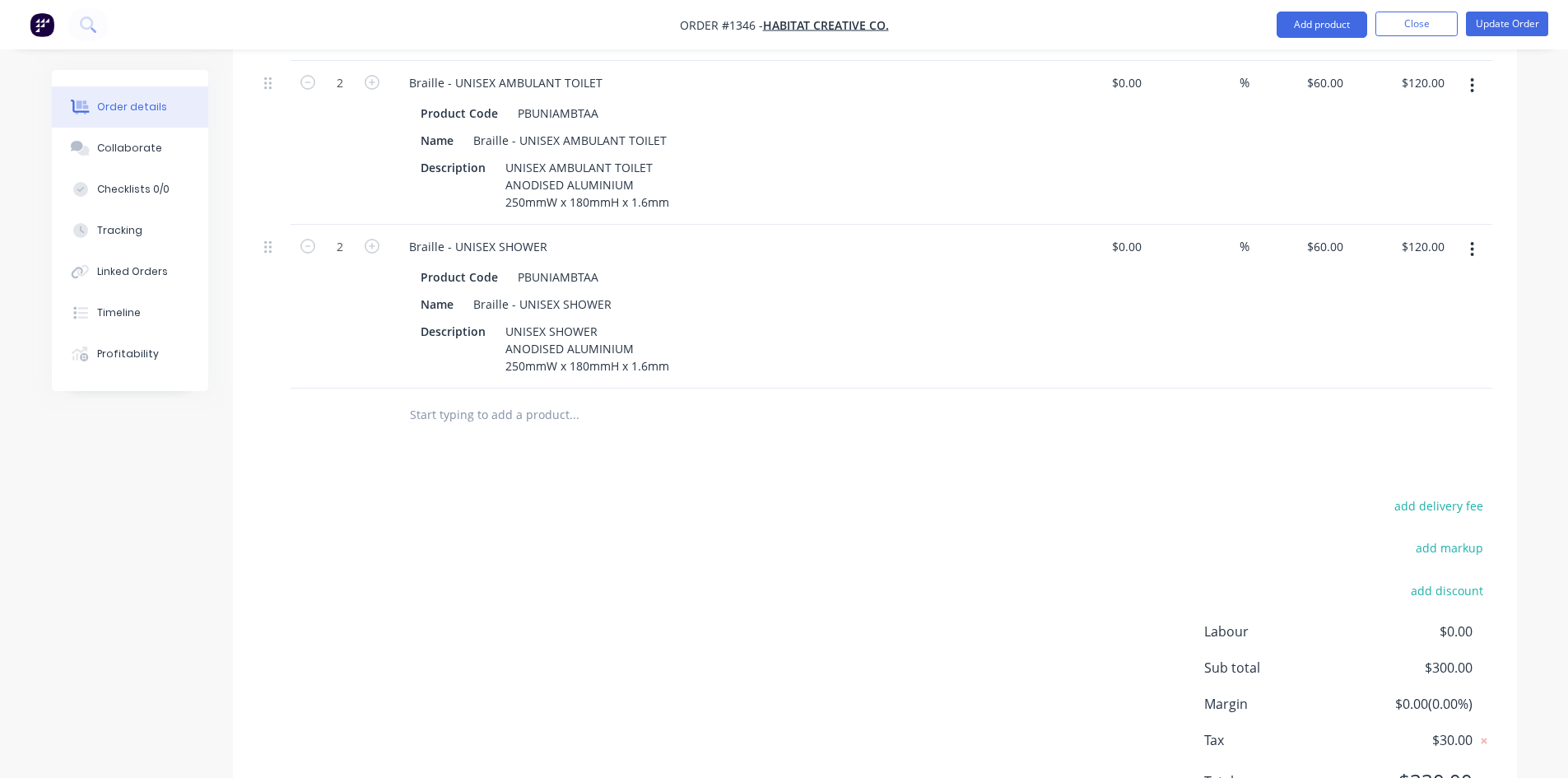
click at [516, 398] on input "text" at bounding box center [573, 414] width 329 height 33
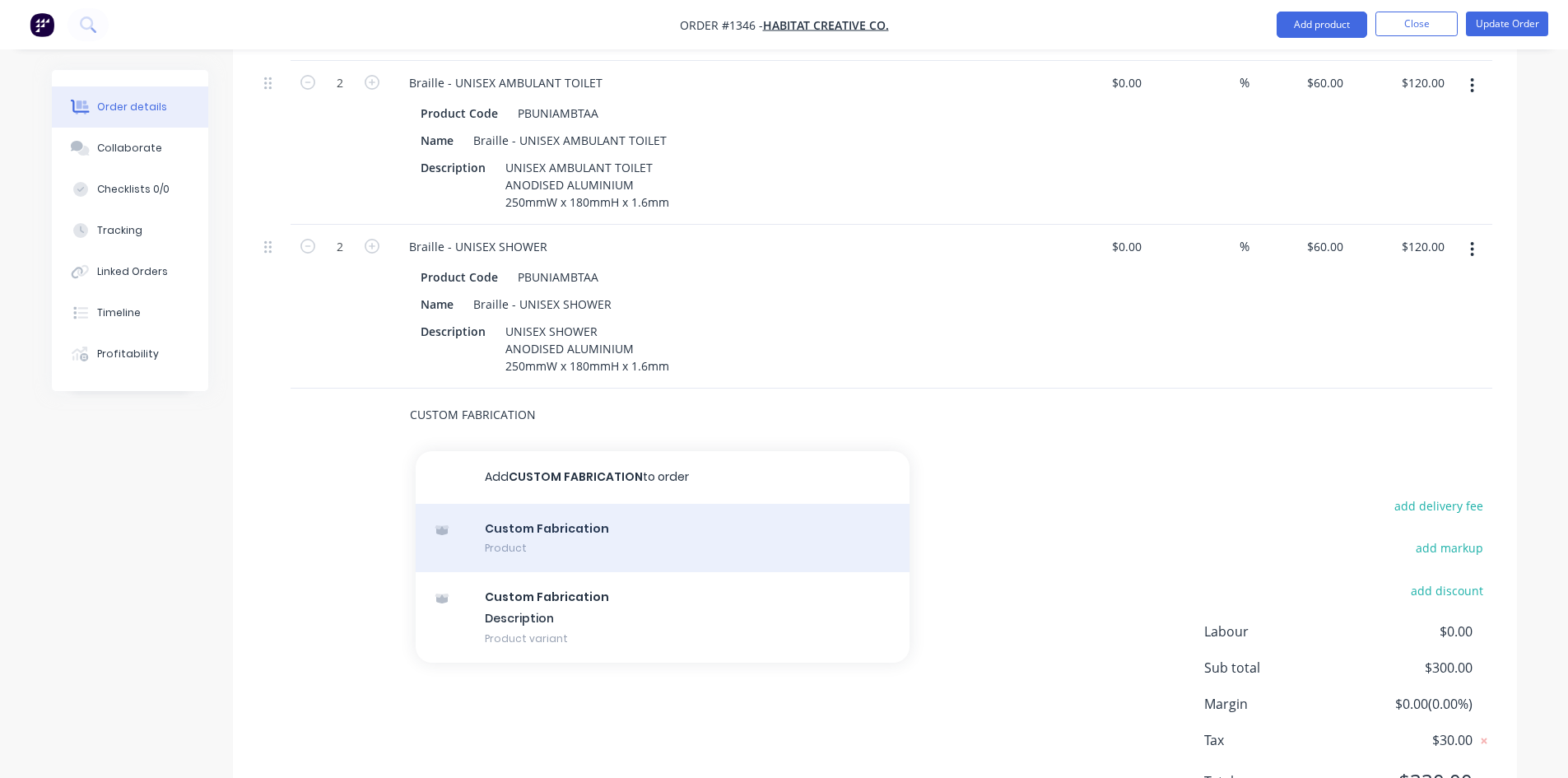
type input "CUSTOM FABRICATION"
click at [554, 504] on div "Custom Fabrication Product" at bounding box center [662, 539] width 494 height 69
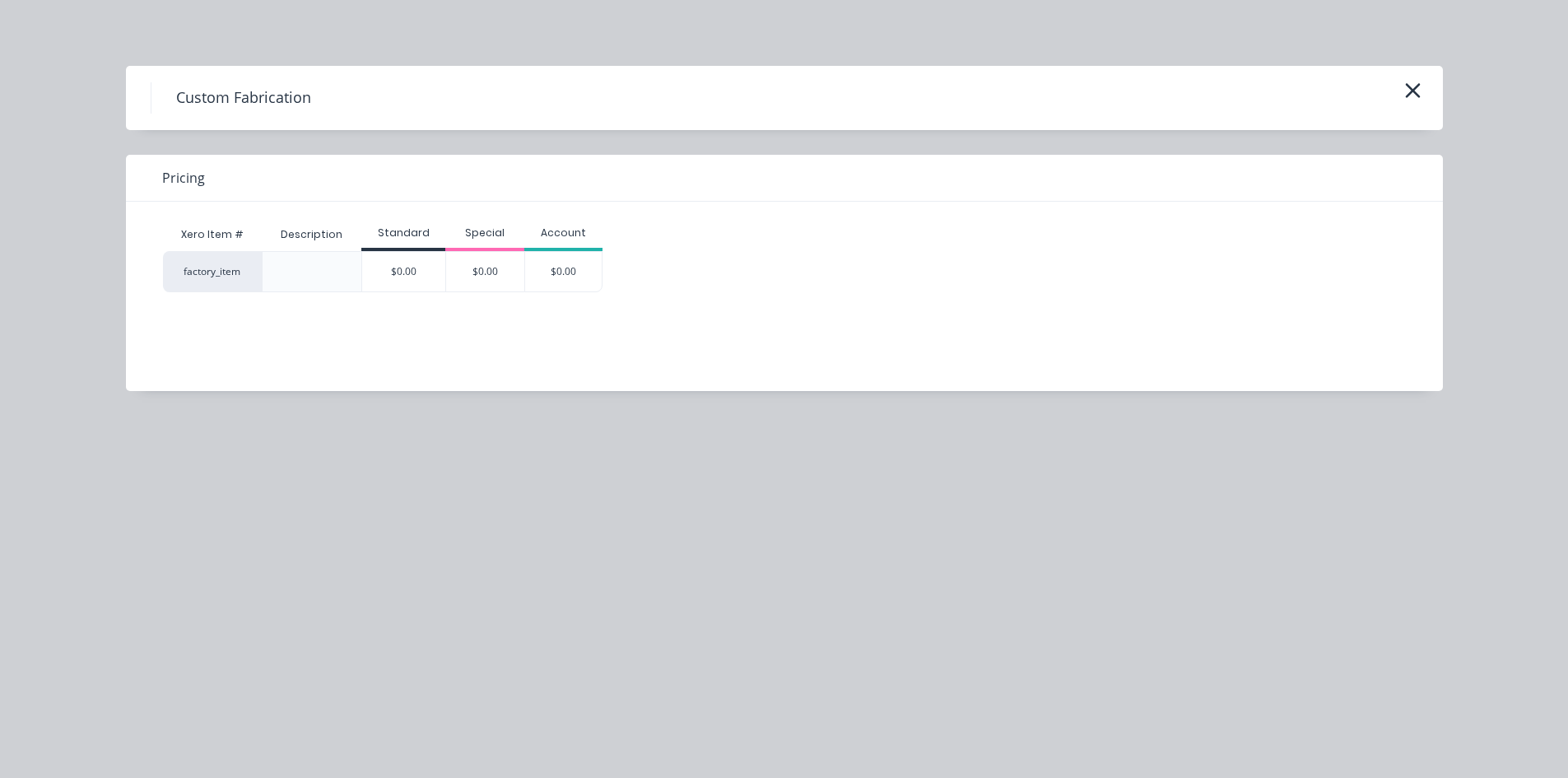
click at [431, 273] on div "$0.00" at bounding box center [403, 271] width 83 height 40
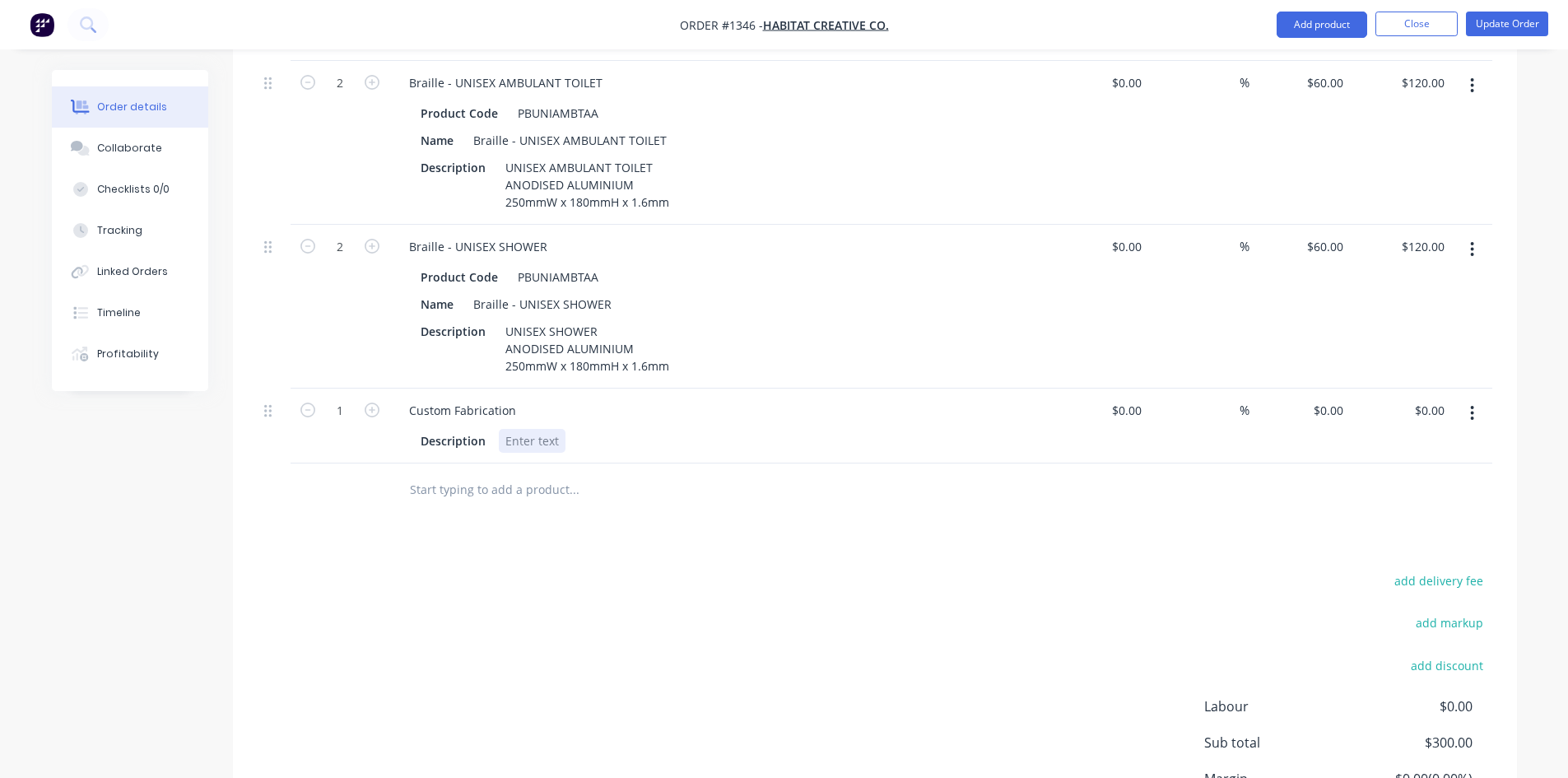
click at [523, 429] on div at bounding box center [532, 441] width 67 height 24
click at [1135, 398] on input at bounding box center [1129, 410] width 38 height 24
type input "$120.00"
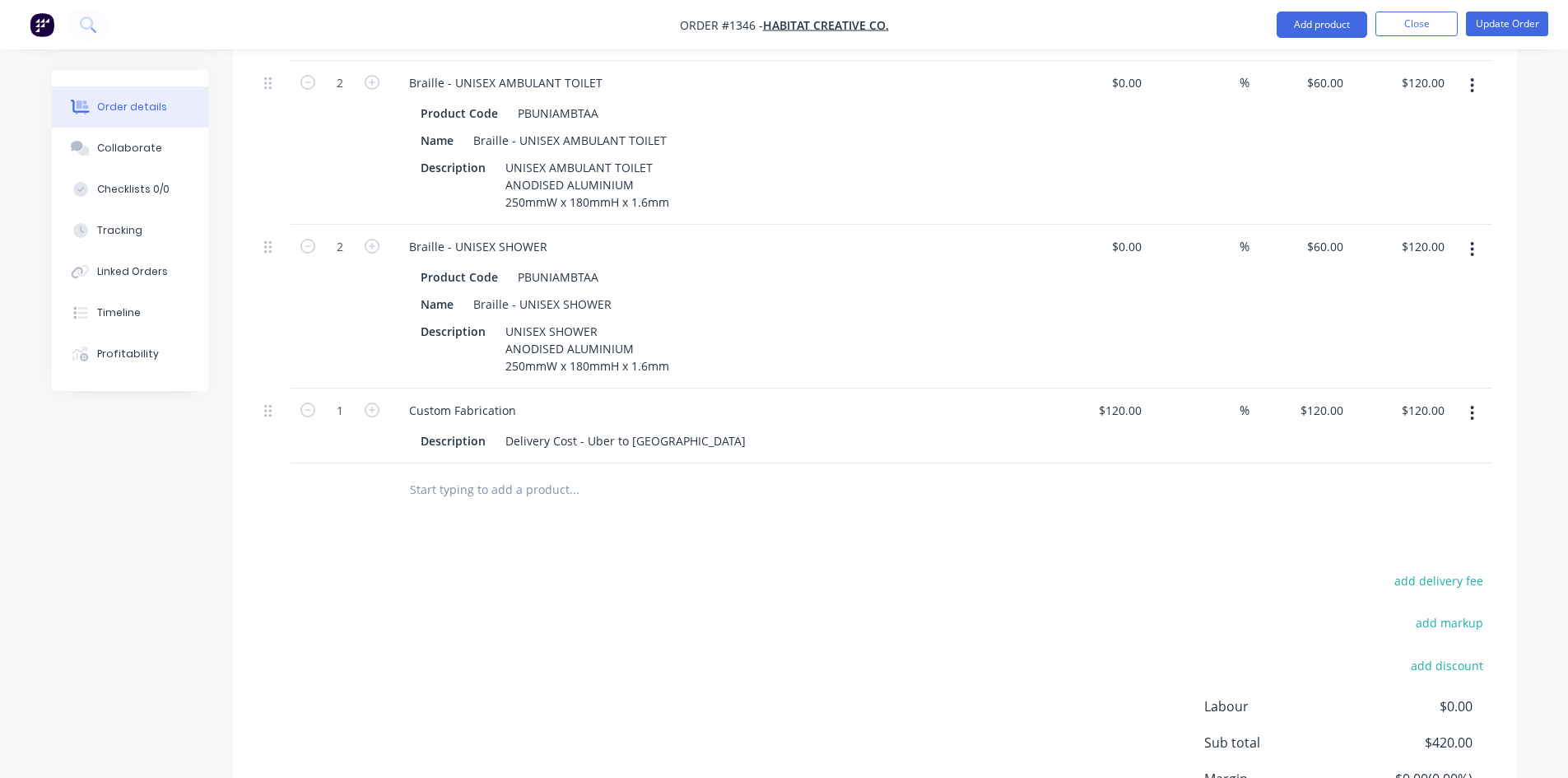
click at [1322, 480] on div "Products Show / Hide columns Add product Qty Cost Markup Price Total 1 Braille …" at bounding box center [875, 359] width 1284 height 1107
click at [1489, 26] on button "Update Order" at bounding box center [1506, 24] width 82 height 25
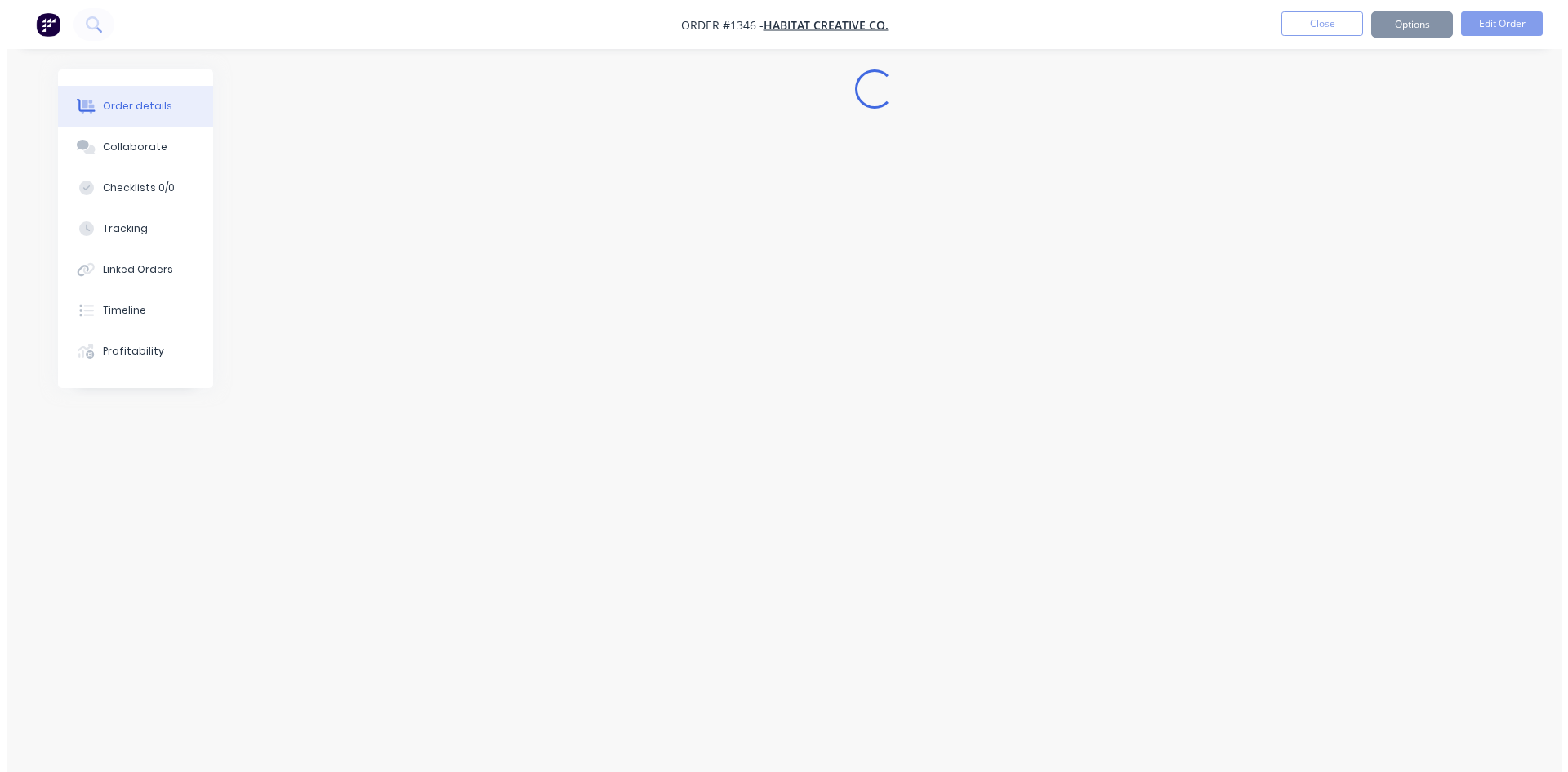
scroll to position [0, 0]
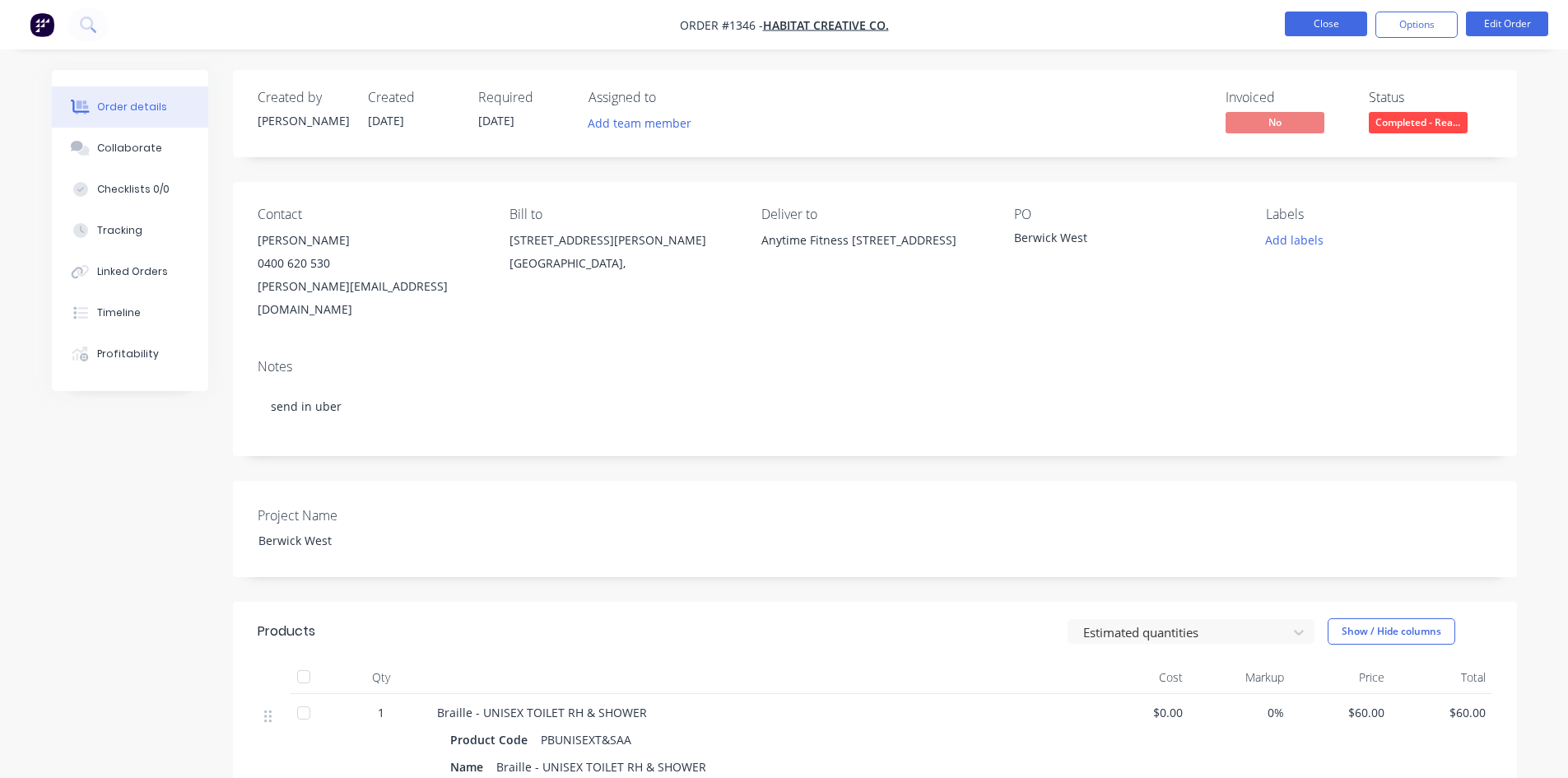
click at [1299, 26] on button "Close" at bounding box center [1325, 24] width 82 height 25
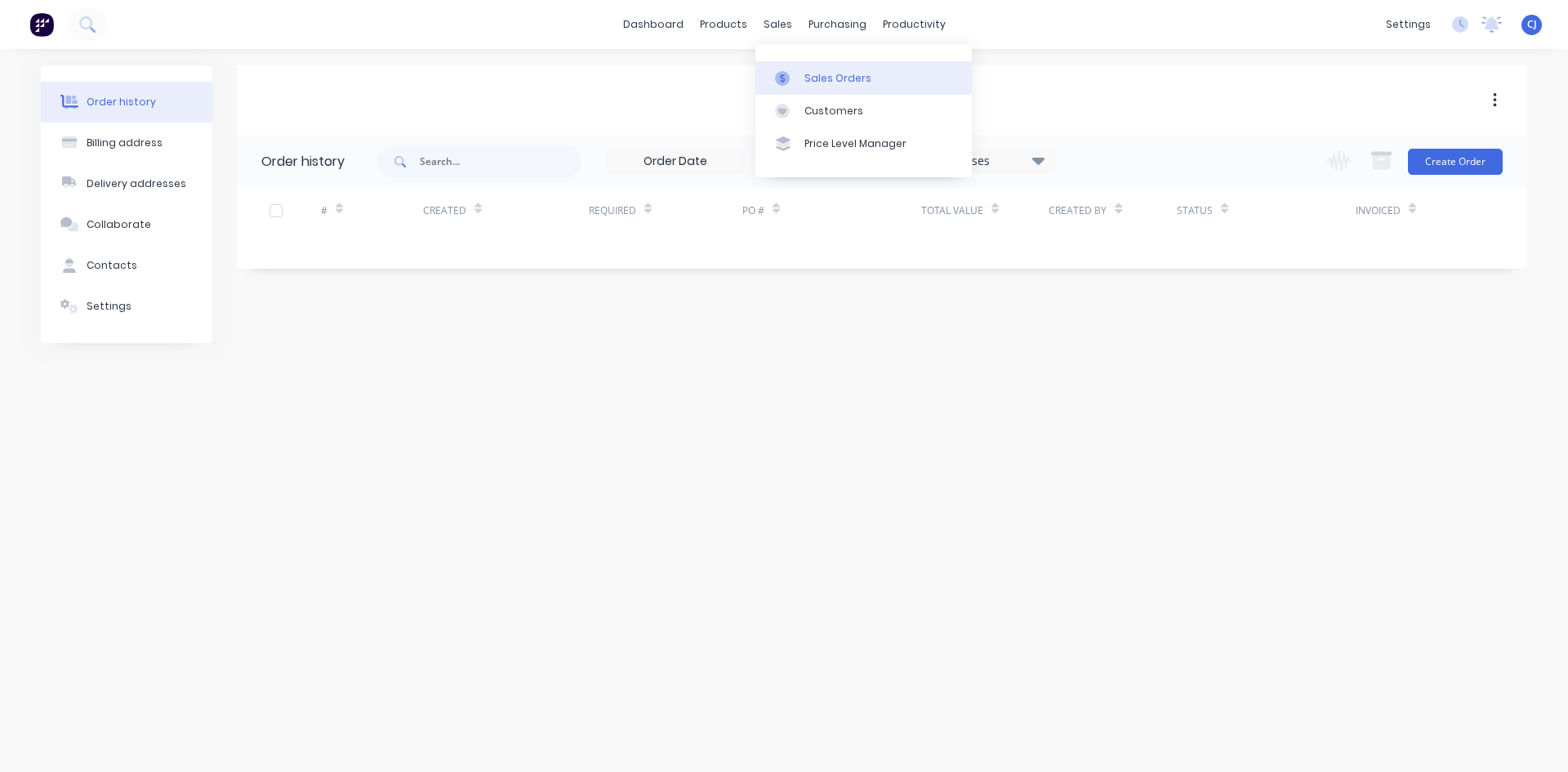
click at [805, 71] on div "Sales Orders" at bounding box center [837, 78] width 67 height 15
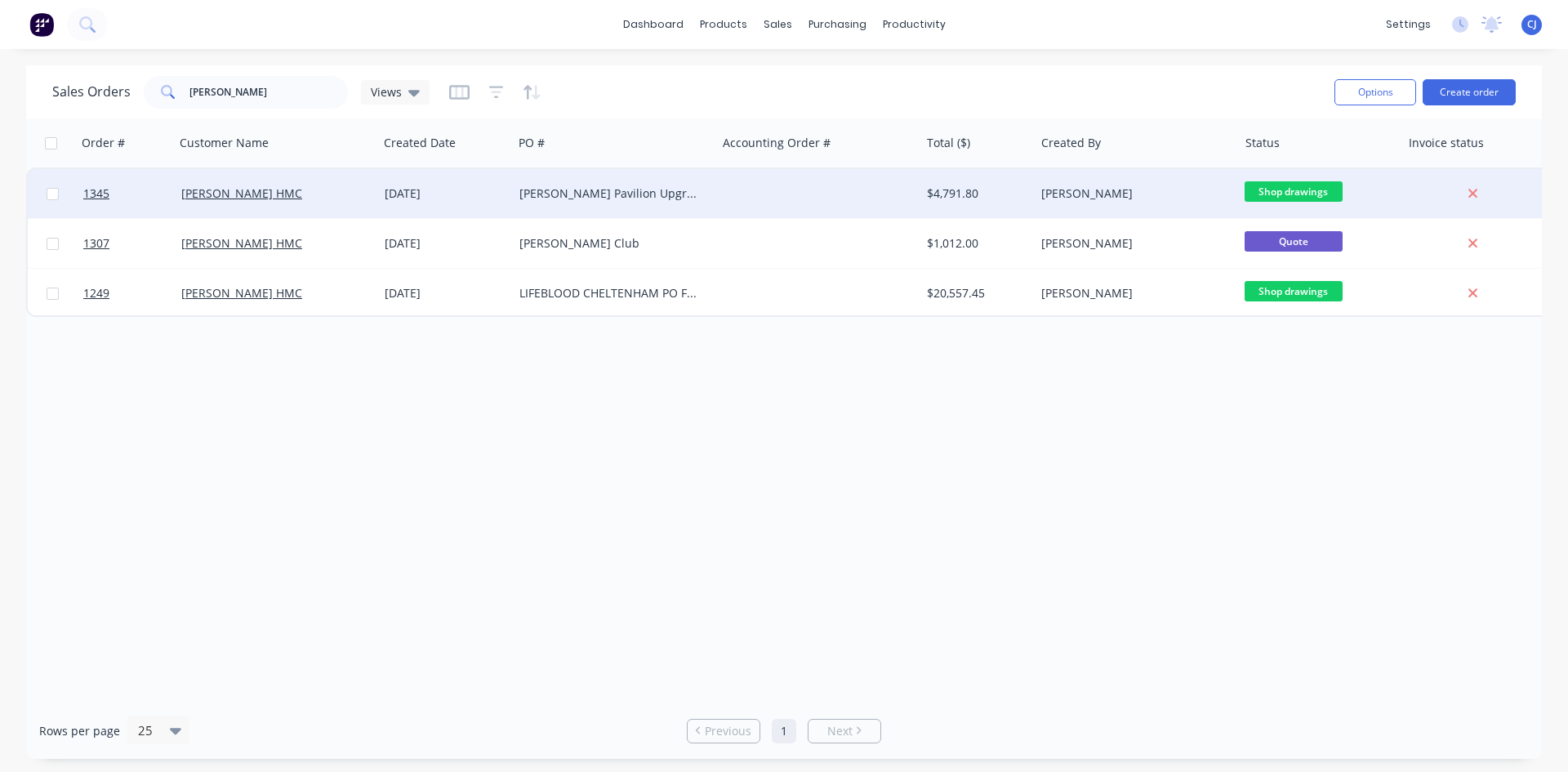
click at [1154, 185] on div "[PERSON_NAME]" at bounding box center [1136, 194] width 203 height 49
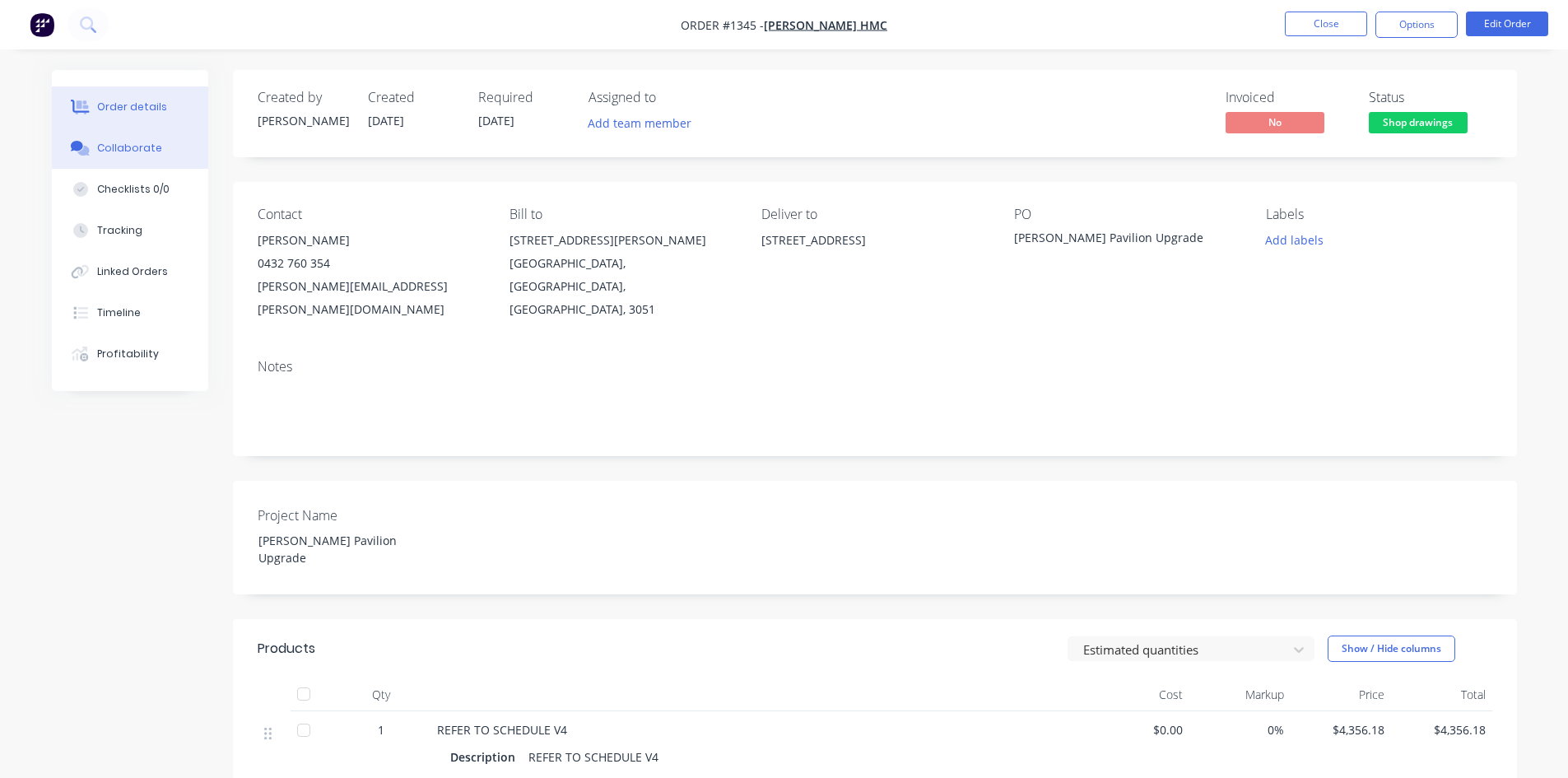
click at [152, 156] on button "Collaborate" at bounding box center [130, 147] width 156 height 42
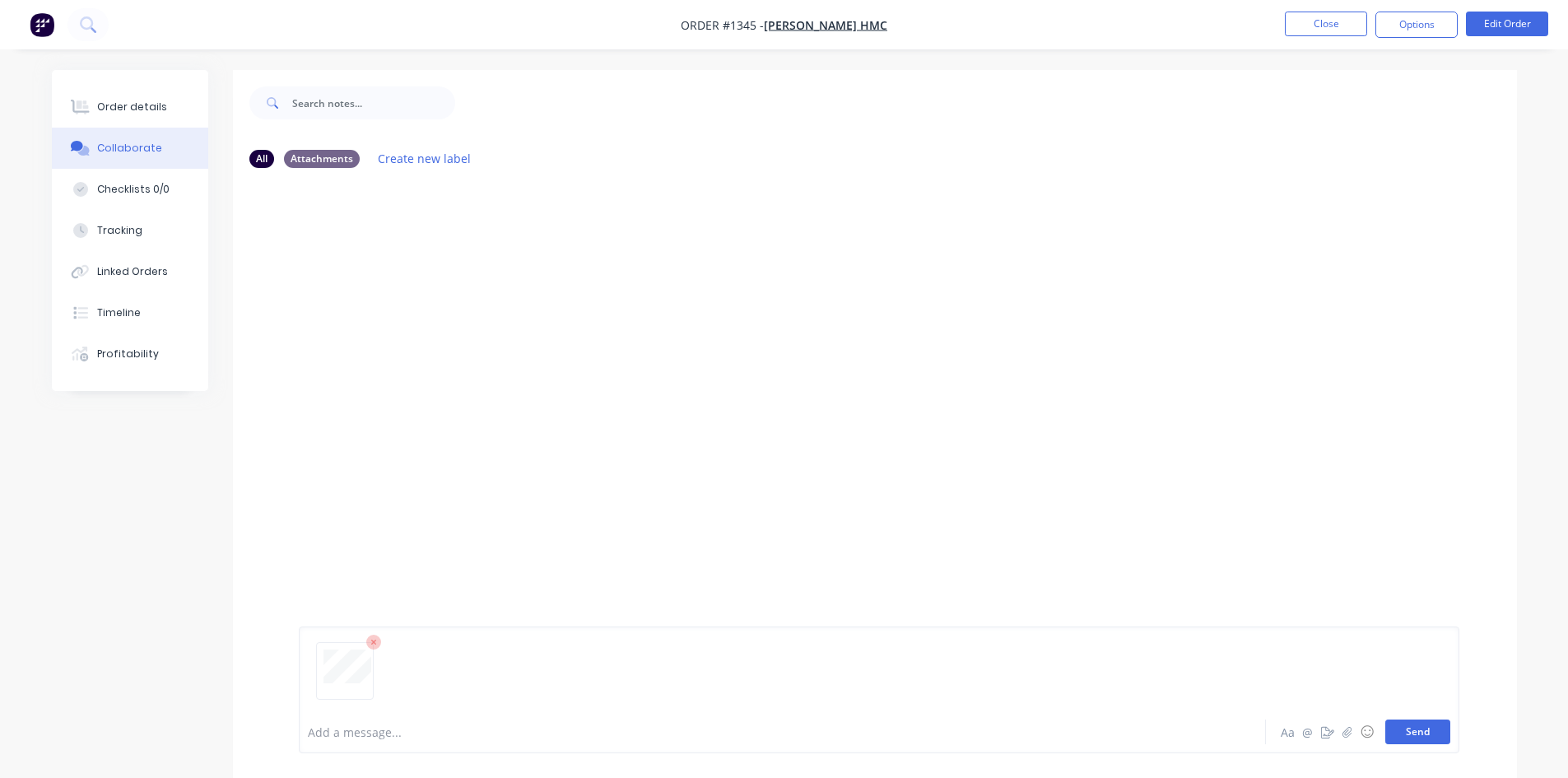
click at [1421, 729] on button "Send" at bounding box center [1418, 732] width 65 height 25
click at [1339, 29] on button "Close" at bounding box center [1325, 24] width 82 height 25
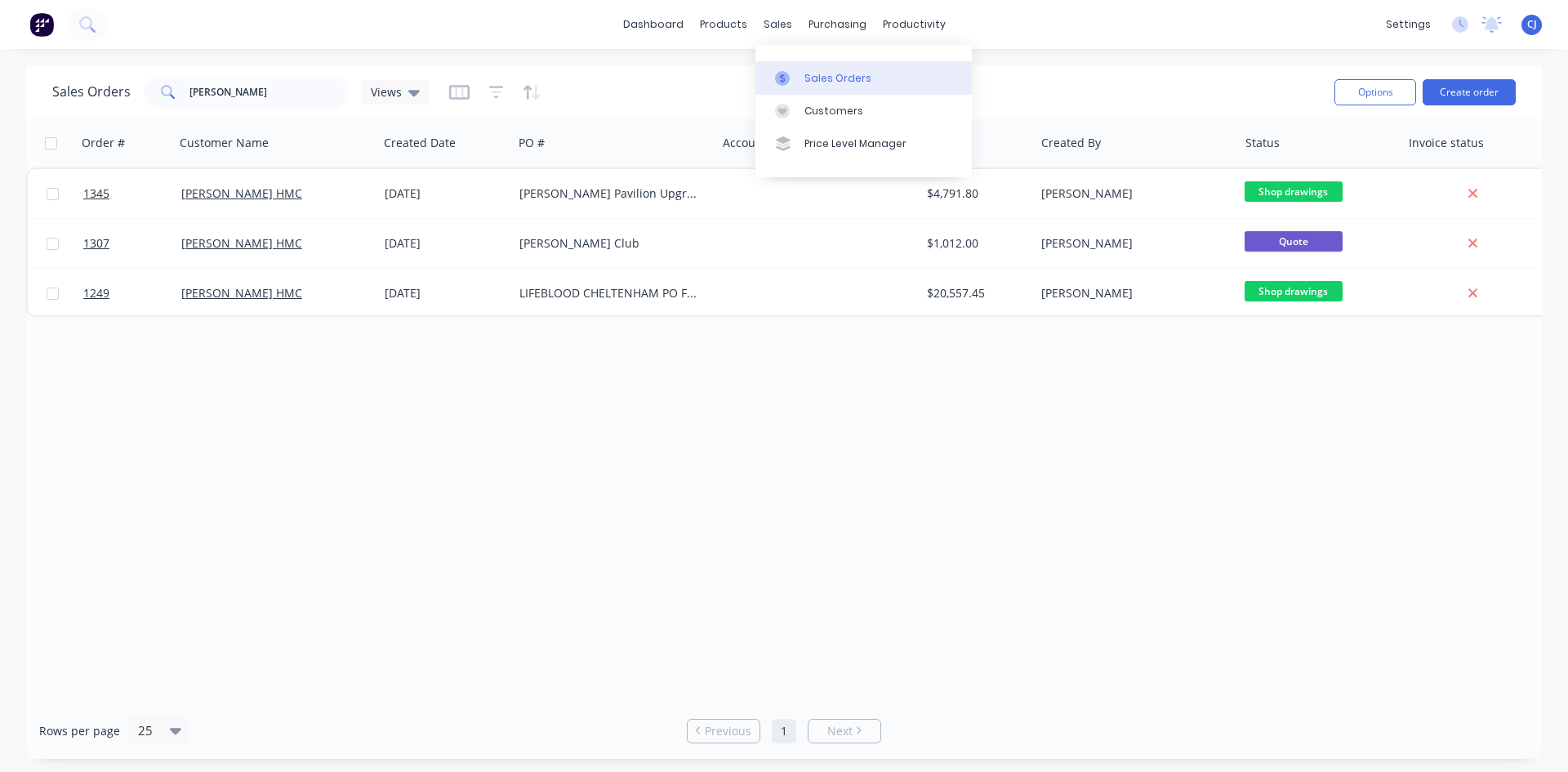
click at [799, 74] on div at bounding box center [788, 78] width 25 height 15
click at [799, 75] on div at bounding box center [788, 78] width 25 height 15
drag, startPoint x: 251, startPoint y: 100, endPoint x: 156, endPoint y: 83, distance: 96.5
click at [156, 83] on div "[PERSON_NAME]" at bounding box center [245, 92] width 204 height 32
type input "vinage"
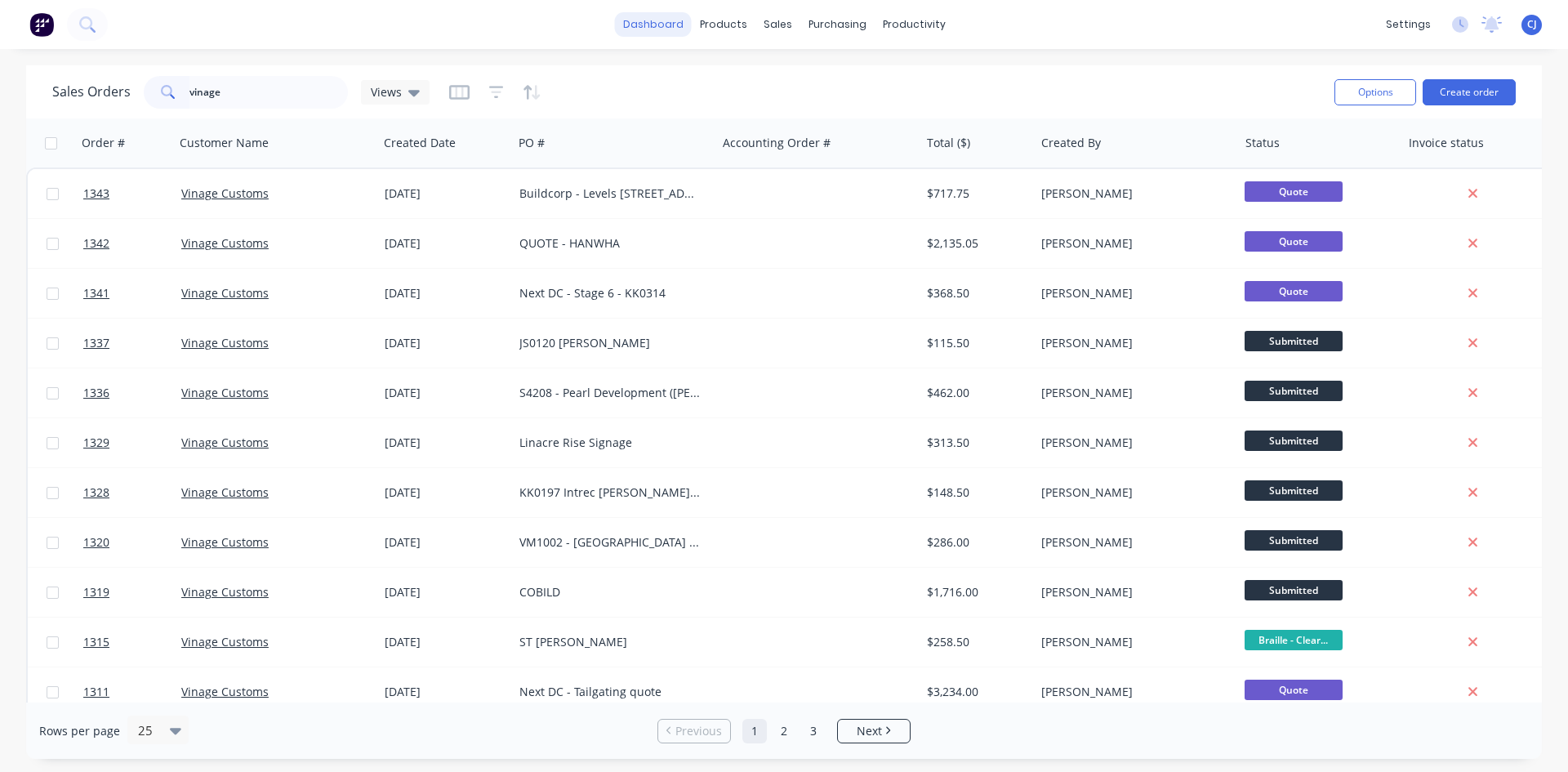
click at [667, 31] on link "dashboard" at bounding box center [653, 25] width 77 height 25
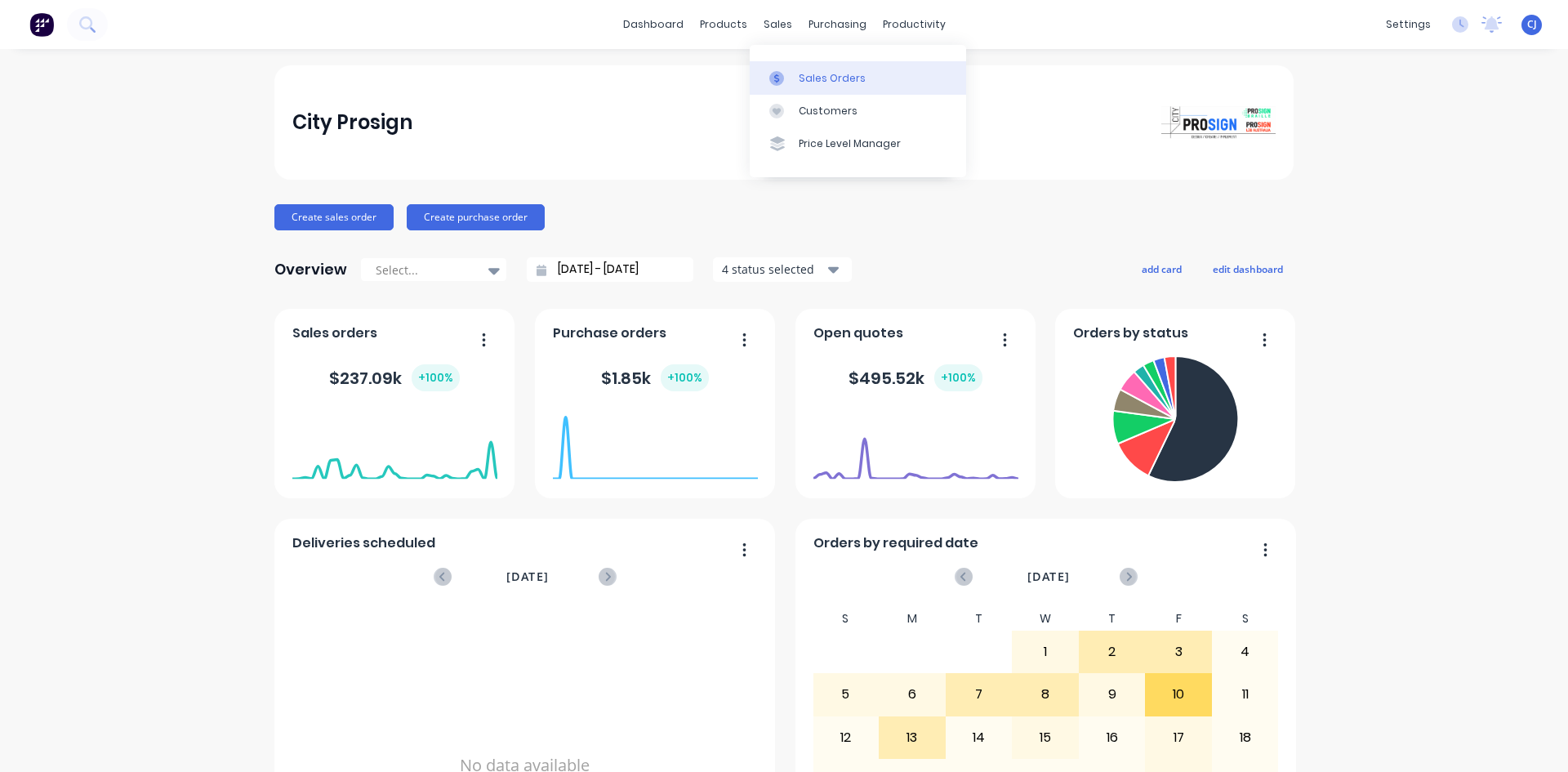
click at [775, 74] on icon at bounding box center [776, 78] width 15 height 15
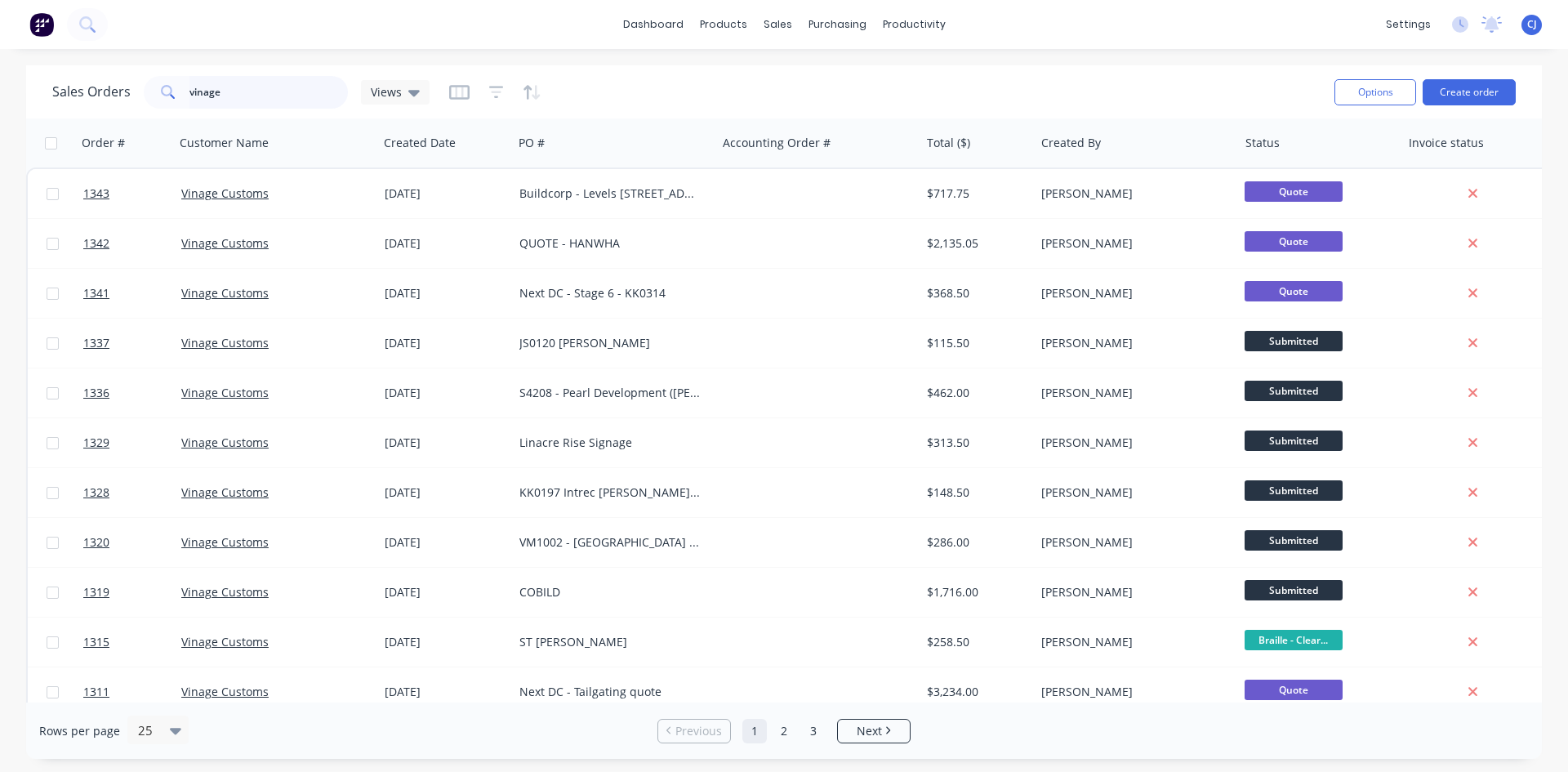
click at [307, 82] on input "vinage" at bounding box center [269, 92] width 159 height 32
drag, startPoint x: 211, startPoint y: 84, endPoint x: 152, endPoint y: 85, distance: 59.0
click at [152, 85] on div "vinage" at bounding box center [245, 92] width 204 height 32
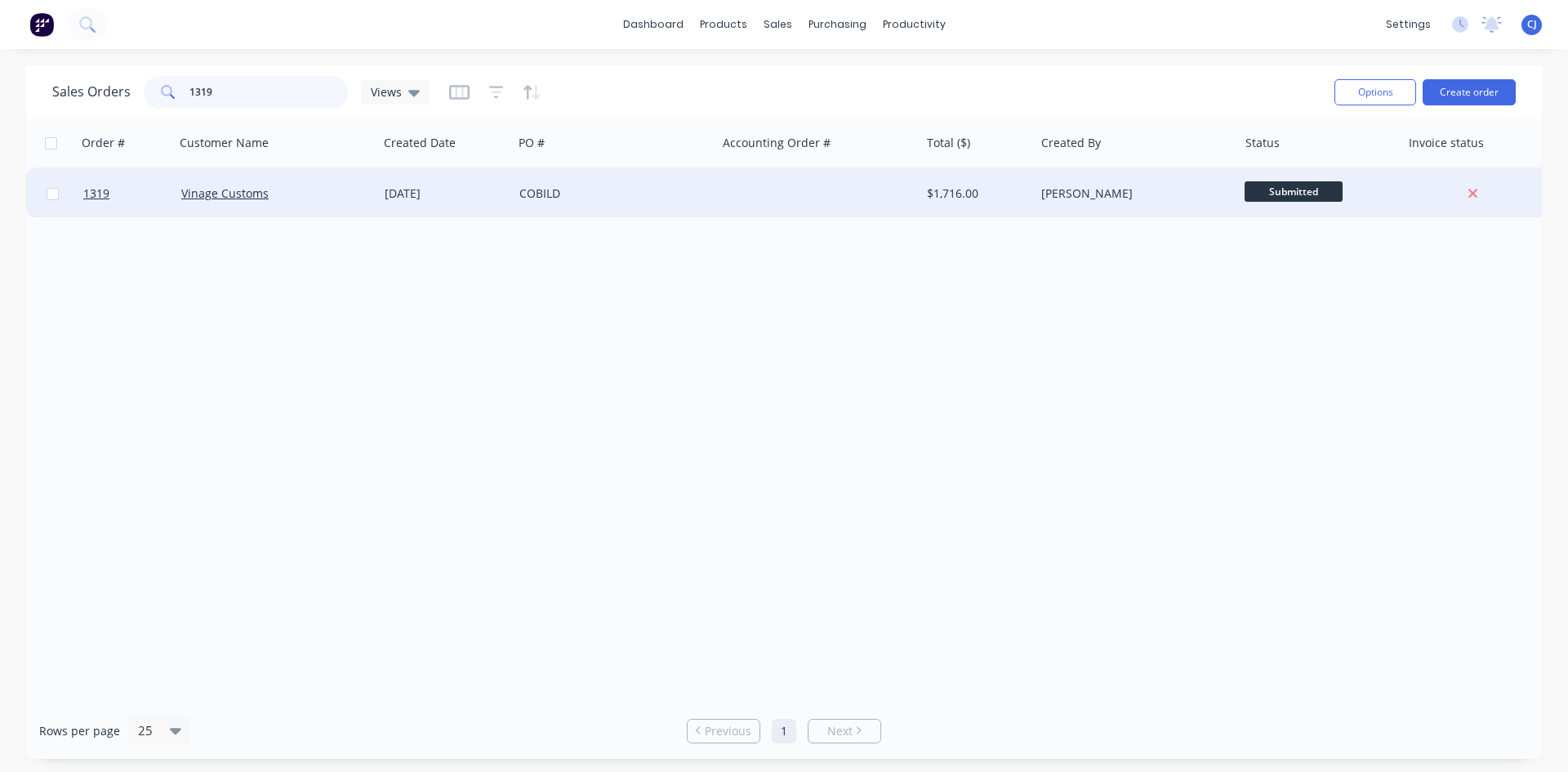
type input "1319"
click at [625, 211] on div "COBILD" at bounding box center [614, 194] width 203 height 49
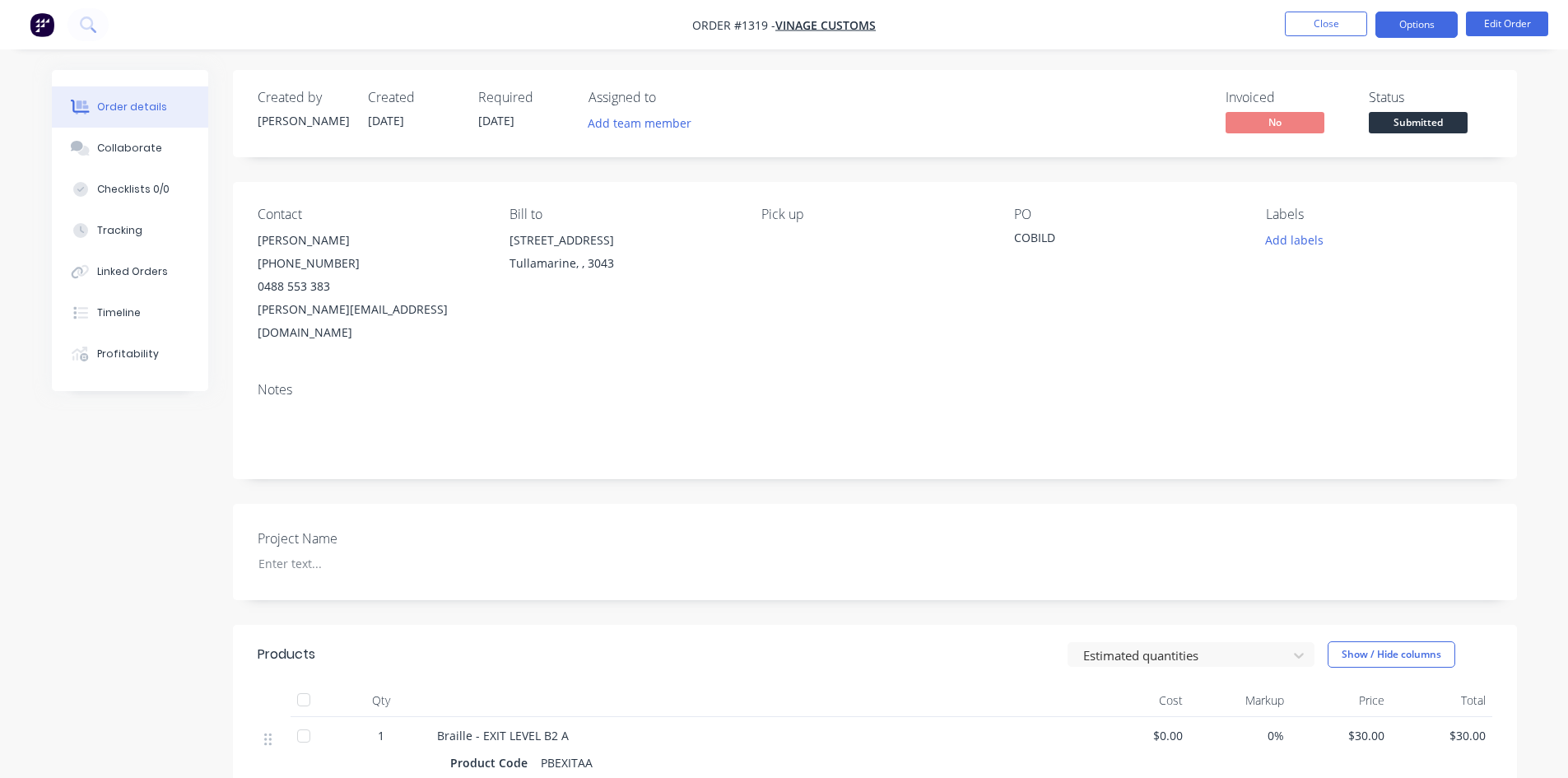
click at [1438, 26] on button "Options" at bounding box center [1416, 25] width 82 height 26
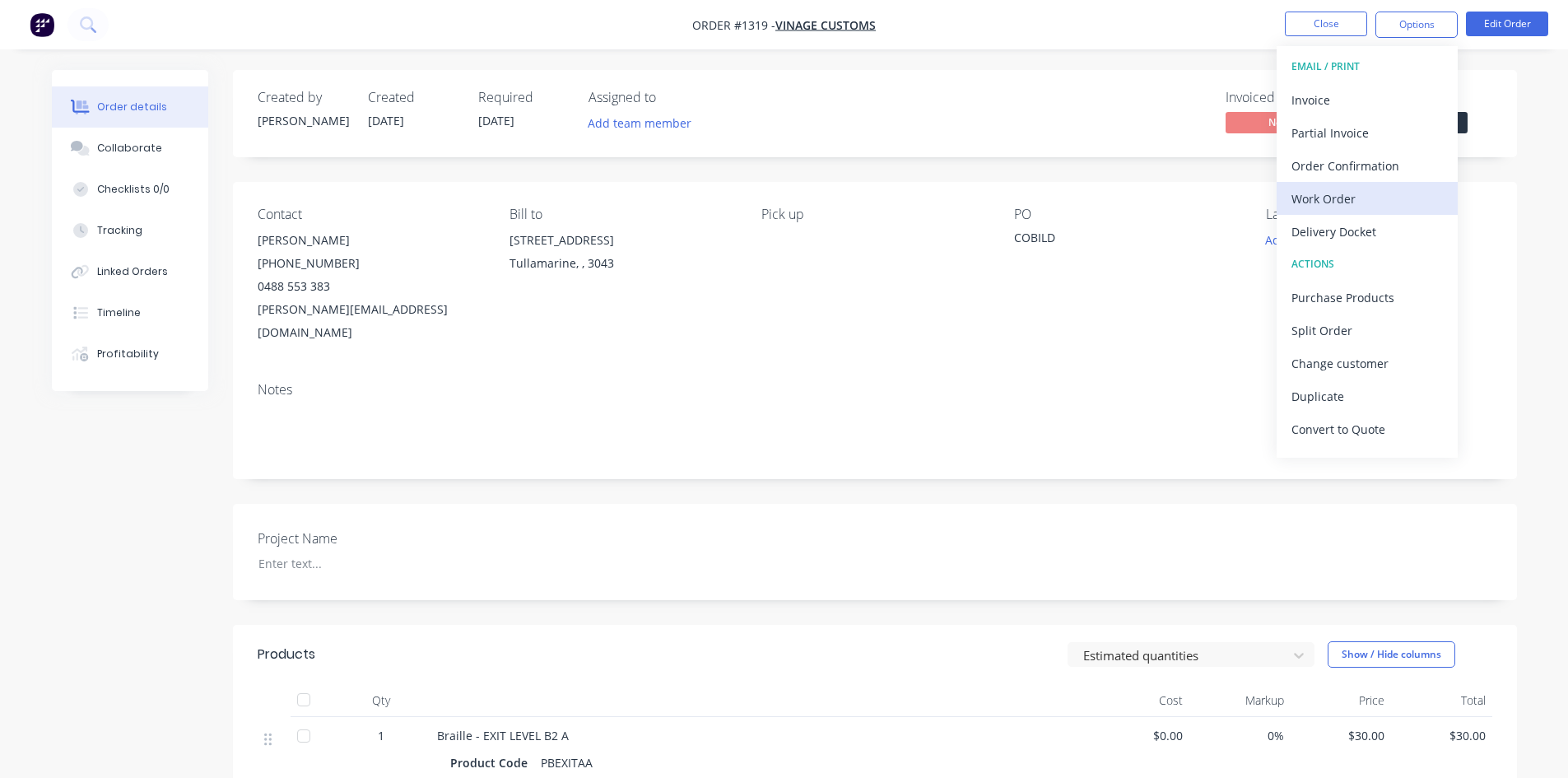
click at [1391, 193] on div "Work Order" at bounding box center [1368, 199] width 152 height 24
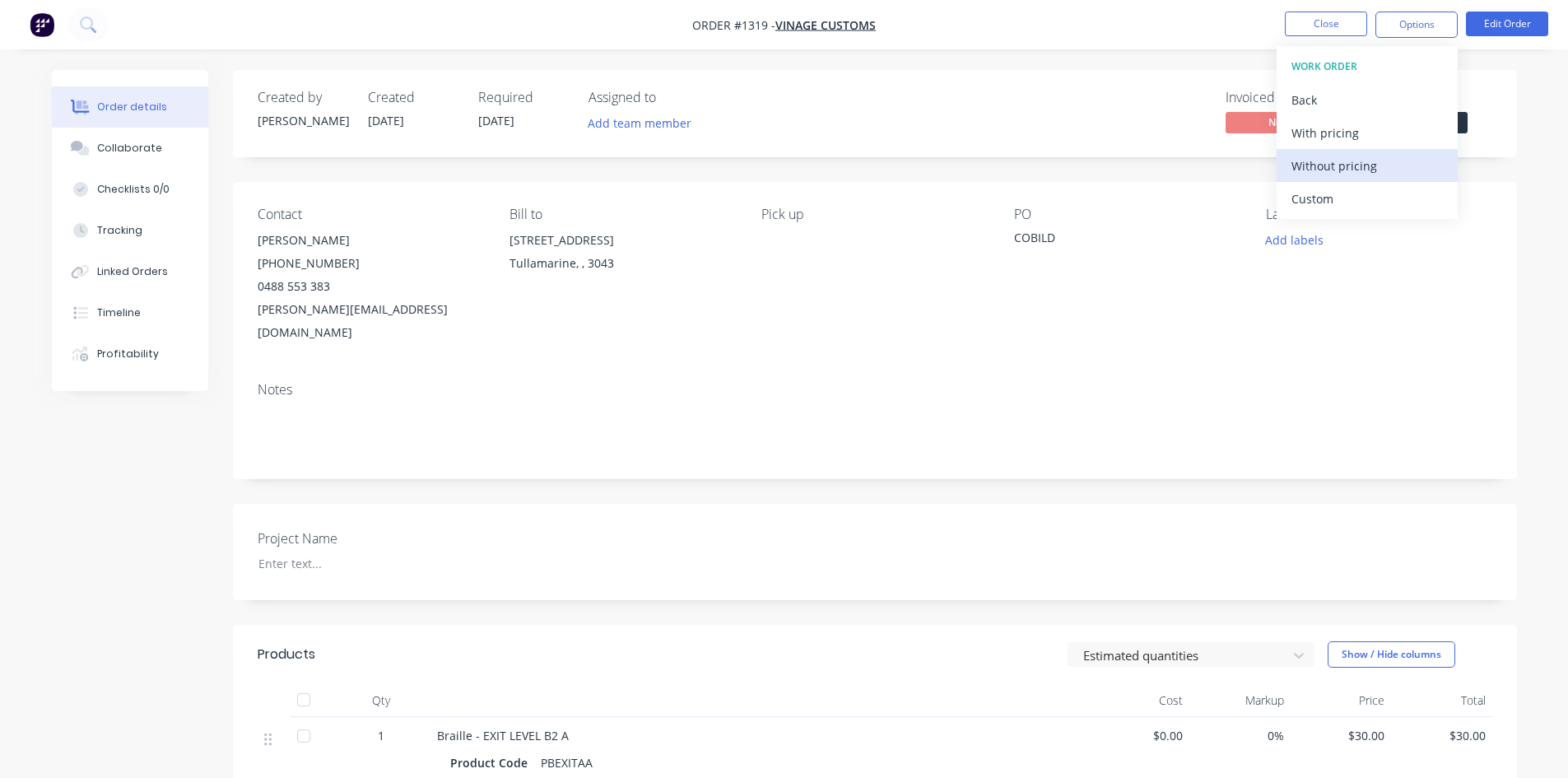
click at [1387, 164] on div "Without pricing" at bounding box center [1368, 165] width 152 height 24
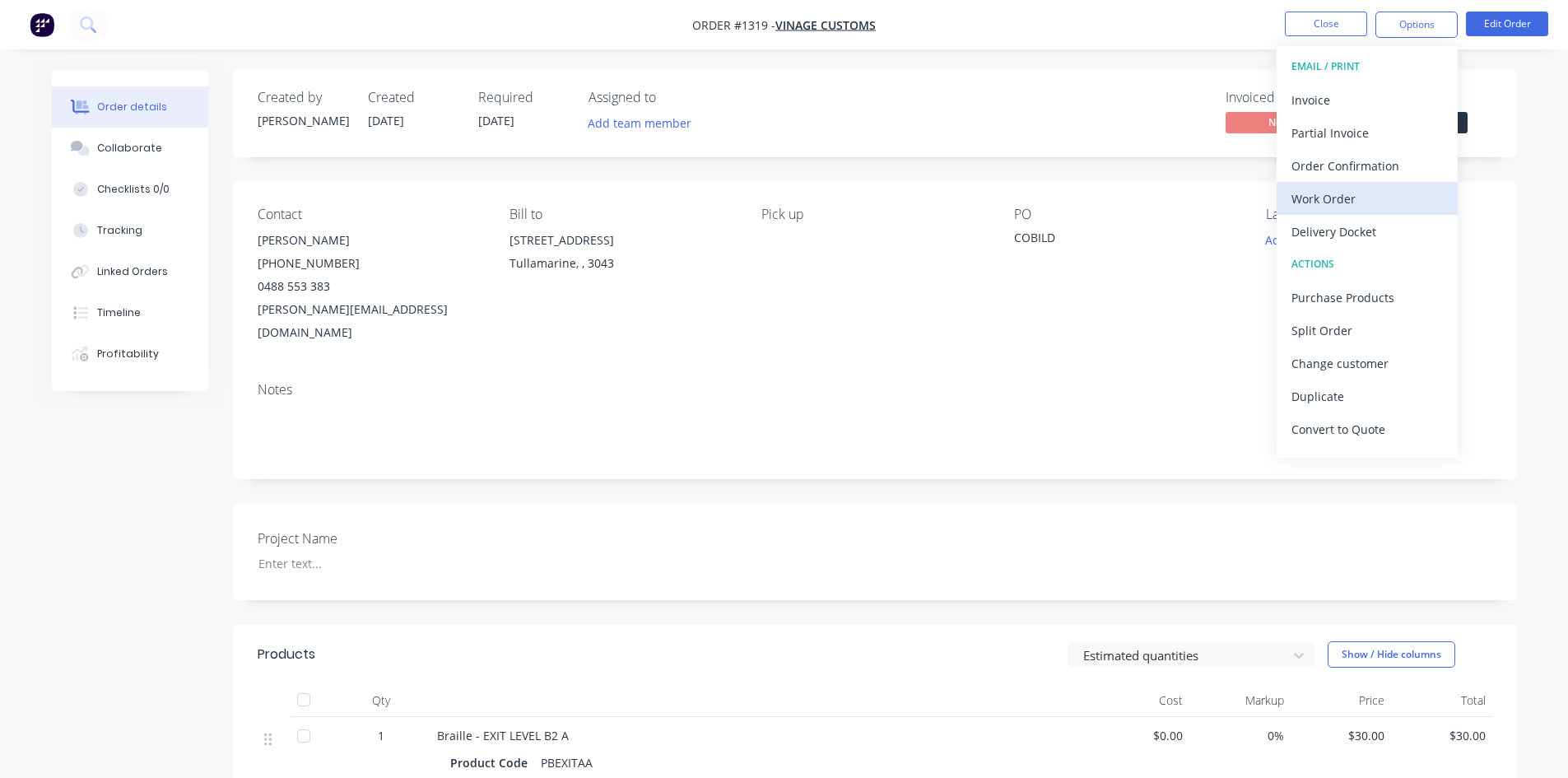
click at [1327, 192] on div "Work Order" at bounding box center [1368, 199] width 152 height 24
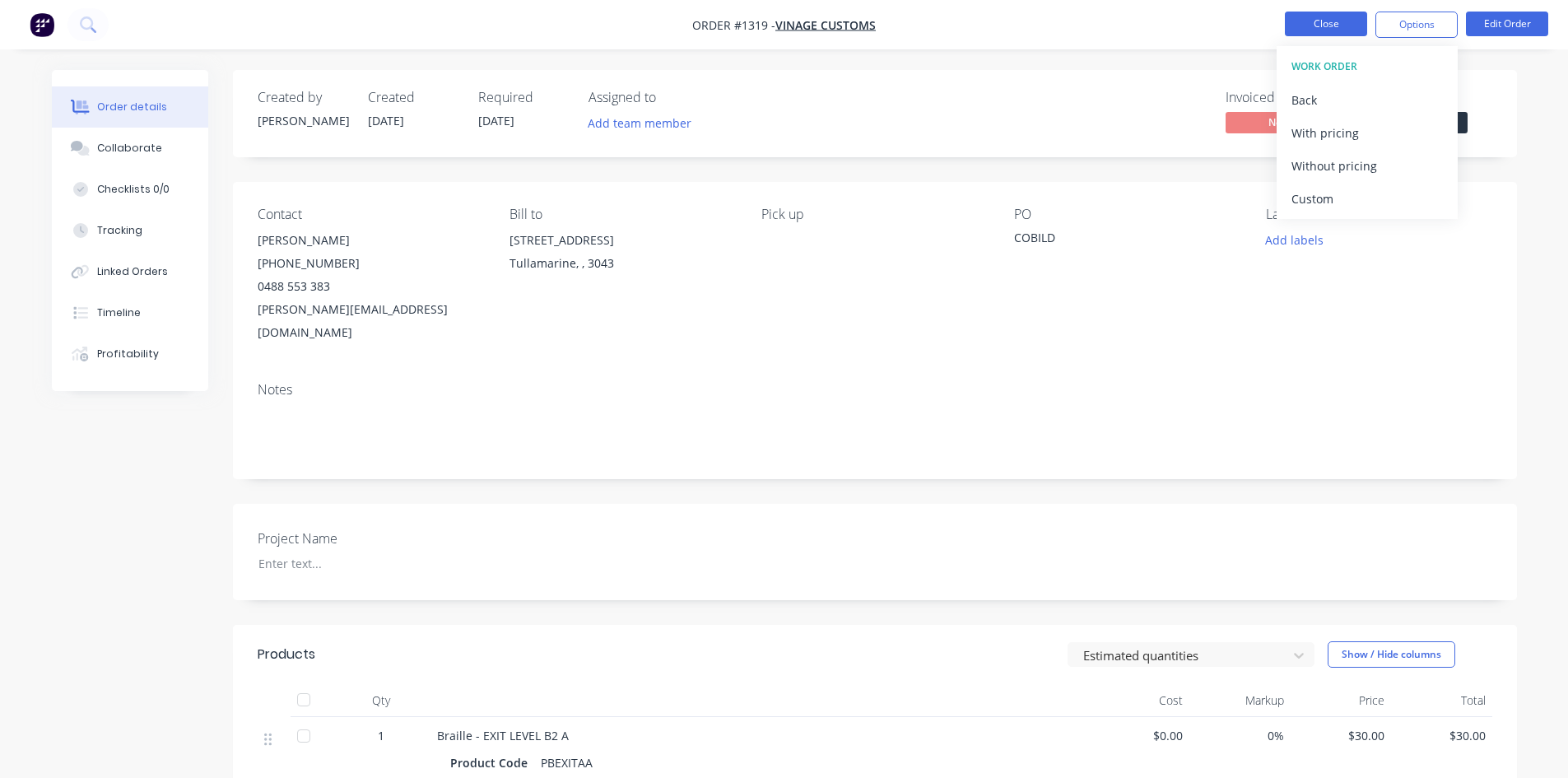
click at [1327, 28] on button "Close" at bounding box center [1325, 24] width 82 height 25
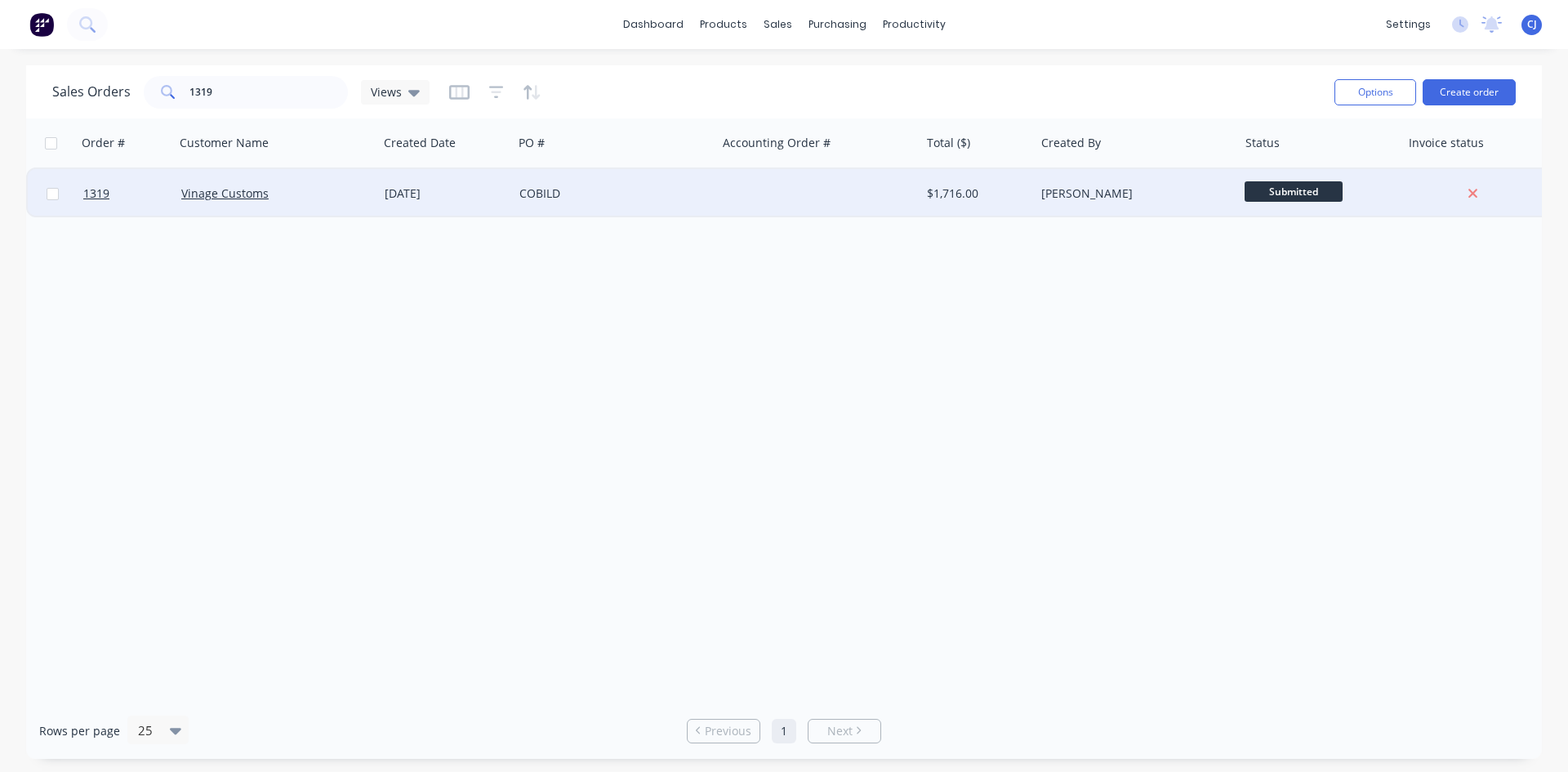
click at [961, 200] on div "$1,716.00" at bounding box center [974, 194] width 95 height 17
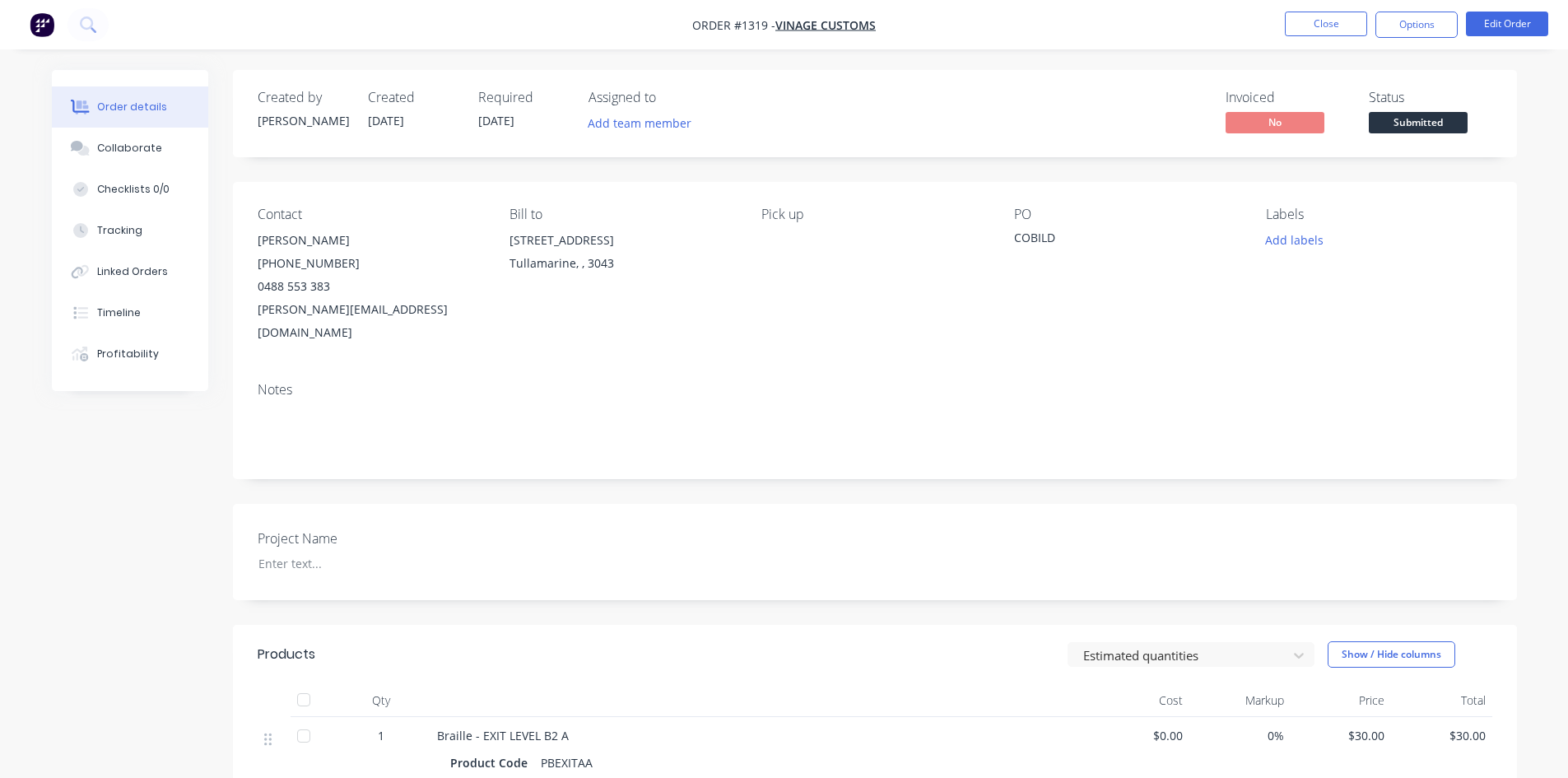
click at [1406, 118] on span "Submitted" at bounding box center [1418, 122] width 99 height 20
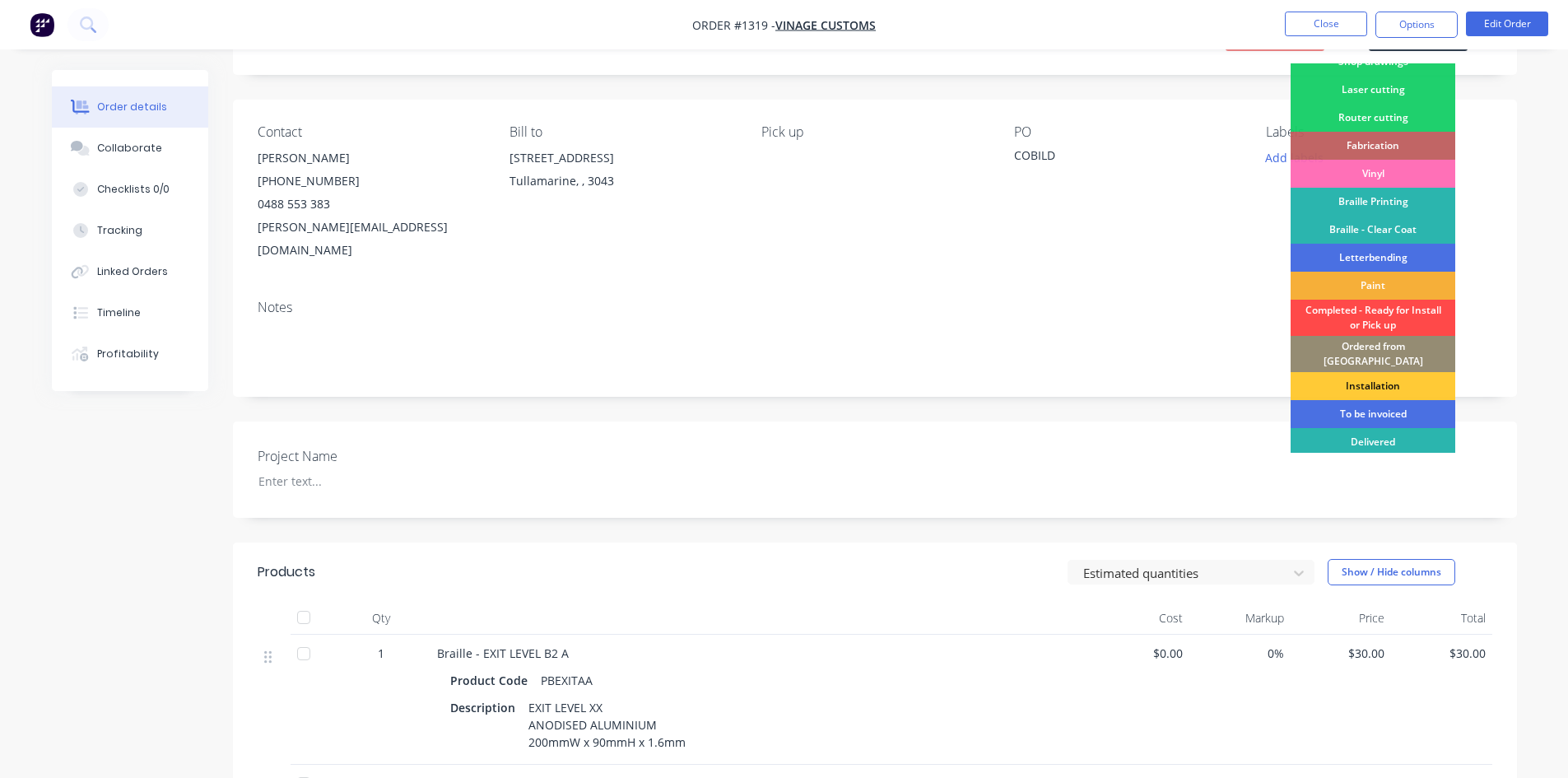
scroll to position [67, 0]
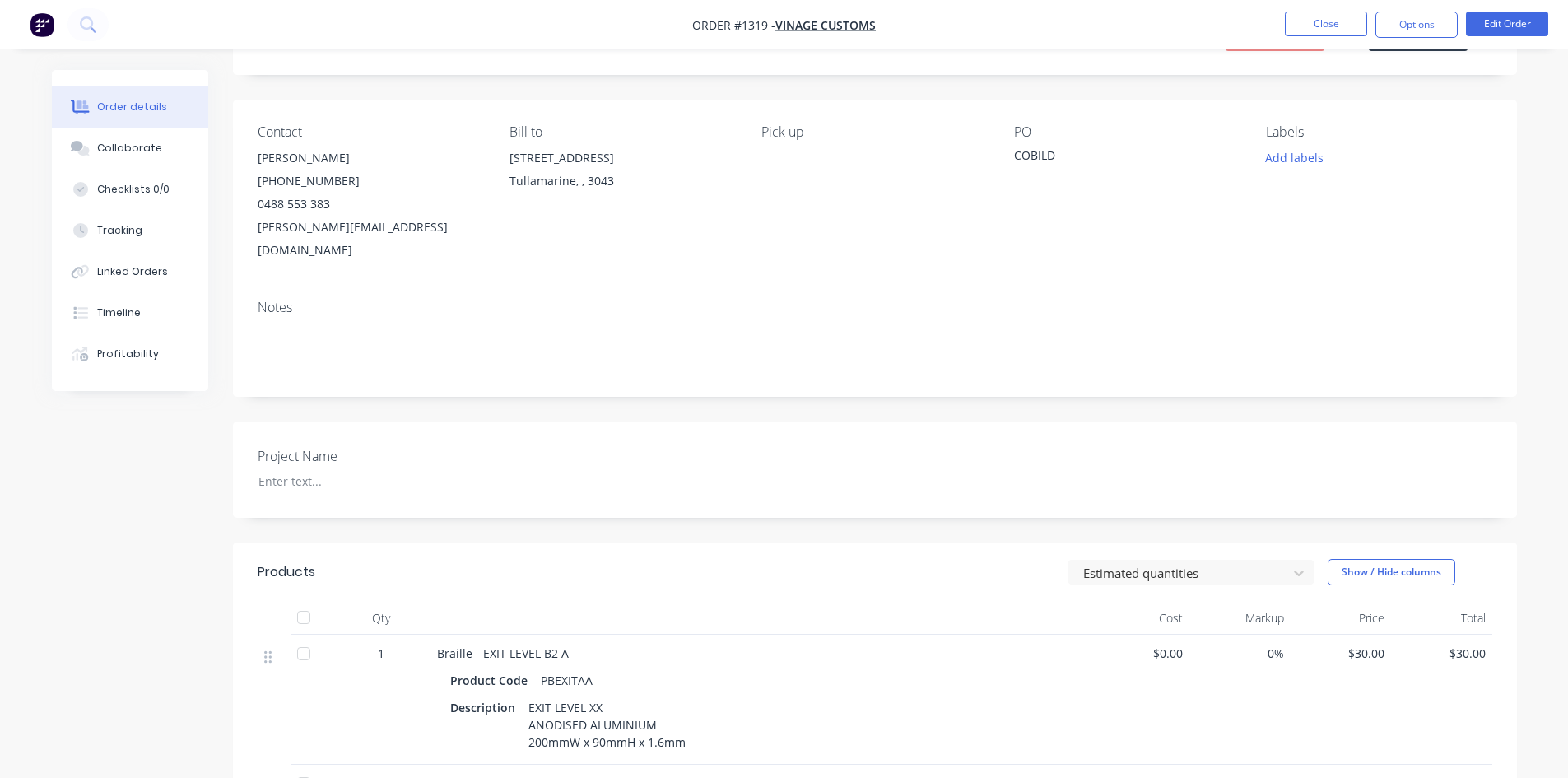
drag, startPoint x: 1185, startPoint y: 256, endPoint x: 1187, endPoint y: 246, distance: 10.2
click at [1187, 249] on div "Contact [PERSON_NAME] [PHONE_NUMBER] [PERSON_NAME][EMAIL_ADDRESS][DOMAIN_NAME] …" at bounding box center [875, 193] width 1284 height 187
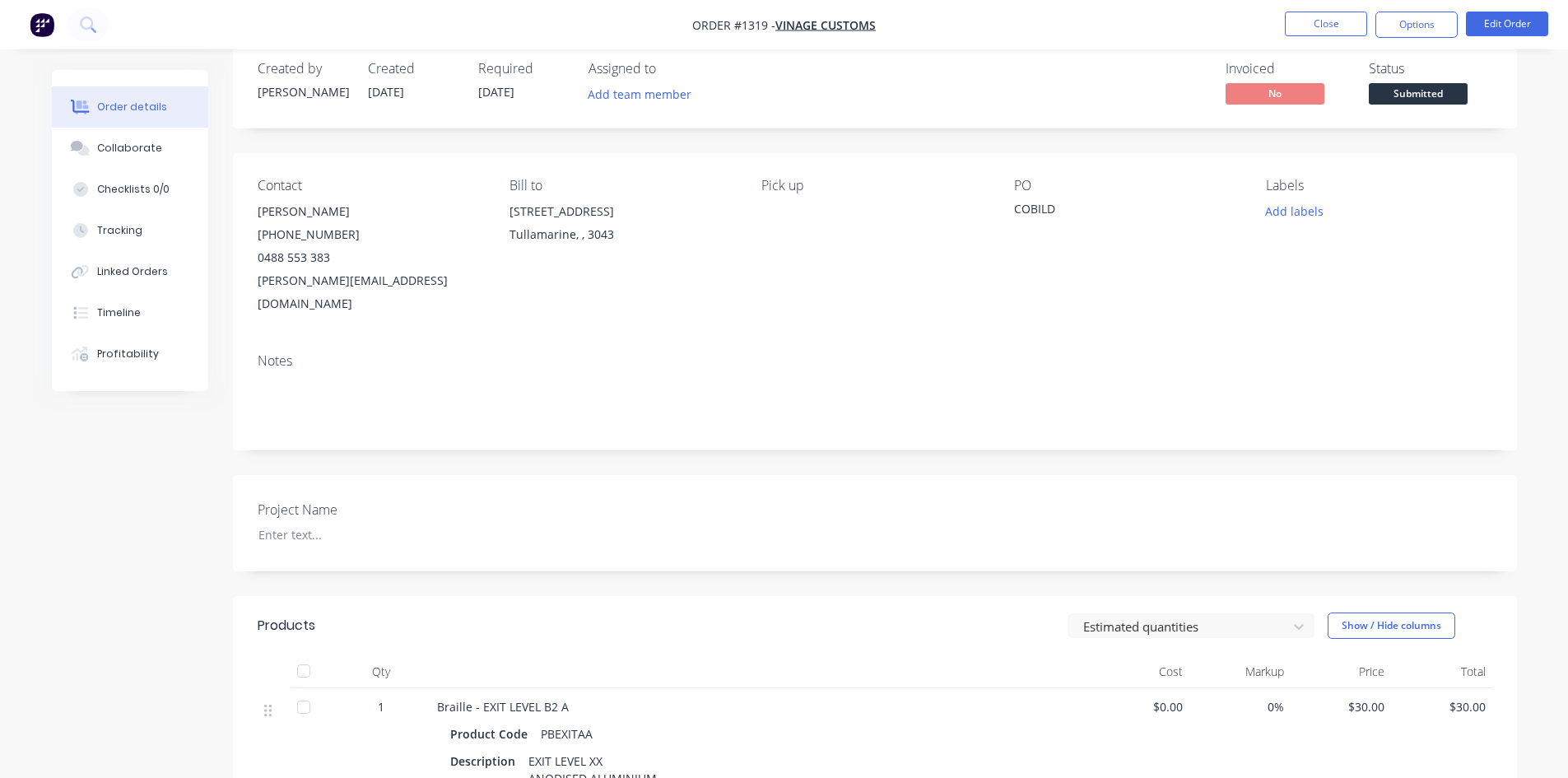
scroll to position [0, 0]
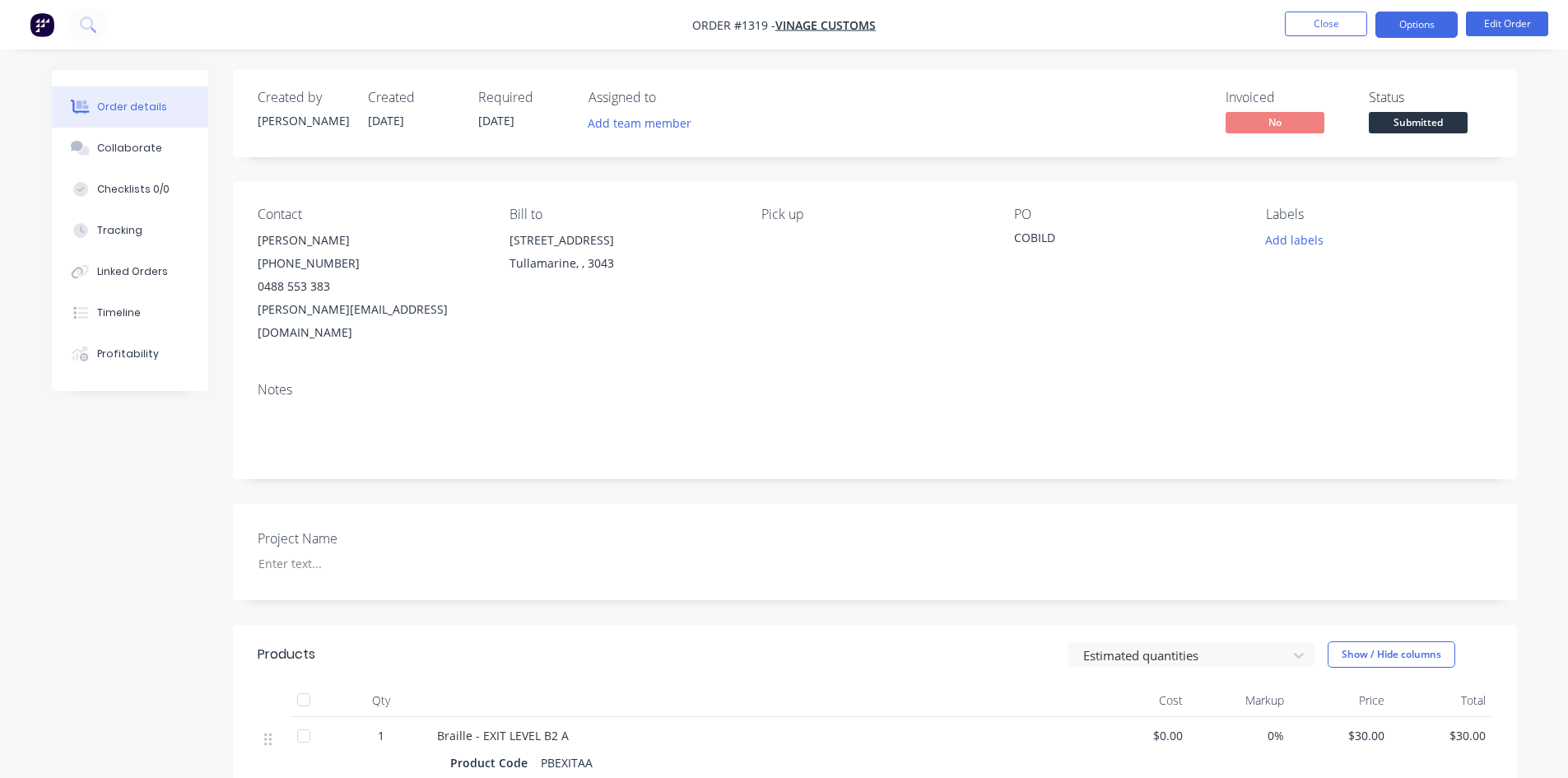
click at [1390, 24] on button "Options" at bounding box center [1416, 25] width 82 height 26
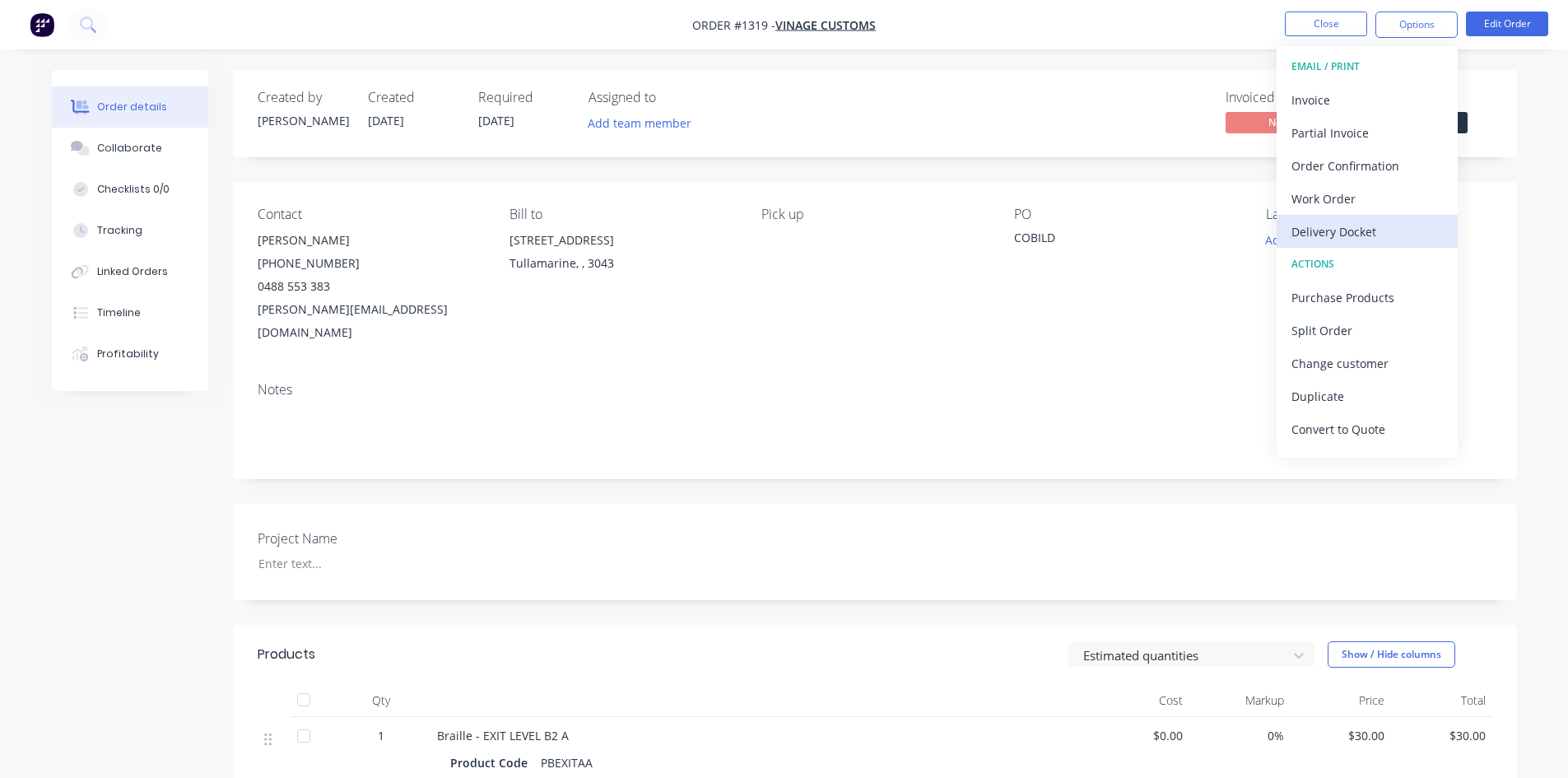
click at [1345, 225] on div "Delivery Docket" at bounding box center [1368, 231] width 152 height 24
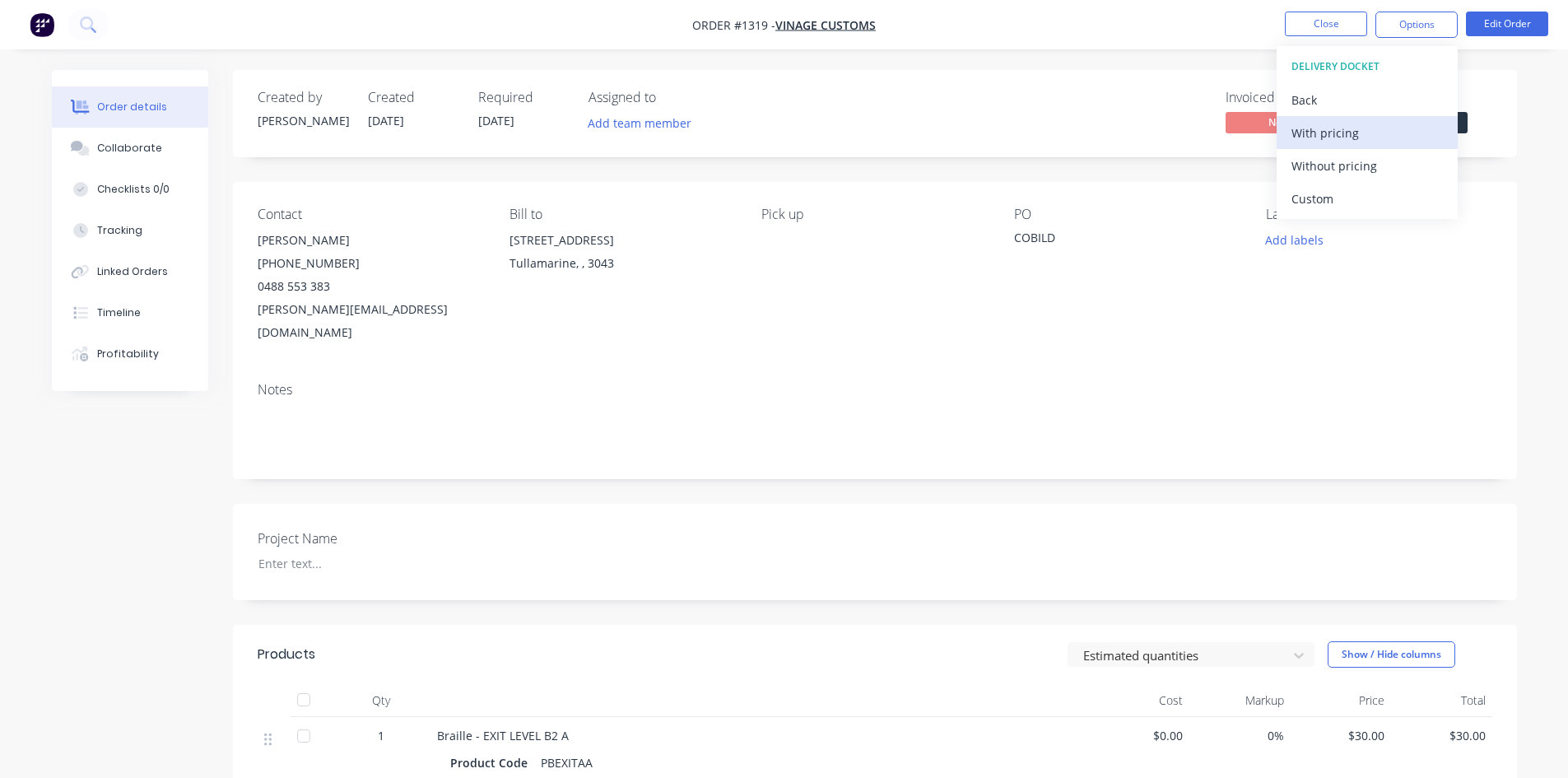
drag, startPoint x: 1383, startPoint y: 159, endPoint x: 1390, endPoint y: 148, distance: 13.0
click at [1383, 158] on div "Without pricing" at bounding box center [1368, 165] width 152 height 24
